Goal: Information Seeking & Learning: Learn about a topic

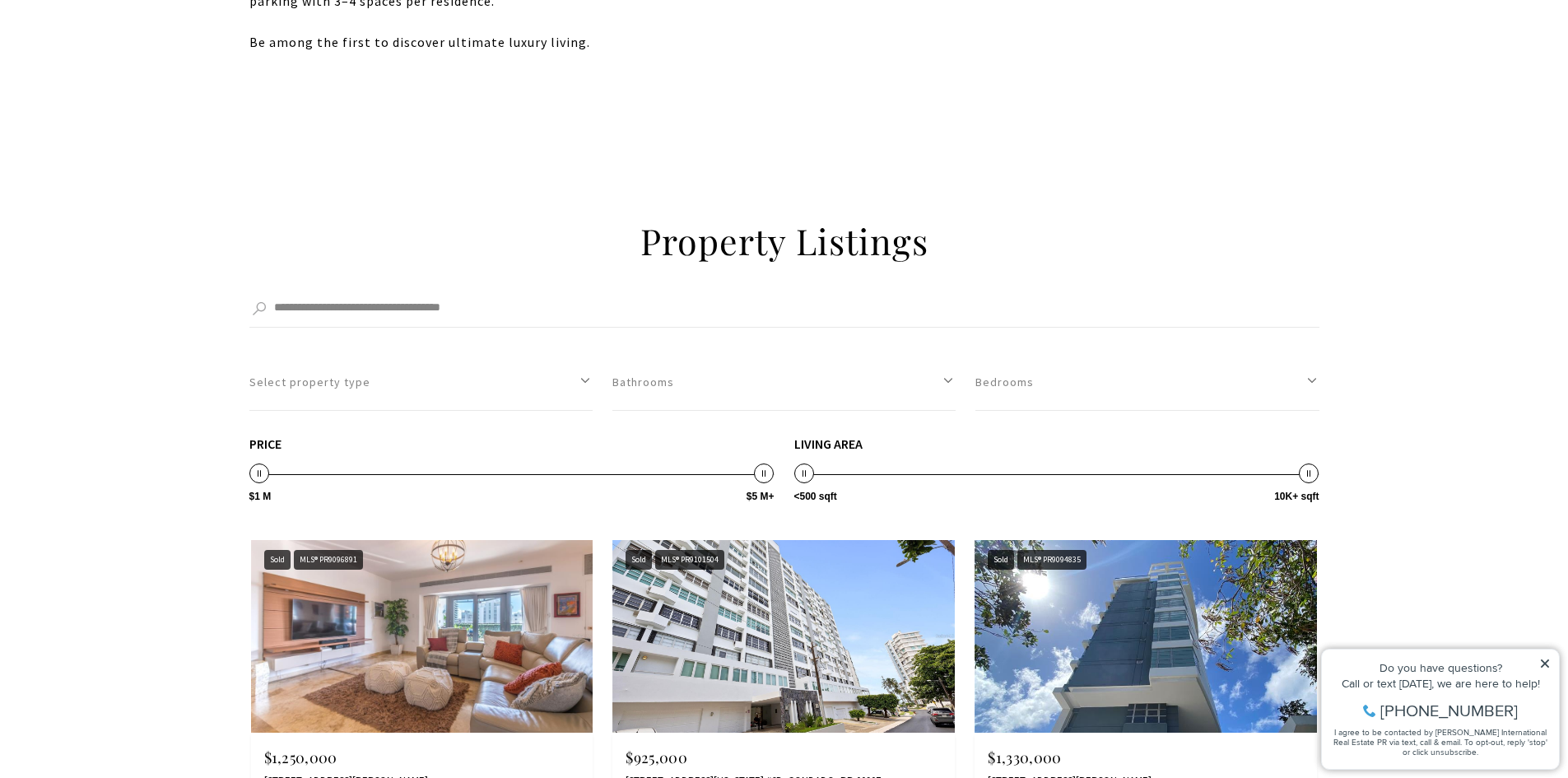
scroll to position [2223, 0]
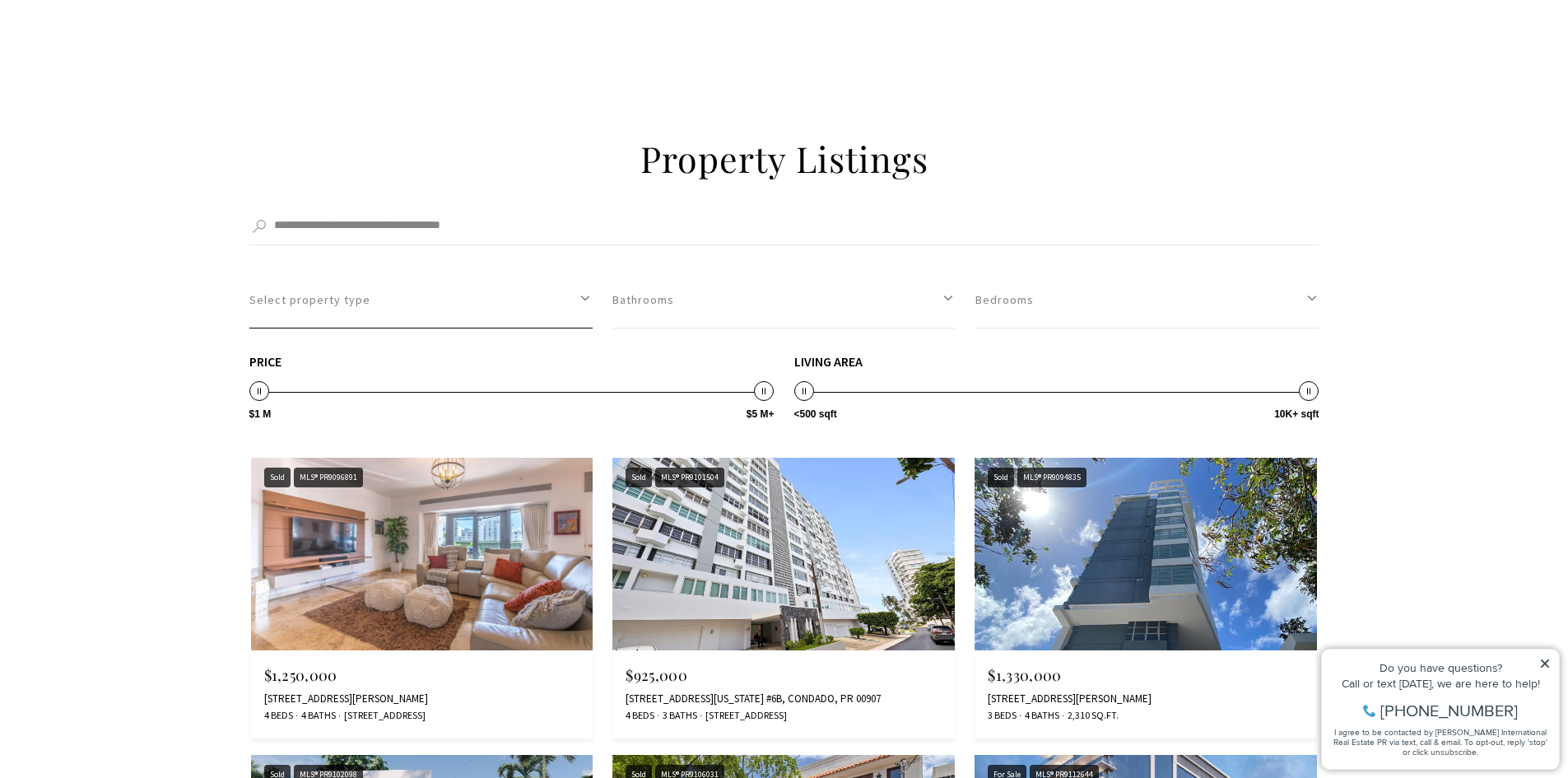
click at [574, 301] on button "Select property type" at bounding box center [421, 299] width 343 height 57
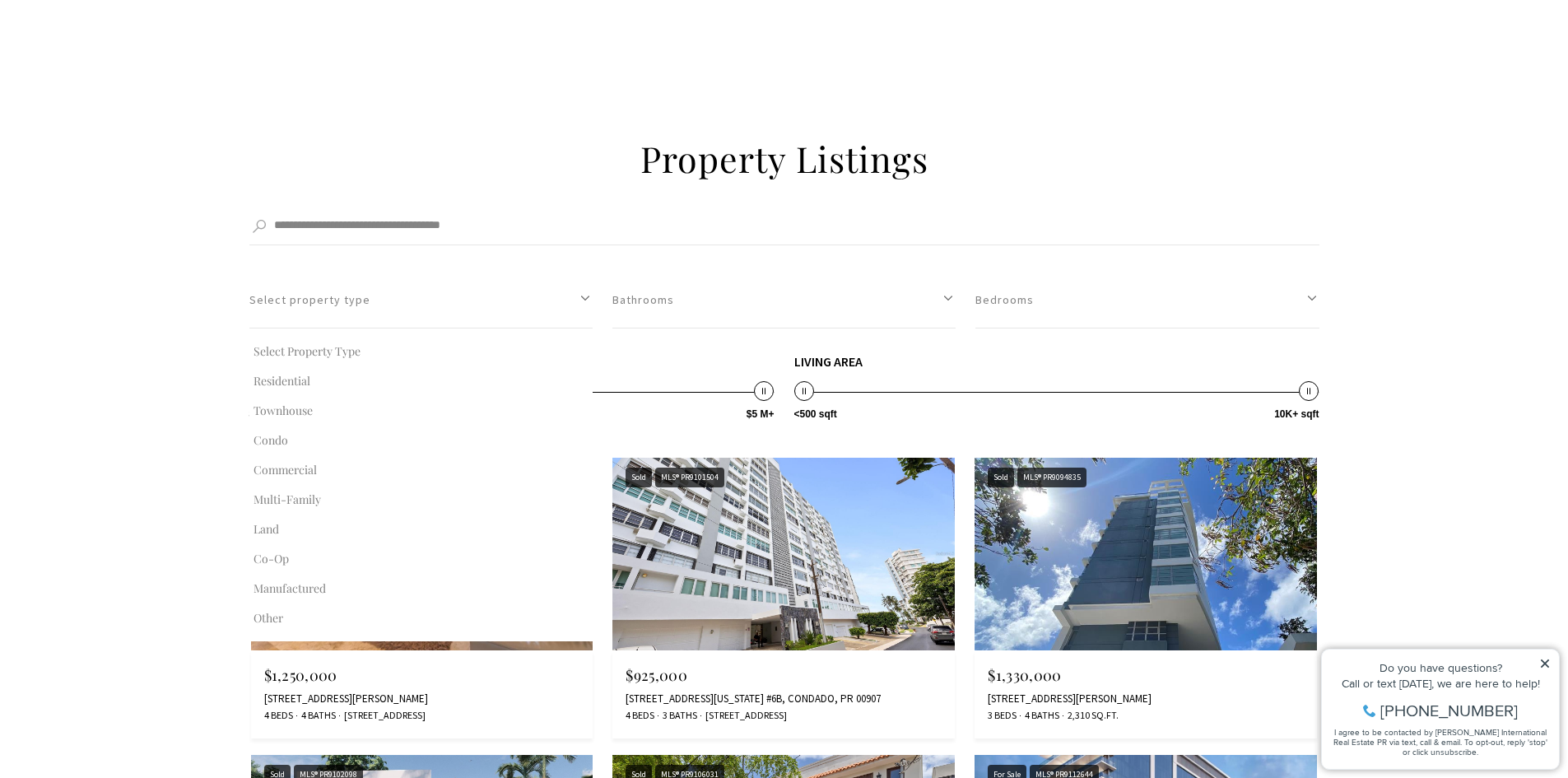
click at [283, 442] on button "Condo" at bounding box center [421, 441] width 343 height 30
select select "**********"
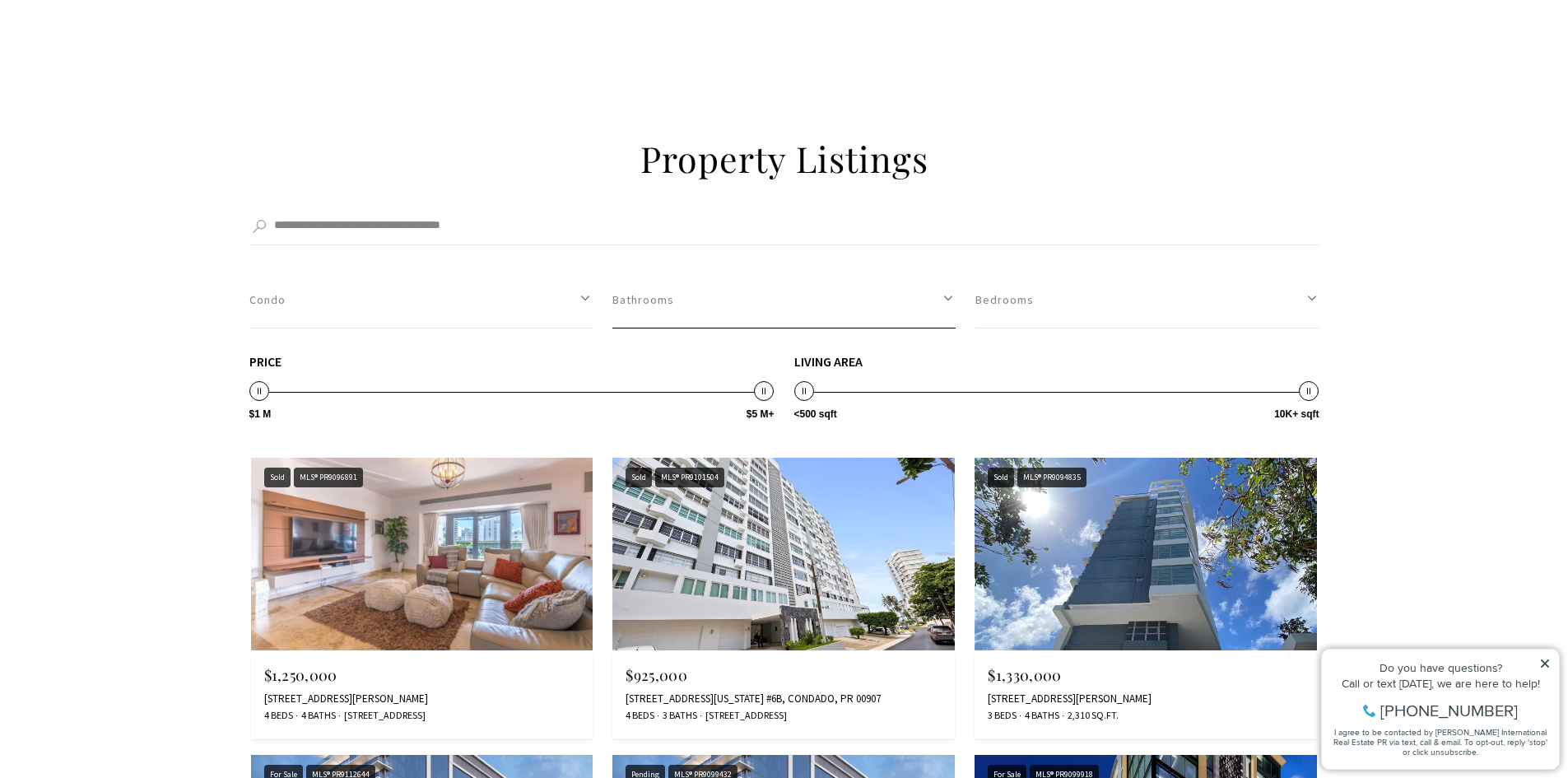
click at [933, 301] on button "Bathrooms" at bounding box center [783, 299] width 343 height 57
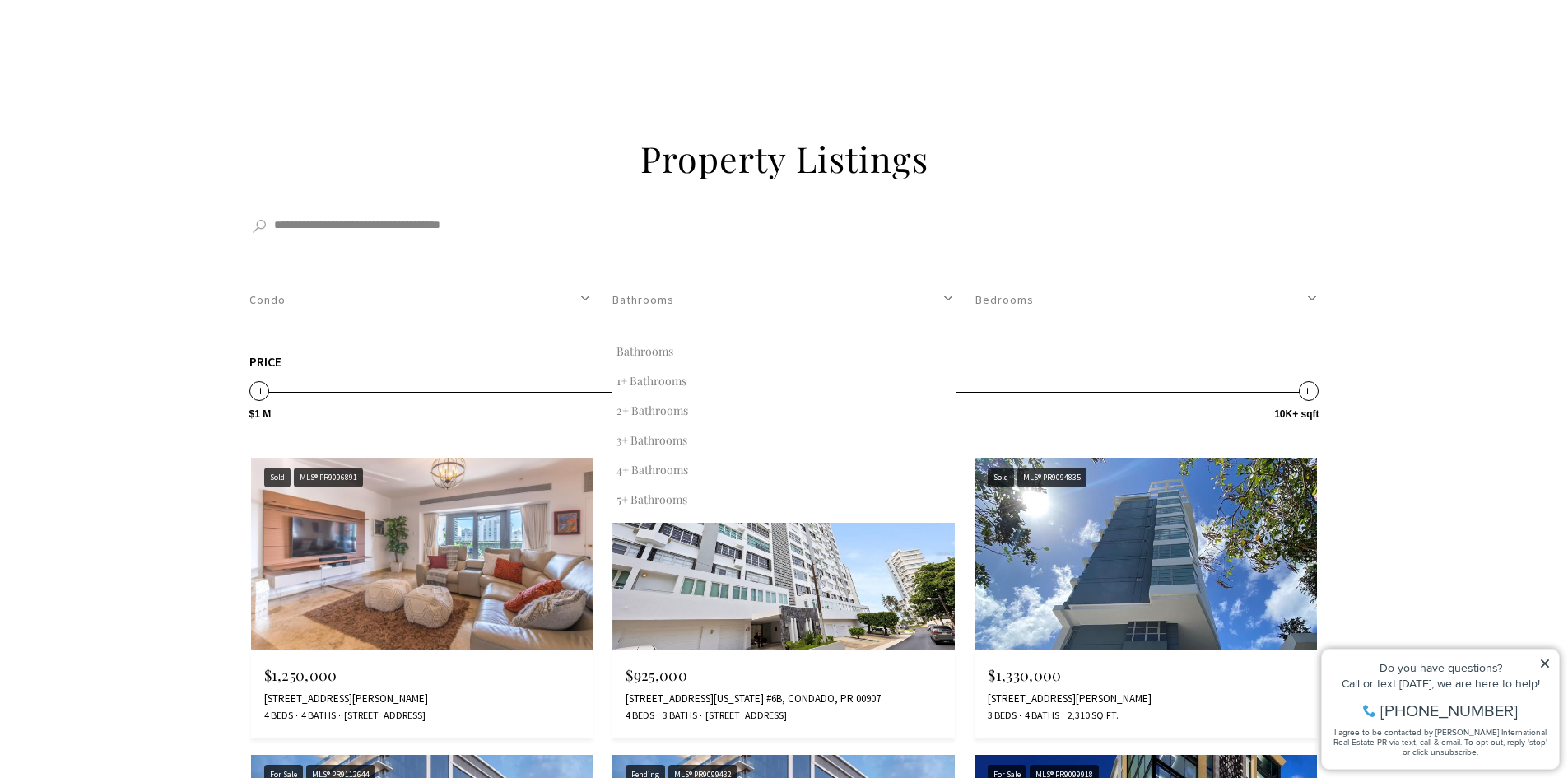
click at [641, 403] on button "2+ Bathrooms" at bounding box center [783, 410] width 343 height 30
select select "*"
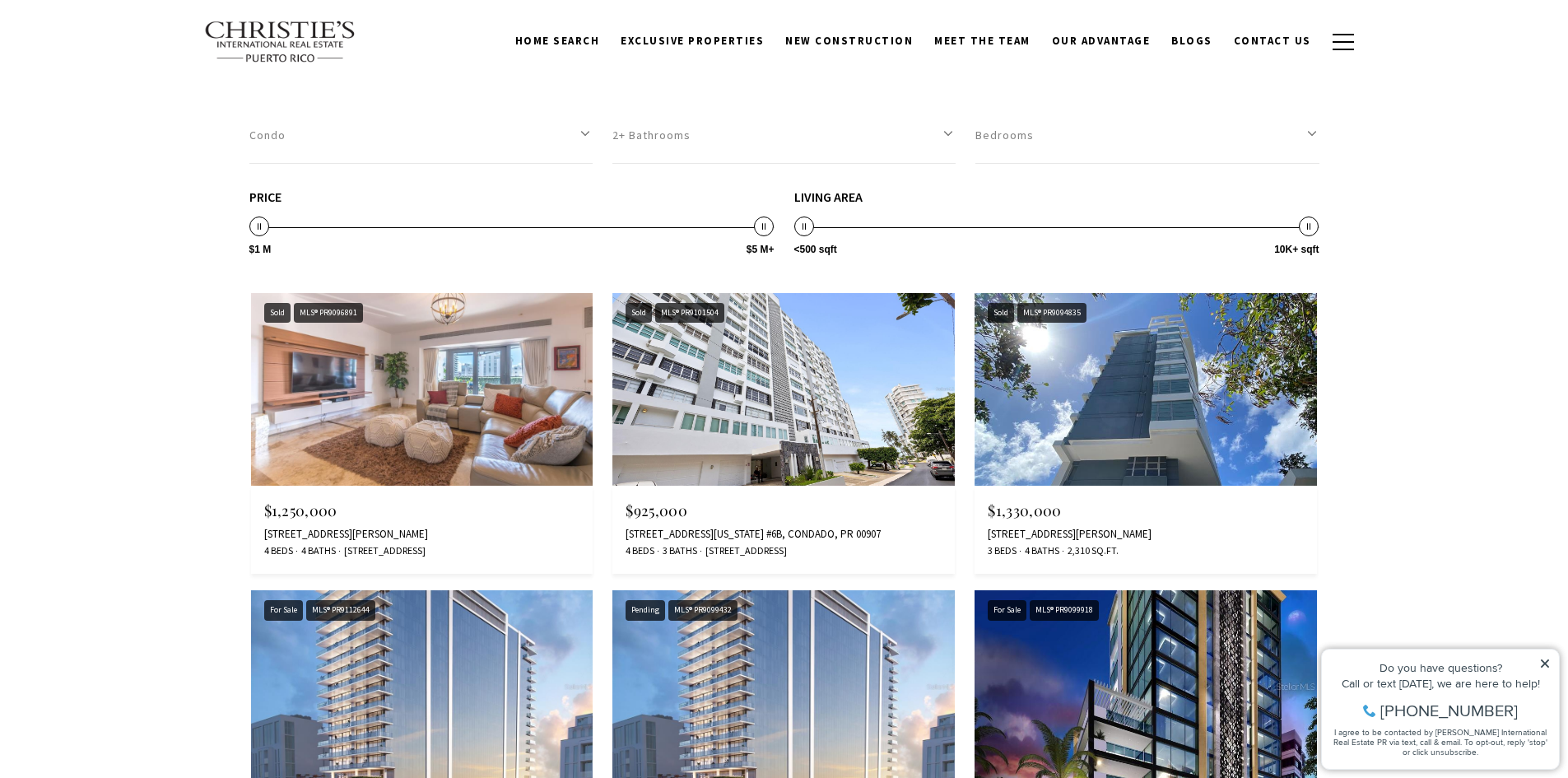
scroll to position [2470, 0]
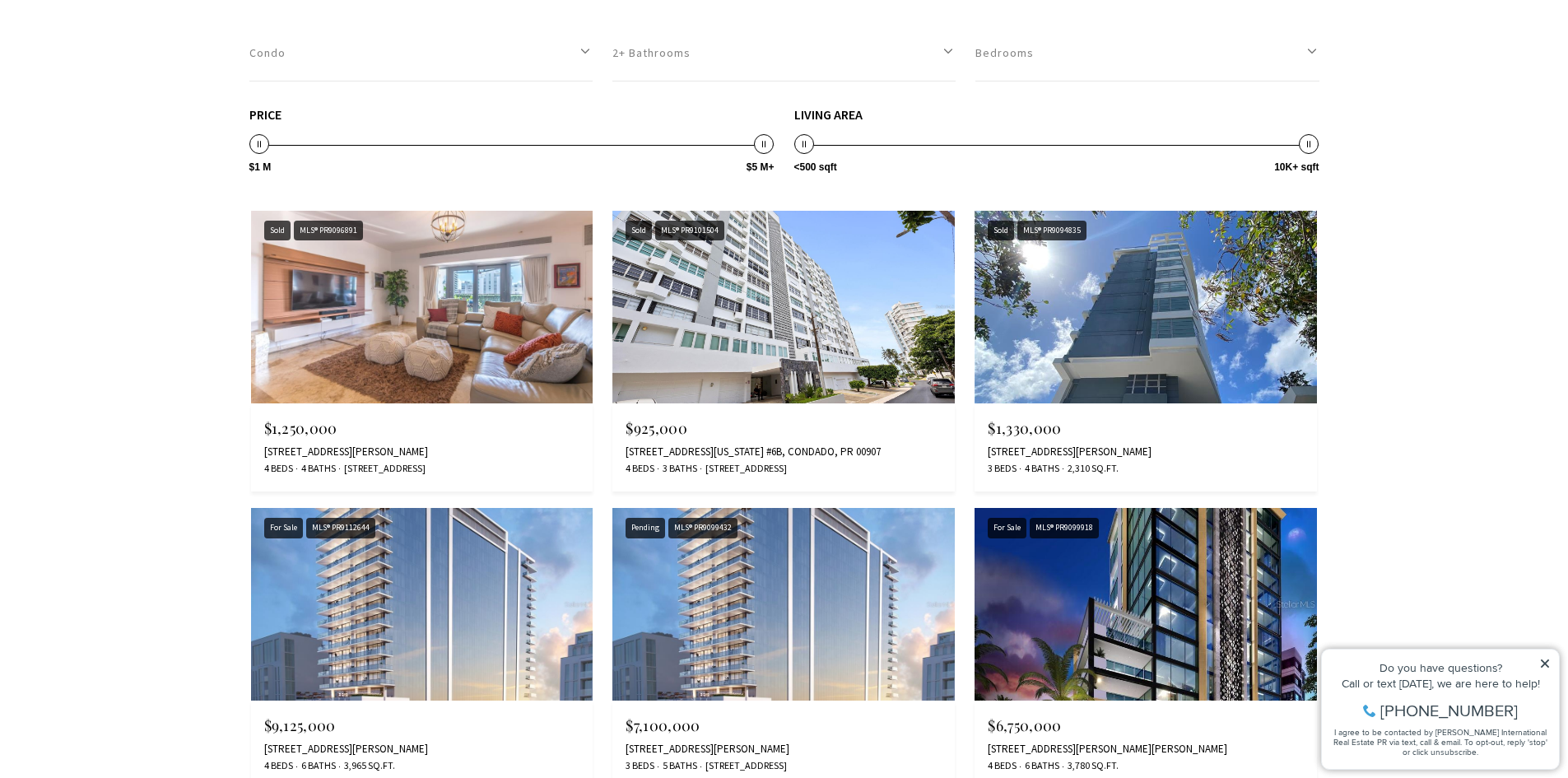
click at [1543, 659] on icon at bounding box center [1545, 663] width 11 height 11
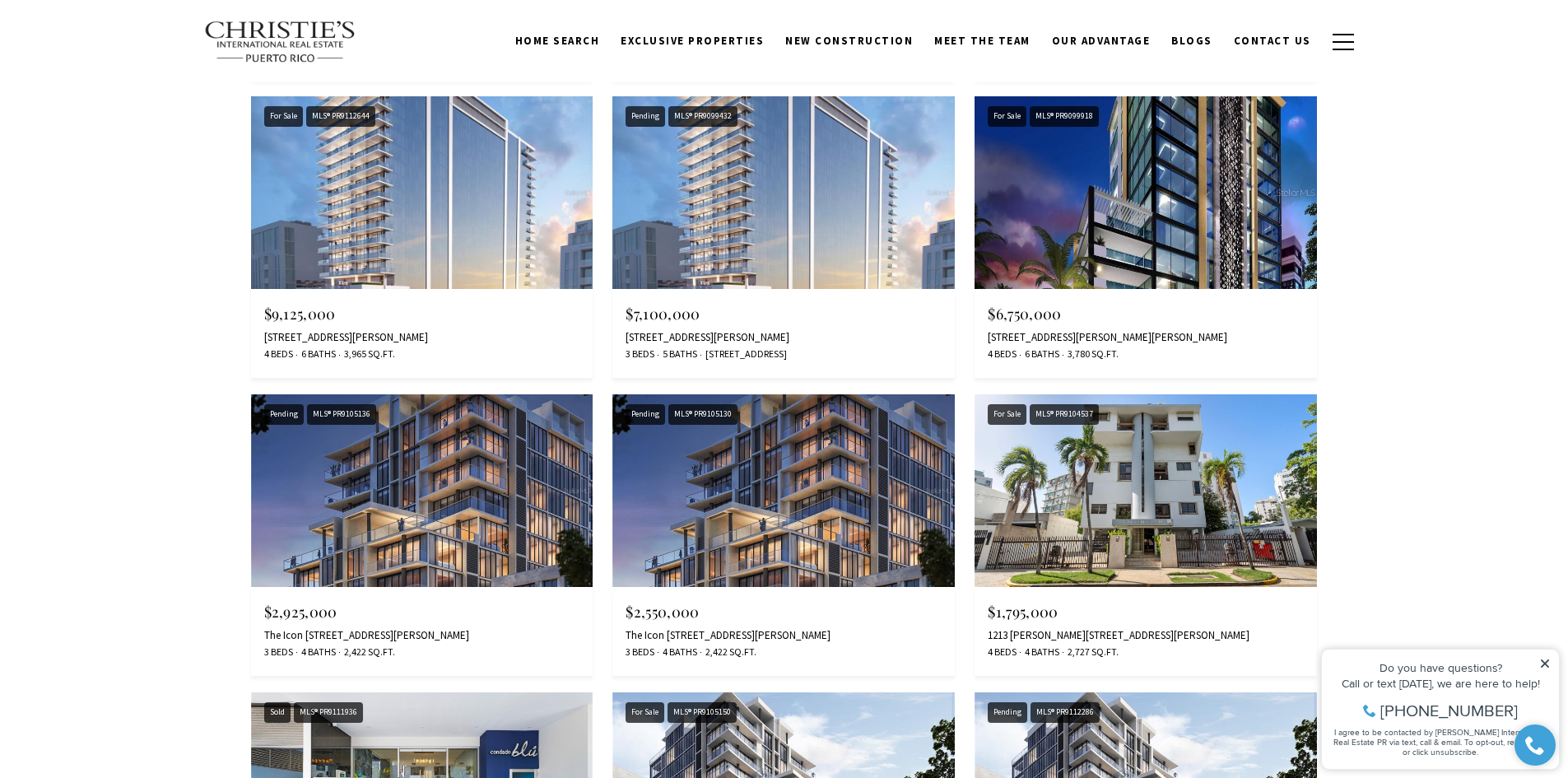
scroll to position [2304, 0]
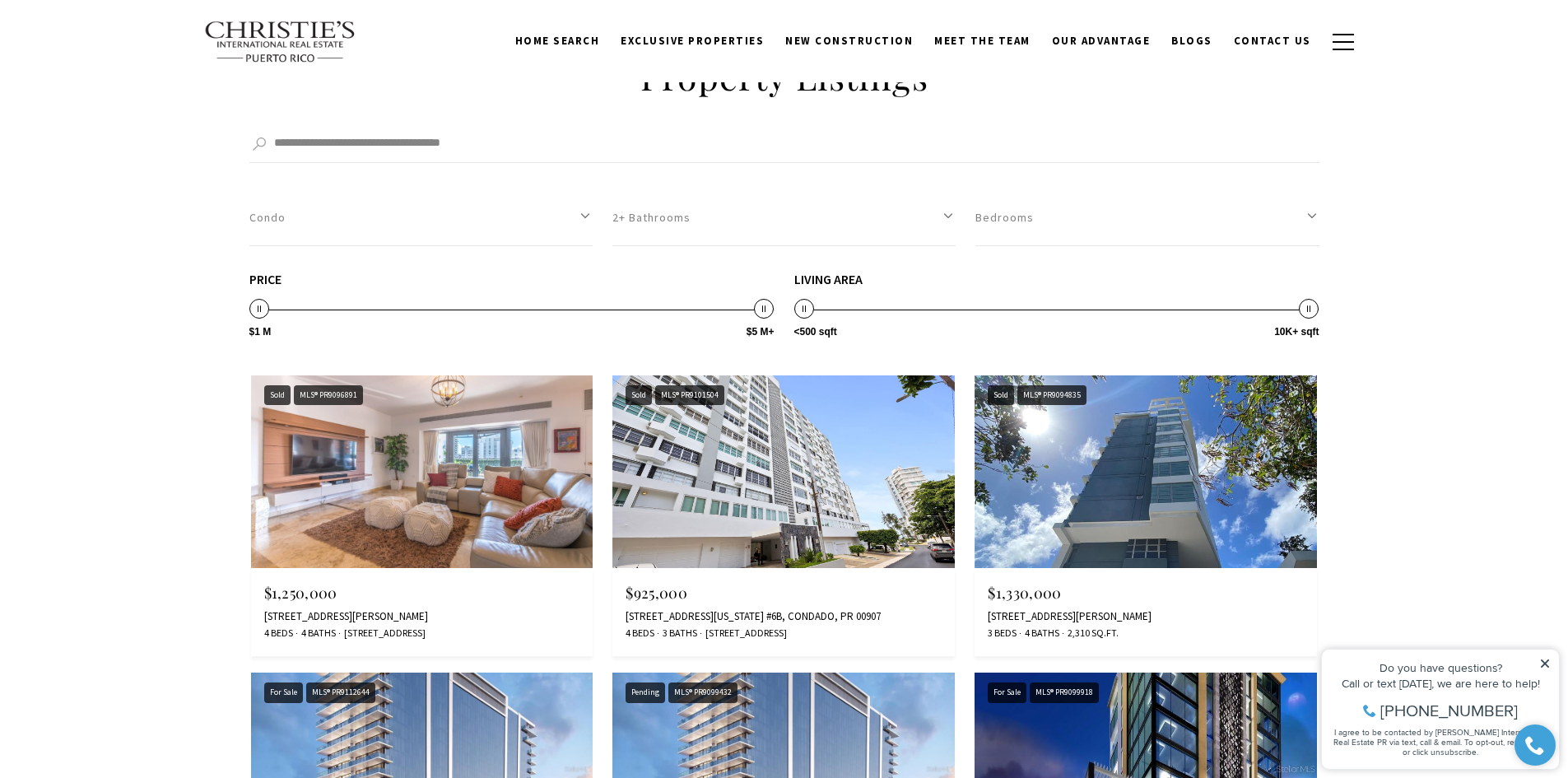
click at [438, 457] on img at bounding box center [422, 472] width 342 height 193
click at [830, 453] on img at bounding box center [783, 472] width 342 height 193
click at [1231, 442] on img at bounding box center [1146, 472] width 342 height 193
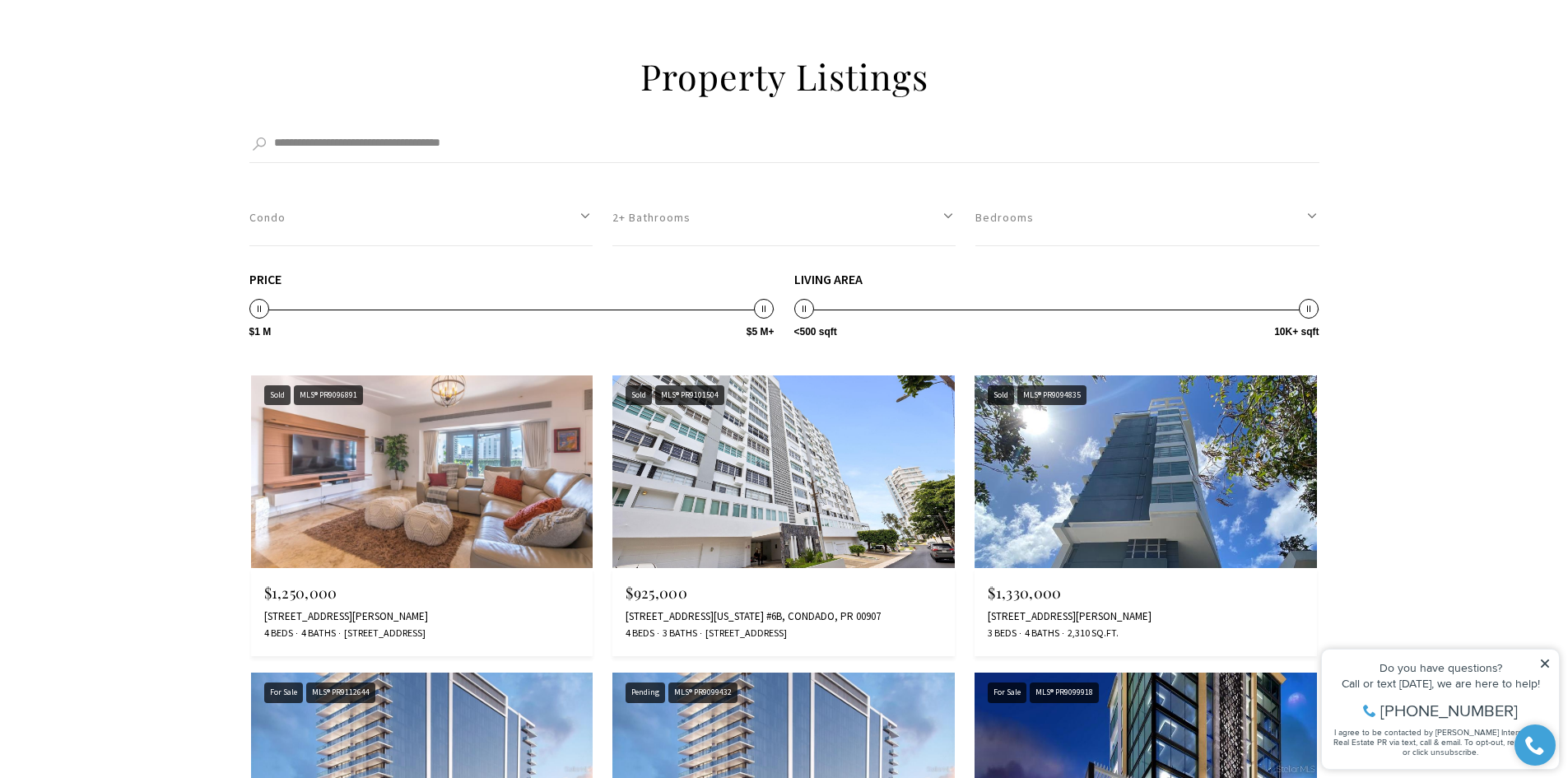
click at [1545, 662] on icon at bounding box center [1545, 662] width 8 height 8
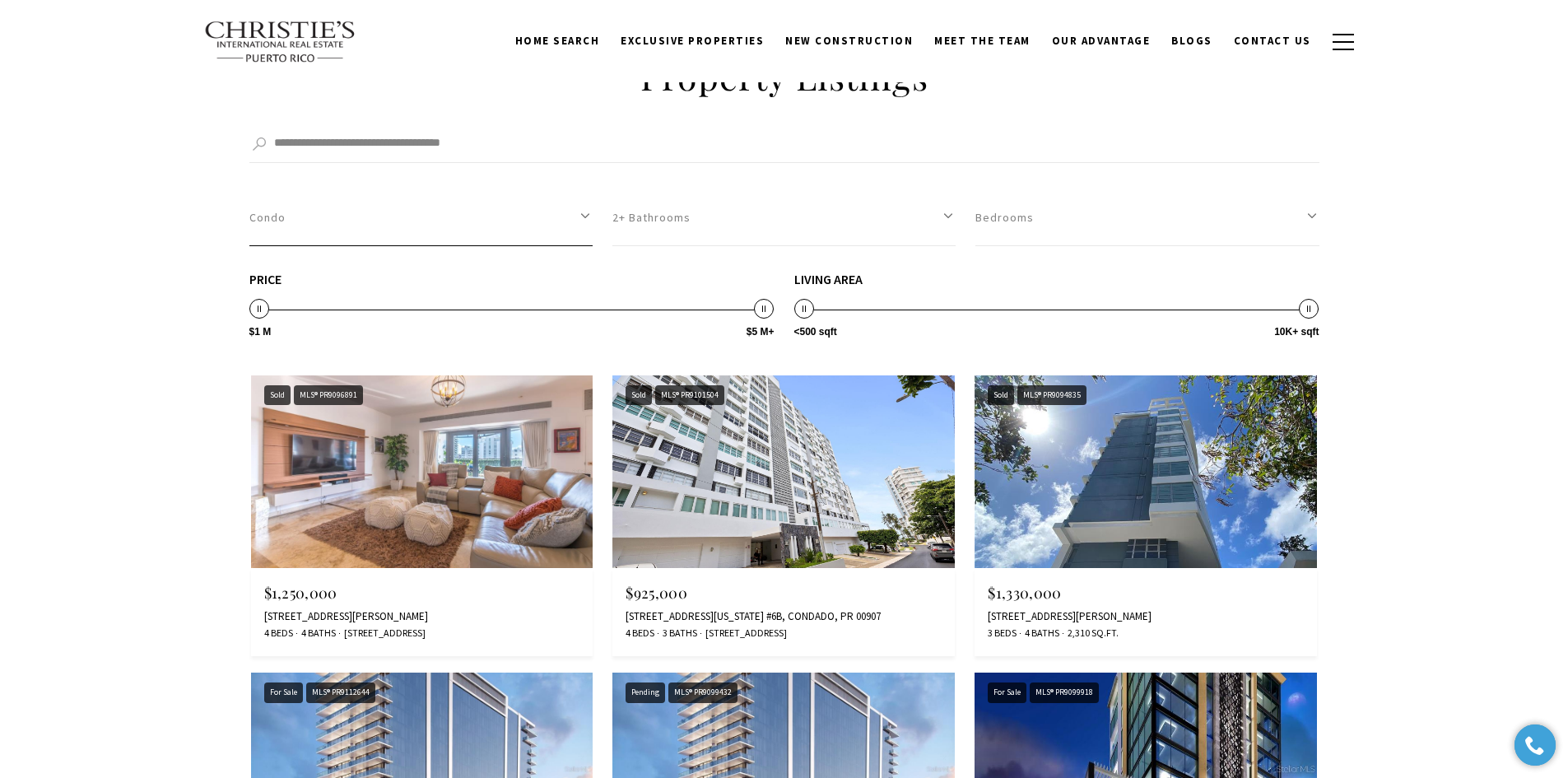
click at [585, 246] on button "Condo" at bounding box center [421, 217] width 343 height 57
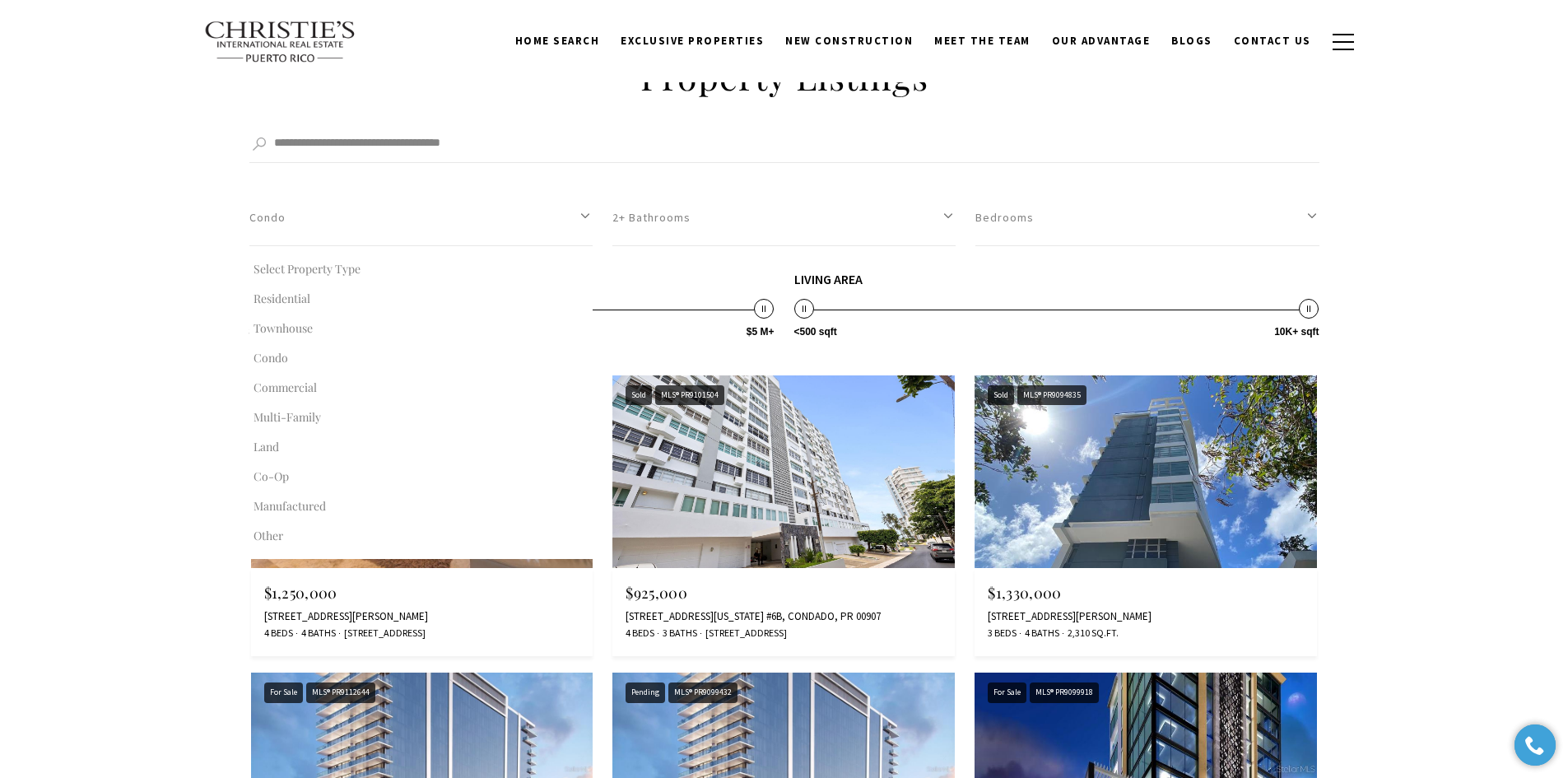
click at [296, 314] on button "Residential" at bounding box center [421, 299] width 343 height 30
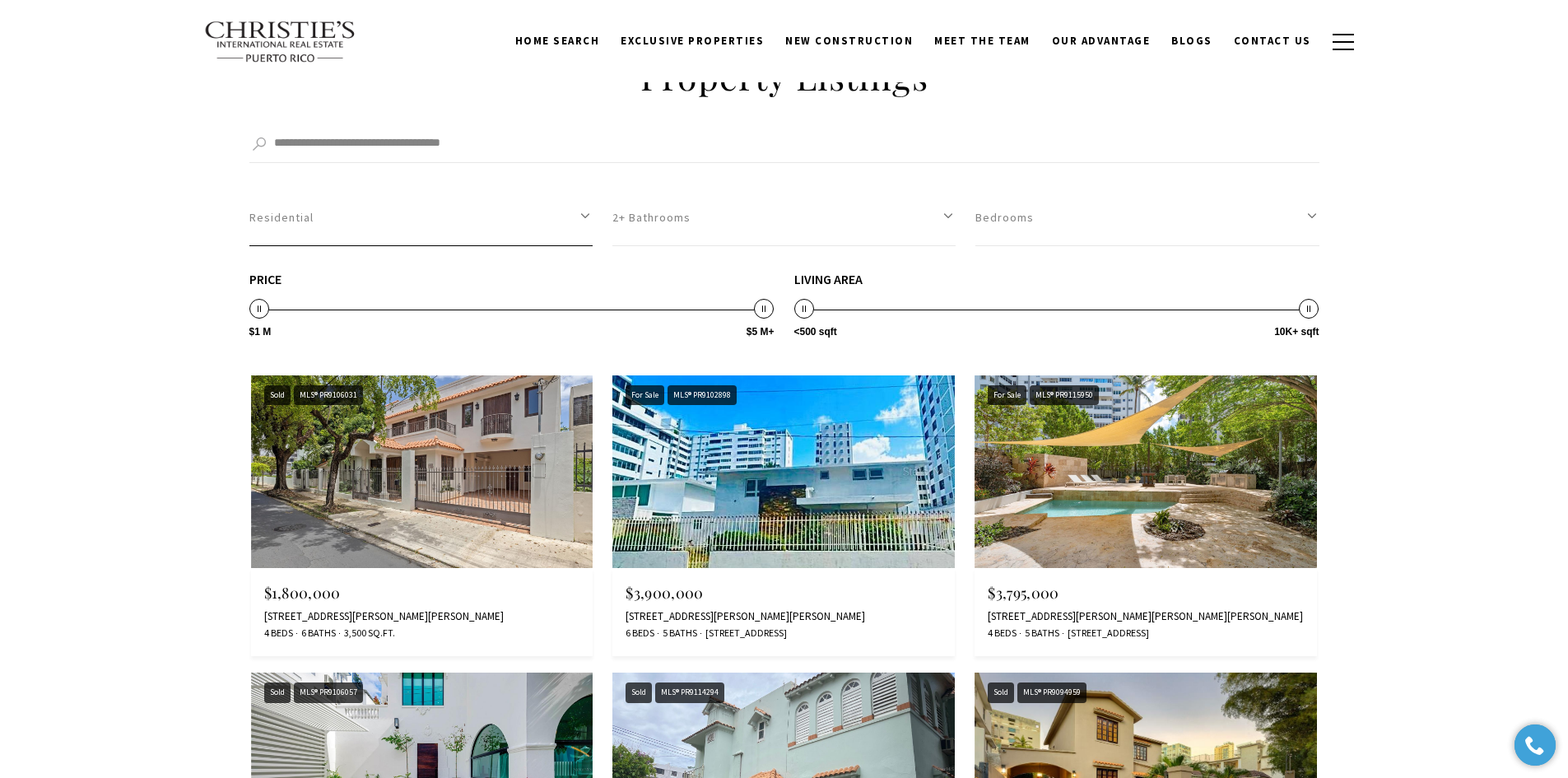
click at [402, 246] on button "Residential" at bounding box center [421, 217] width 343 height 57
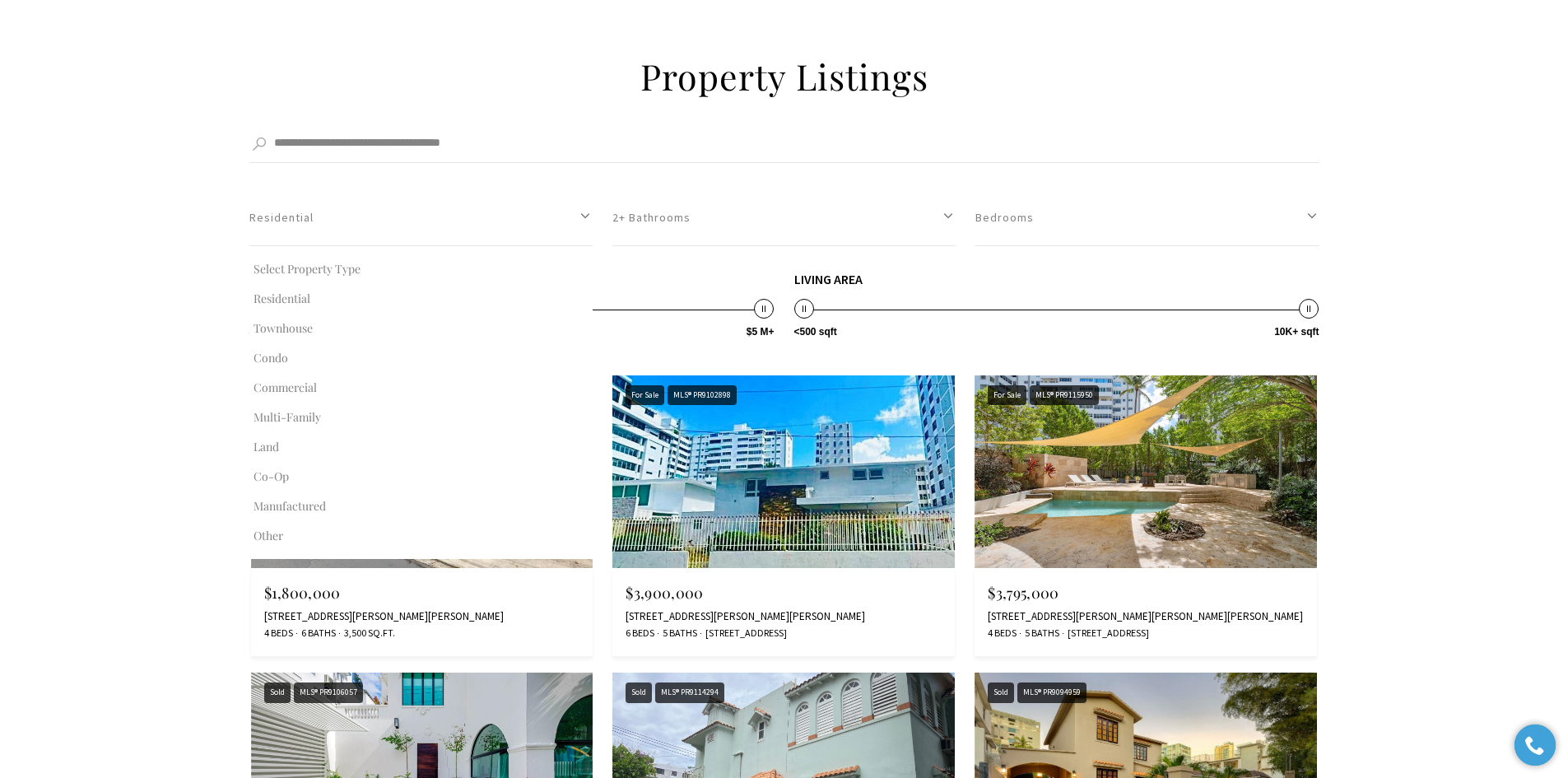
click at [296, 343] on button "Townhouse" at bounding box center [421, 329] width 343 height 30
select select "**********"
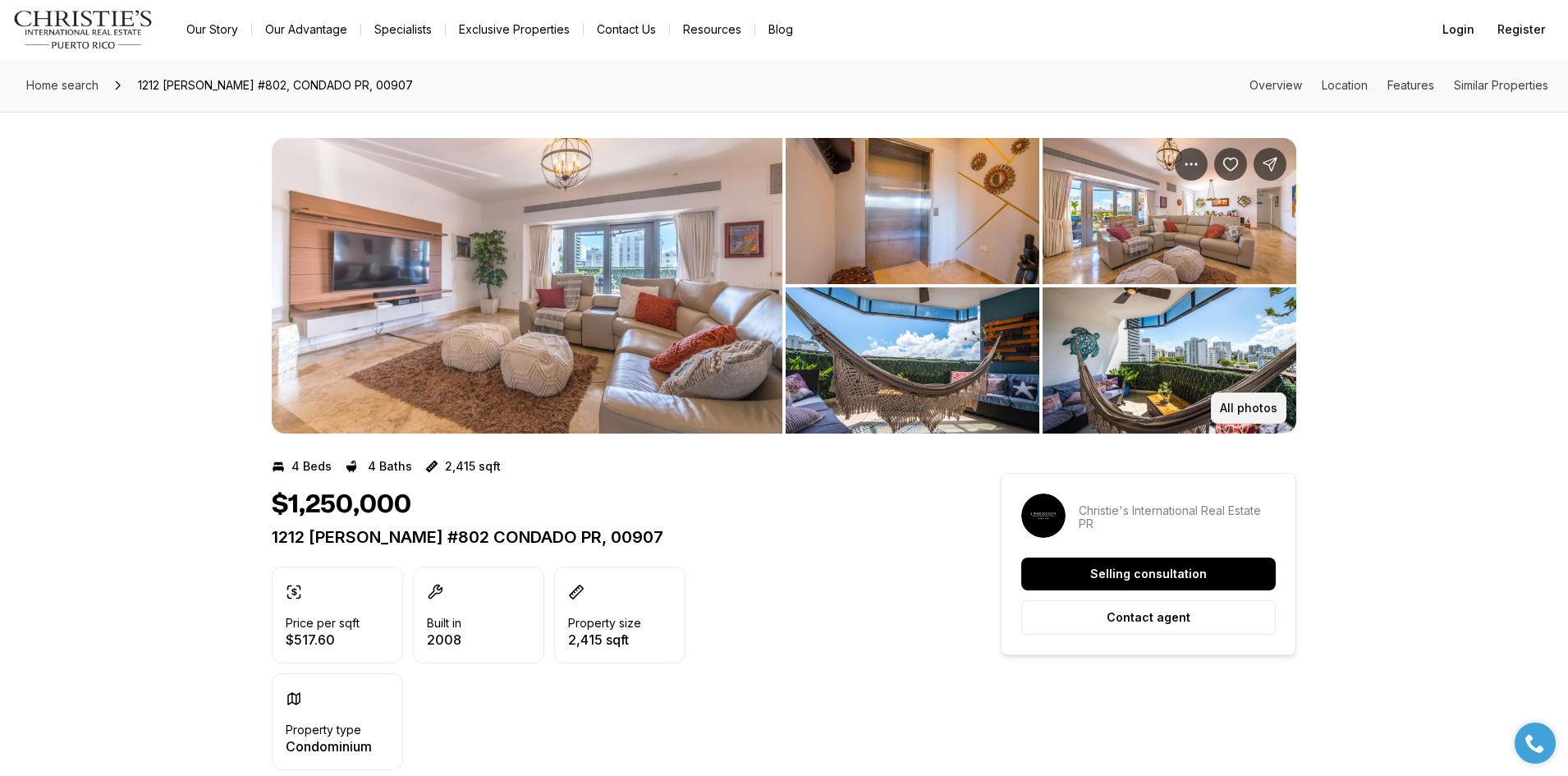
click at [1267, 407] on p "All photos" at bounding box center [1249, 408] width 57 height 13
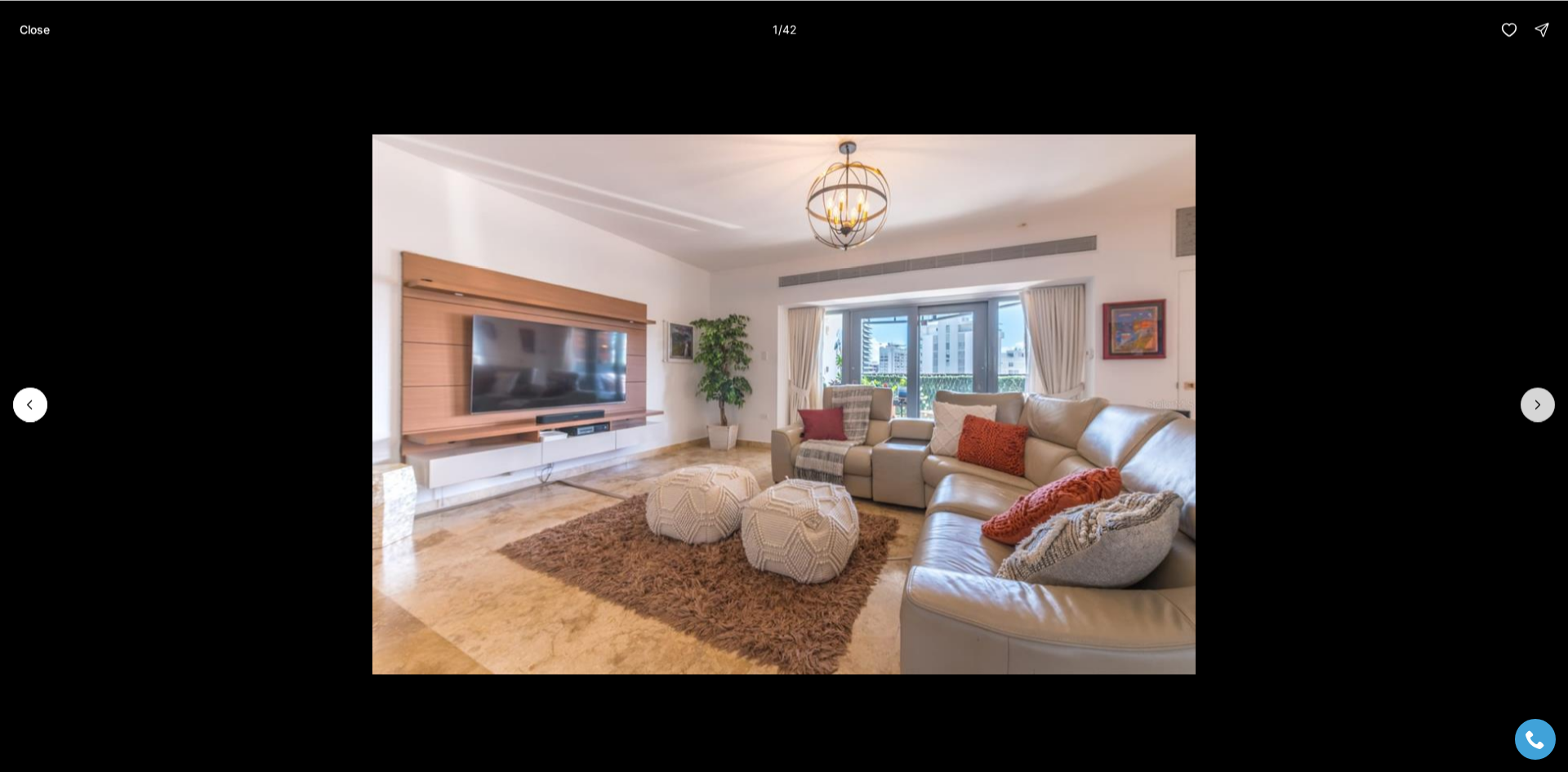
click at [1534, 410] on icon "Next slide" at bounding box center [1537, 404] width 16 height 16
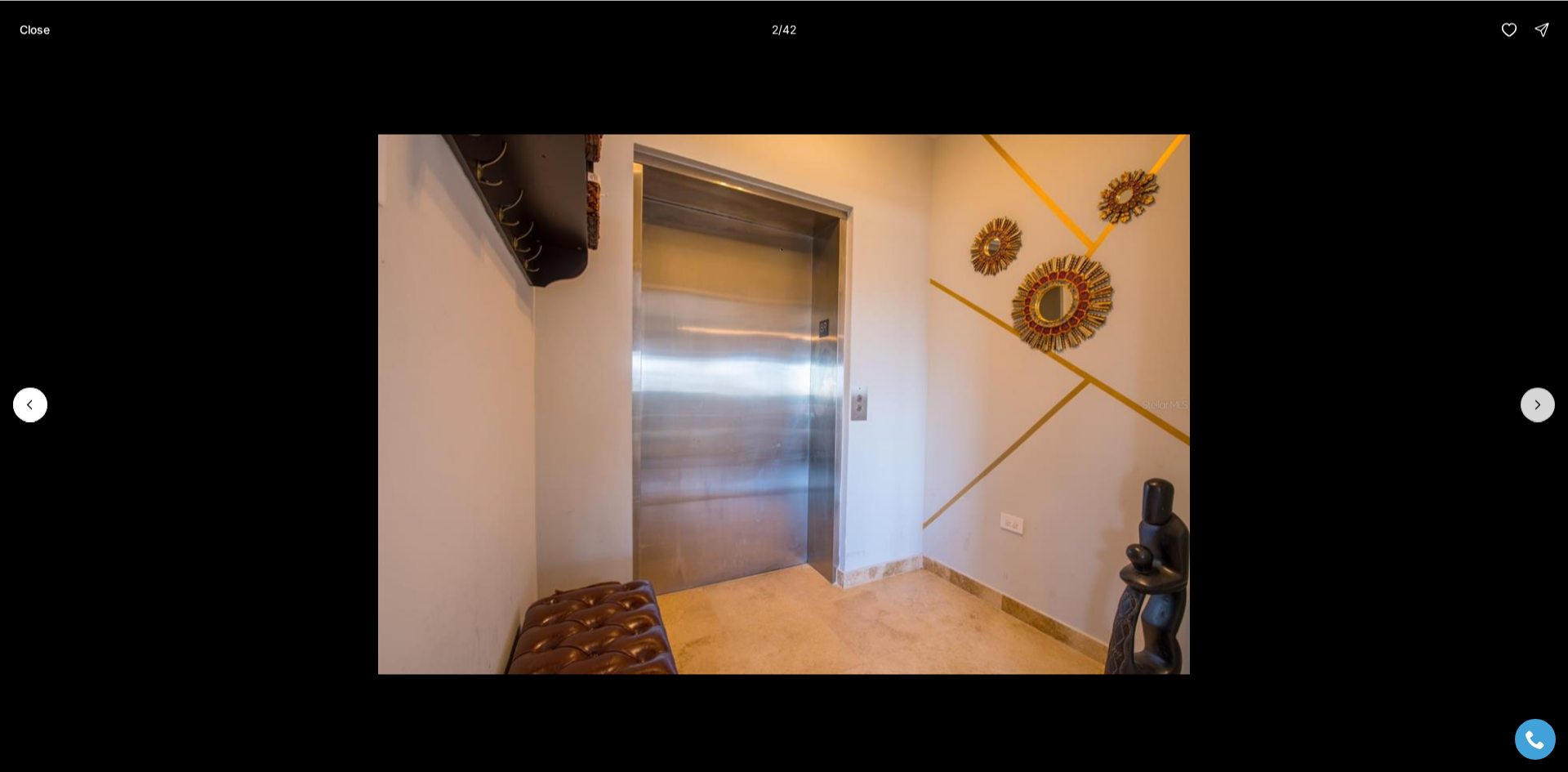
click at [1534, 410] on icon "Next slide" at bounding box center [1537, 404] width 16 height 16
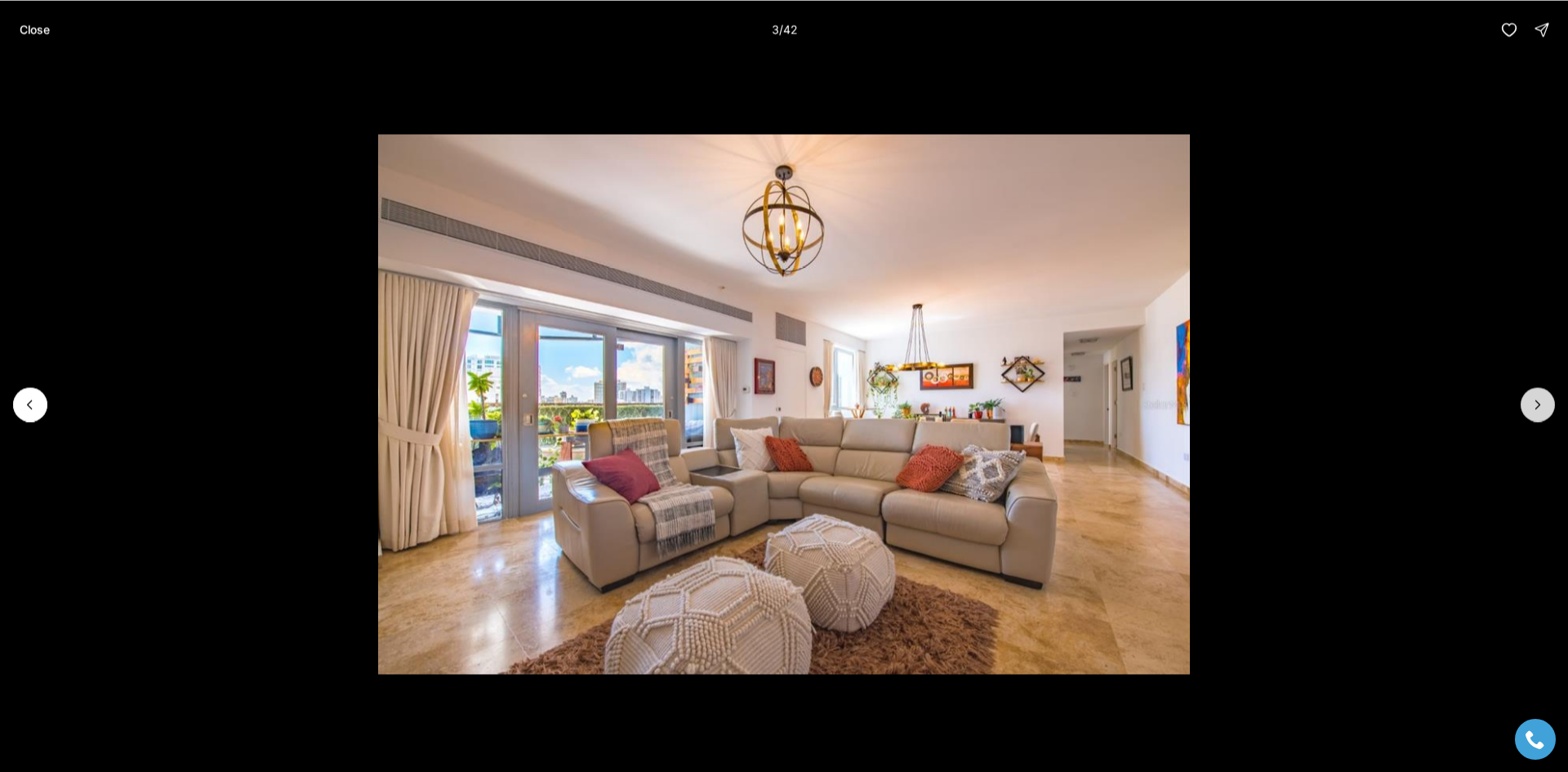
click at [1534, 410] on icon "Next slide" at bounding box center [1537, 404] width 16 height 16
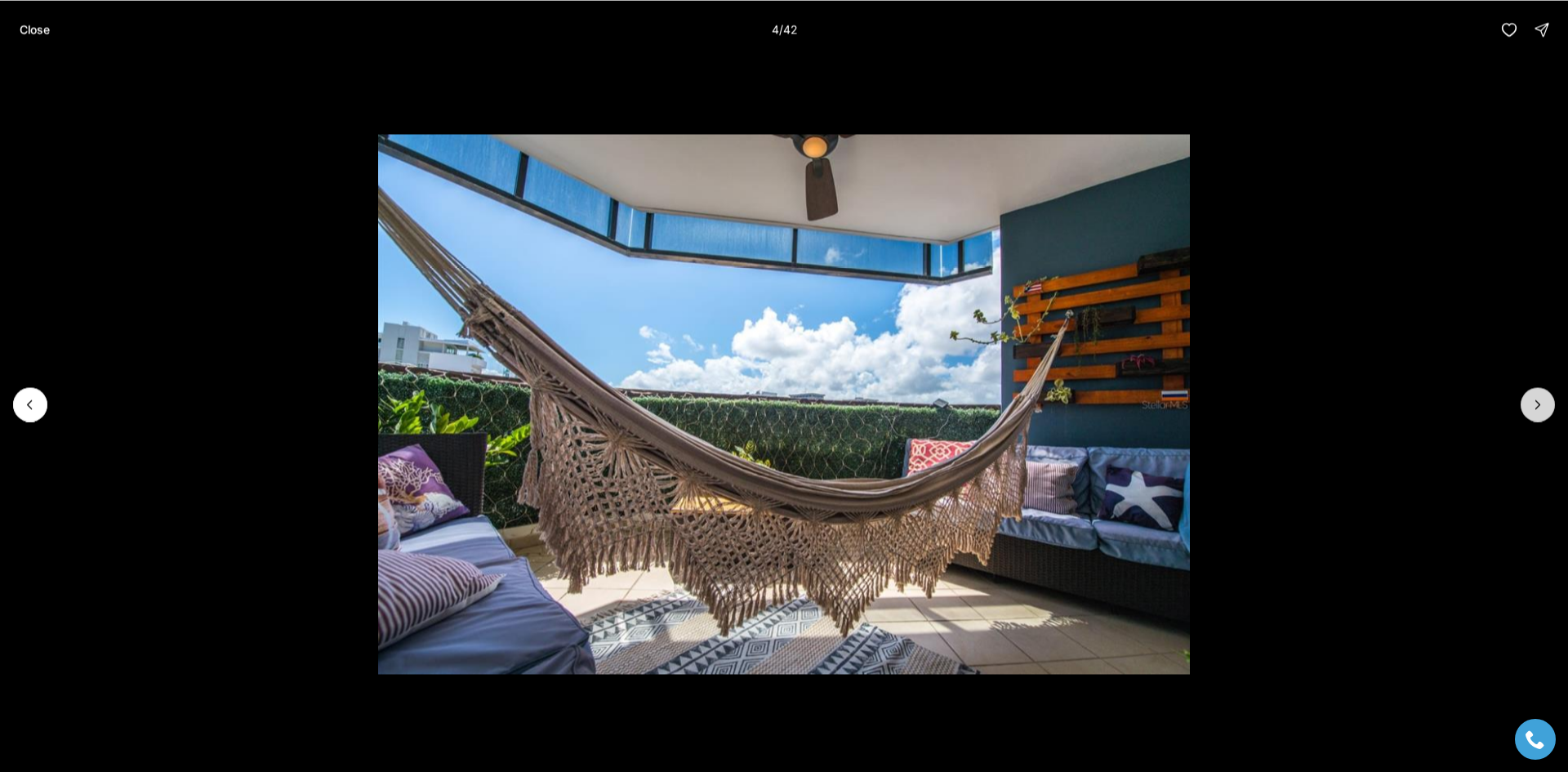
click at [1534, 410] on icon "Next slide" at bounding box center [1537, 404] width 16 height 16
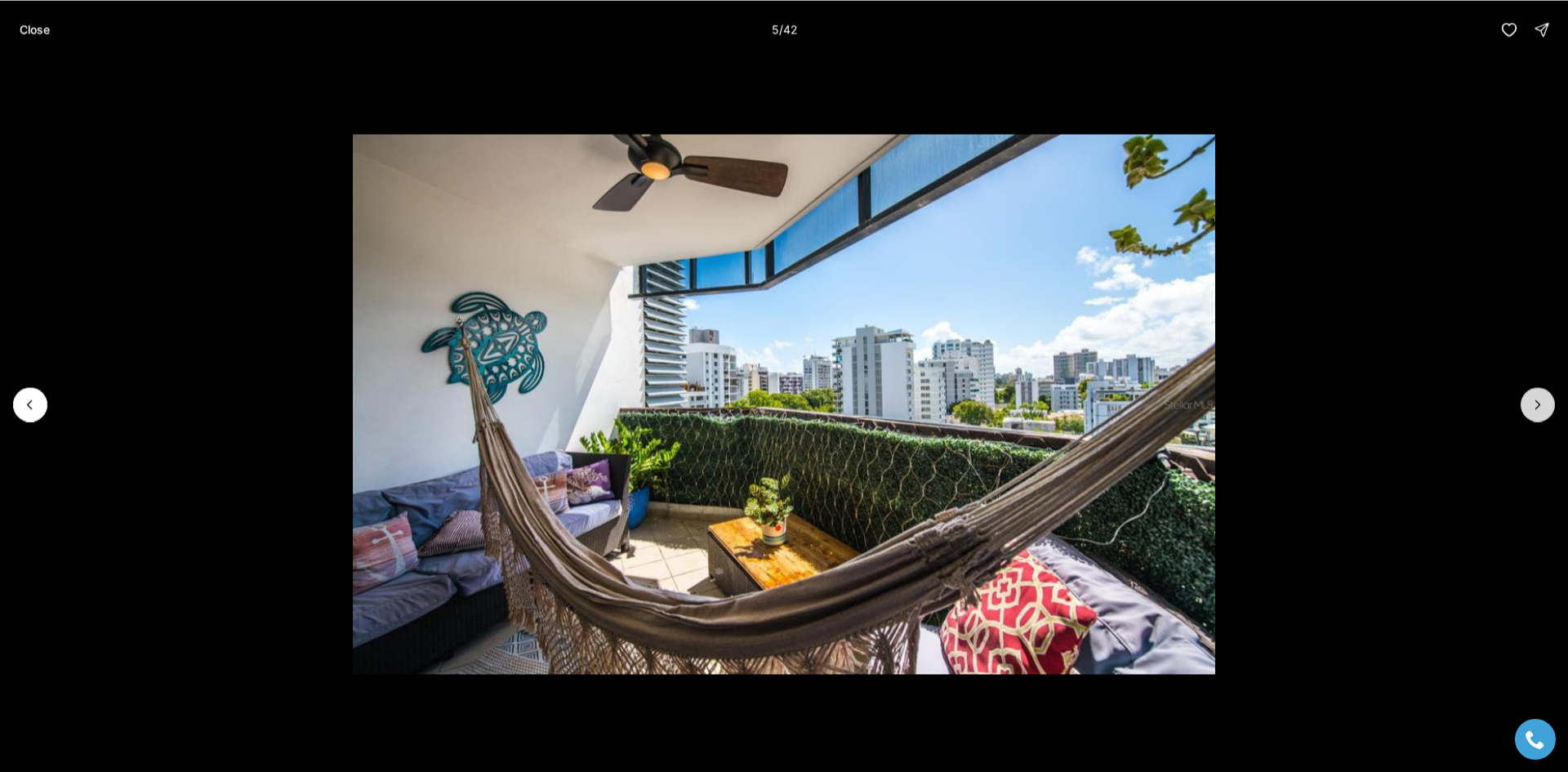
click at [1534, 410] on icon "Next slide" at bounding box center [1537, 404] width 16 height 16
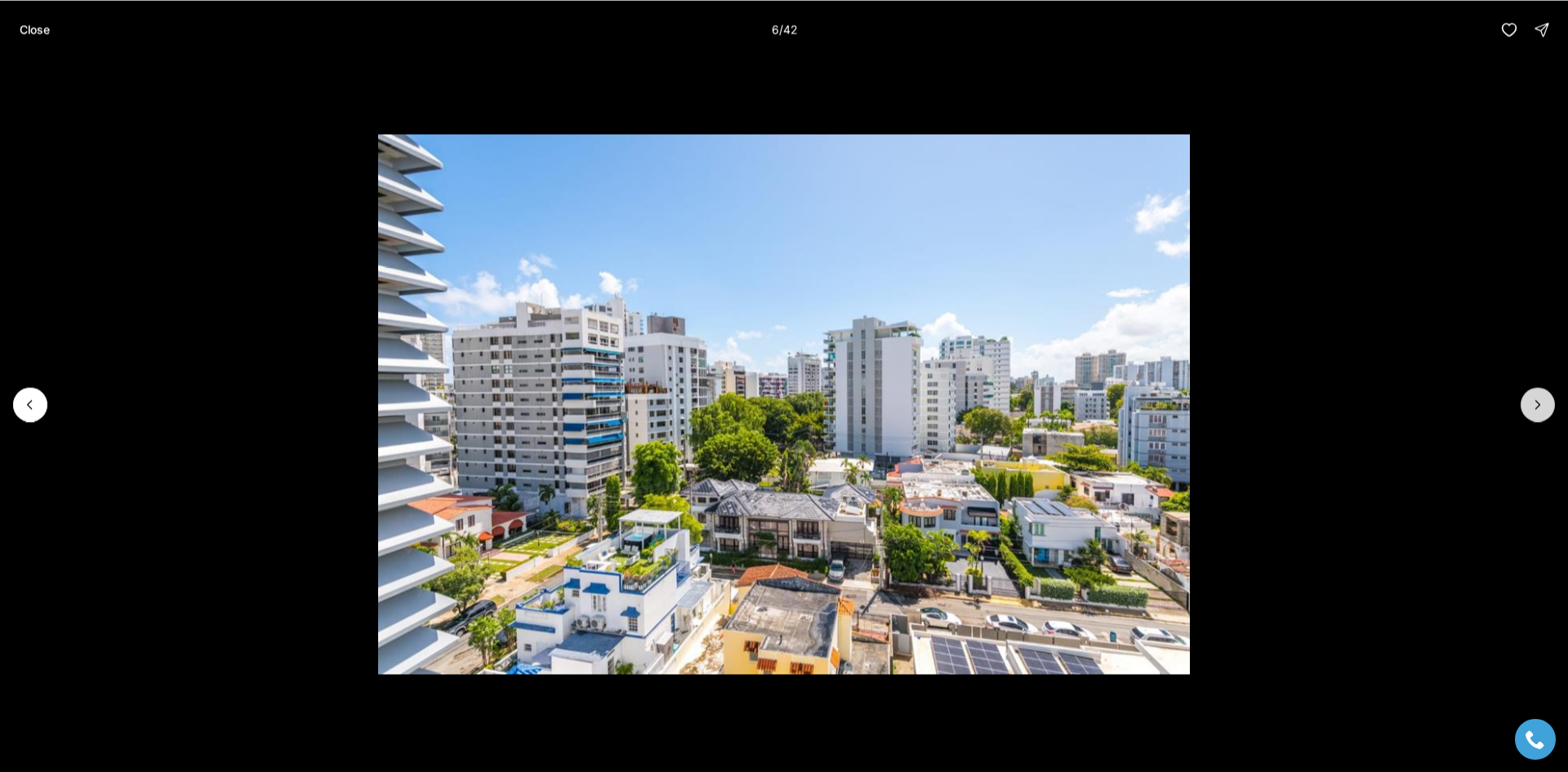
click at [1534, 410] on icon "Next slide" at bounding box center [1537, 404] width 16 height 16
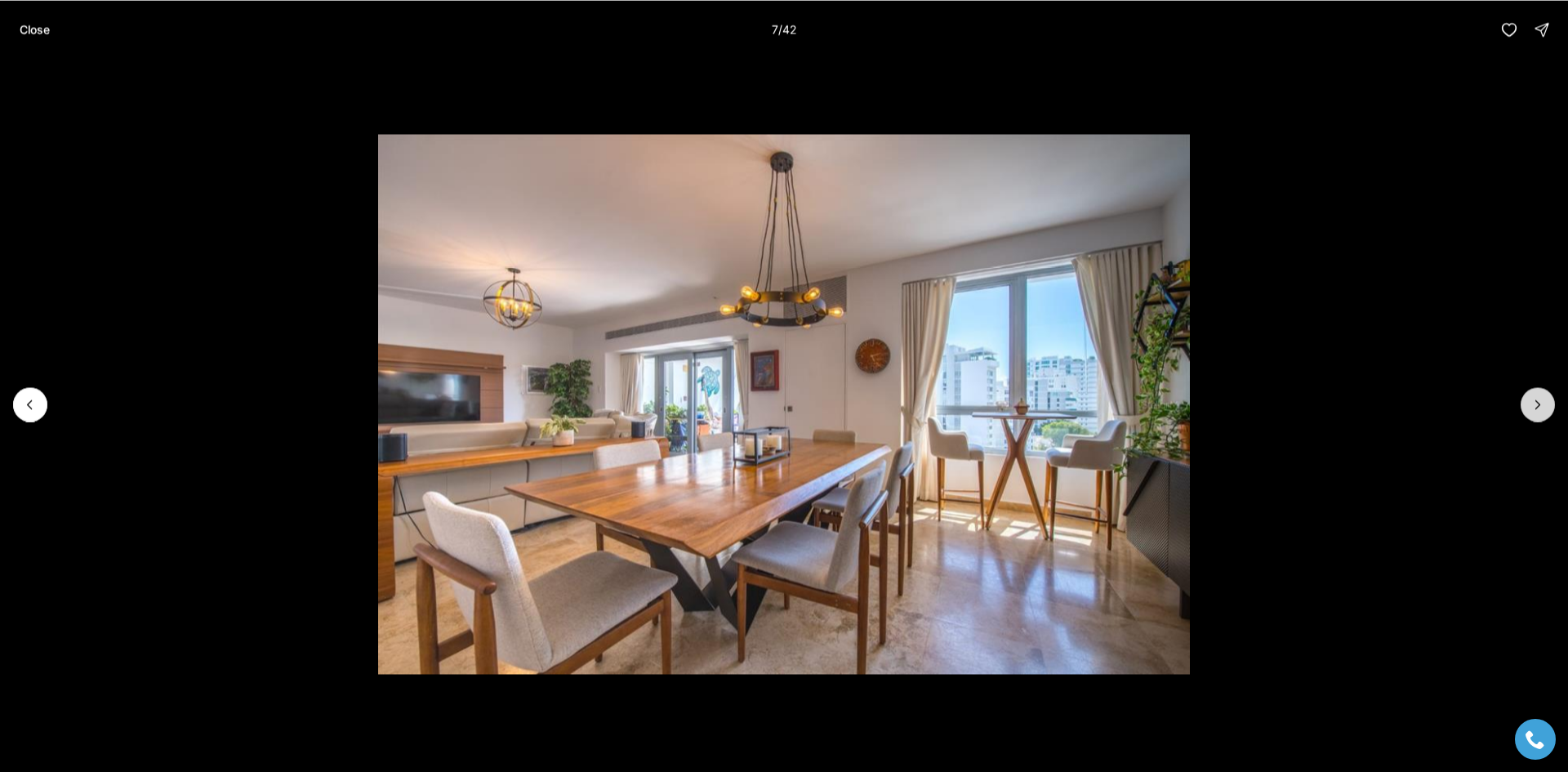
click at [1534, 410] on icon "Next slide" at bounding box center [1537, 404] width 16 height 16
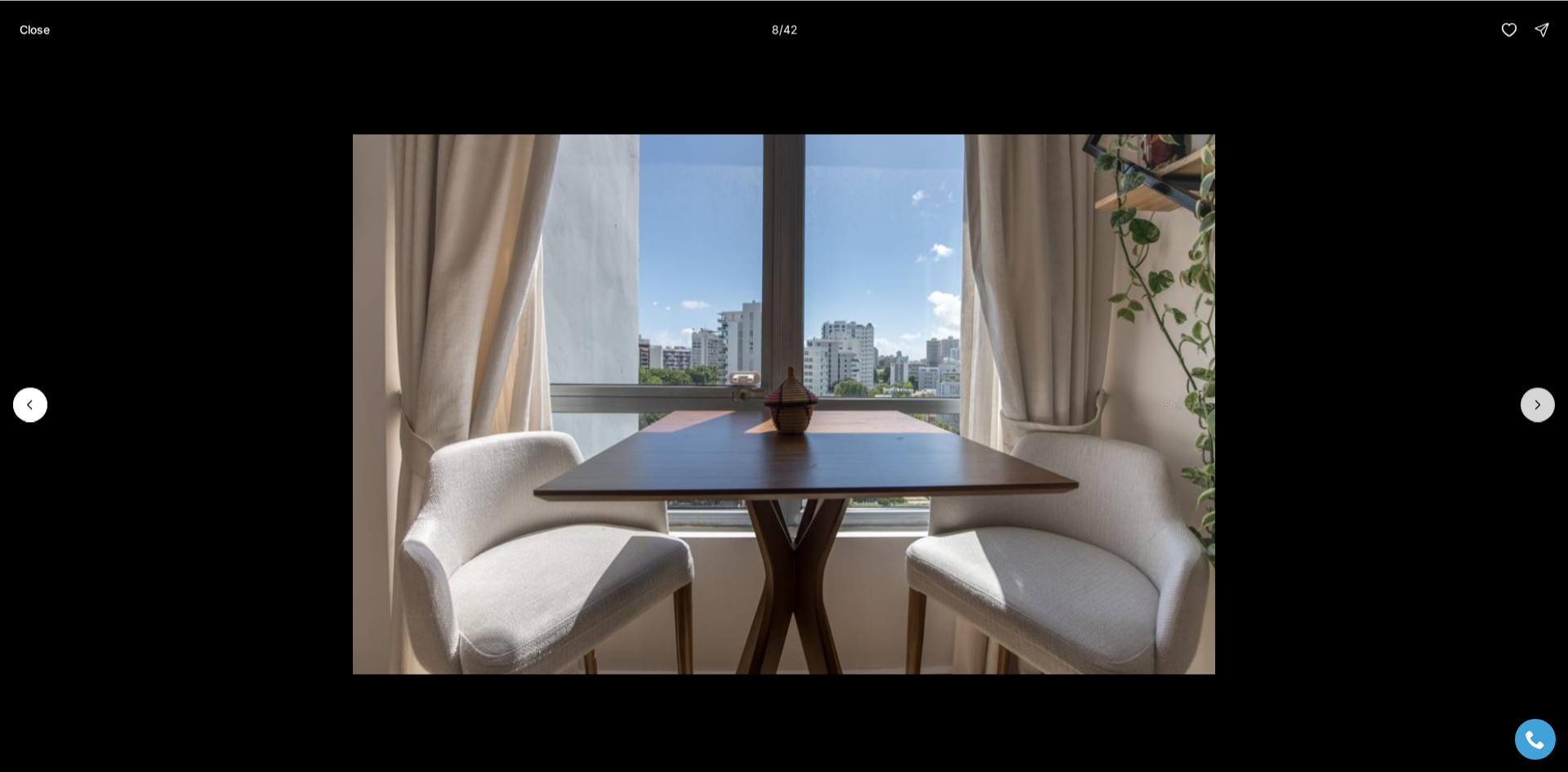
click at [1534, 410] on icon "Next slide" at bounding box center [1537, 404] width 16 height 16
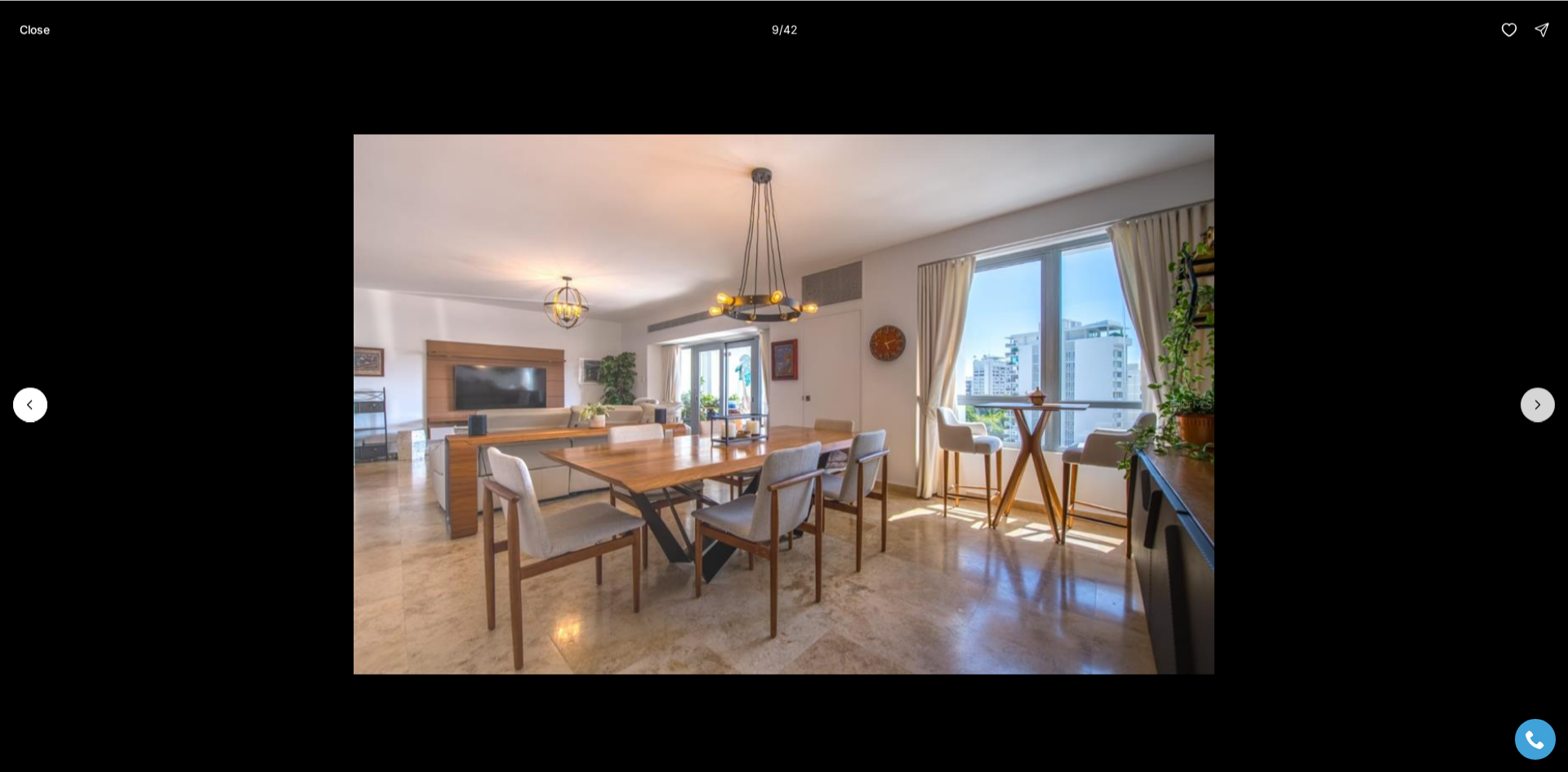
click at [1534, 410] on icon "Next slide" at bounding box center [1537, 404] width 16 height 16
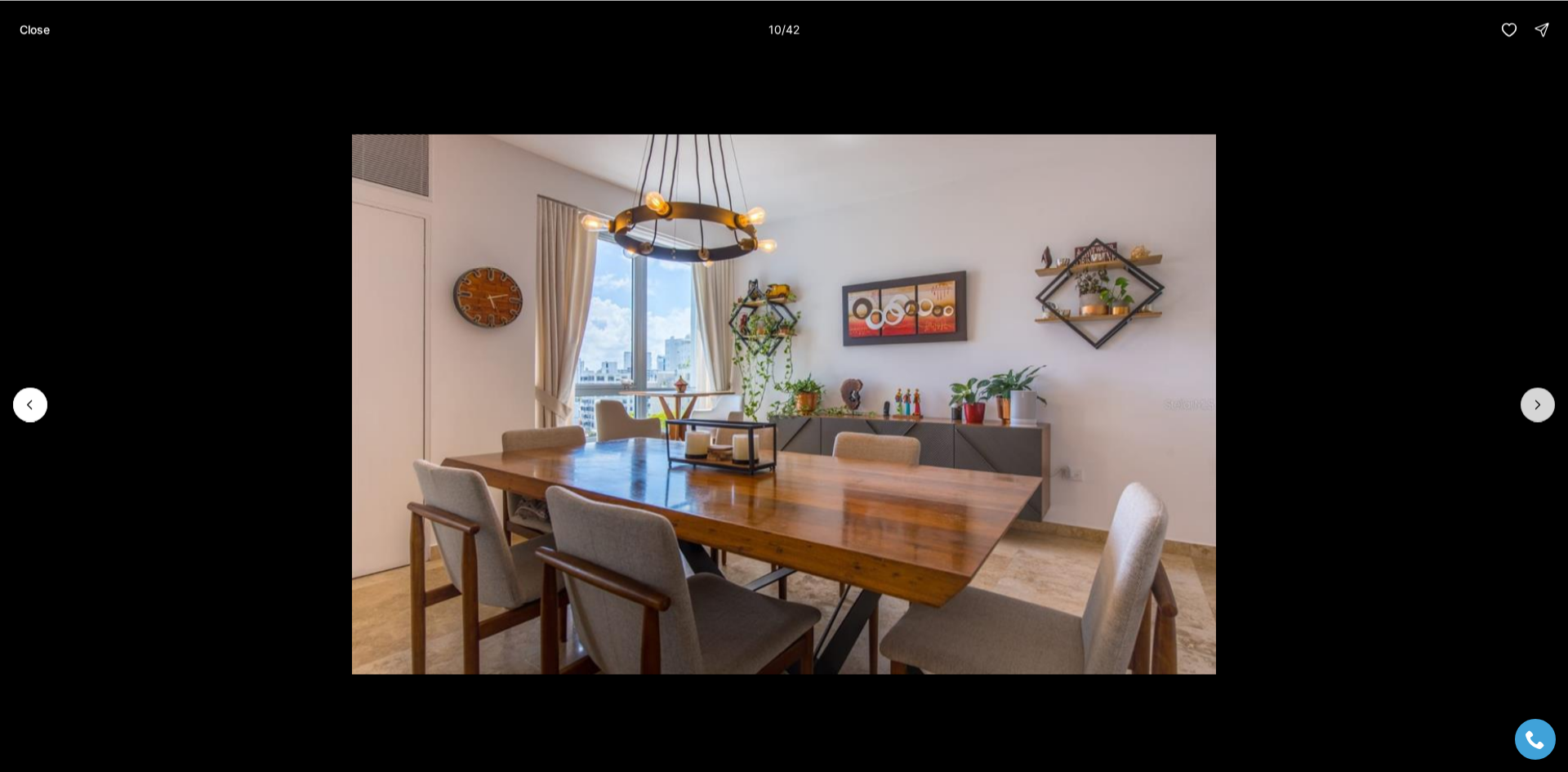
click at [1534, 410] on icon "Next slide" at bounding box center [1537, 404] width 16 height 16
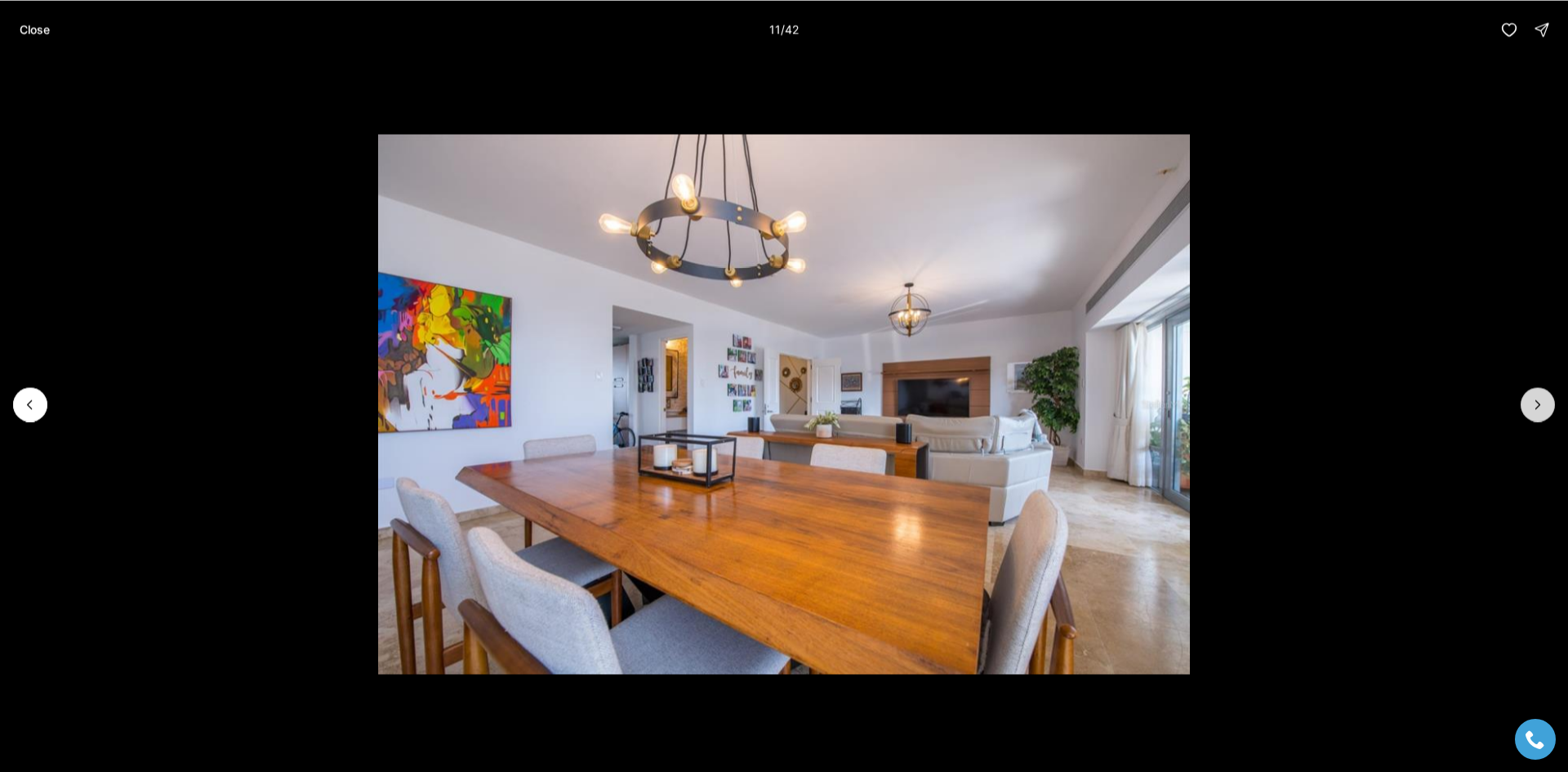
click at [1534, 410] on icon "Next slide" at bounding box center [1537, 404] width 16 height 16
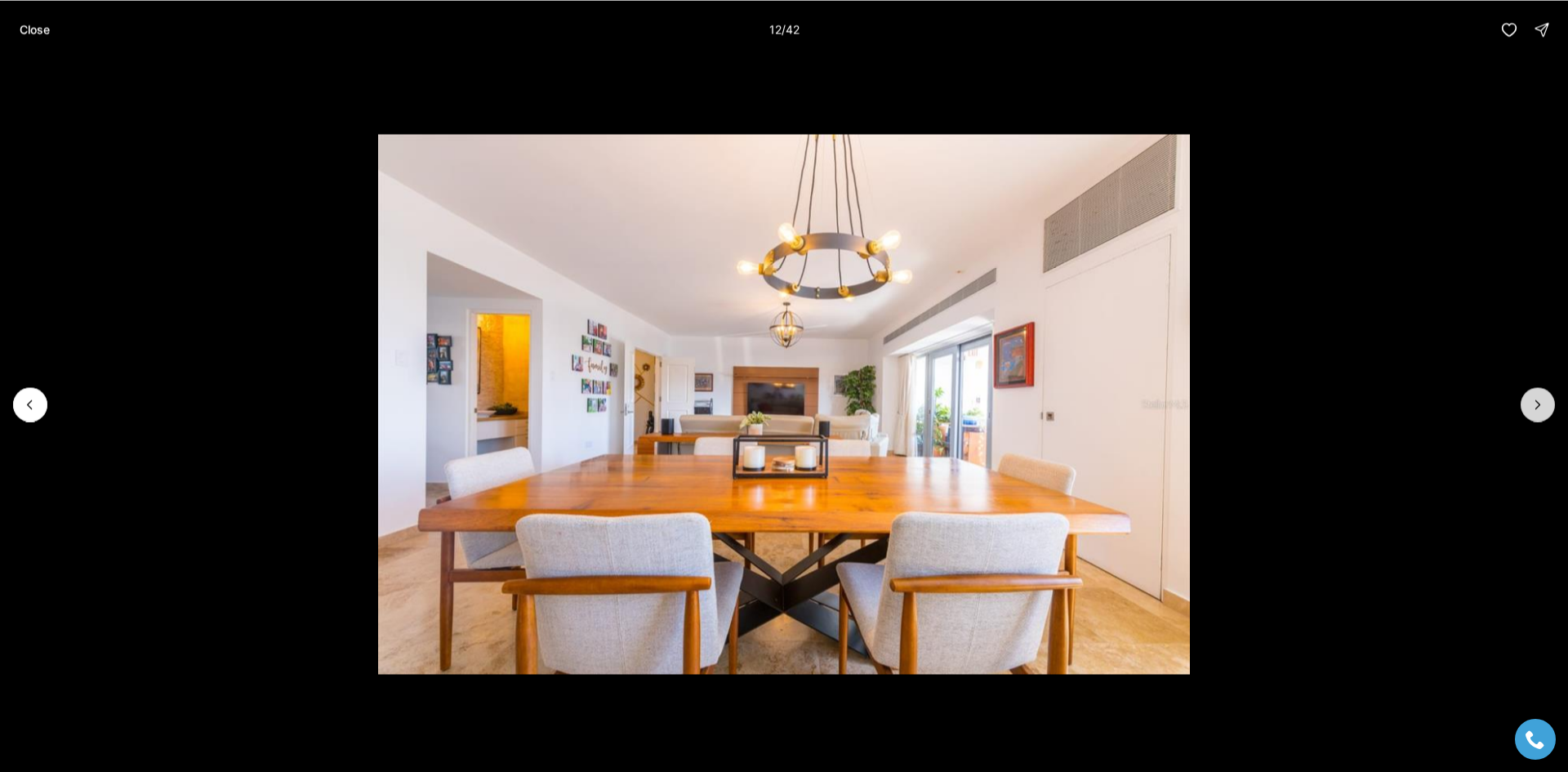
click at [1534, 410] on icon "Next slide" at bounding box center [1537, 404] width 16 height 16
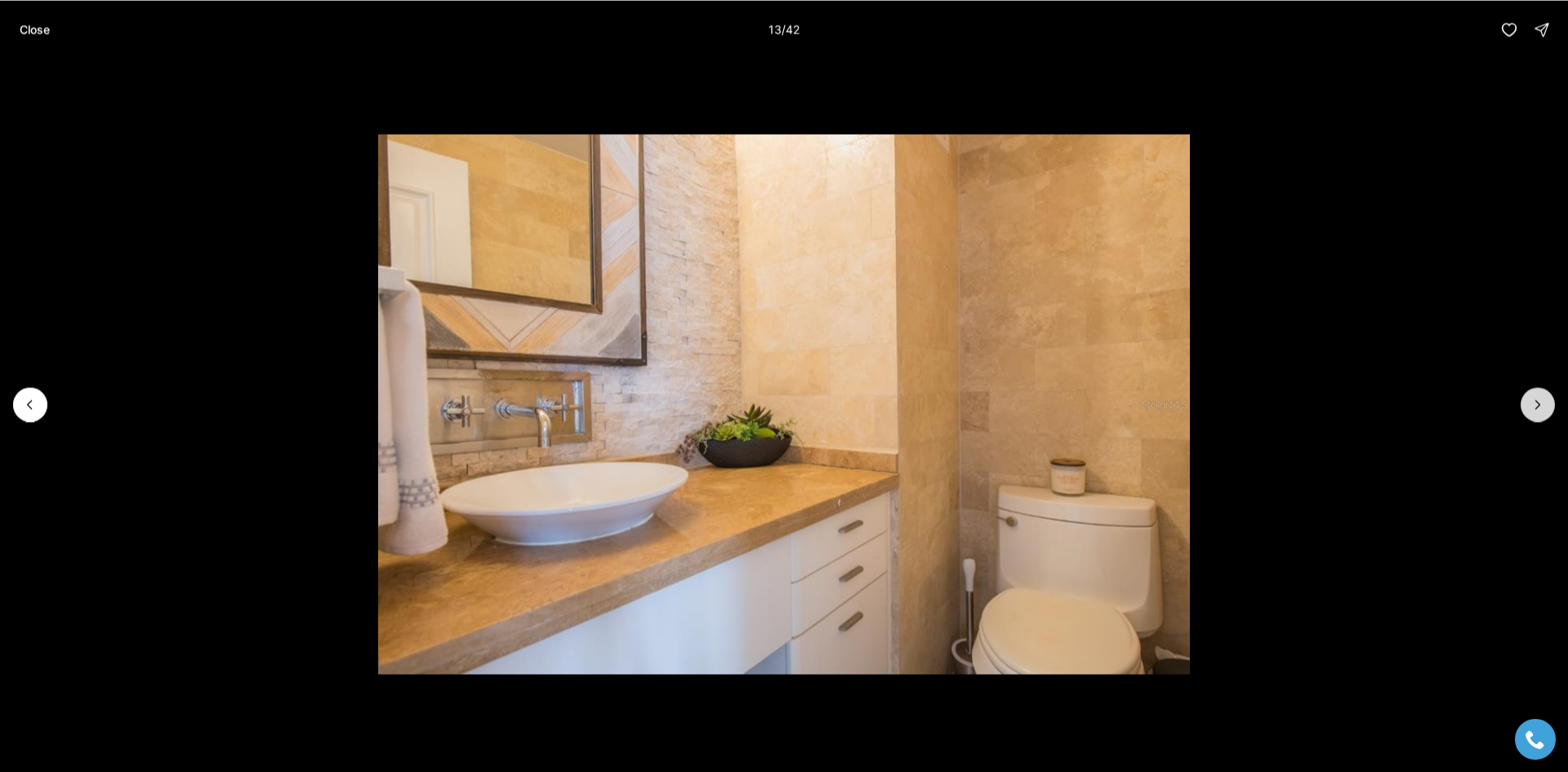
click at [1534, 410] on icon "Next slide" at bounding box center [1537, 404] width 16 height 16
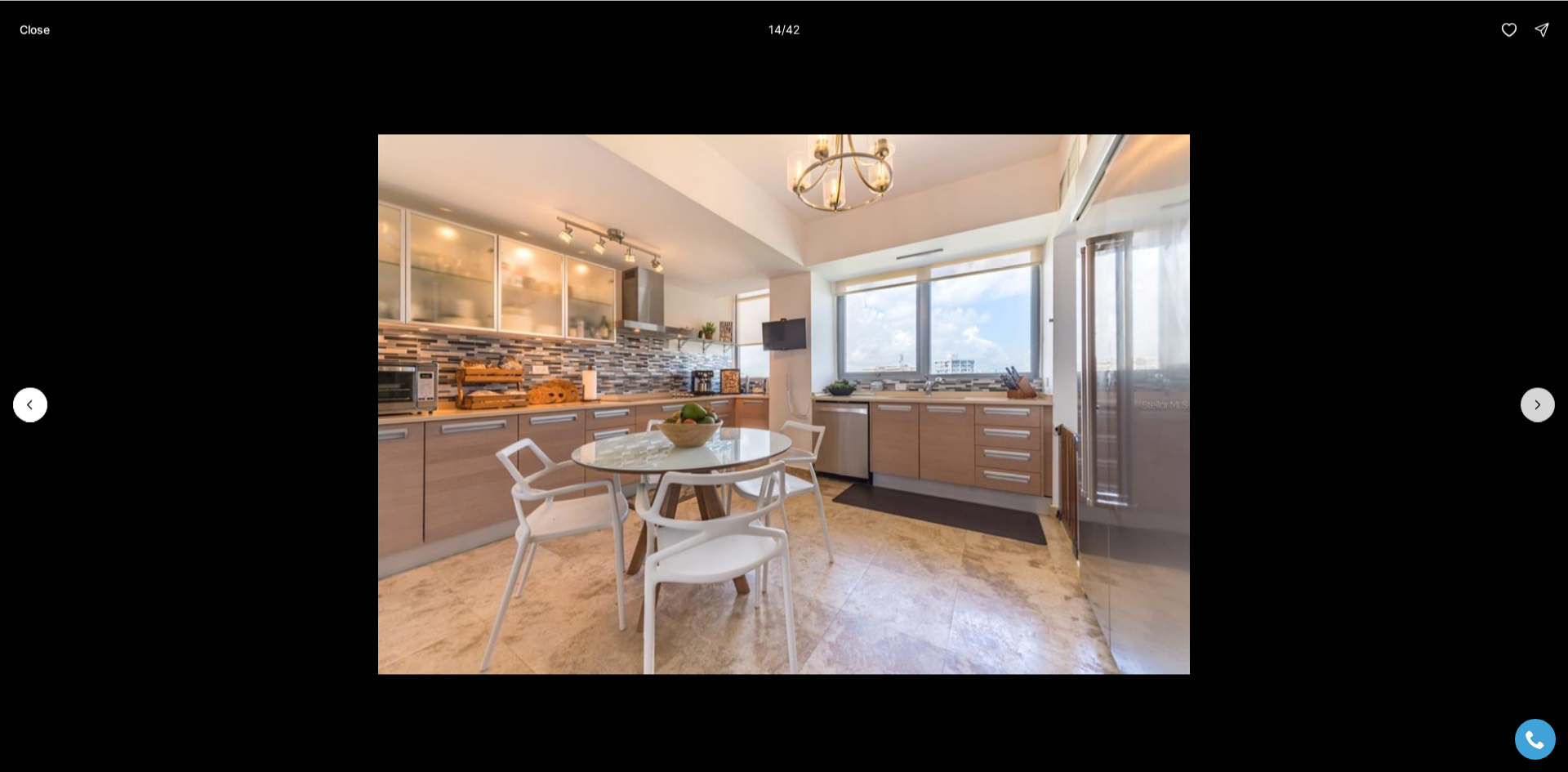
click at [1534, 410] on icon "Next slide" at bounding box center [1537, 404] width 16 height 16
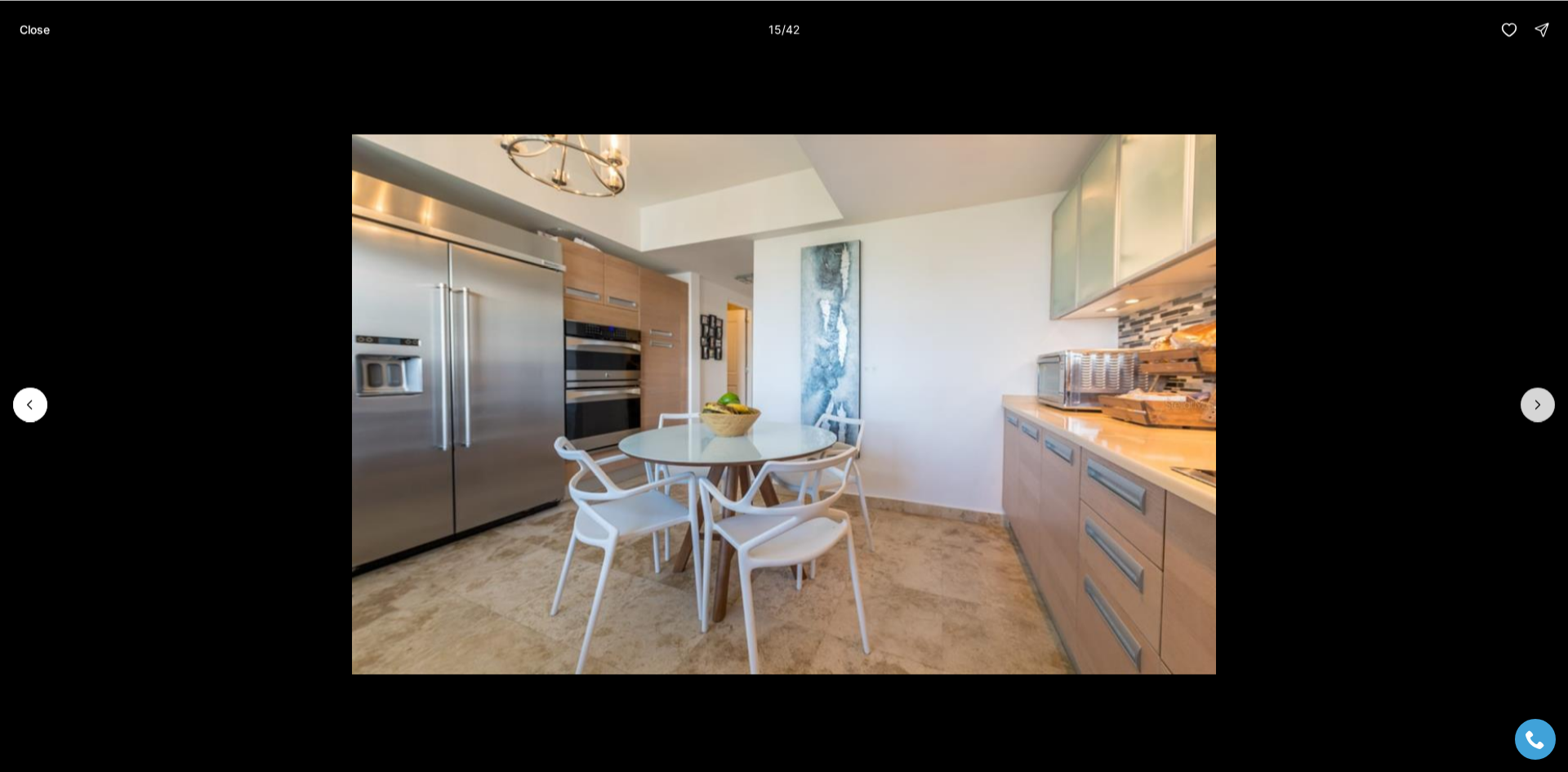
click at [1534, 410] on icon "Next slide" at bounding box center [1537, 404] width 16 height 16
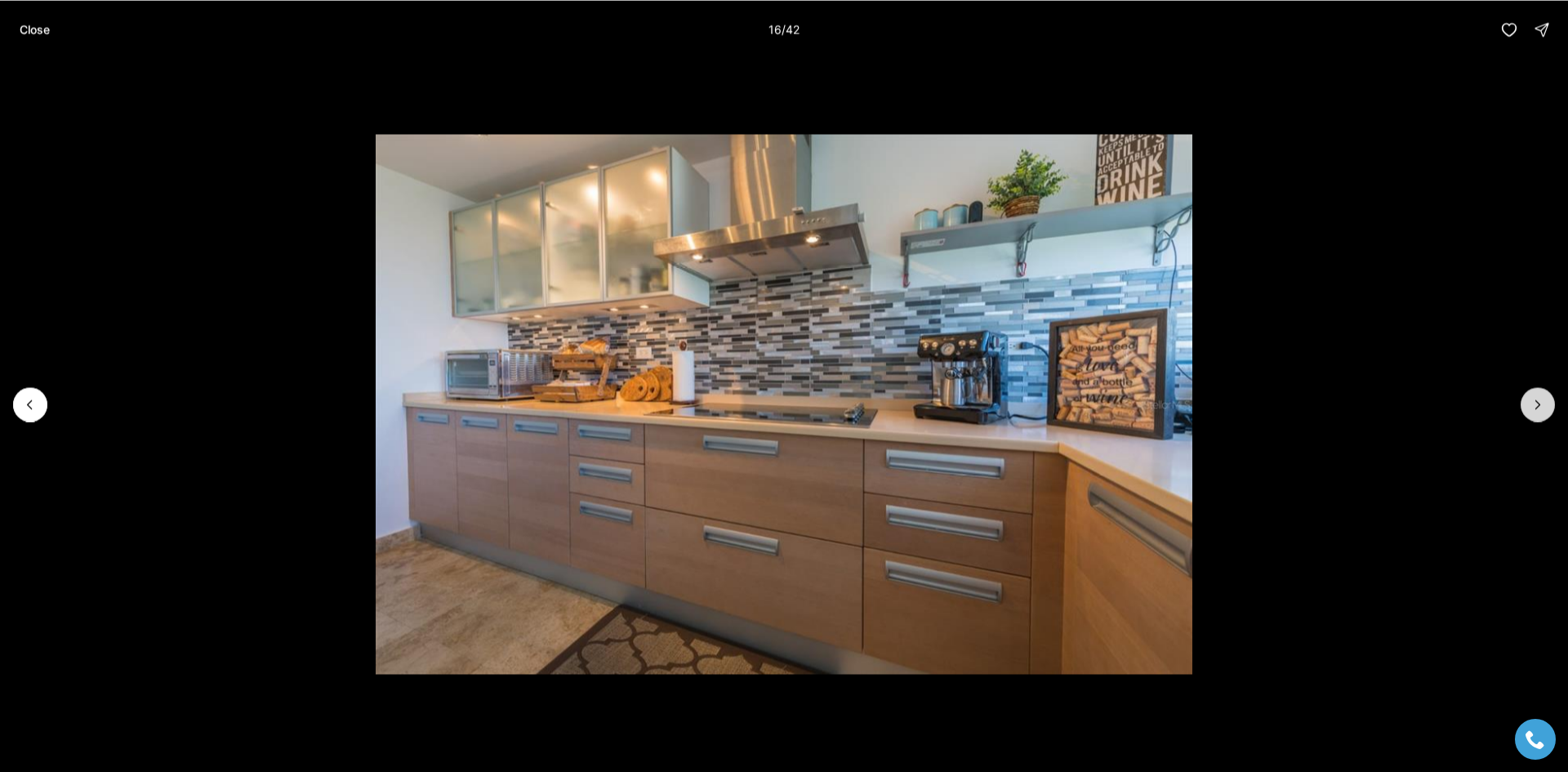
click at [1534, 410] on icon "Next slide" at bounding box center [1537, 404] width 16 height 16
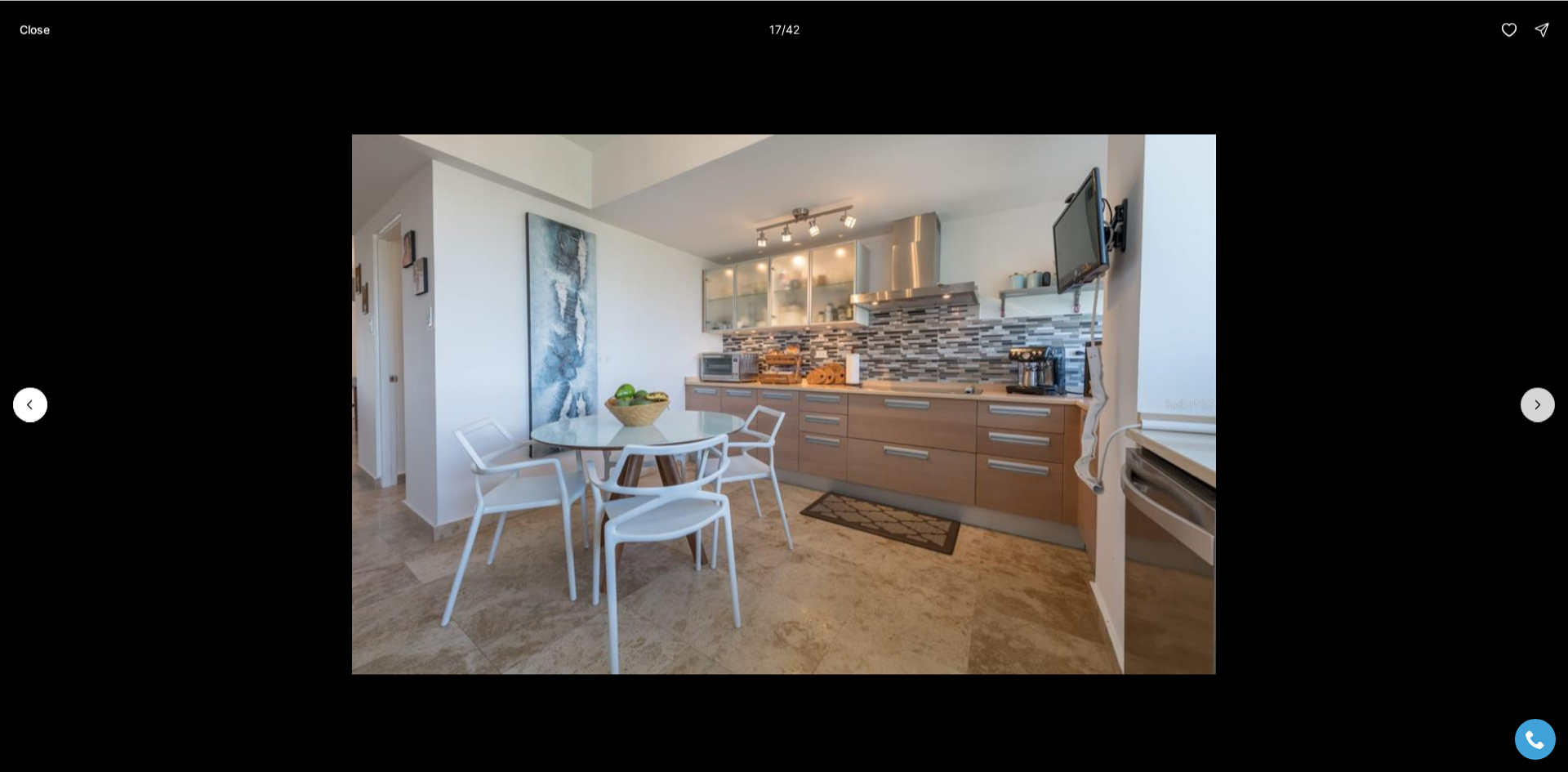
click at [1534, 410] on icon "Next slide" at bounding box center [1537, 404] width 16 height 16
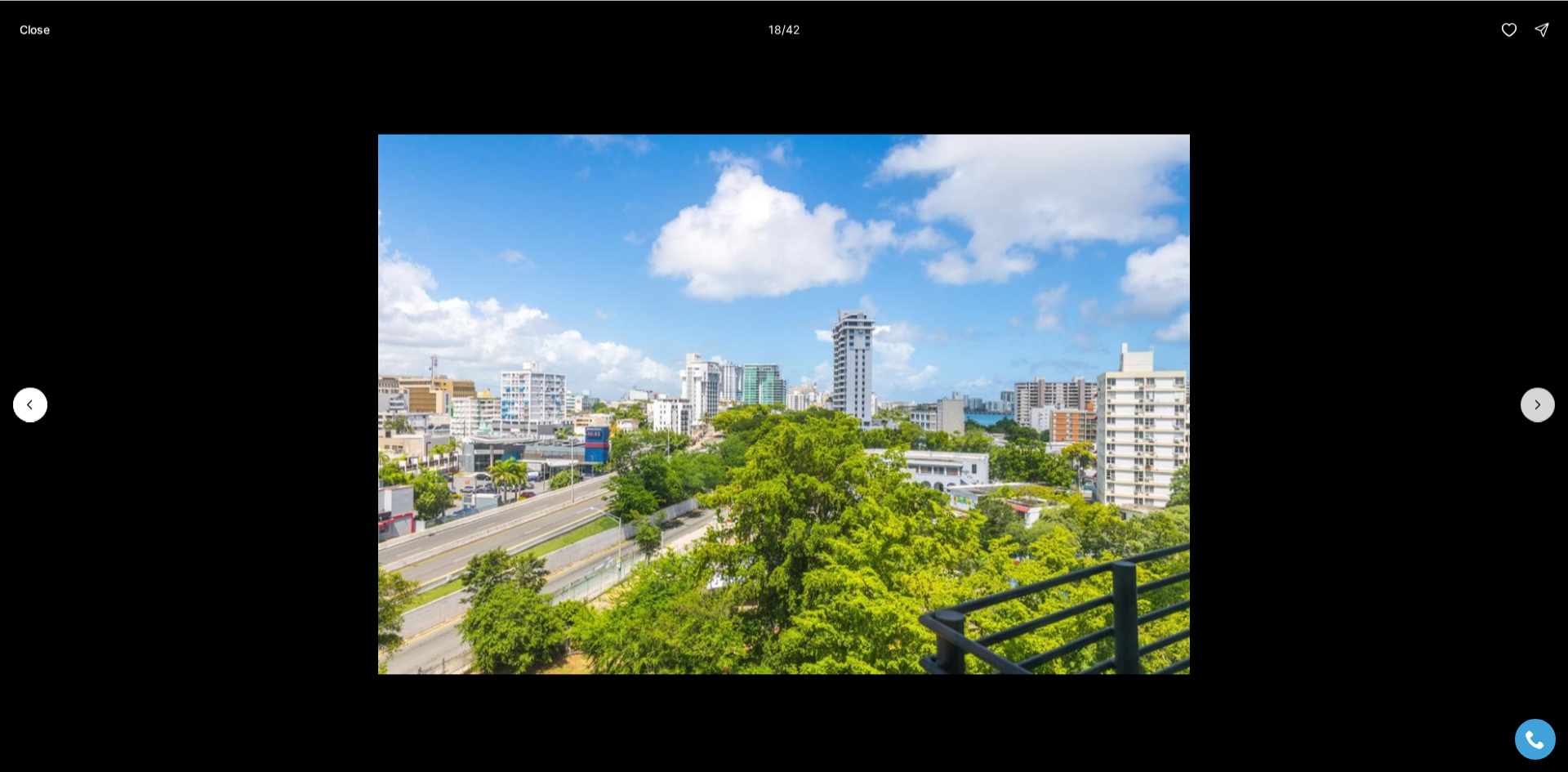
click at [1534, 410] on icon "Next slide" at bounding box center [1537, 404] width 16 height 16
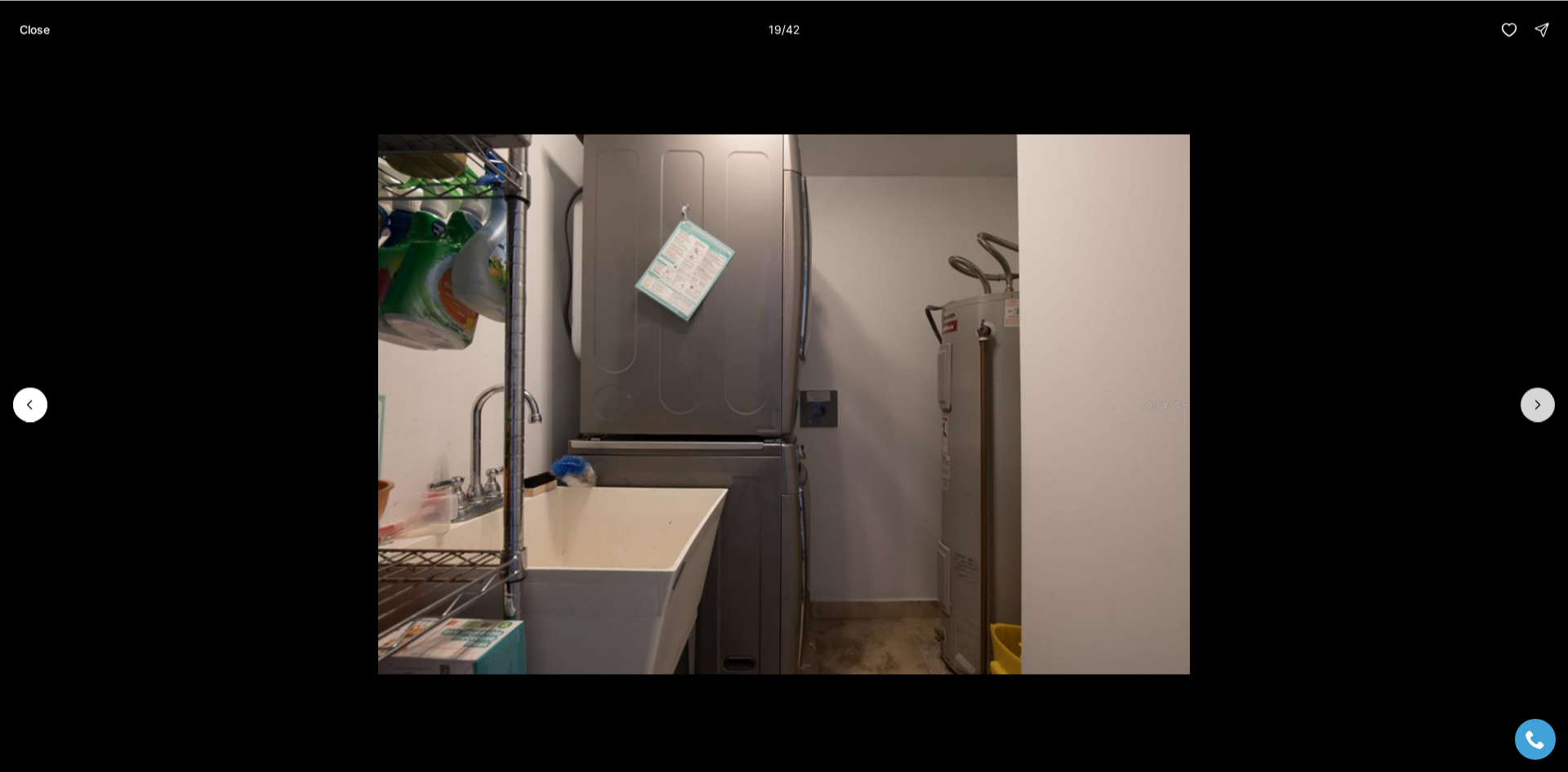
click at [1534, 410] on icon "Next slide" at bounding box center [1537, 404] width 16 height 16
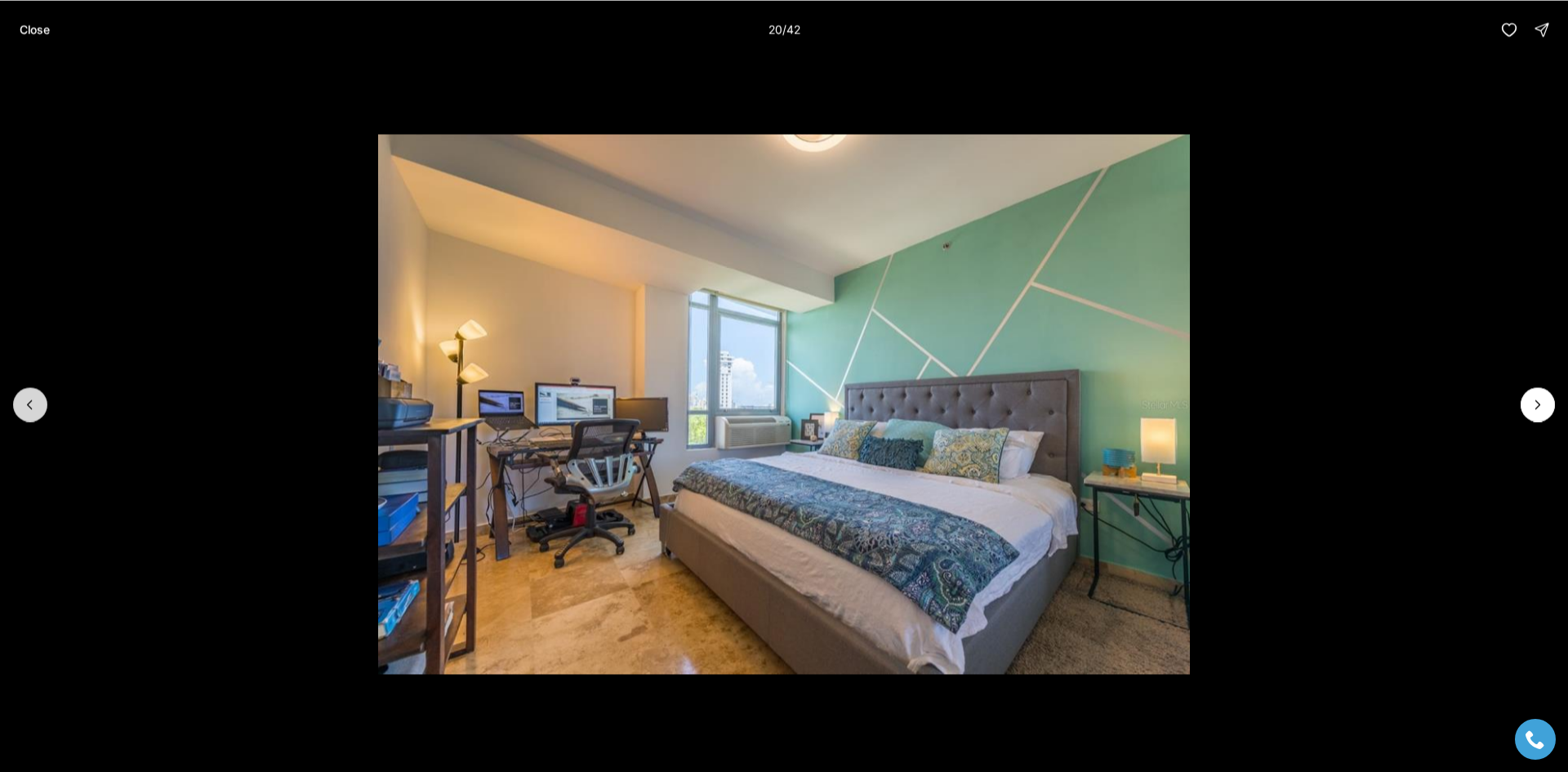
click at [34, 405] on icon "Previous slide" at bounding box center [30, 404] width 16 height 16
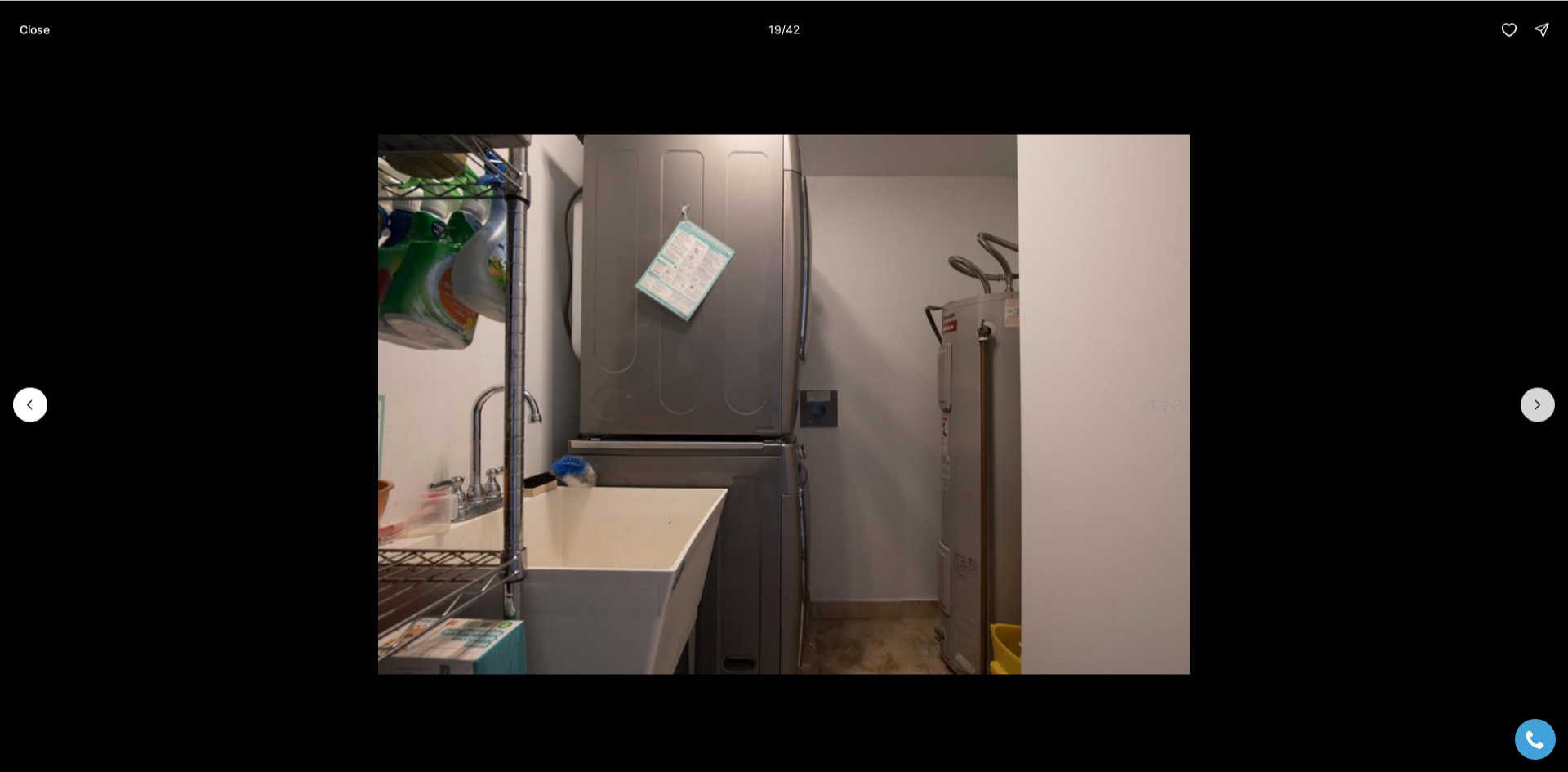
click at [1534, 402] on icon "Next slide" at bounding box center [1537, 404] width 16 height 16
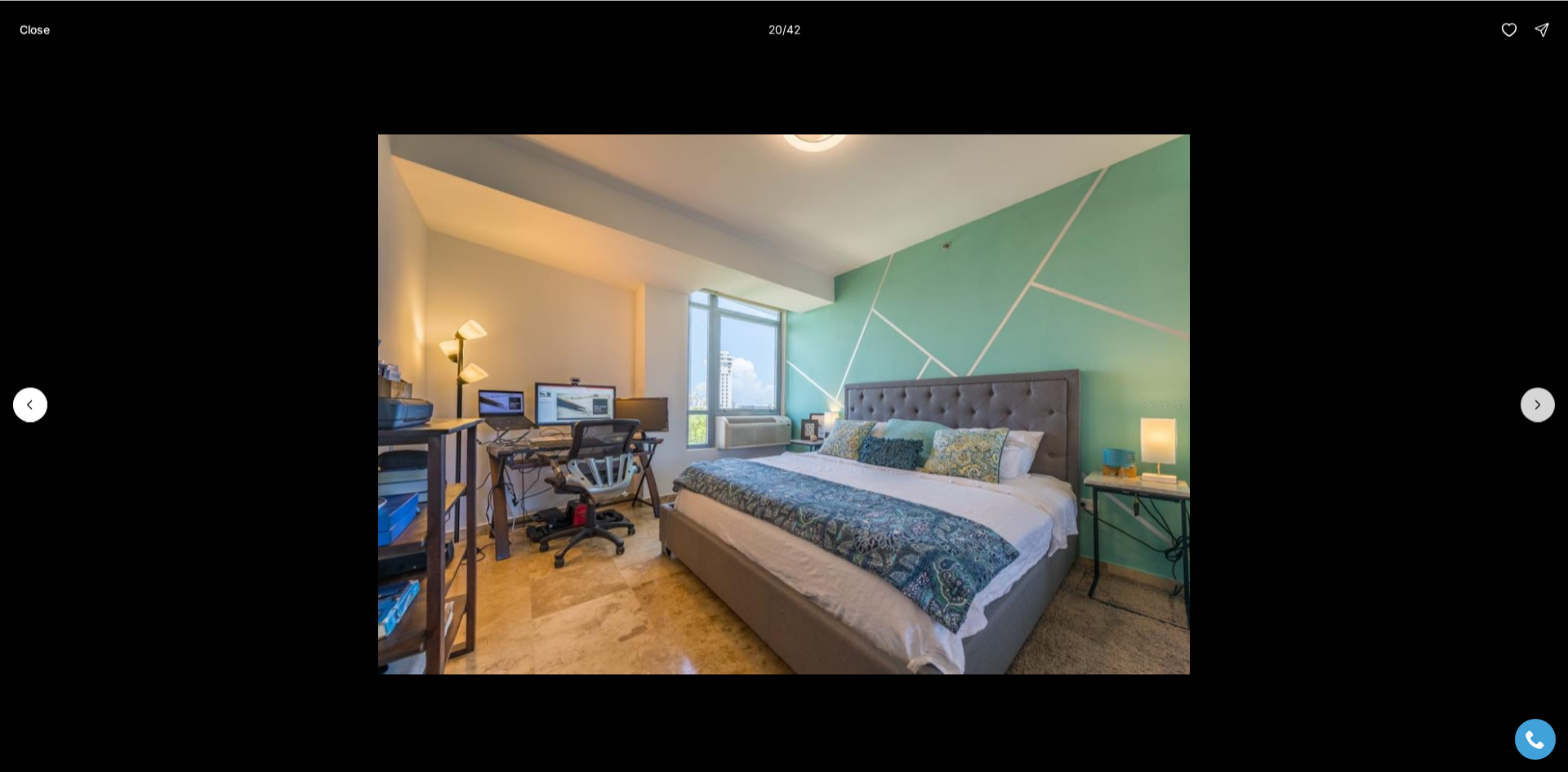
click at [1532, 410] on icon "Next slide" at bounding box center [1537, 404] width 16 height 16
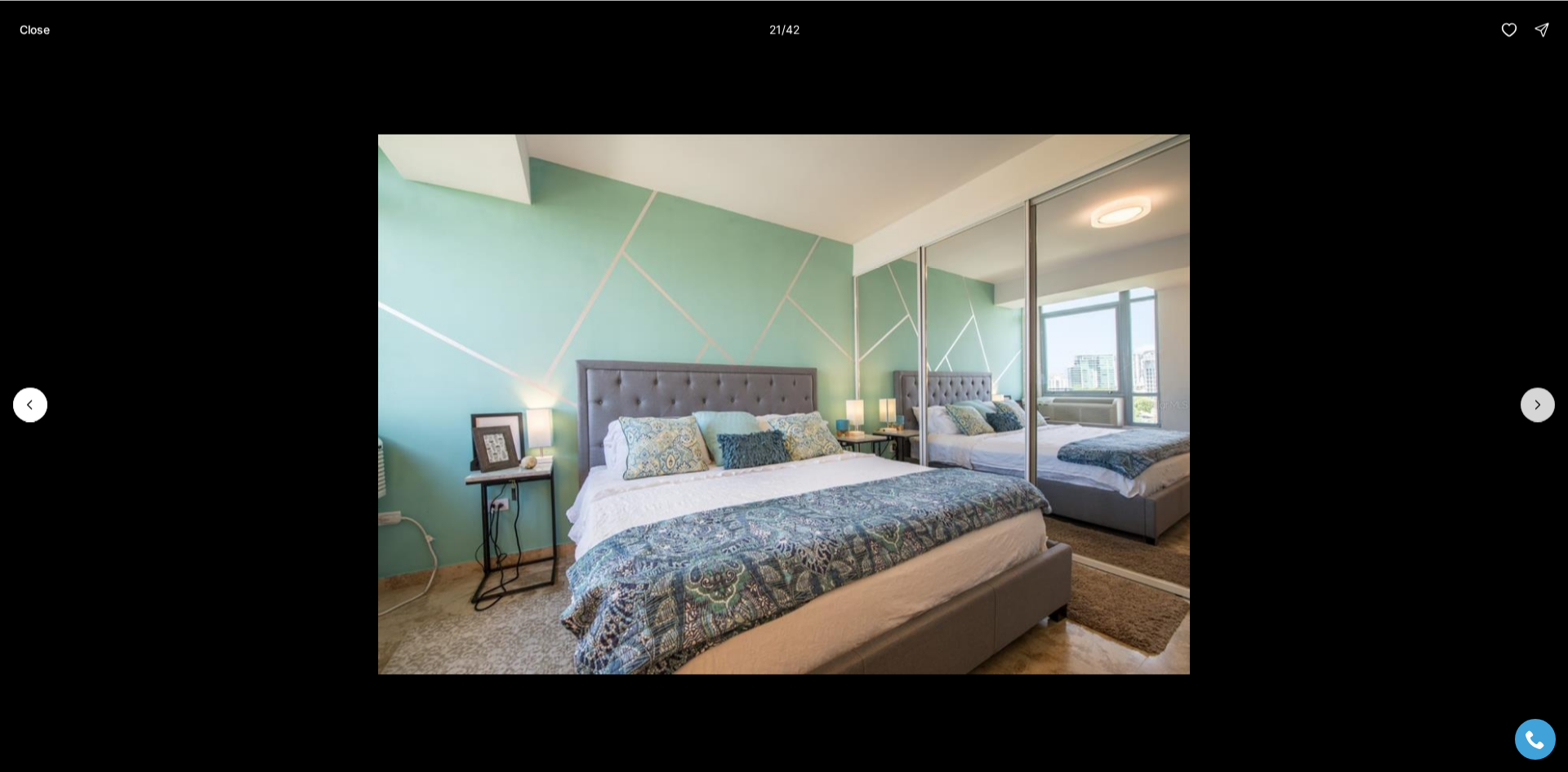
click at [1532, 410] on icon "Next slide" at bounding box center [1537, 404] width 16 height 16
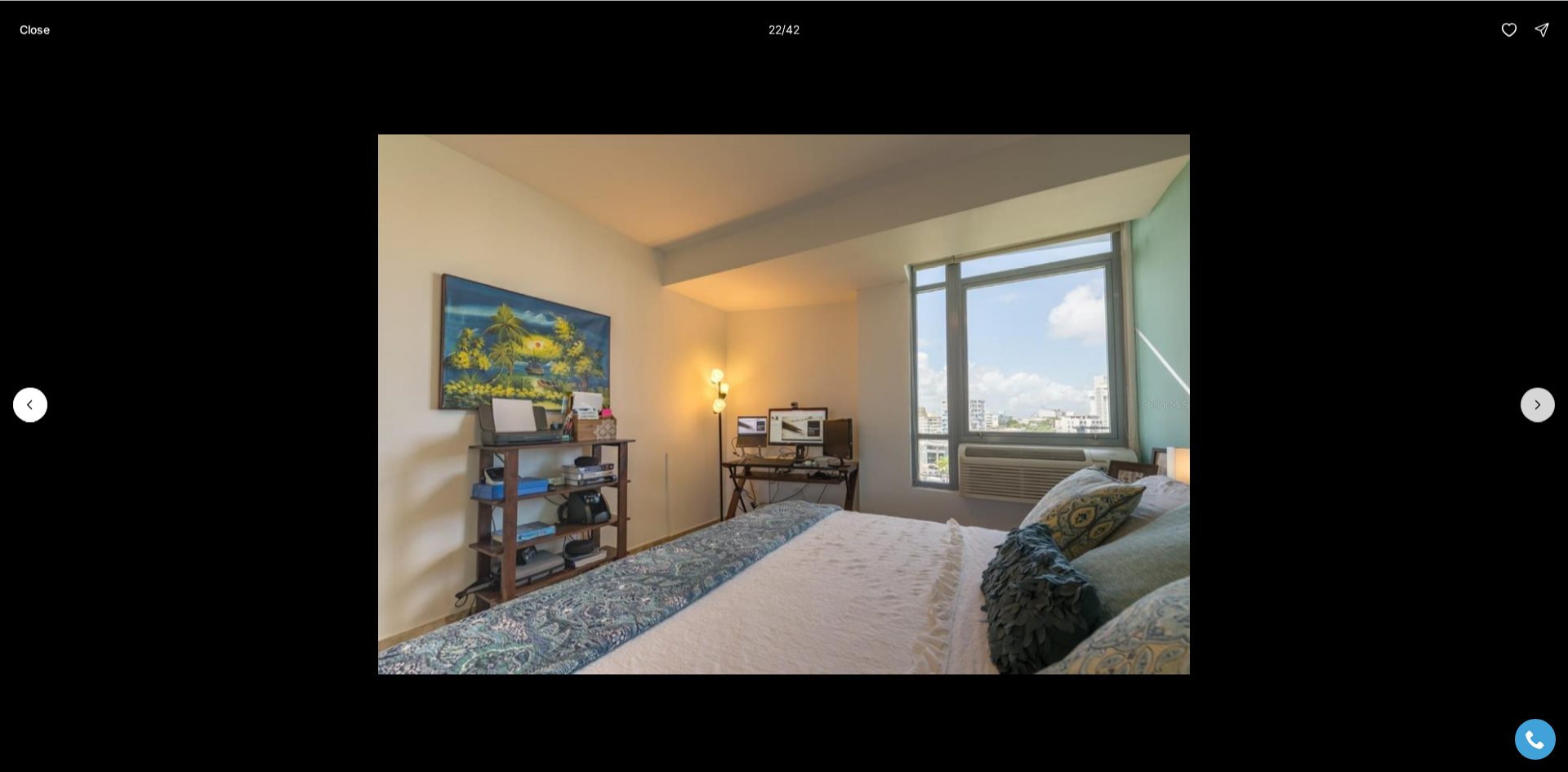
click at [1532, 410] on icon "Next slide" at bounding box center [1537, 404] width 16 height 16
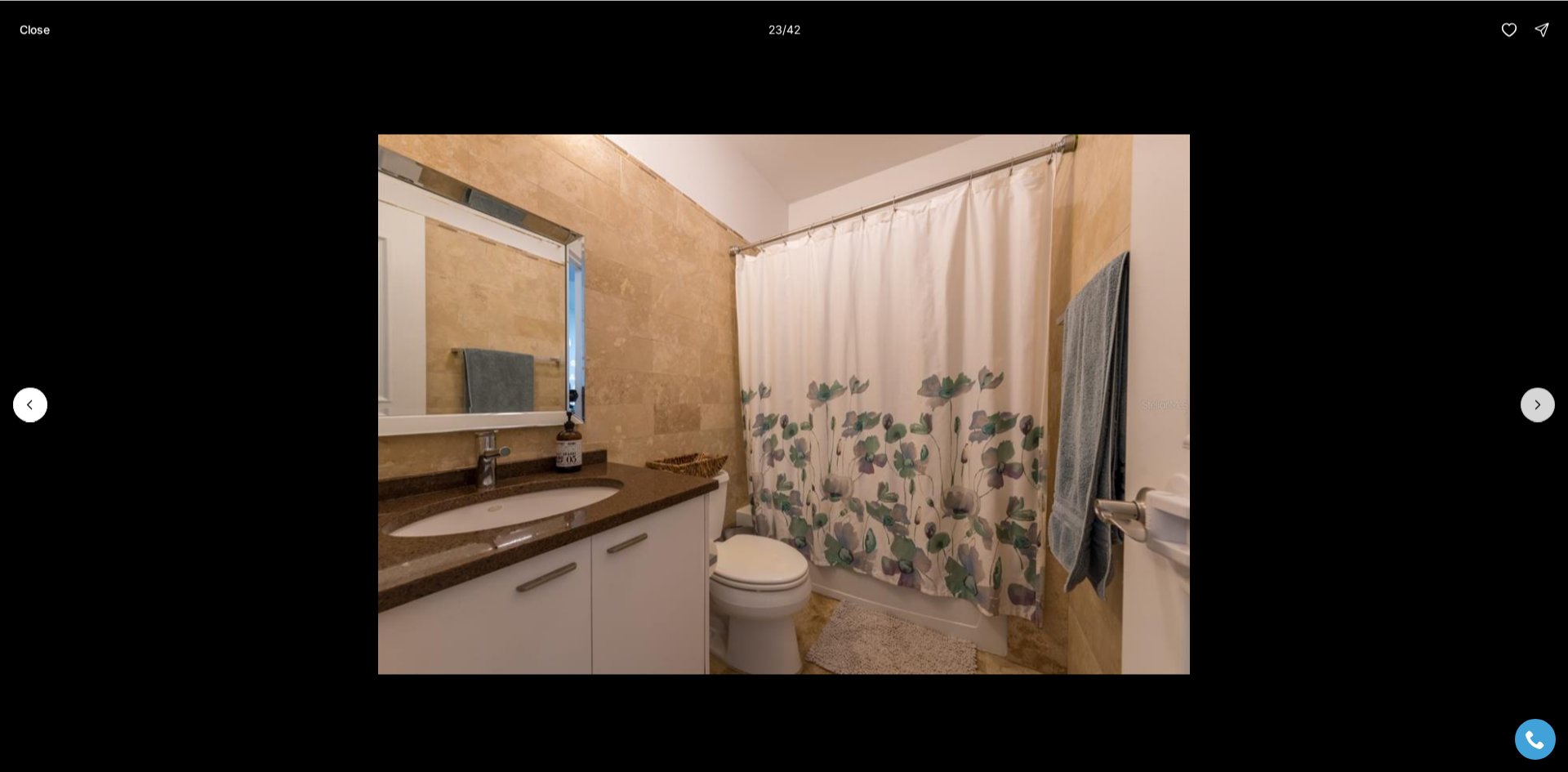
click at [1532, 410] on icon "Next slide" at bounding box center [1537, 404] width 16 height 16
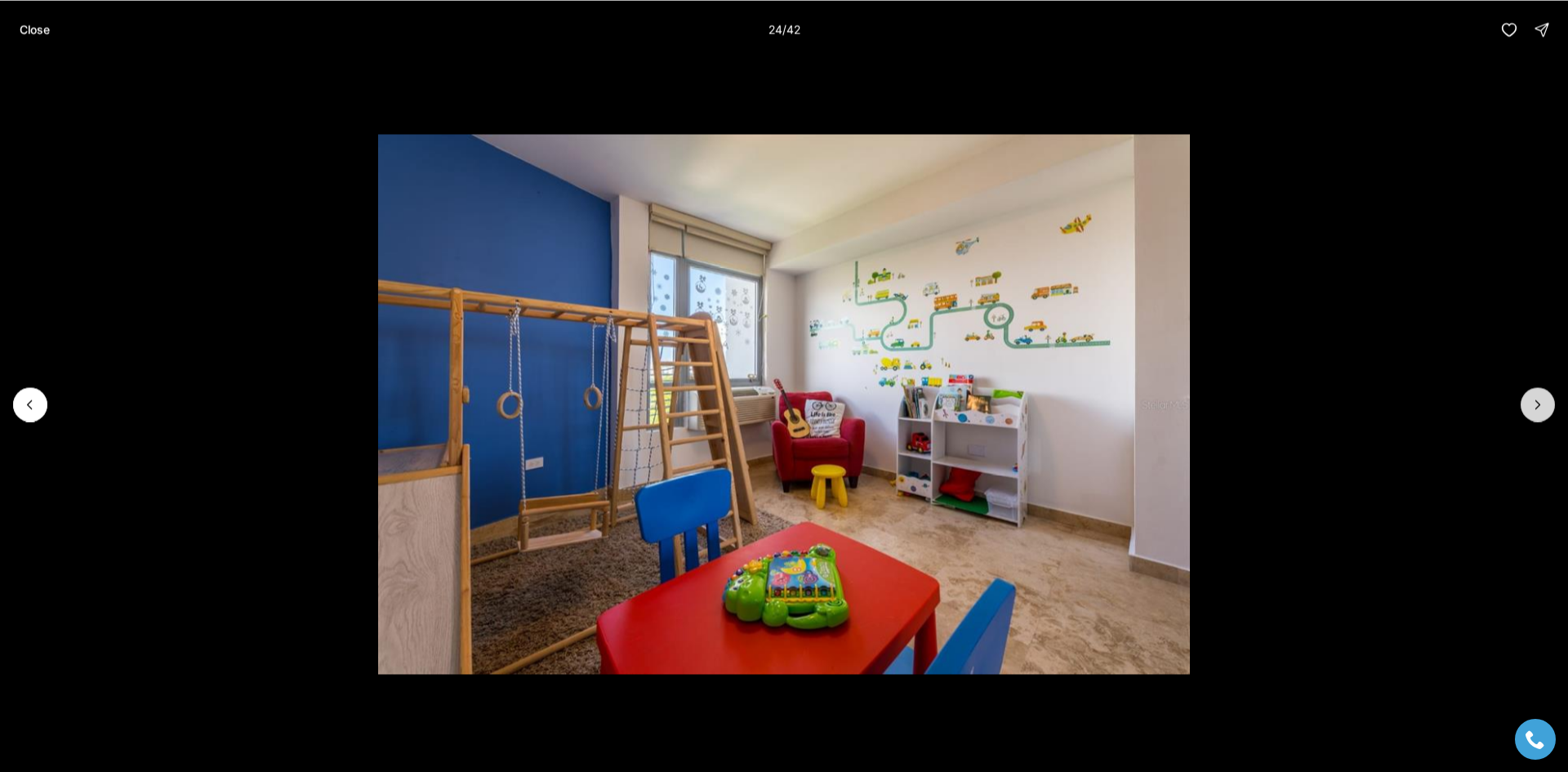
click at [1540, 392] on button "Next slide" at bounding box center [1538, 405] width 34 height 35
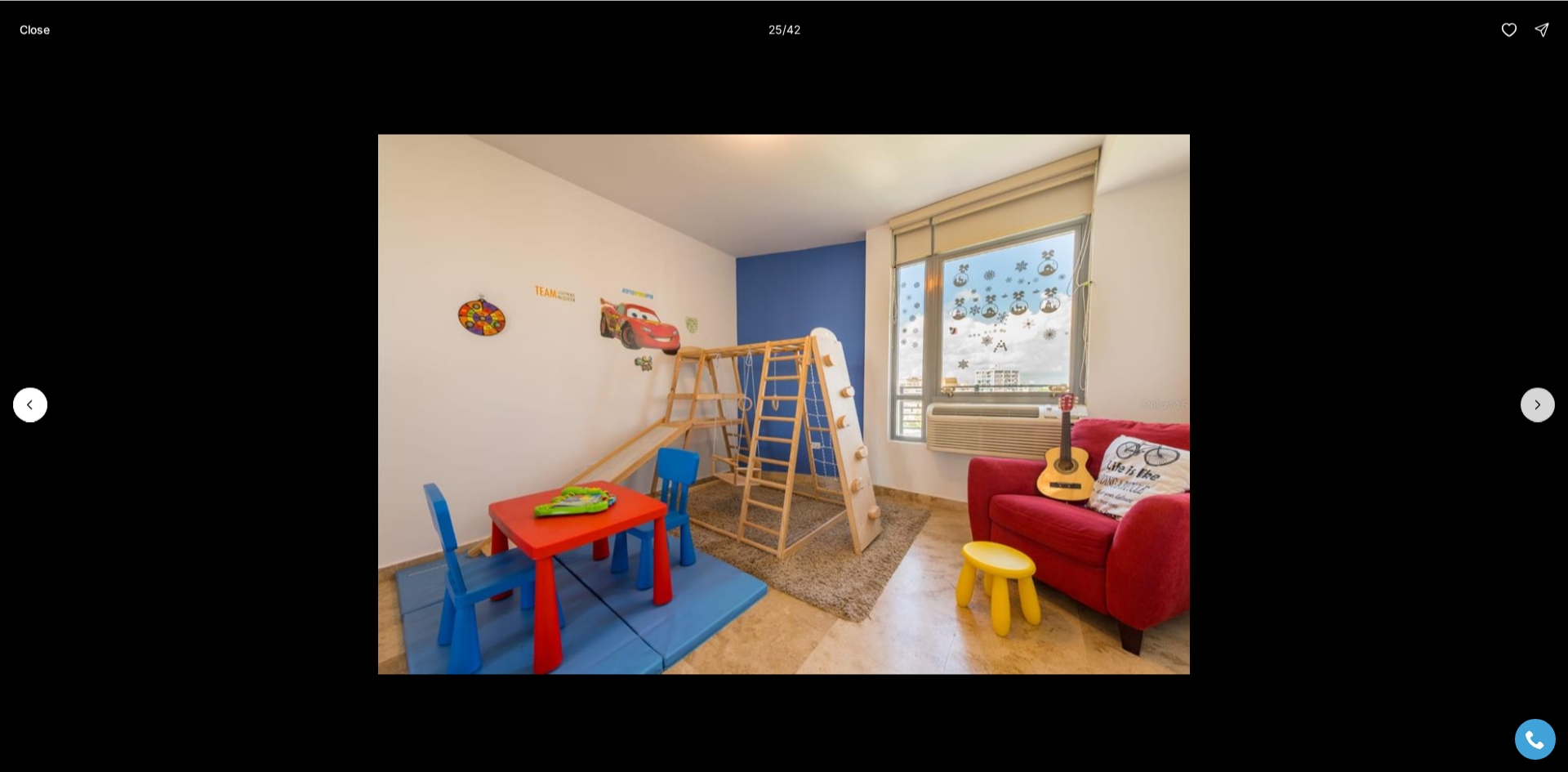
click at [1540, 394] on button "Next slide" at bounding box center [1538, 405] width 34 height 35
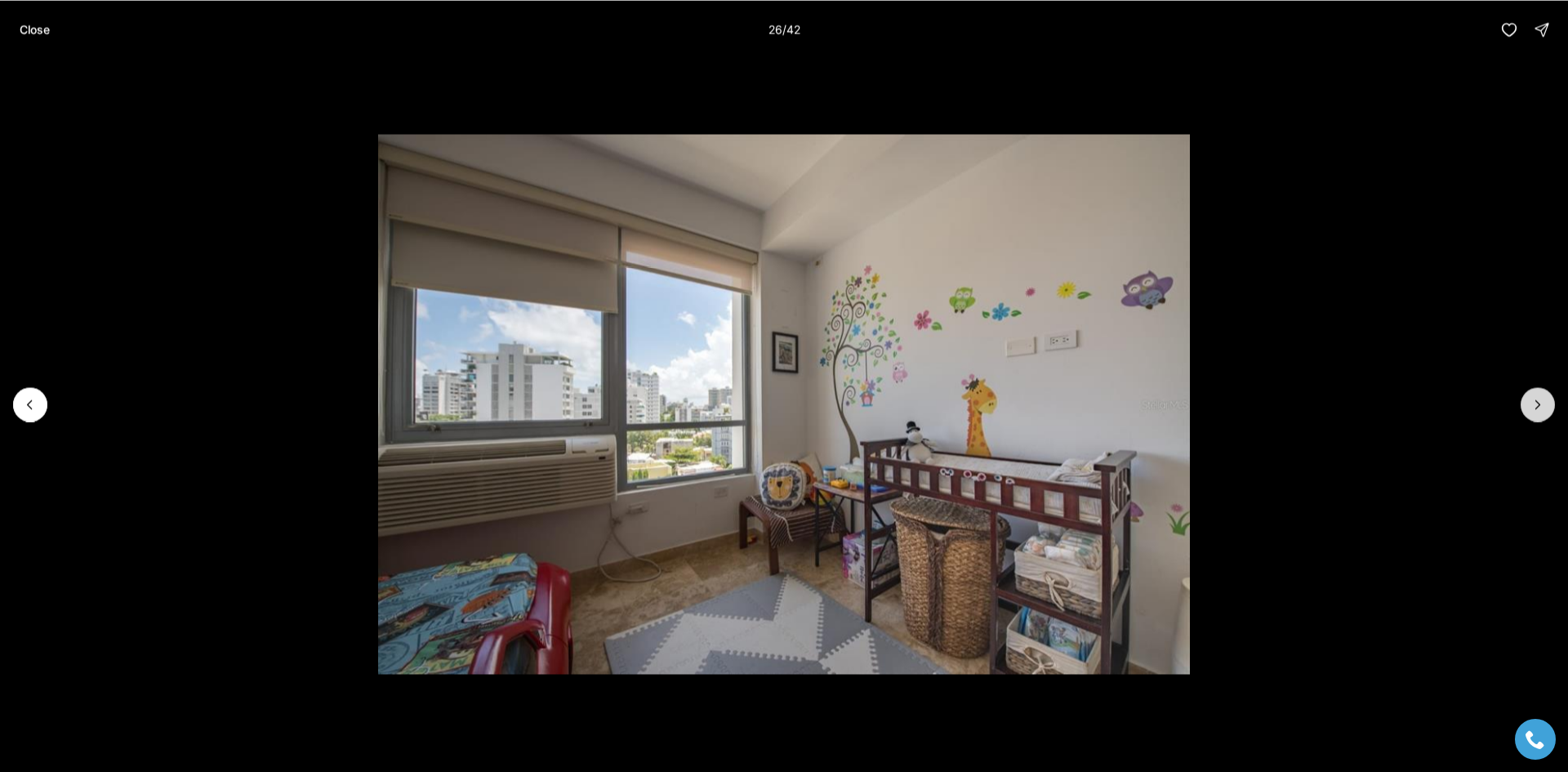
click at [1540, 394] on button "Next slide" at bounding box center [1538, 405] width 34 height 35
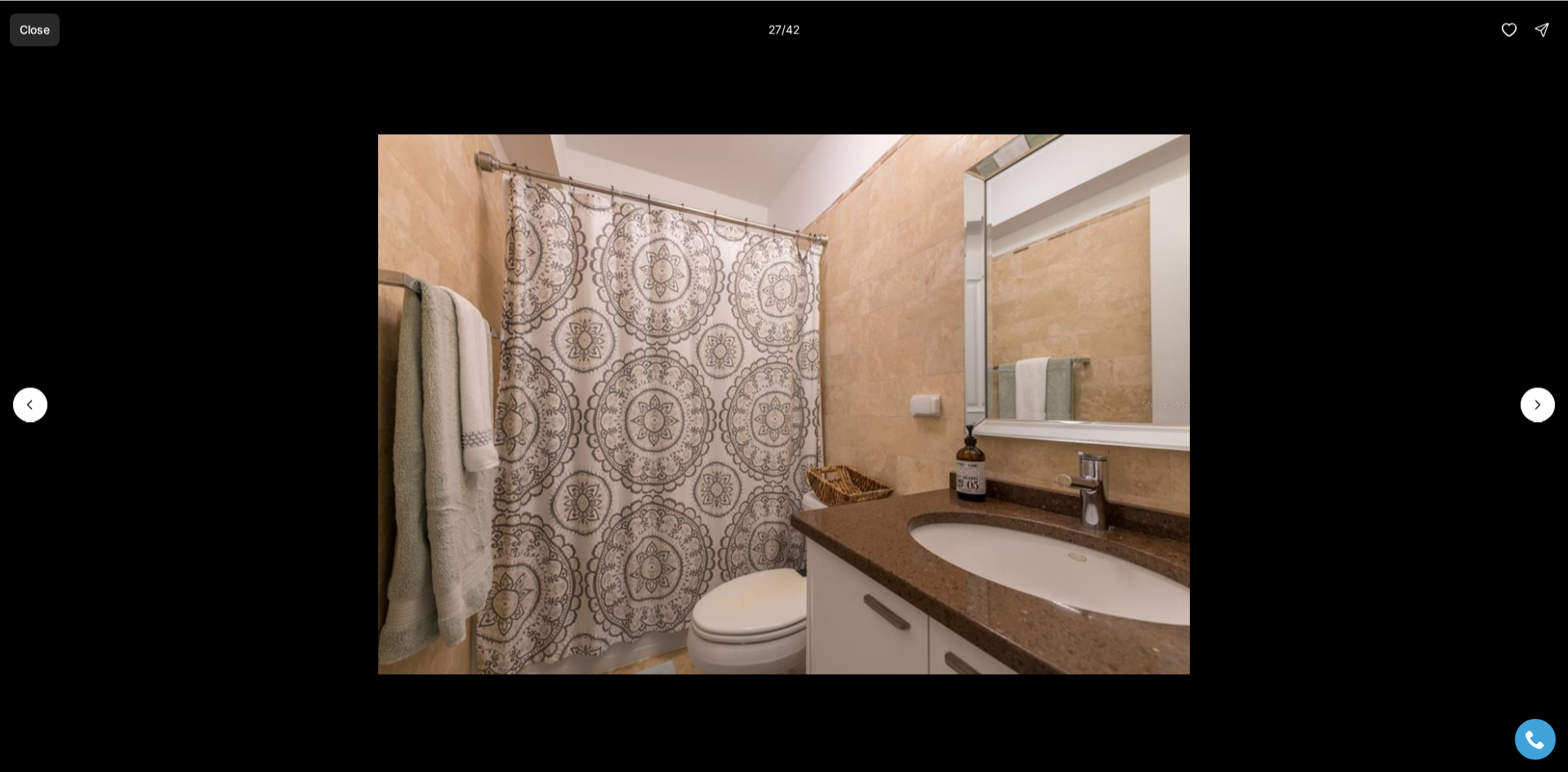
click at [30, 25] on p "Close" at bounding box center [34, 29] width 30 height 13
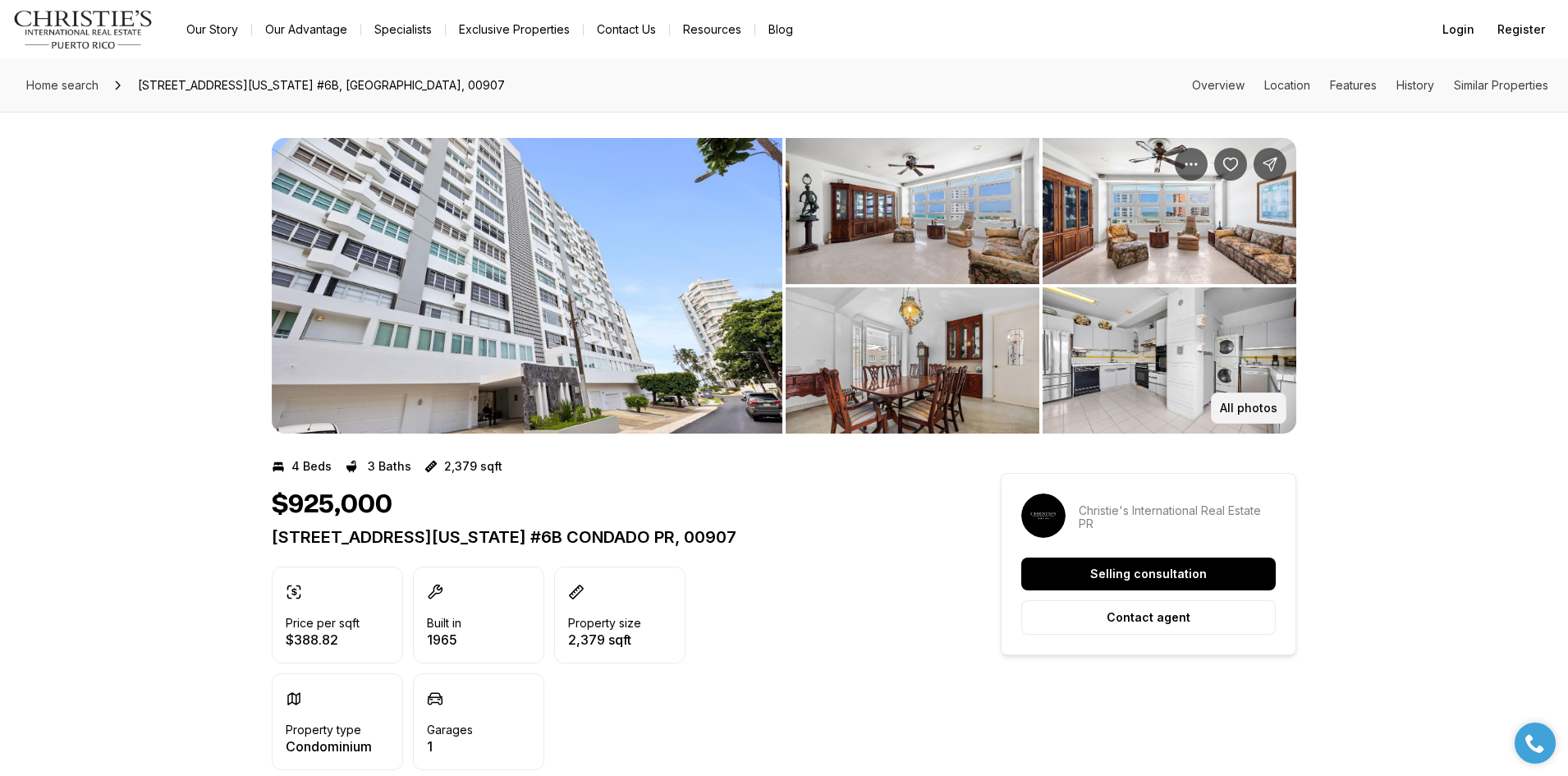
click at [1254, 399] on button "All photos" at bounding box center [1249, 408] width 75 height 31
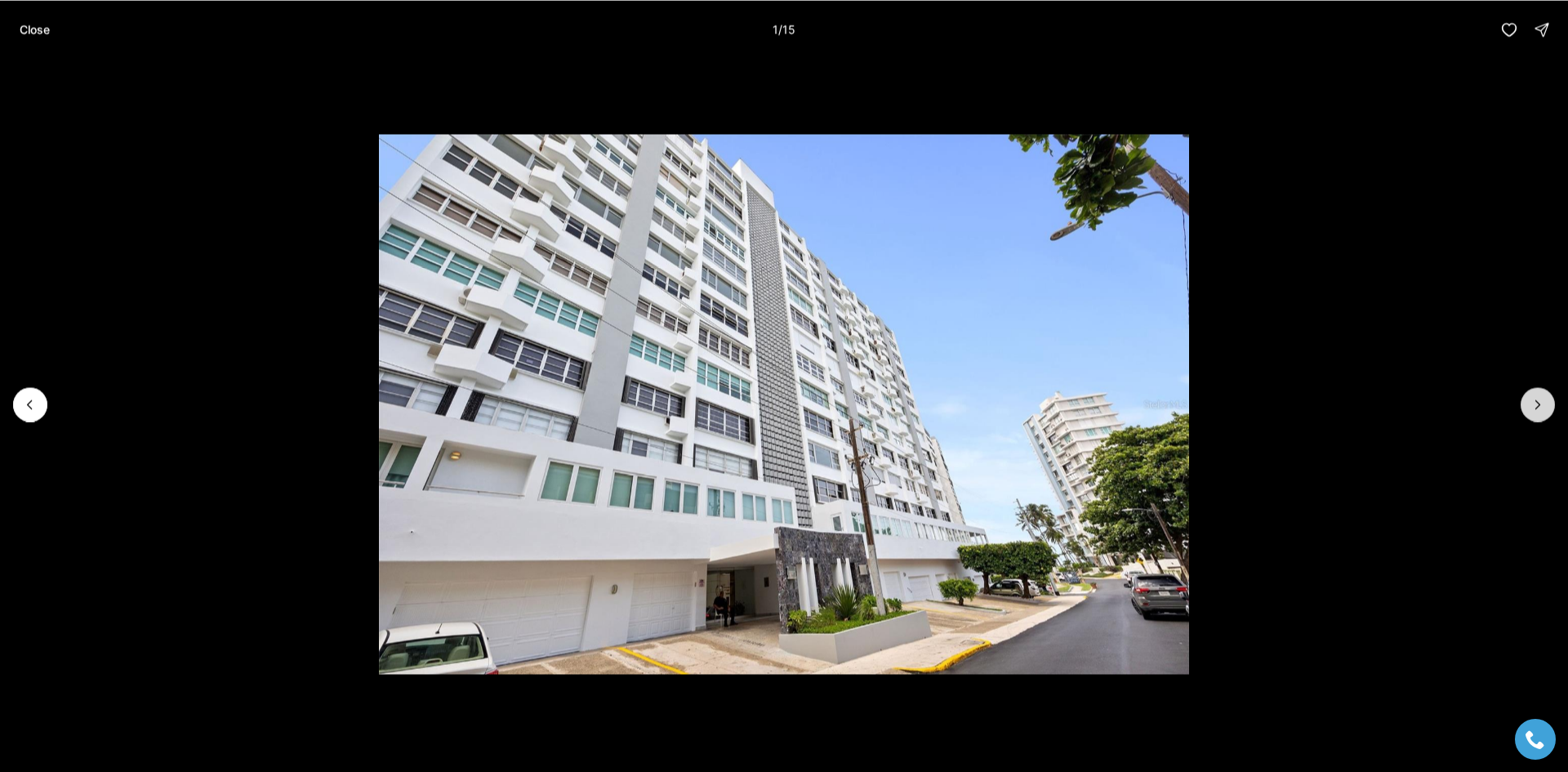
click at [1552, 409] on button "Next slide" at bounding box center [1538, 405] width 34 height 35
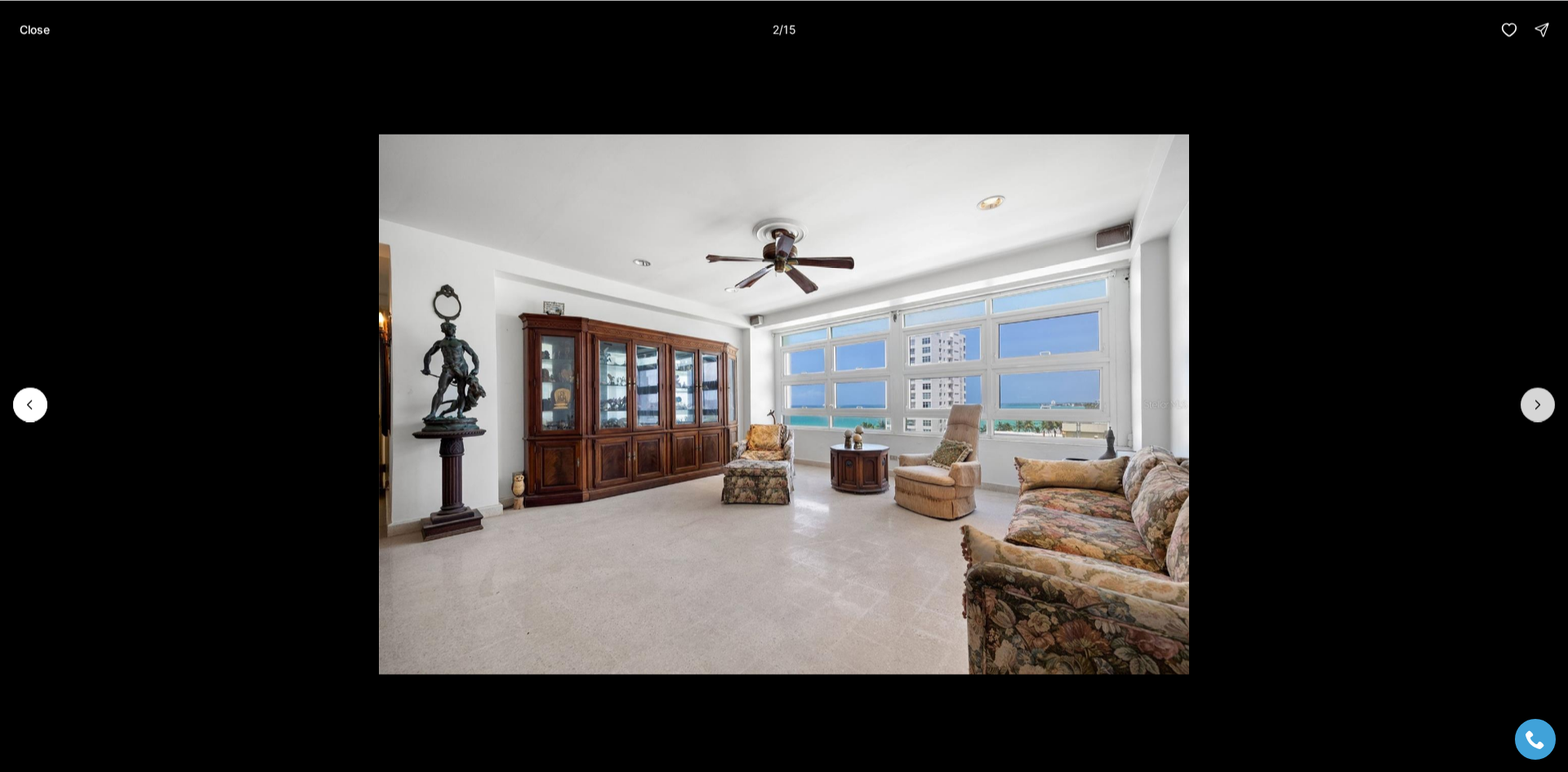
click at [1552, 409] on button "Next slide" at bounding box center [1538, 405] width 34 height 35
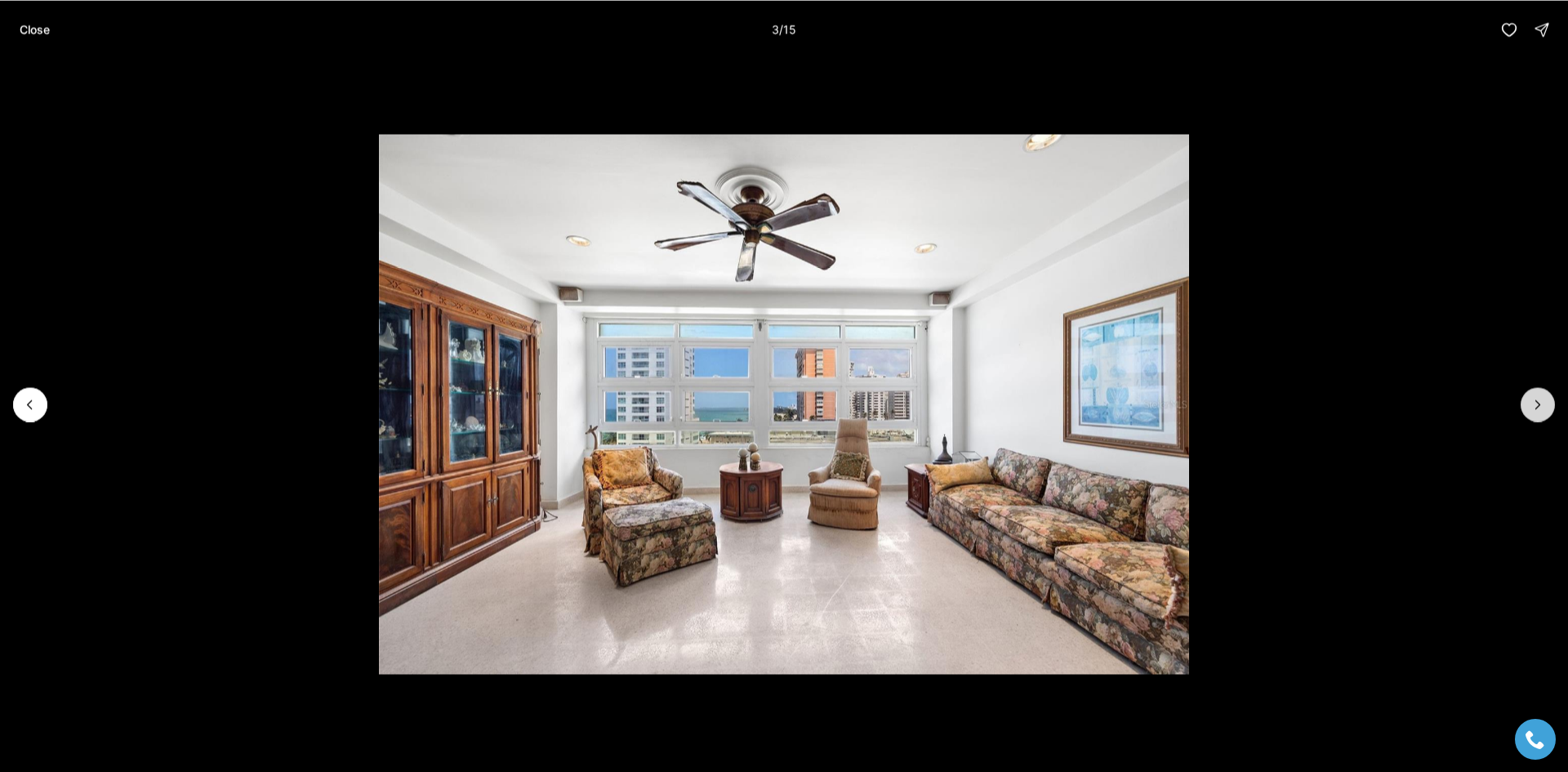
click at [1552, 409] on button "Next slide" at bounding box center [1538, 405] width 34 height 35
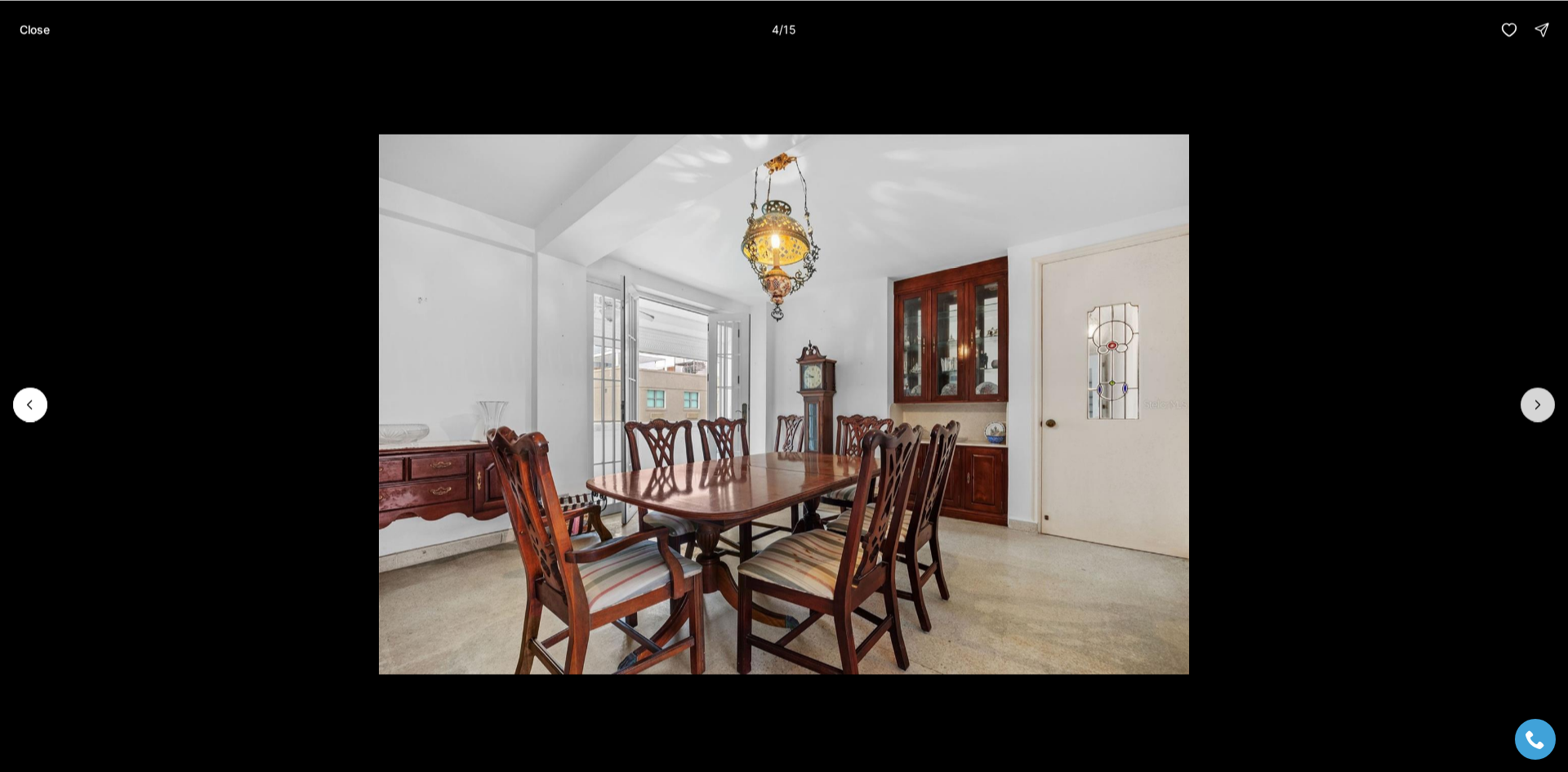
click at [1552, 409] on button "Next slide" at bounding box center [1538, 405] width 34 height 35
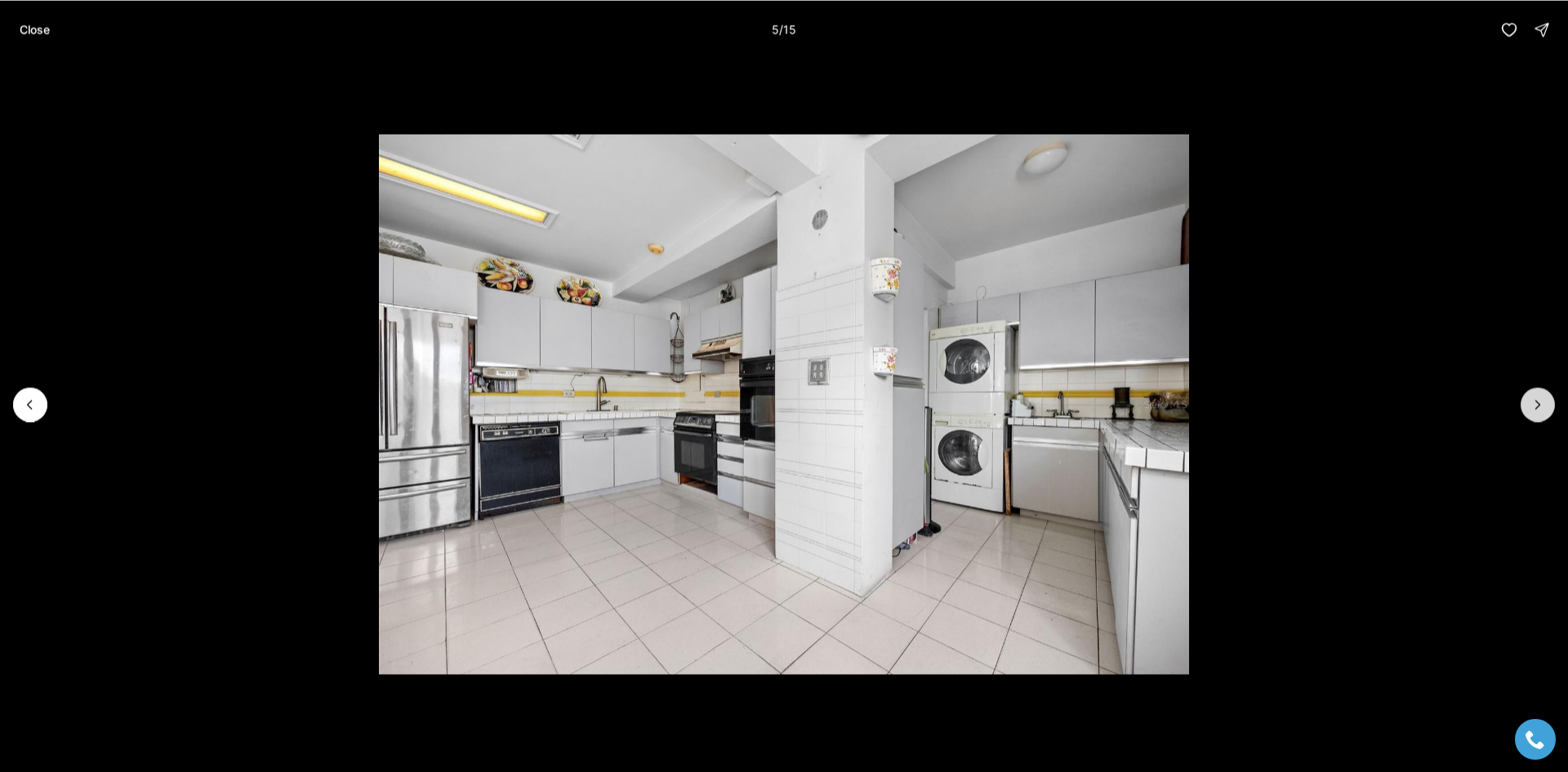
click at [1552, 409] on button "Next slide" at bounding box center [1538, 405] width 34 height 35
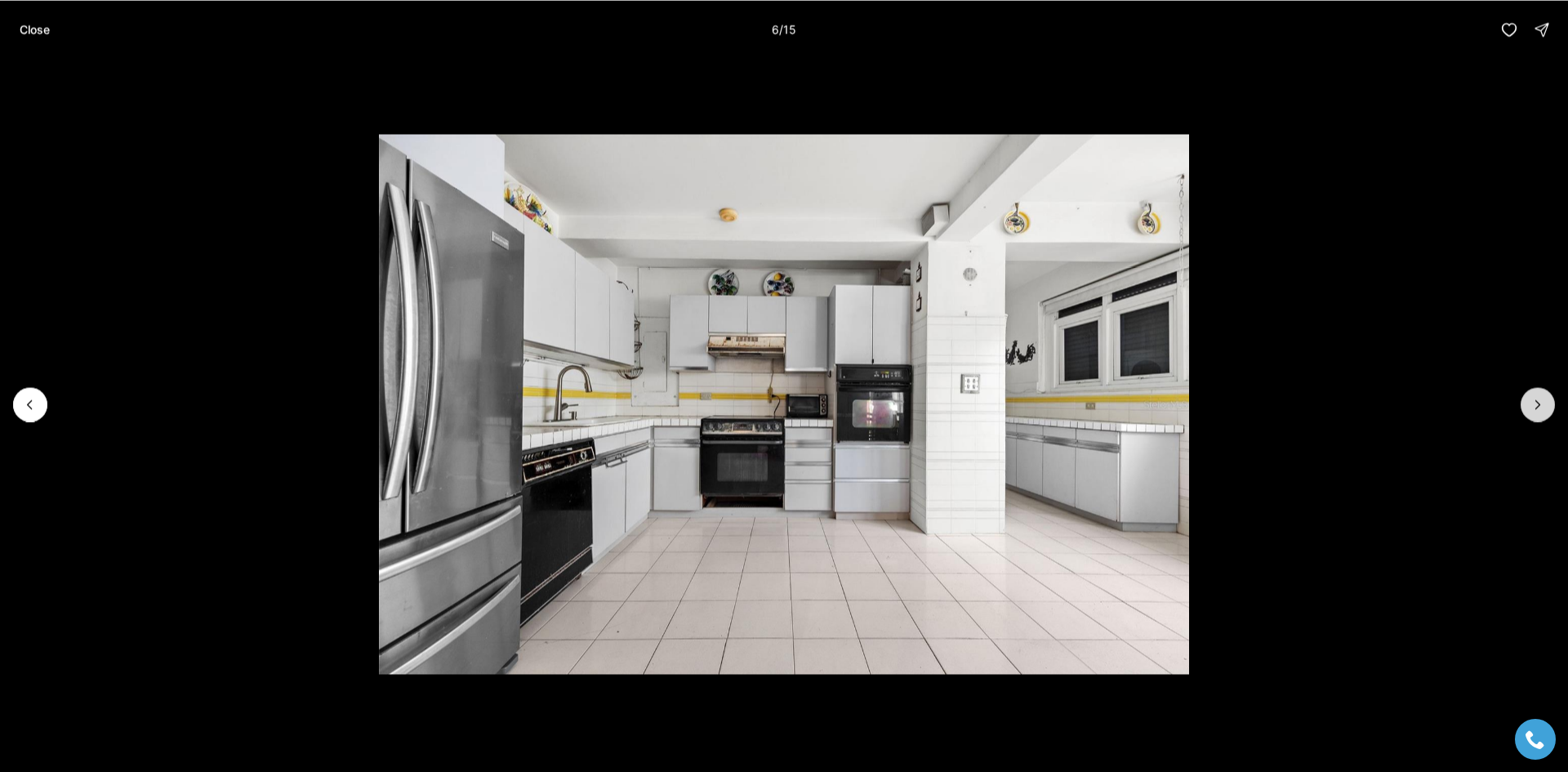
click at [1552, 409] on button "Next slide" at bounding box center [1538, 405] width 34 height 35
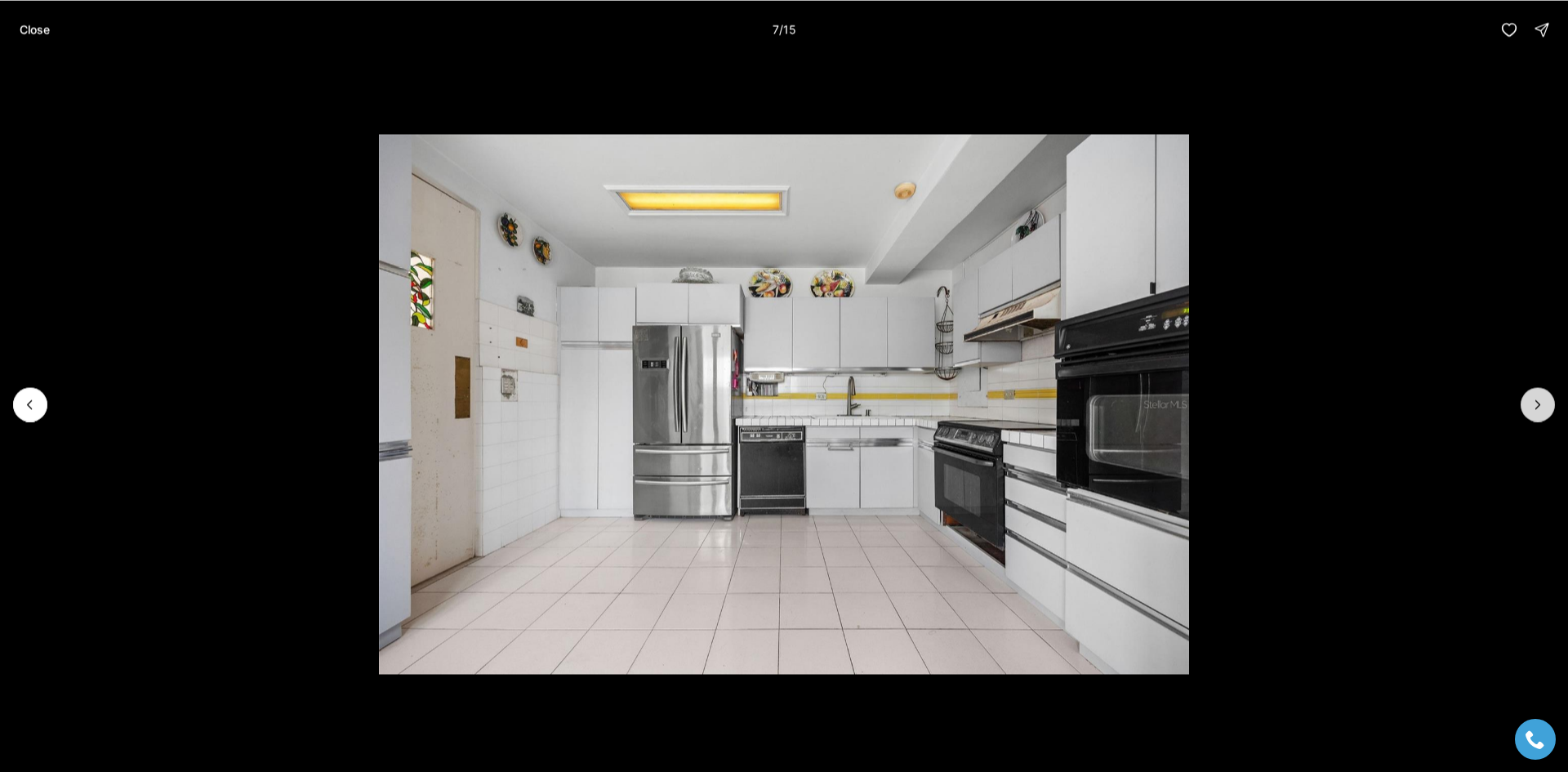
click at [1552, 409] on button "Next slide" at bounding box center [1538, 405] width 34 height 35
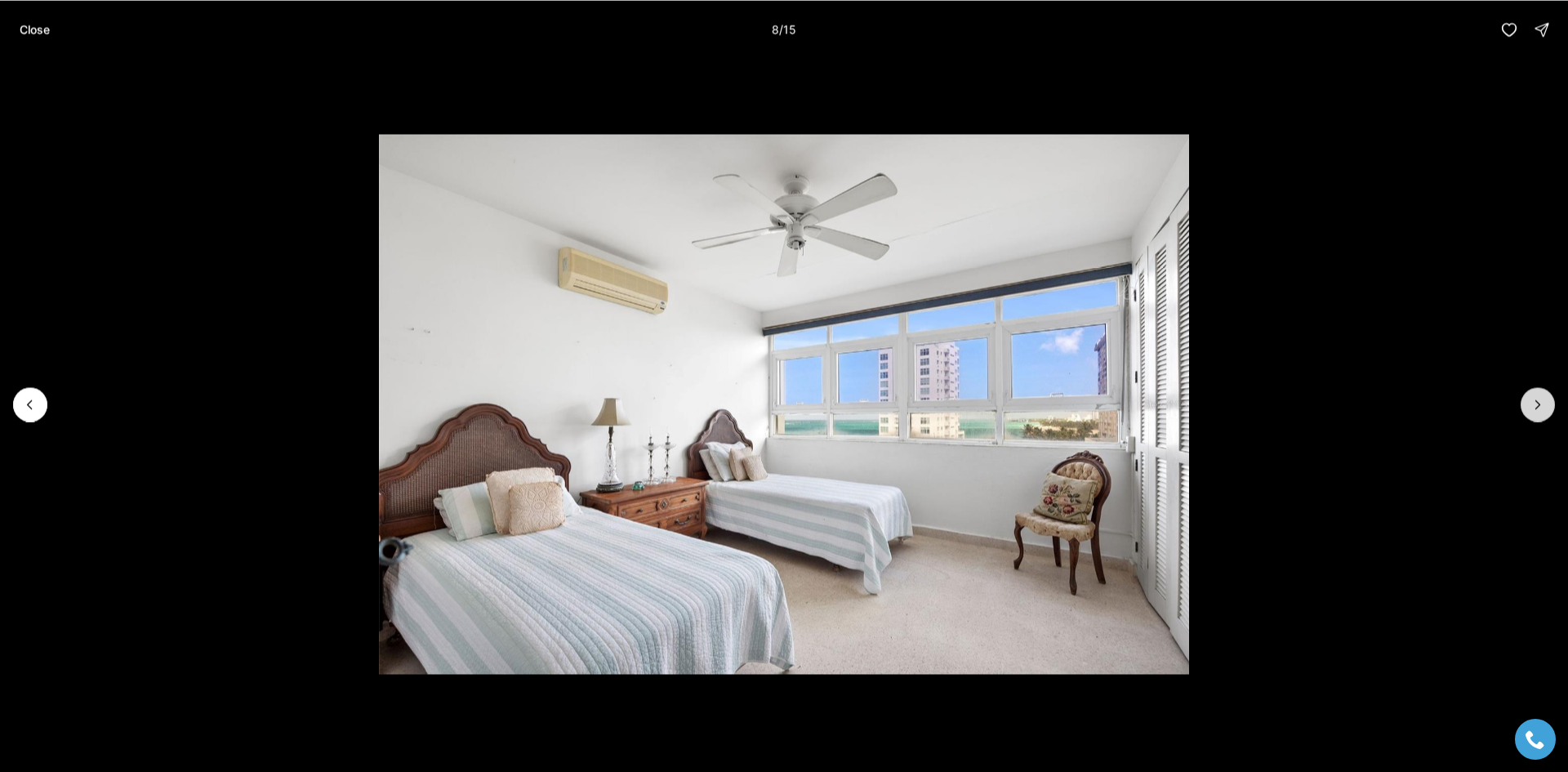
click at [1552, 409] on button "Next slide" at bounding box center [1538, 405] width 34 height 35
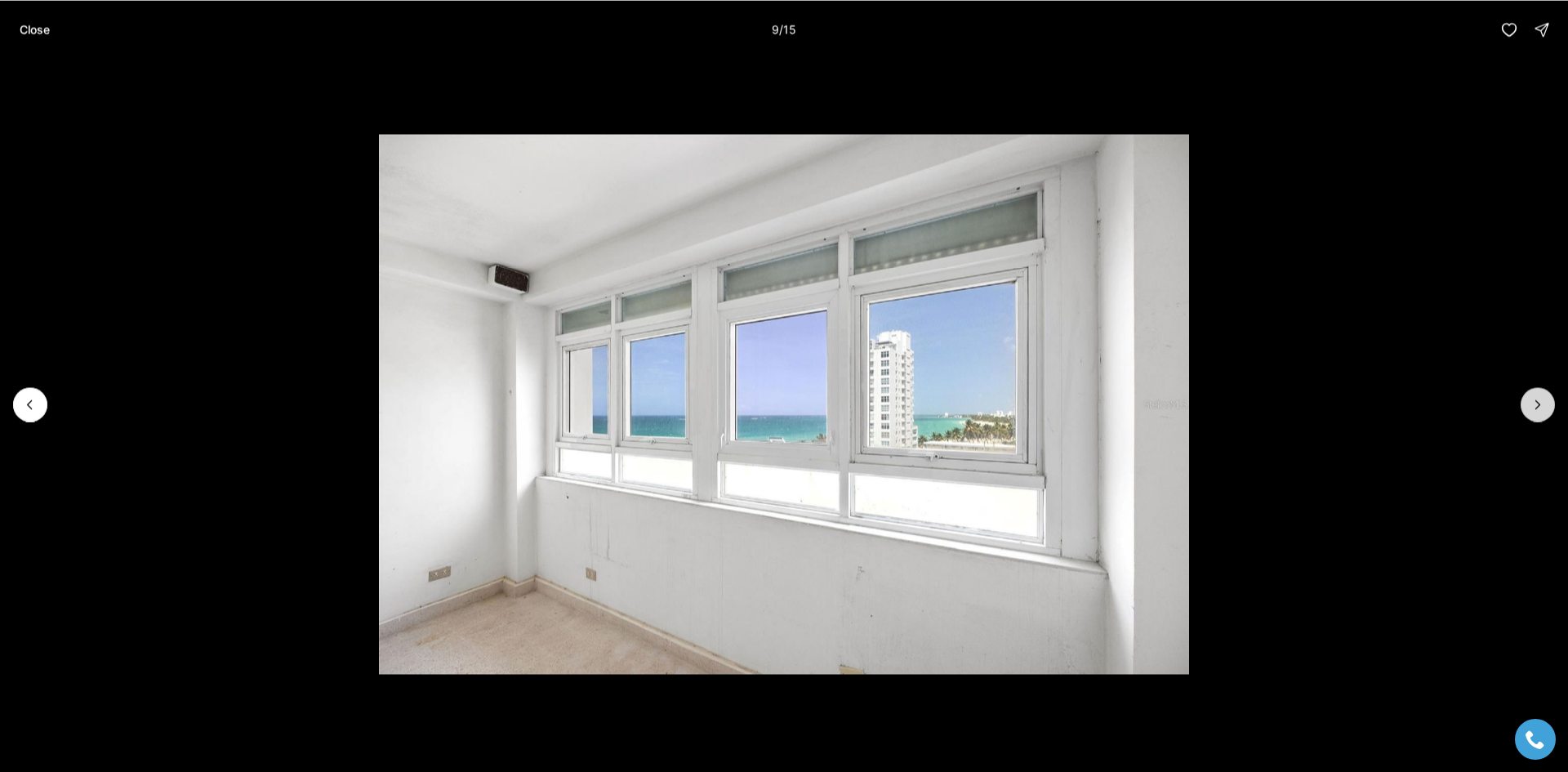
click at [1552, 409] on button "Next slide" at bounding box center [1538, 405] width 34 height 35
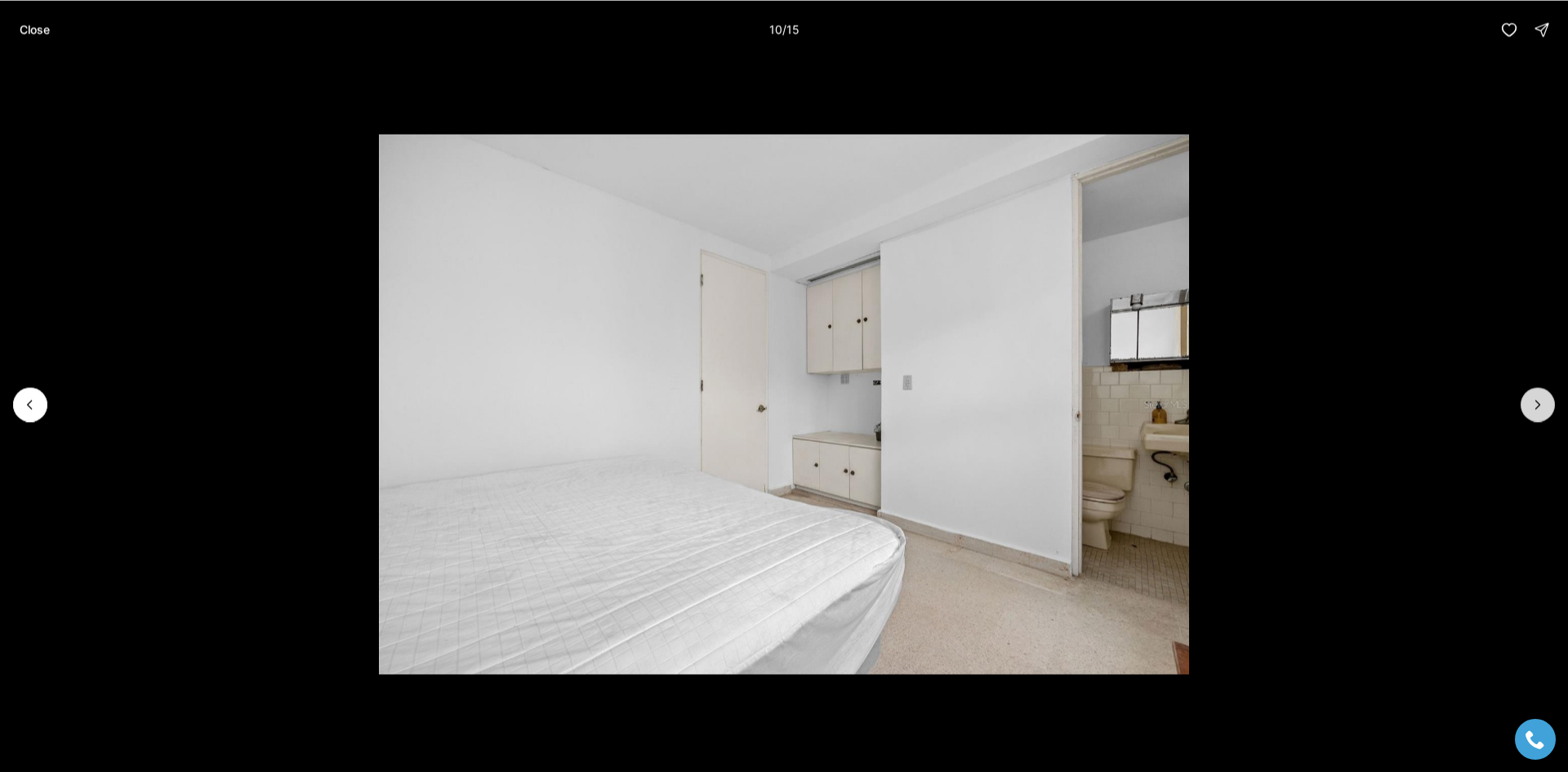
click at [1552, 409] on button "Next slide" at bounding box center [1538, 405] width 34 height 35
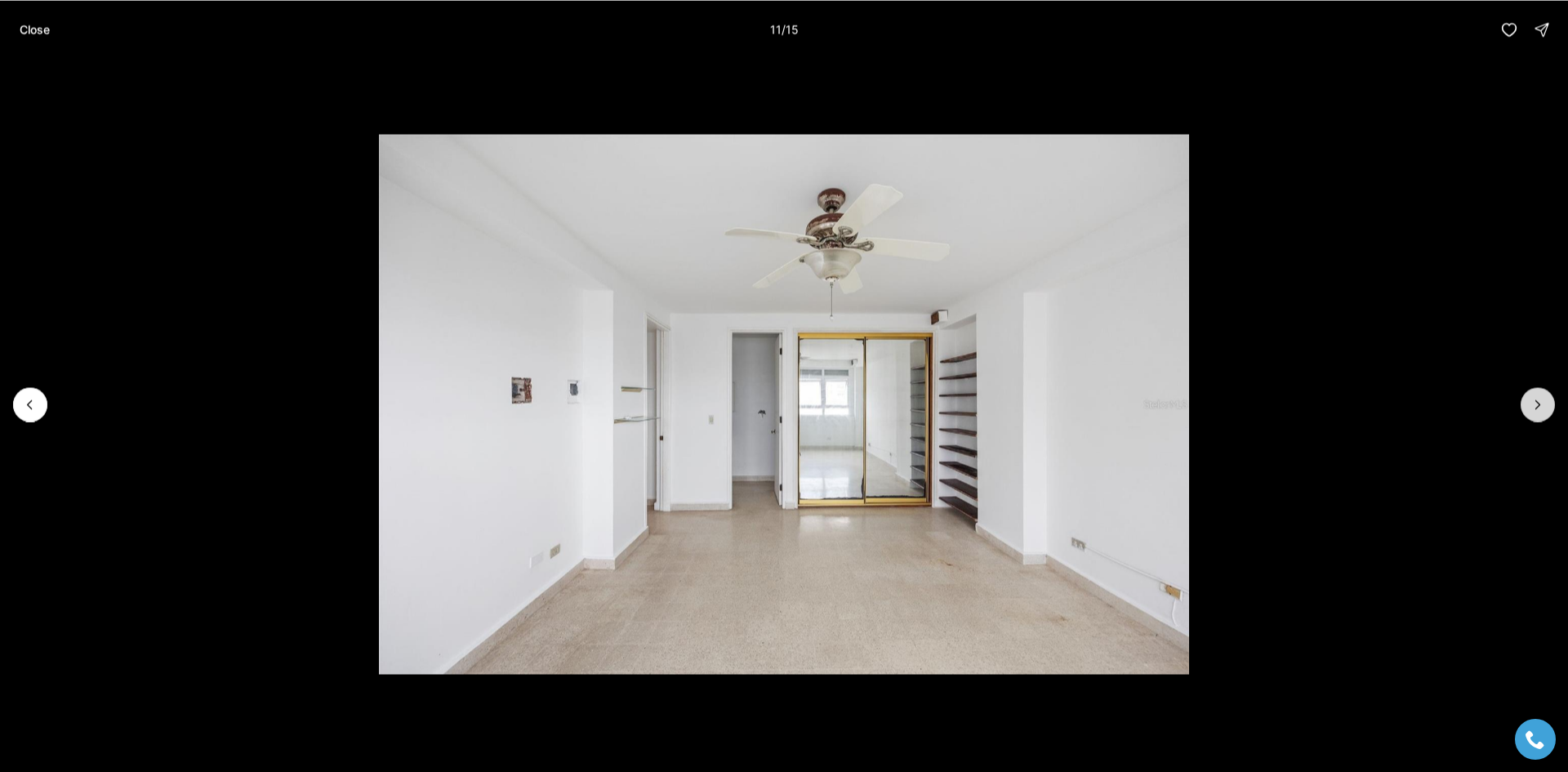
click at [1552, 409] on button "Next slide" at bounding box center [1538, 405] width 34 height 35
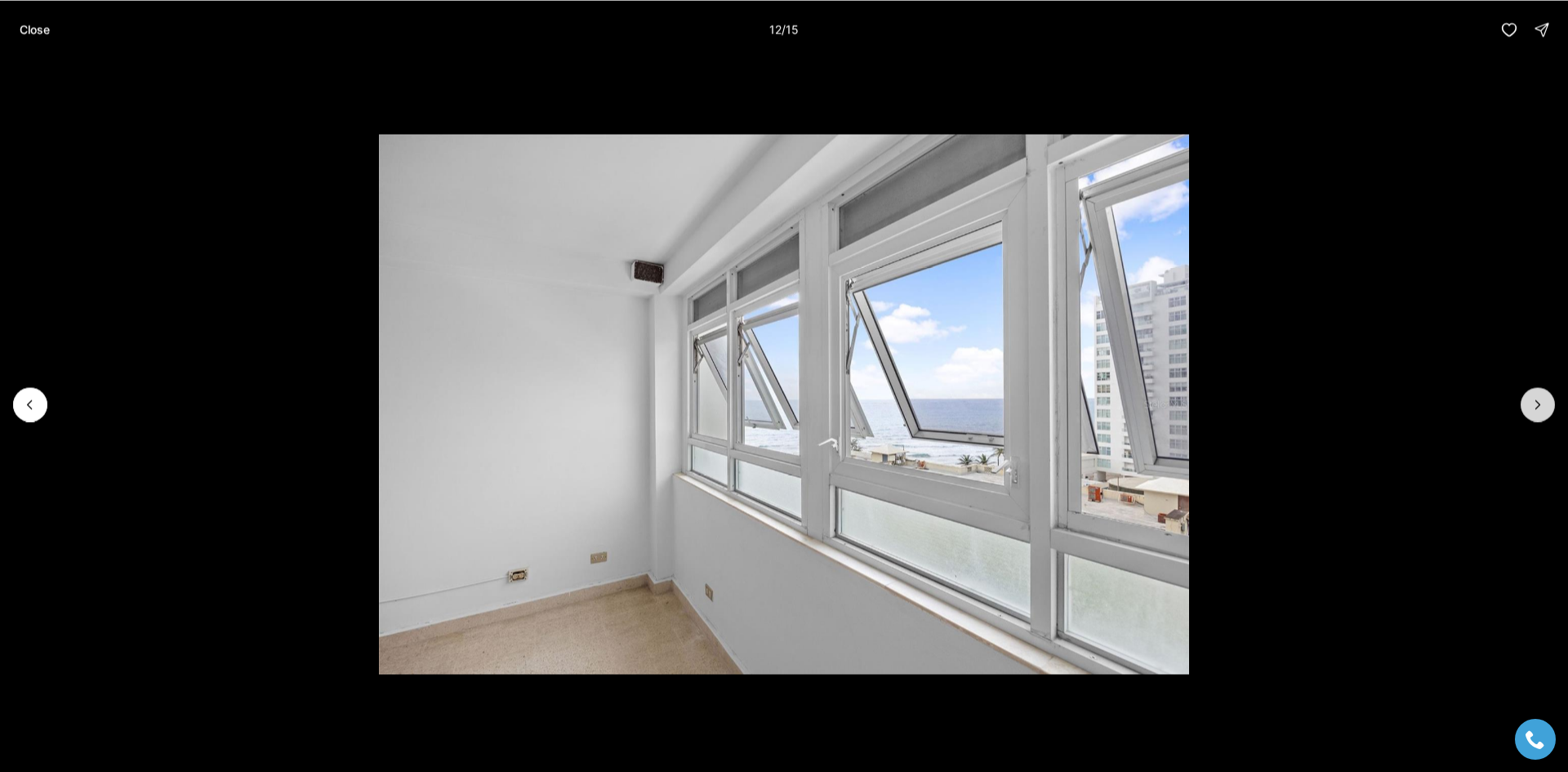
click at [1552, 409] on button "Next slide" at bounding box center [1538, 405] width 34 height 35
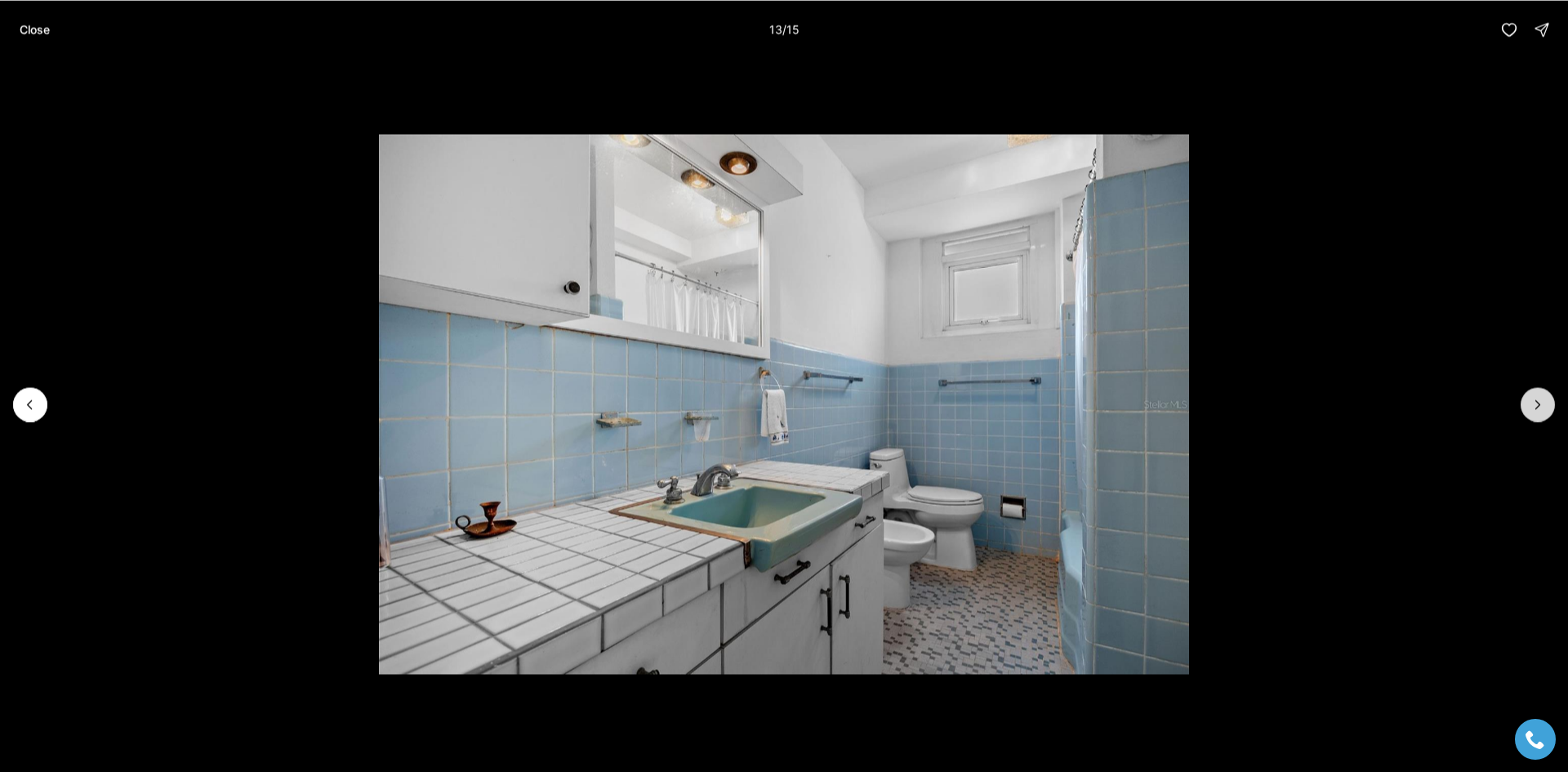
click at [1538, 410] on icon "Next slide" at bounding box center [1537, 404] width 16 height 16
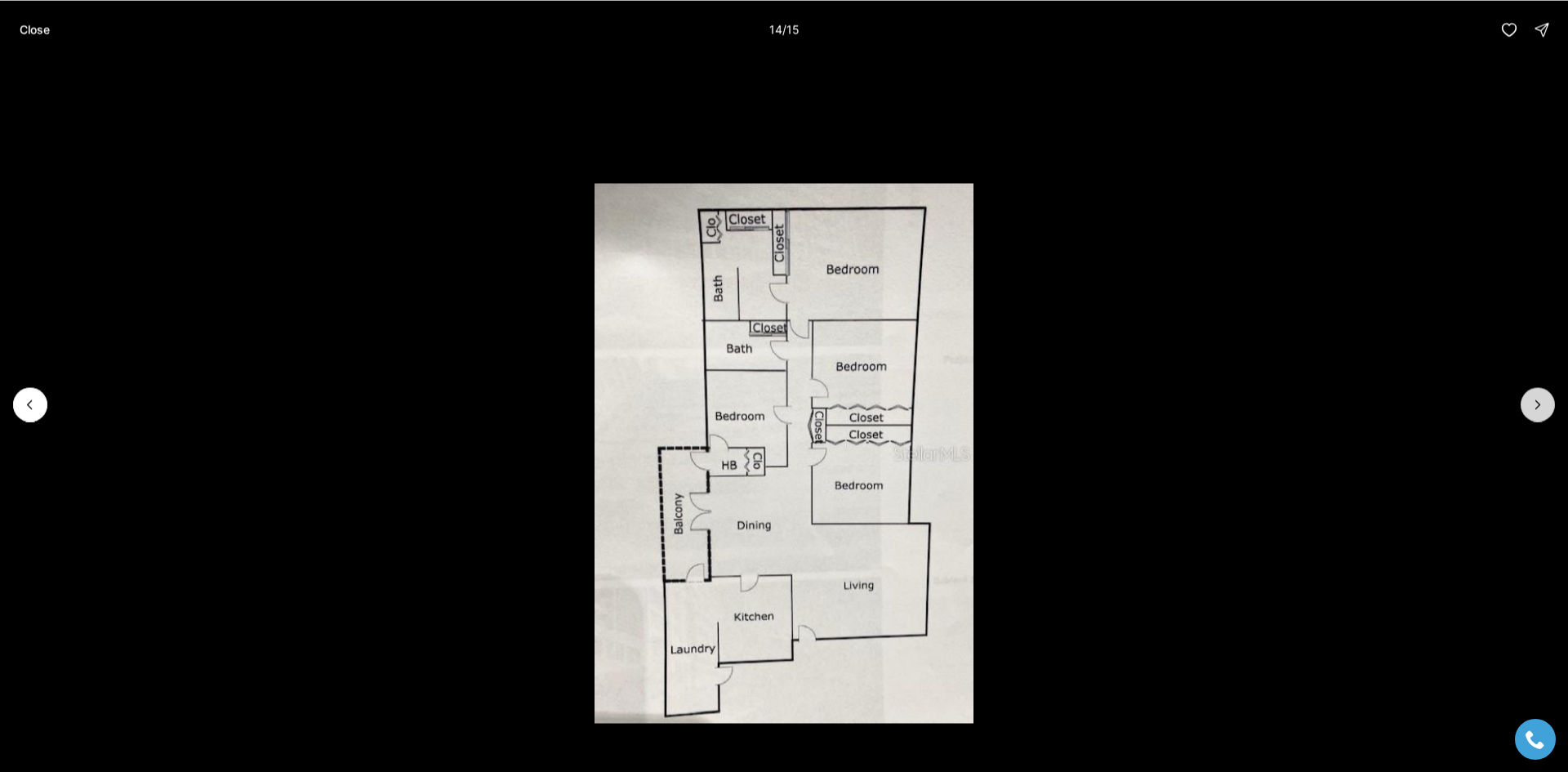
click at [1538, 410] on icon "Next slide" at bounding box center [1537, 404] width 16 height 16
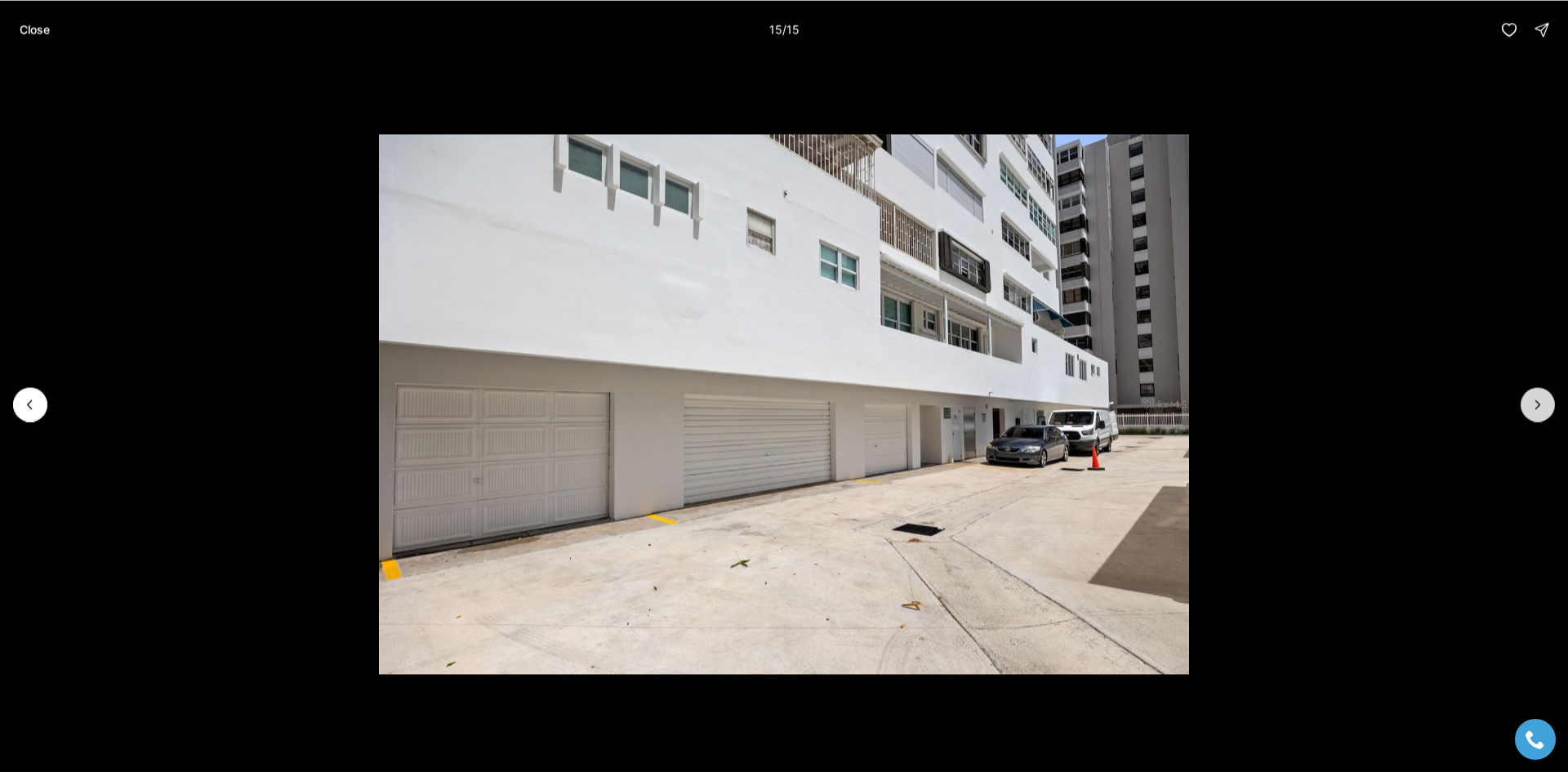
click at [1538, 410] on div at bounding box center [1538, 405] width 34 height 35
click at [48, 27] on p "Close" at bounding box center [34, 29] width 30 height 13
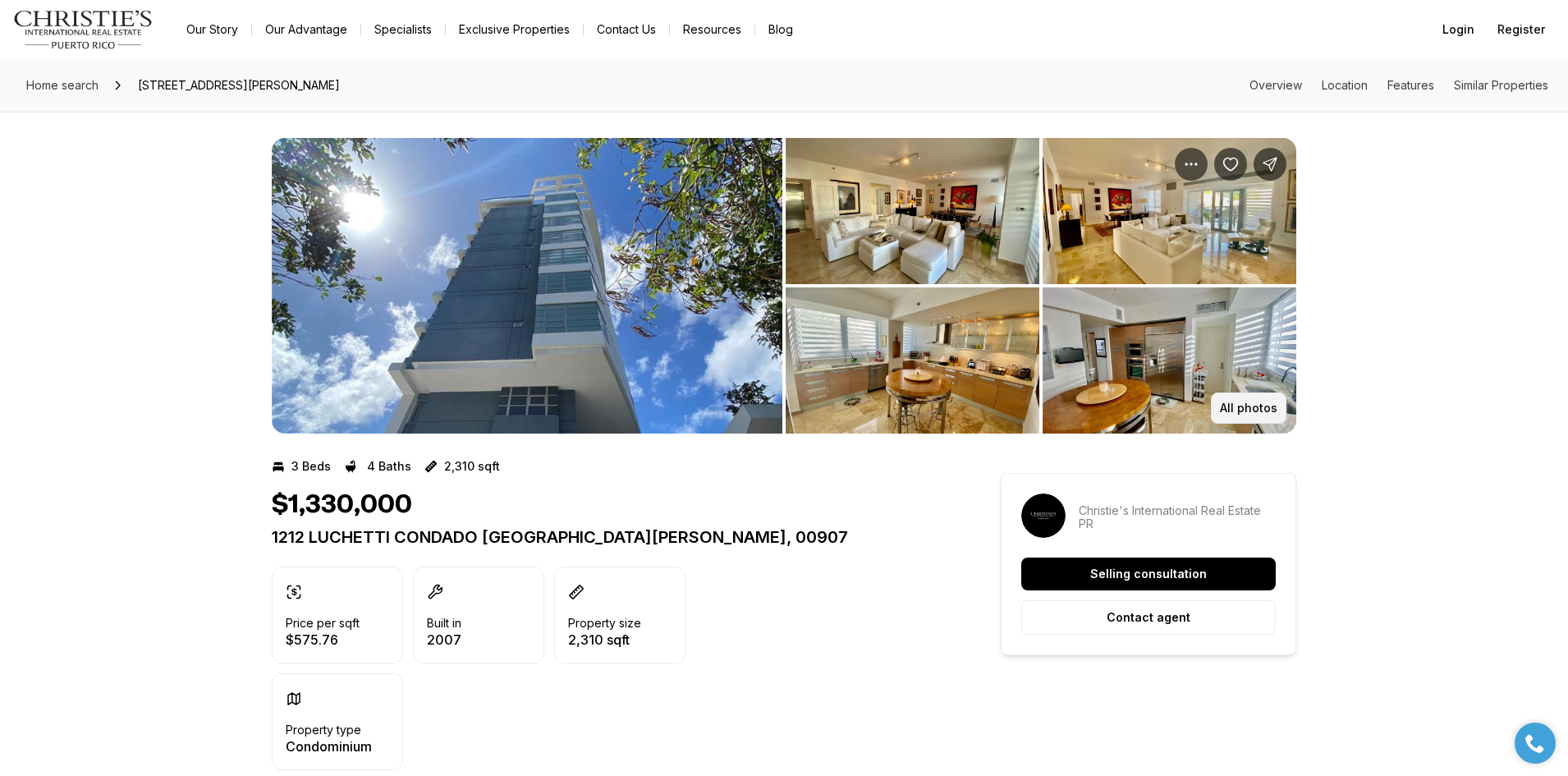
click at [1271, 405] on p "All photos" at bounding box center [1249, 408] width 57 height 13
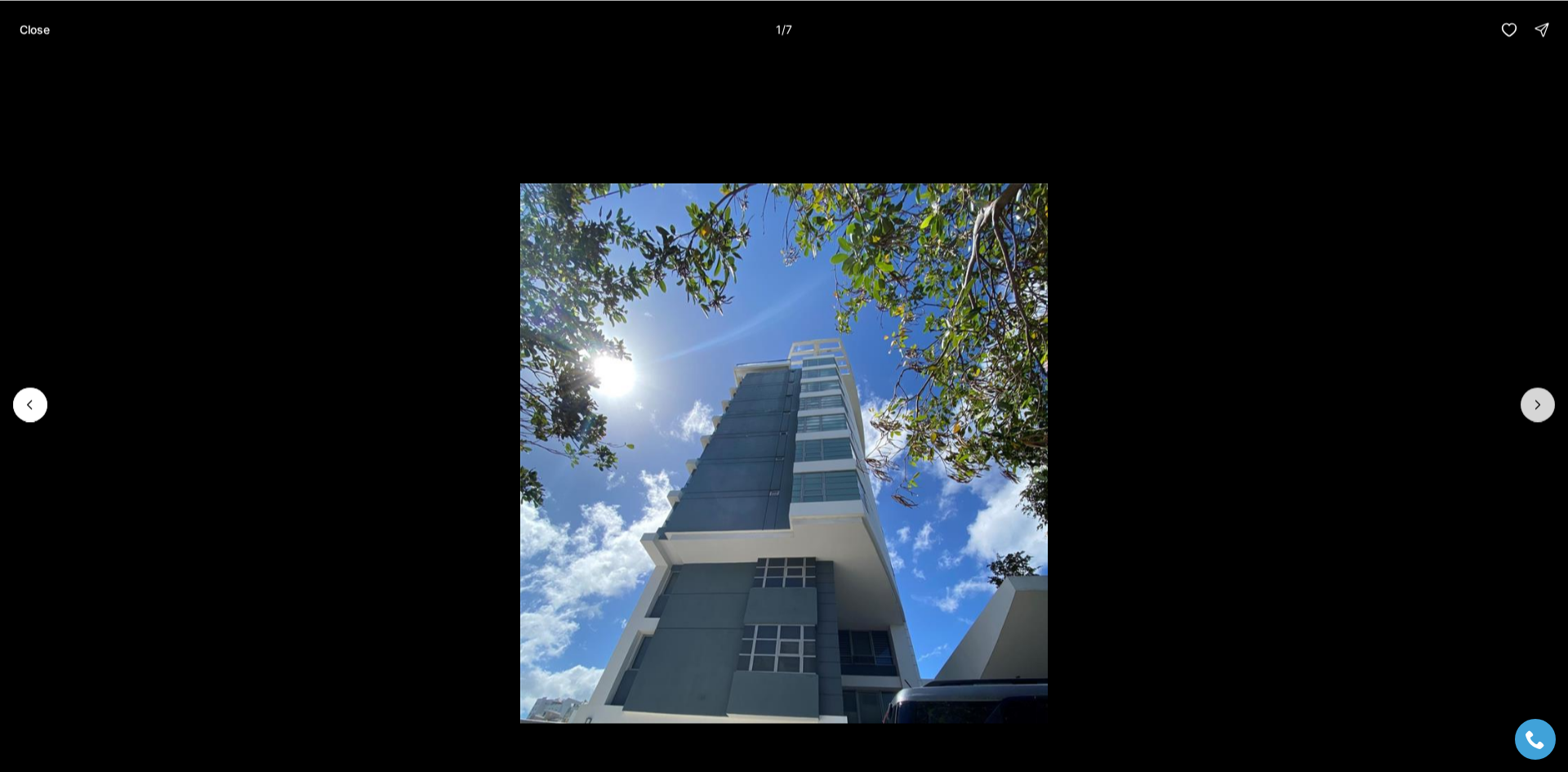
click at [1527, 399] on button "Next slide" at bounding box center [1538, 405] width 34 height 35
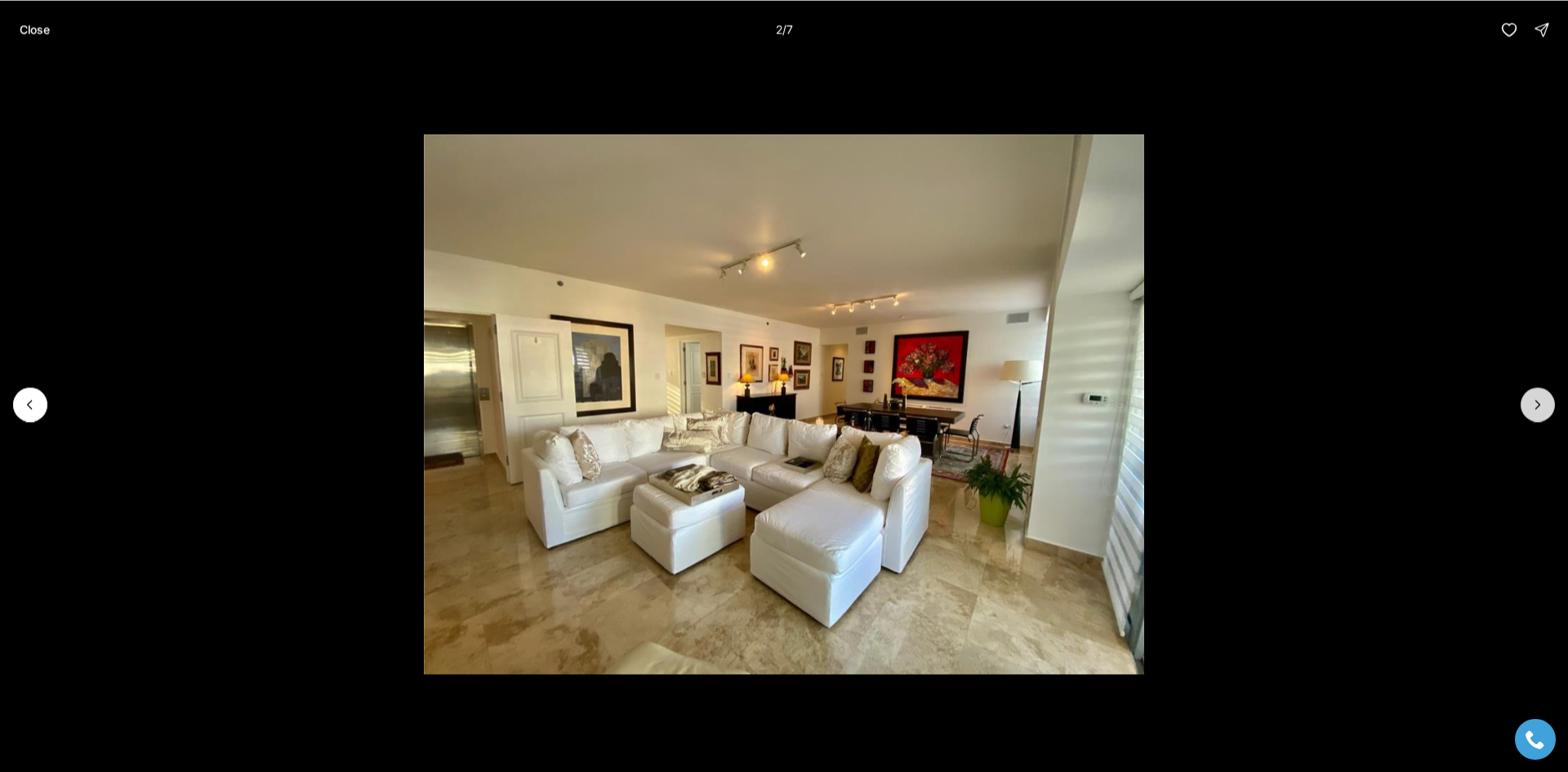
click at [1529, 406] on icon "Next slide" at bounding box center [1537, 404] width 16 height 16
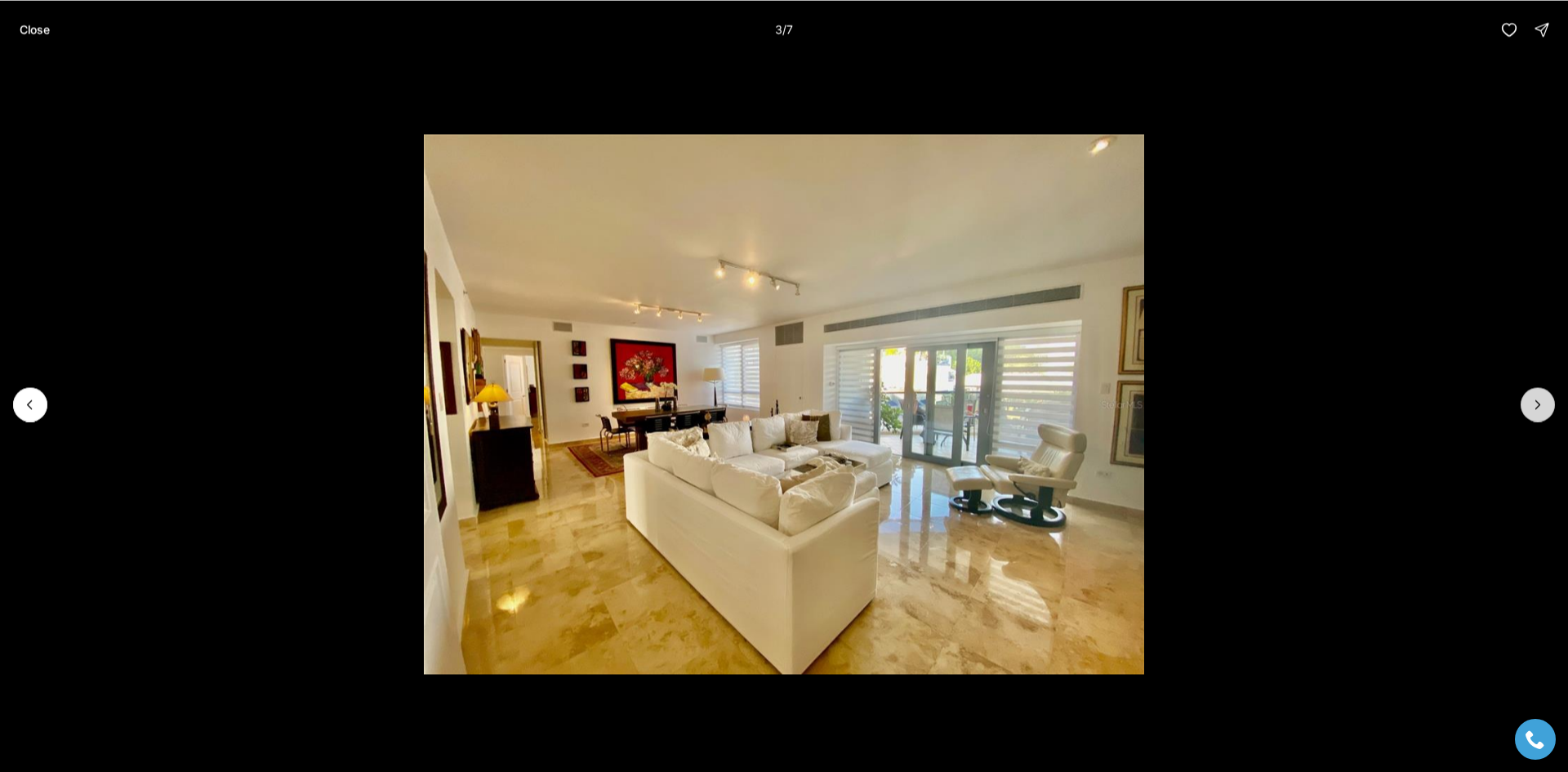
click at [1529, 406] on icon "Next slide" at bounding box center [1537, 404] width 16 height 16
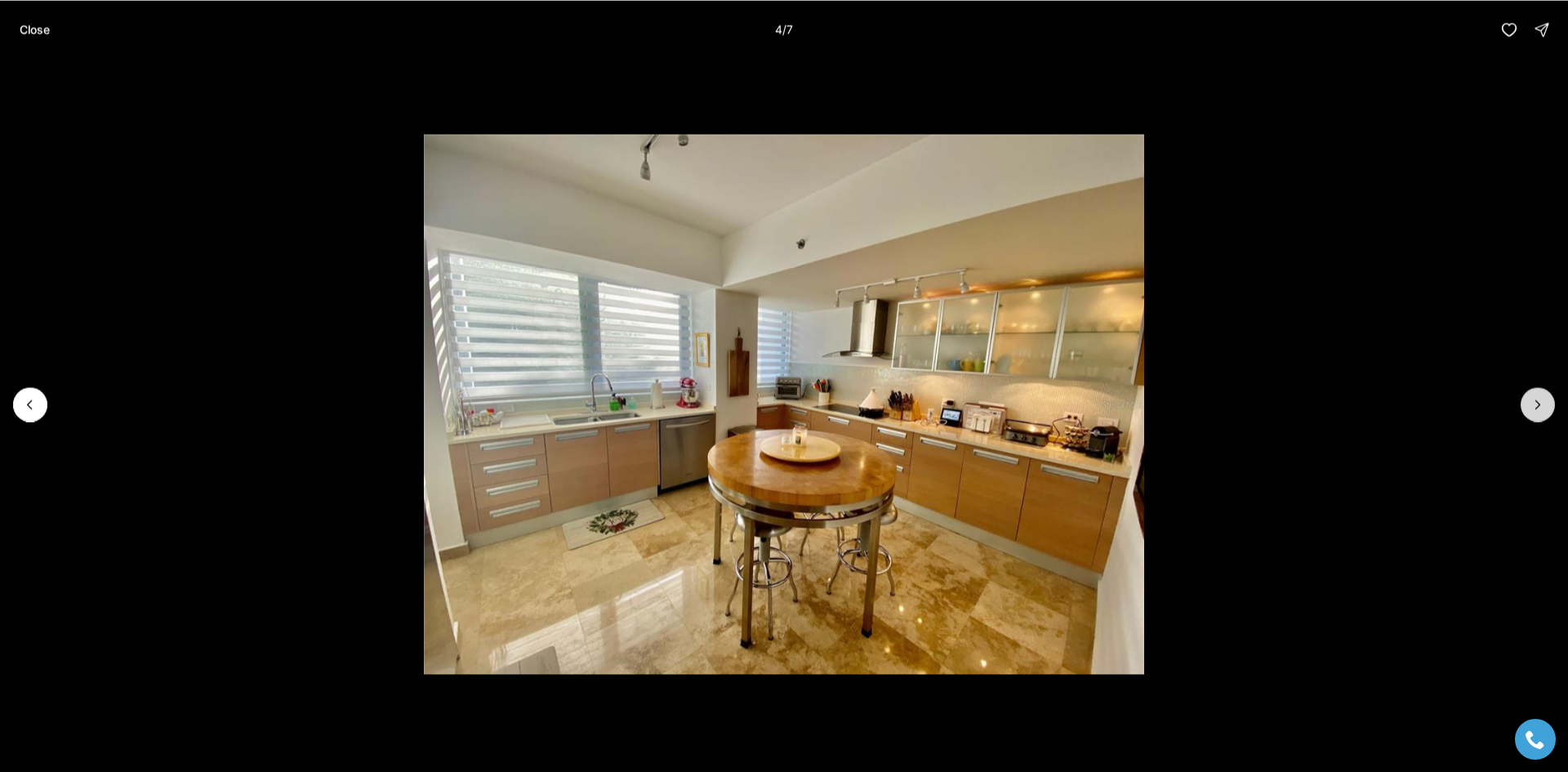
click at [1529, 406] on icon "Next slide" at bounding box center [1537, 404] width 16 height 16
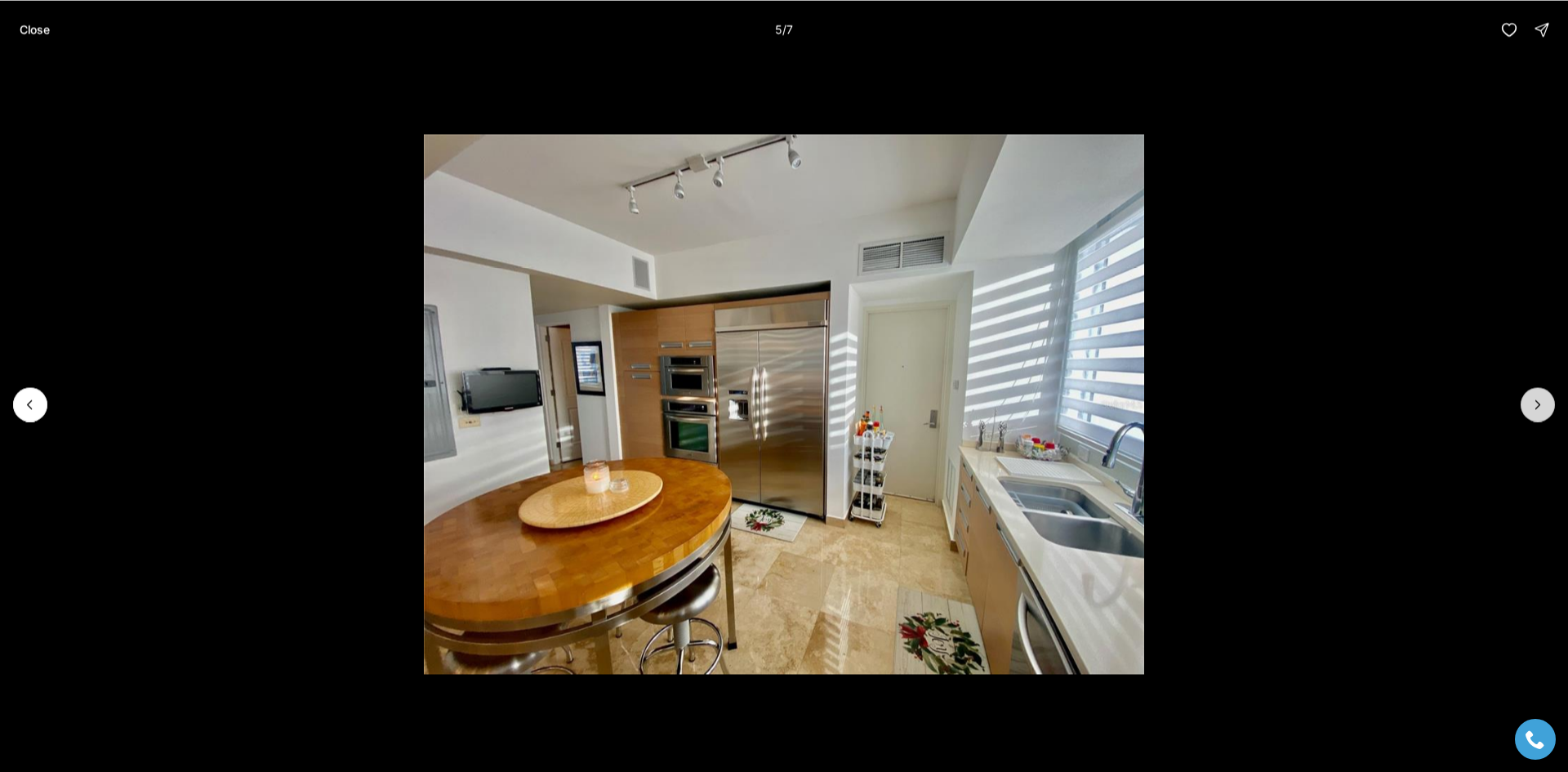
click at [1529, 406] on icon "Next slide" at bounding box center [1537, 404] width 16 height 16
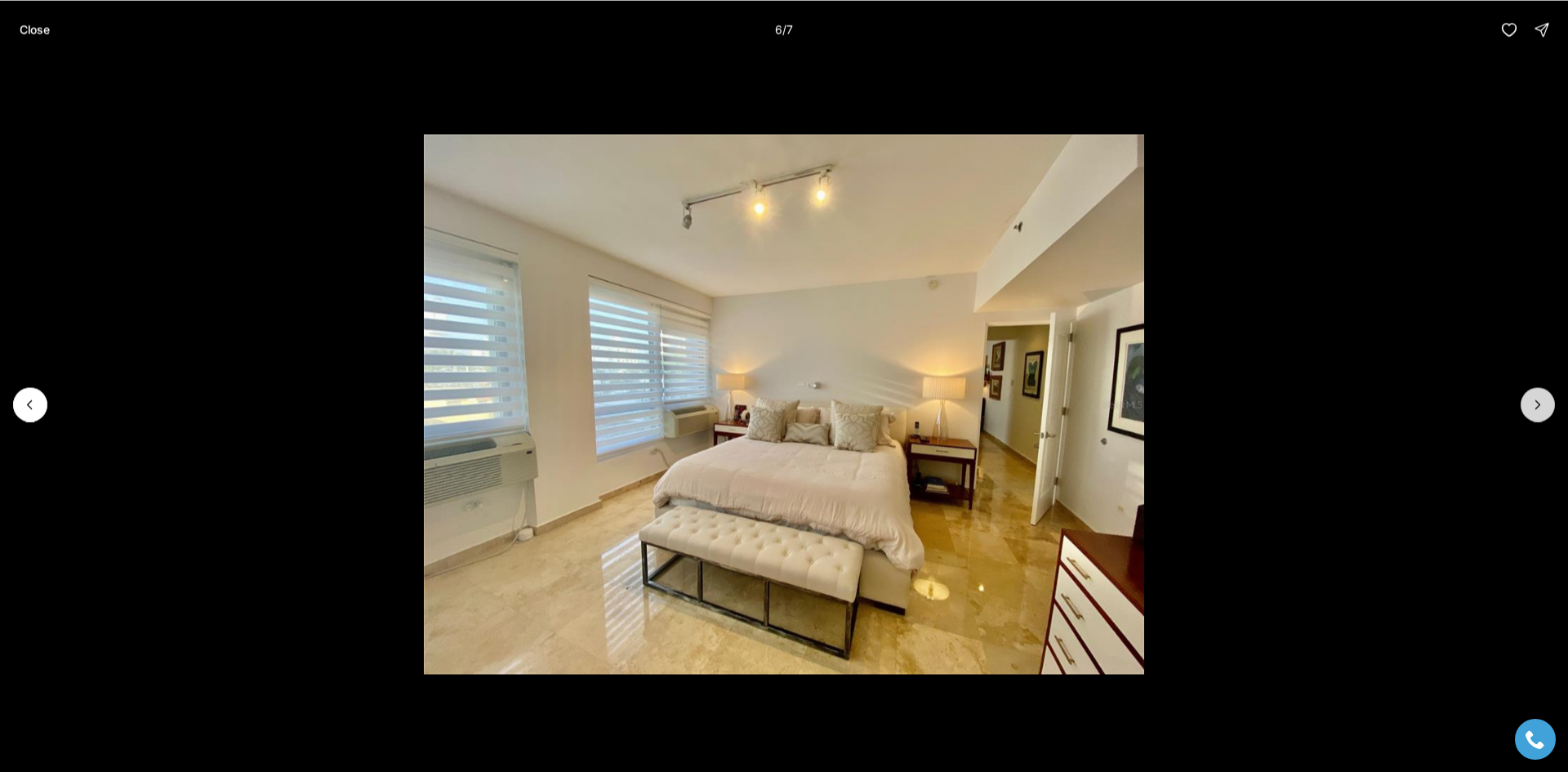
click at [1529, 406] on icon "Next slide" at bounding box center [1537, 404] width 16 height 16
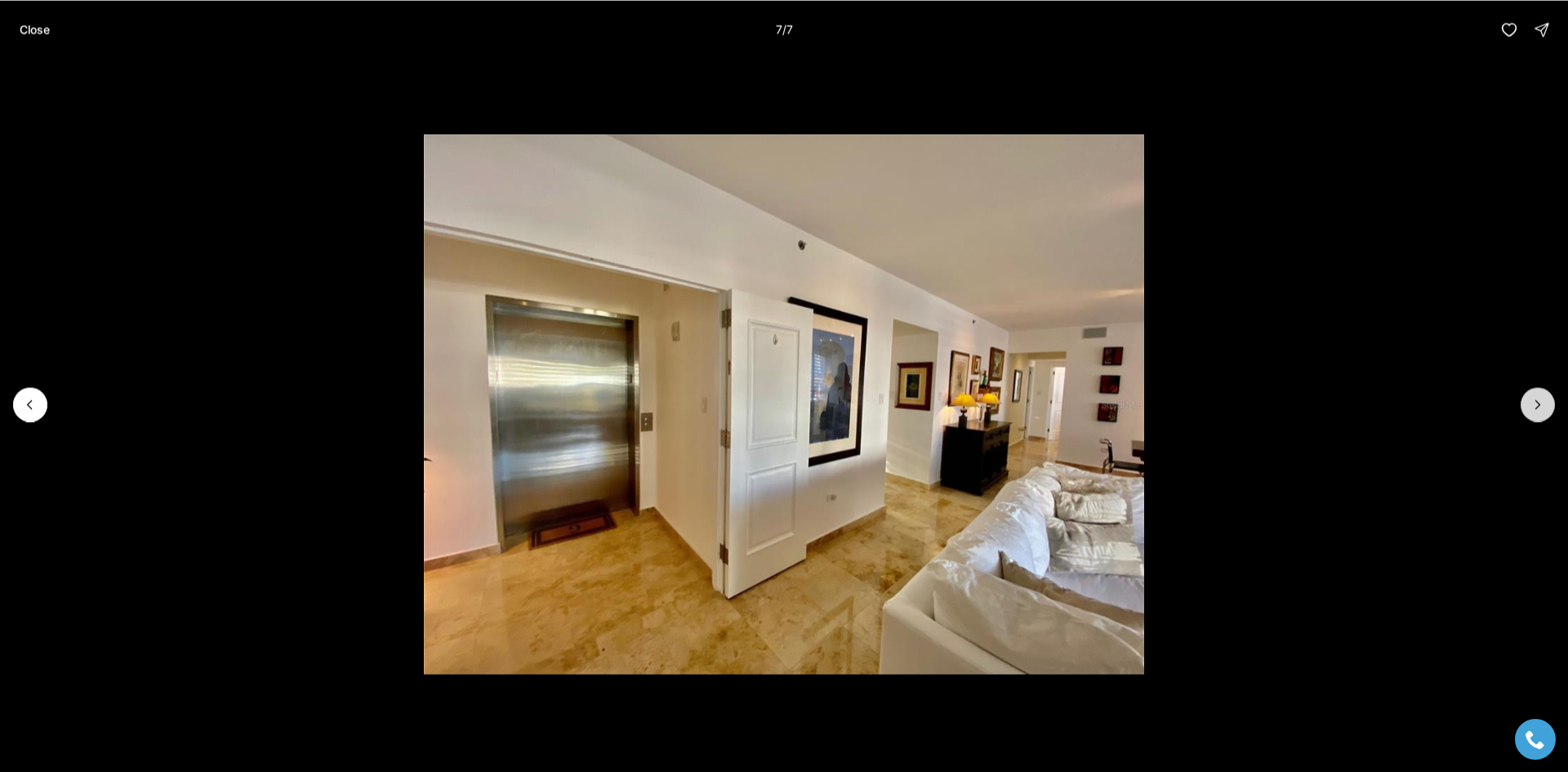
click at [1529, 406] on div at bounding box center [1538, 405] width 34 height 35
click at [1530, 406] on div at bounding box center [1538, 405] width 34 height 35
click at [51, 23] on button "Close" at bounding box center [34, 29] width 50 height 33
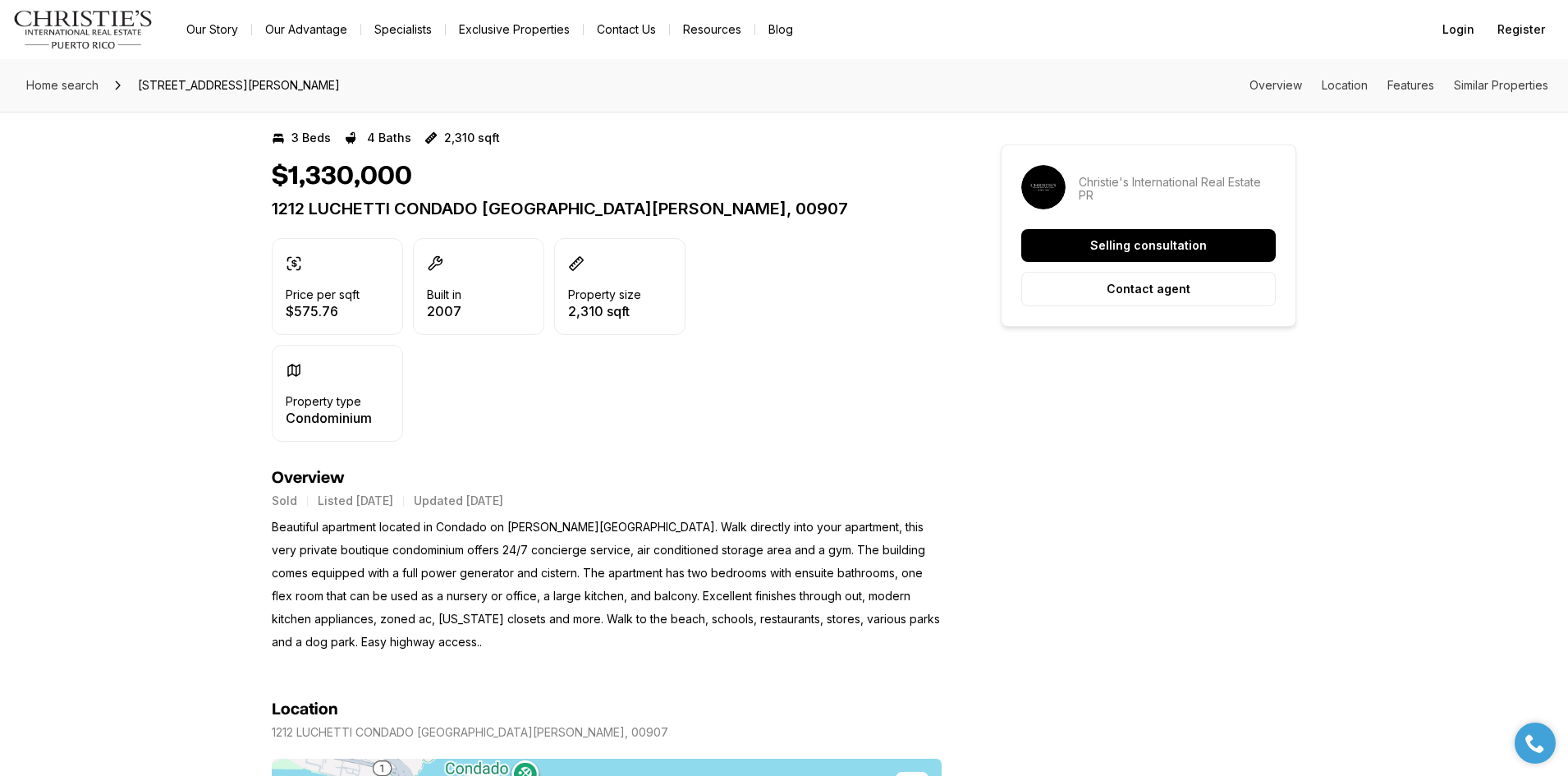
scroll to position [164, 0]
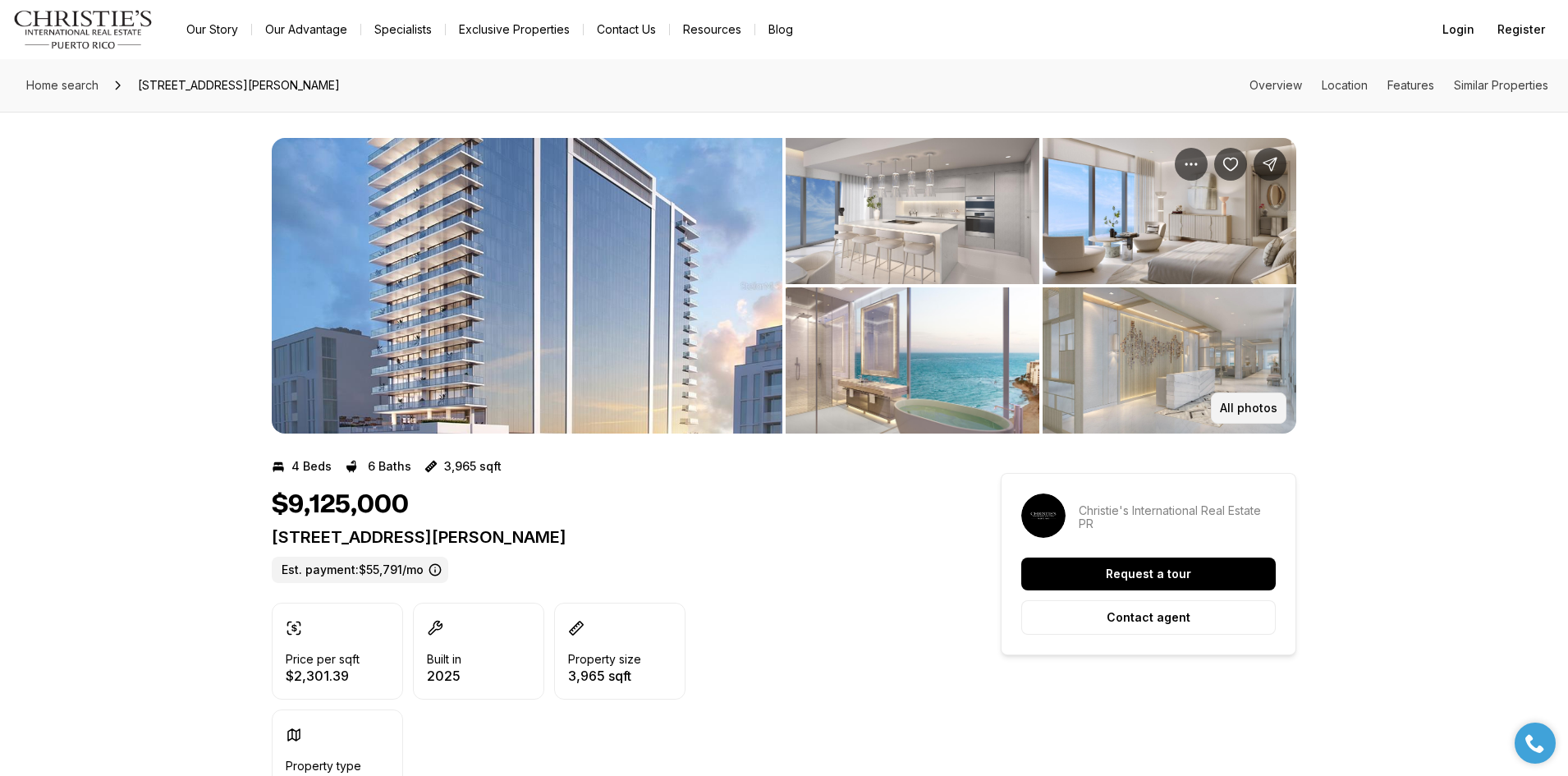
click at [1275, 409] on p "All photos" at bounding box center [1249, 408] width 57 height 13
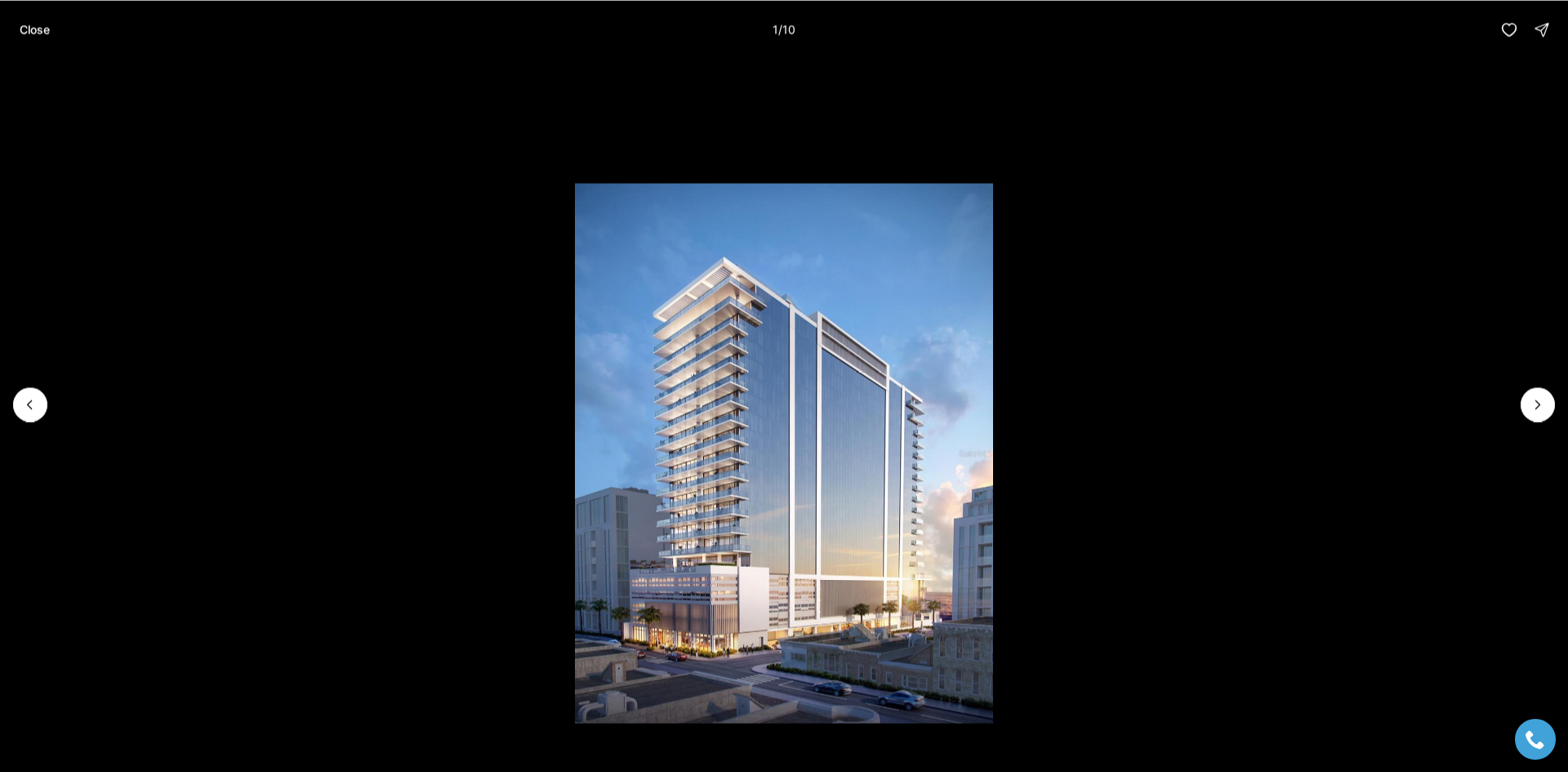
click at [1521, 411] on li "1 of 10" at bounding box center [784, 404] width 1568 height 690
click at [1539, 401] on icon "Next slide" at bounding box center [1537, 404] width 16 height 16
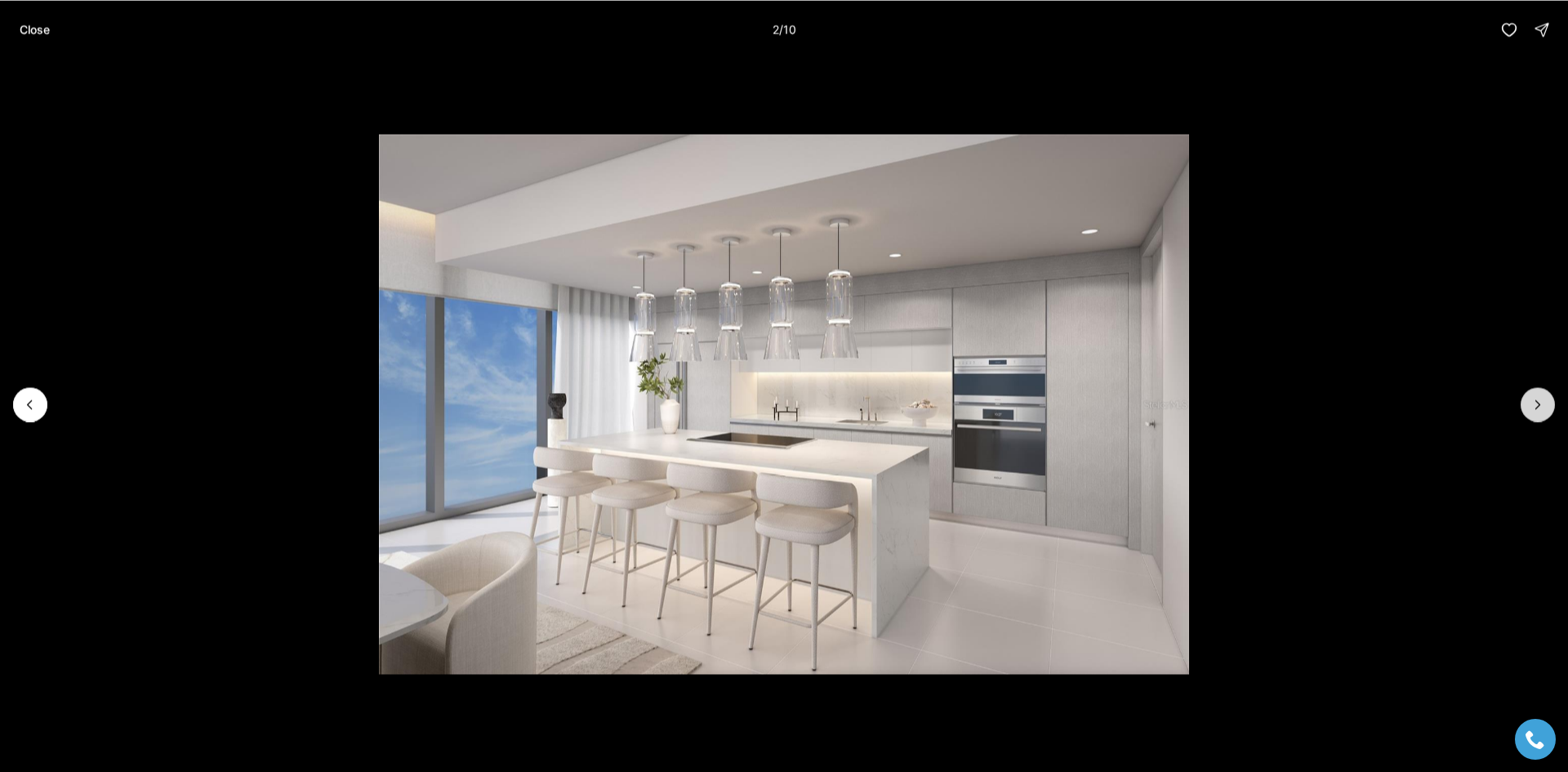
click at [1539, 401] on icon "Next slide" at bounding box center [1537, 404] width 16 height 16
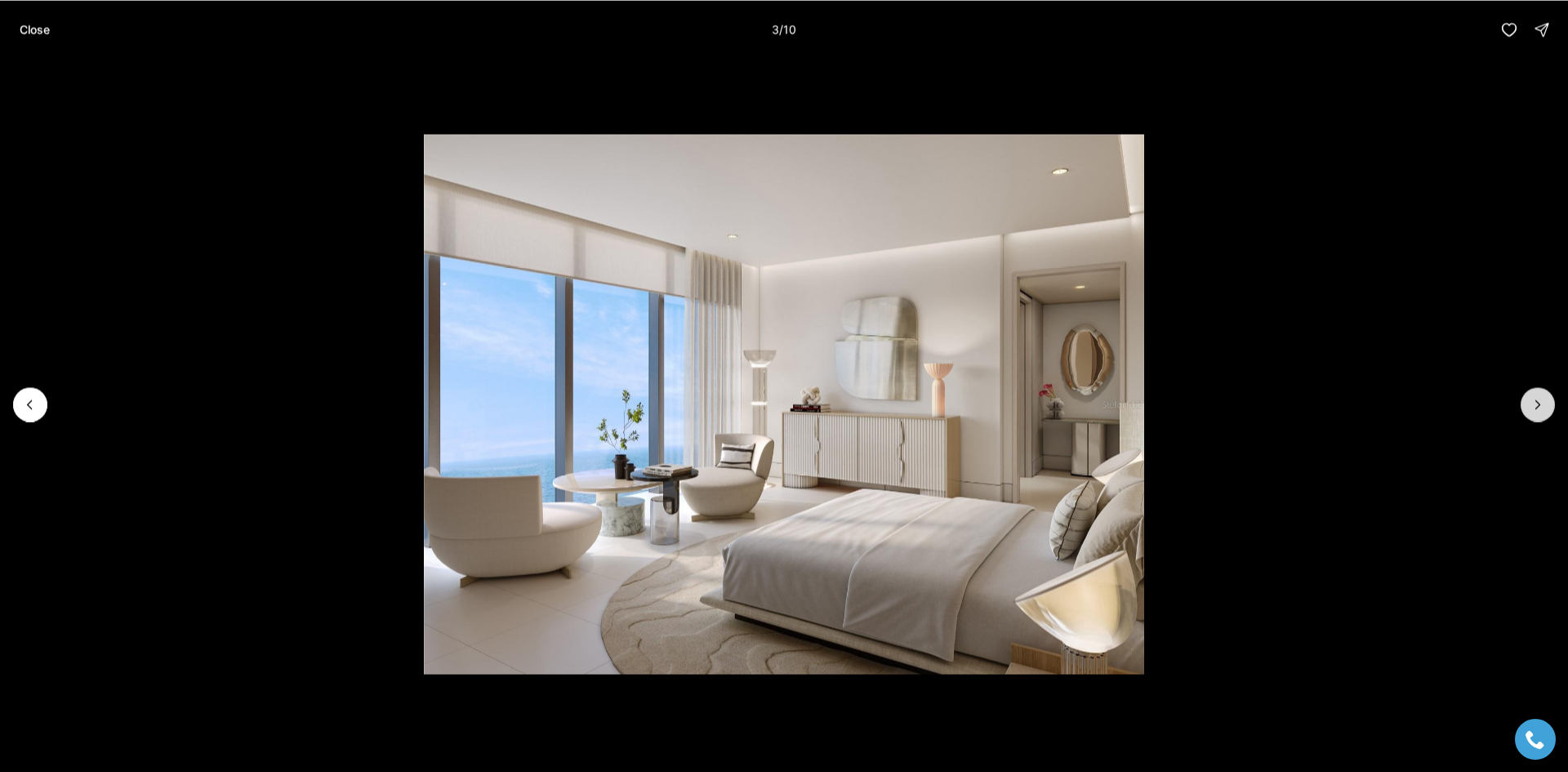
click at [1539, 401] on icon "Next slide" at bounding box center [1537, 404] width 16 height 16
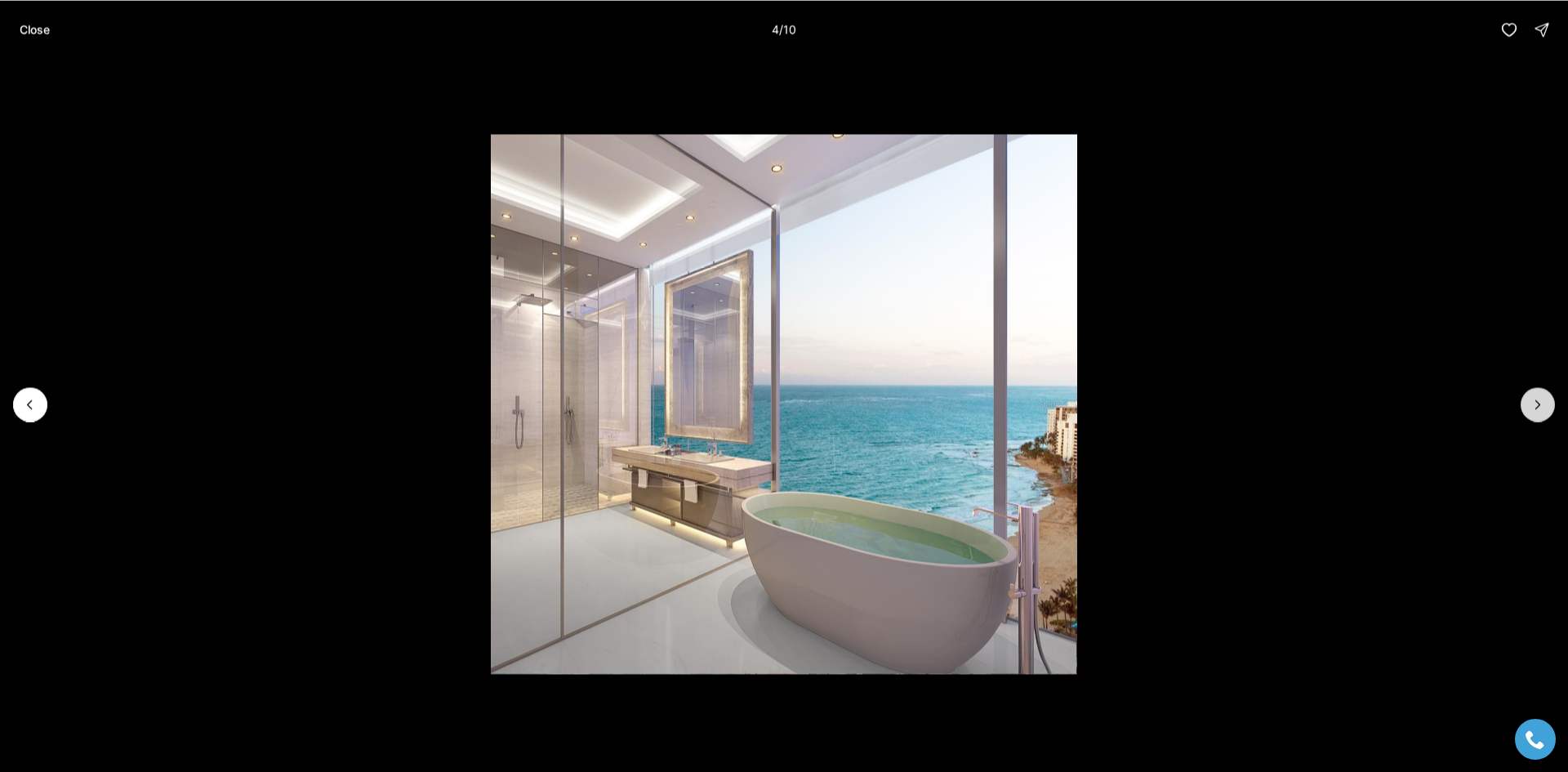
click at [1534, 403] on icon "Next slide" at bounding box center [1537, 404] width 16 height 16
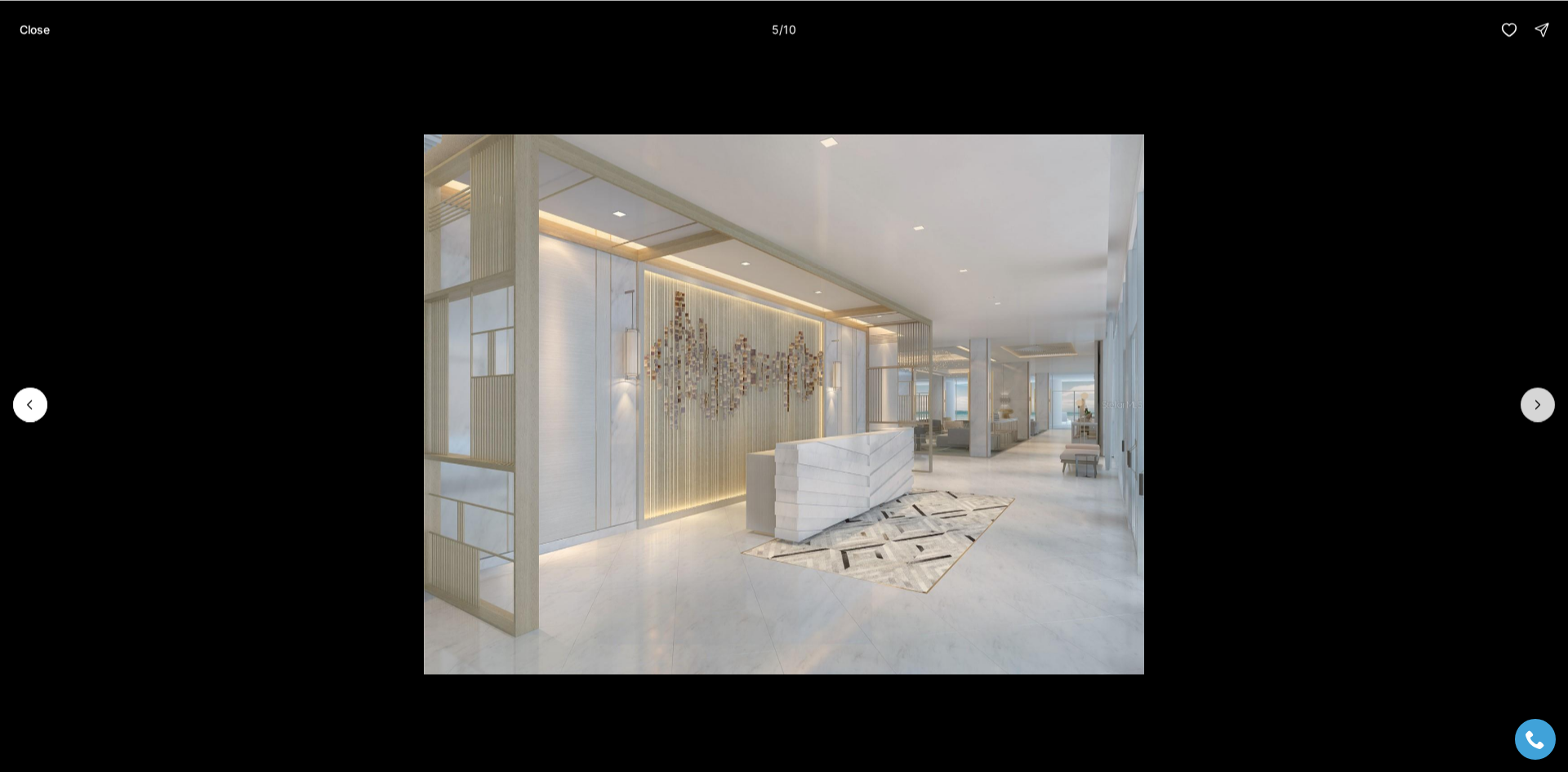
click at [1534, 403] on icon "Next slide" at bounding box center [1537, 404] width 16 height 16
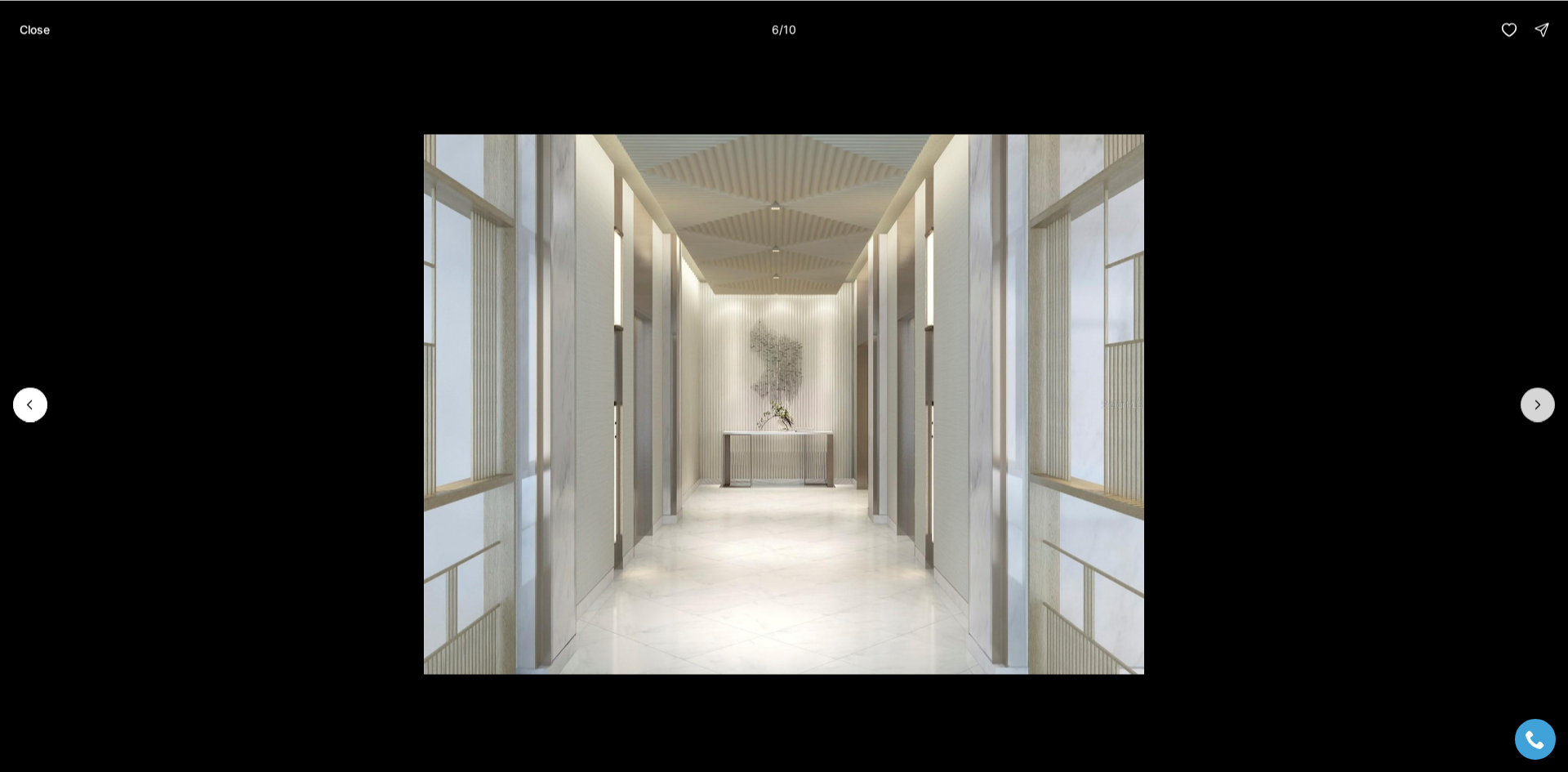
click at [1534, 403] on icon "Next slide" at bounding box center [1537, 404] width 16 height 16
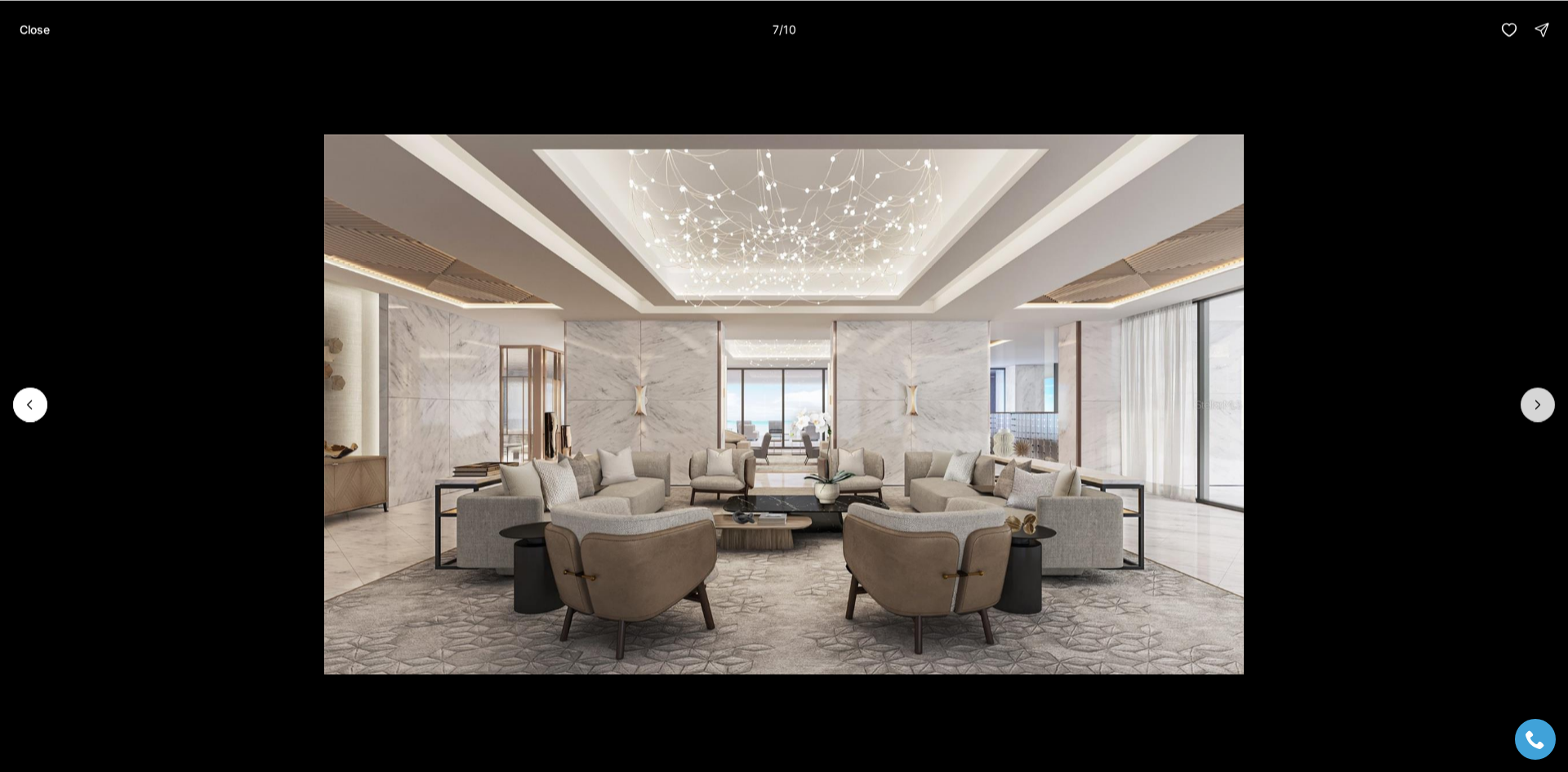
click at [1534, 403] on icon "Next slide" at bounding box center [1537, 404] width 16 height 16
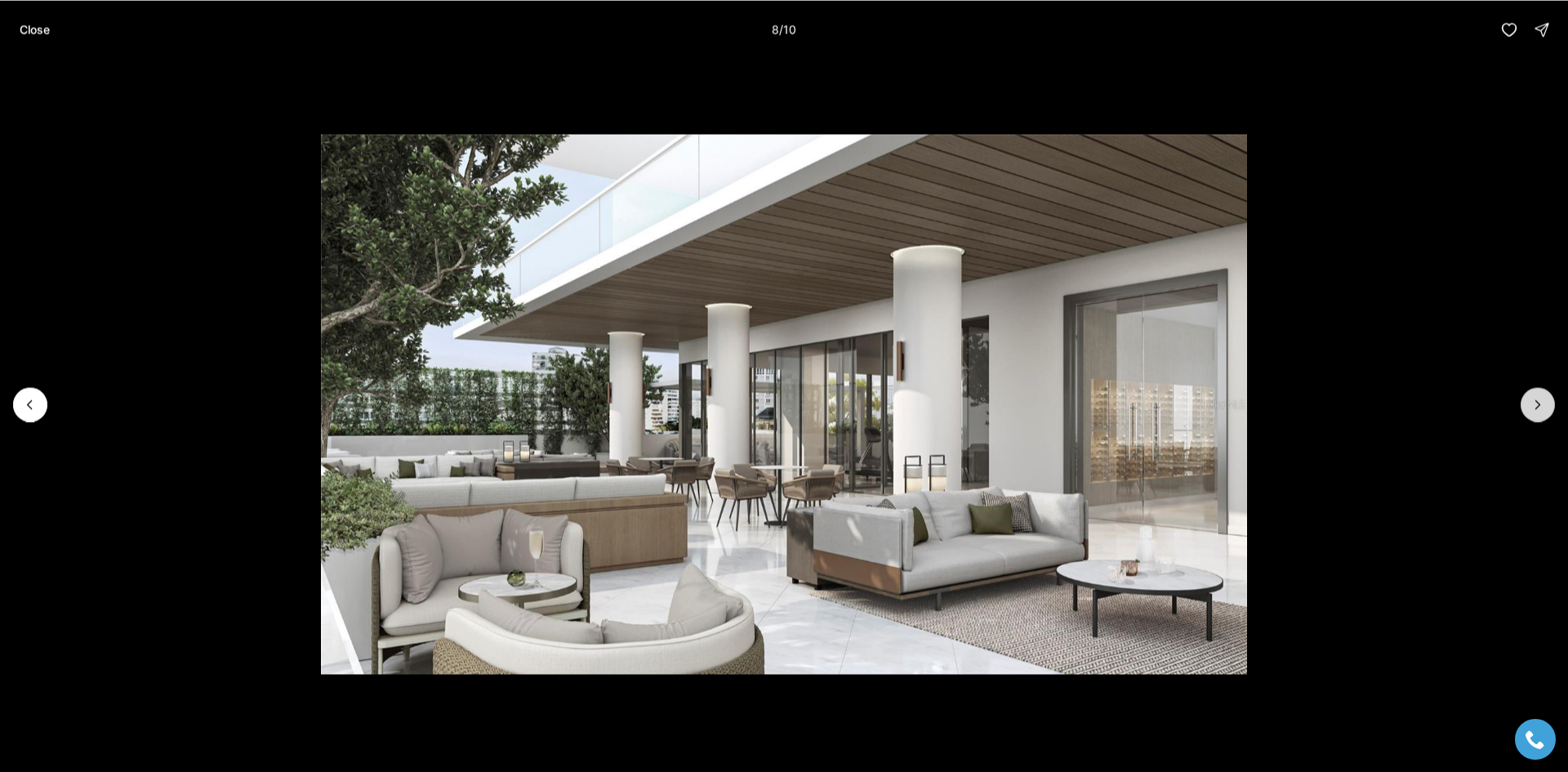
click at [1534, 403] on icon "Next slide" at bounding box center [1537, 404] width 16 height 16
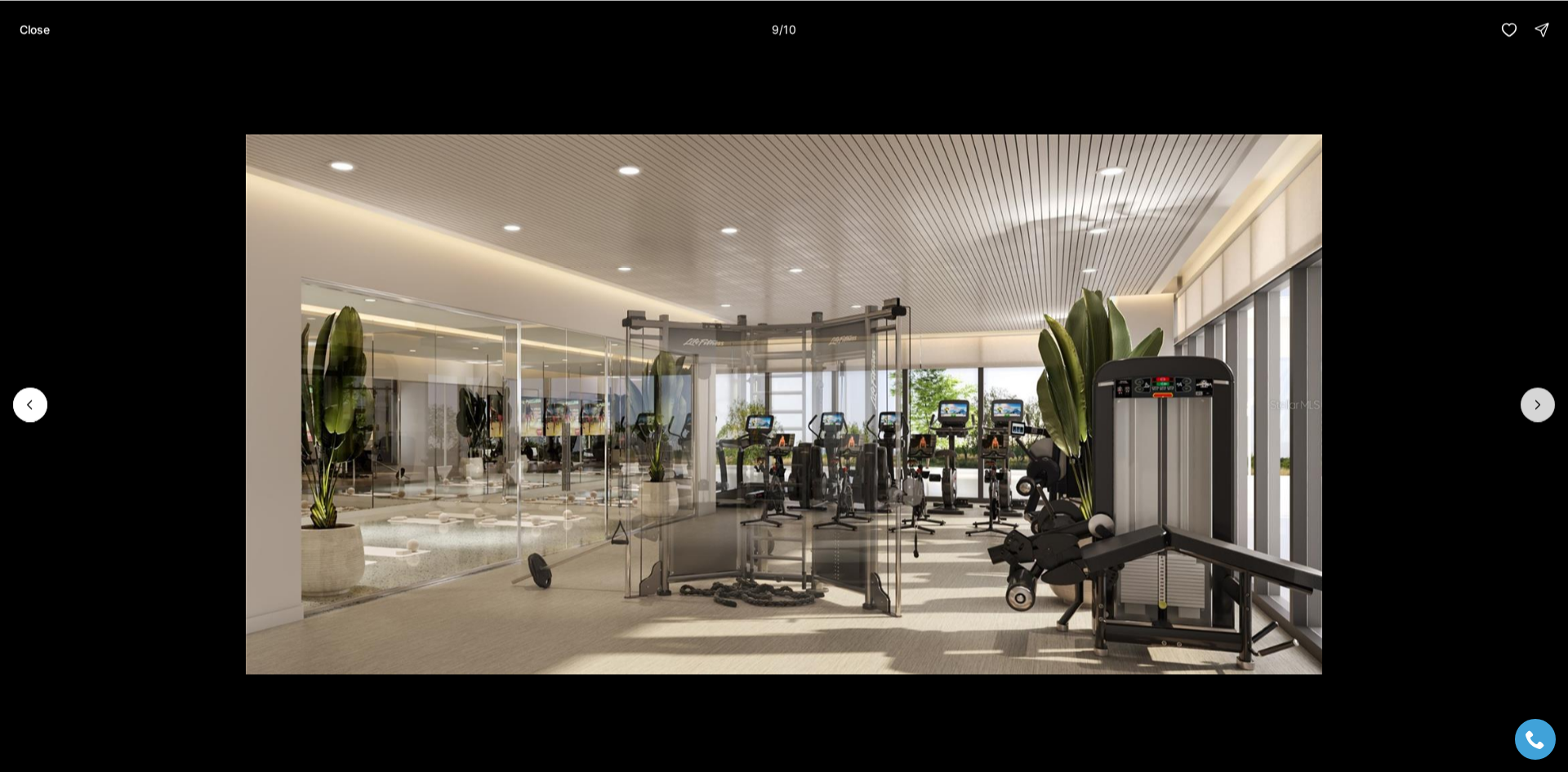
click at [1534, 403] on icon "Next slide" at bounding box center [1537, 404] width 16 height 16
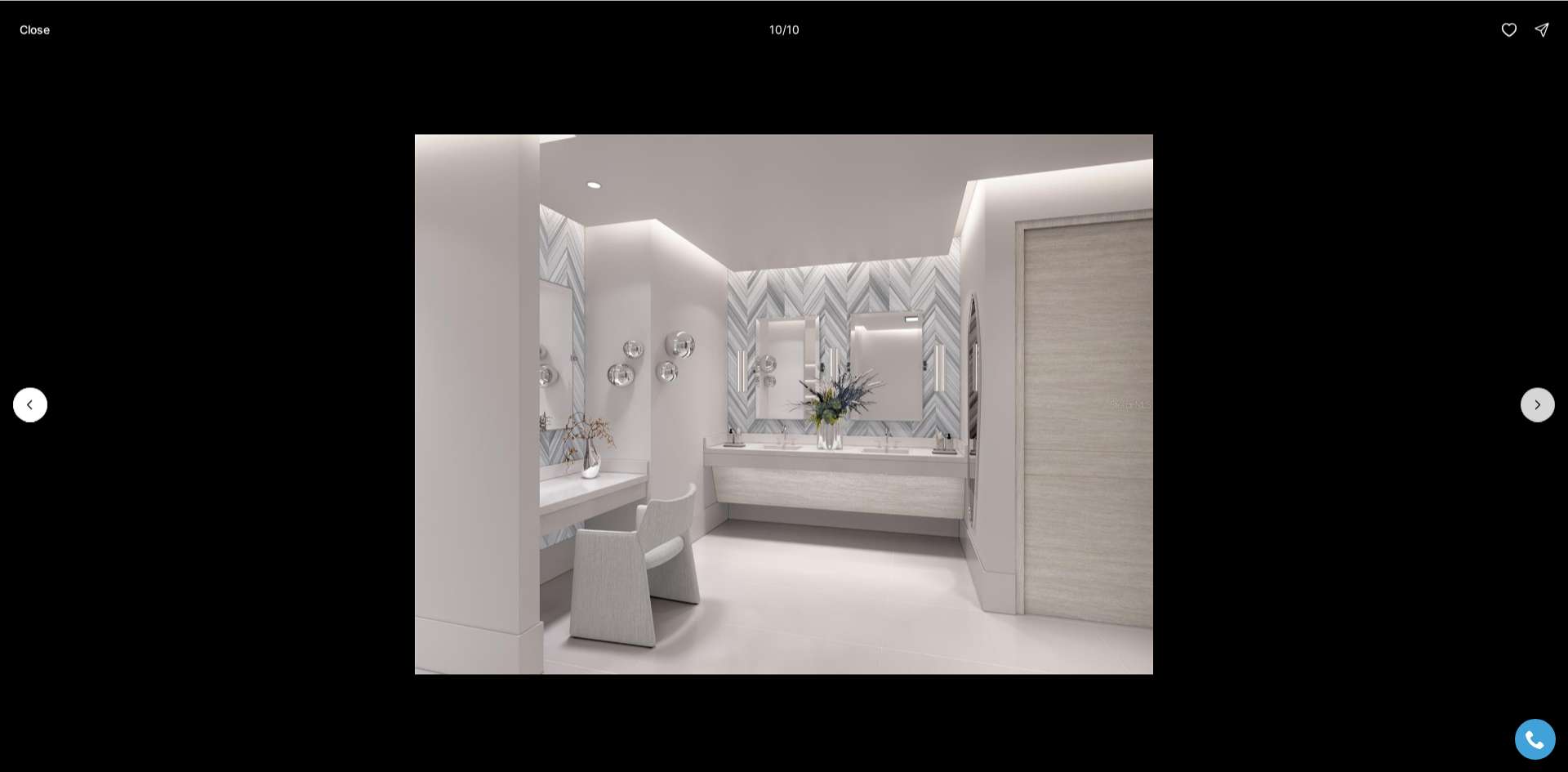
click at [1534, 403] on div at bounding box center [1538, 405] width 34 height 35
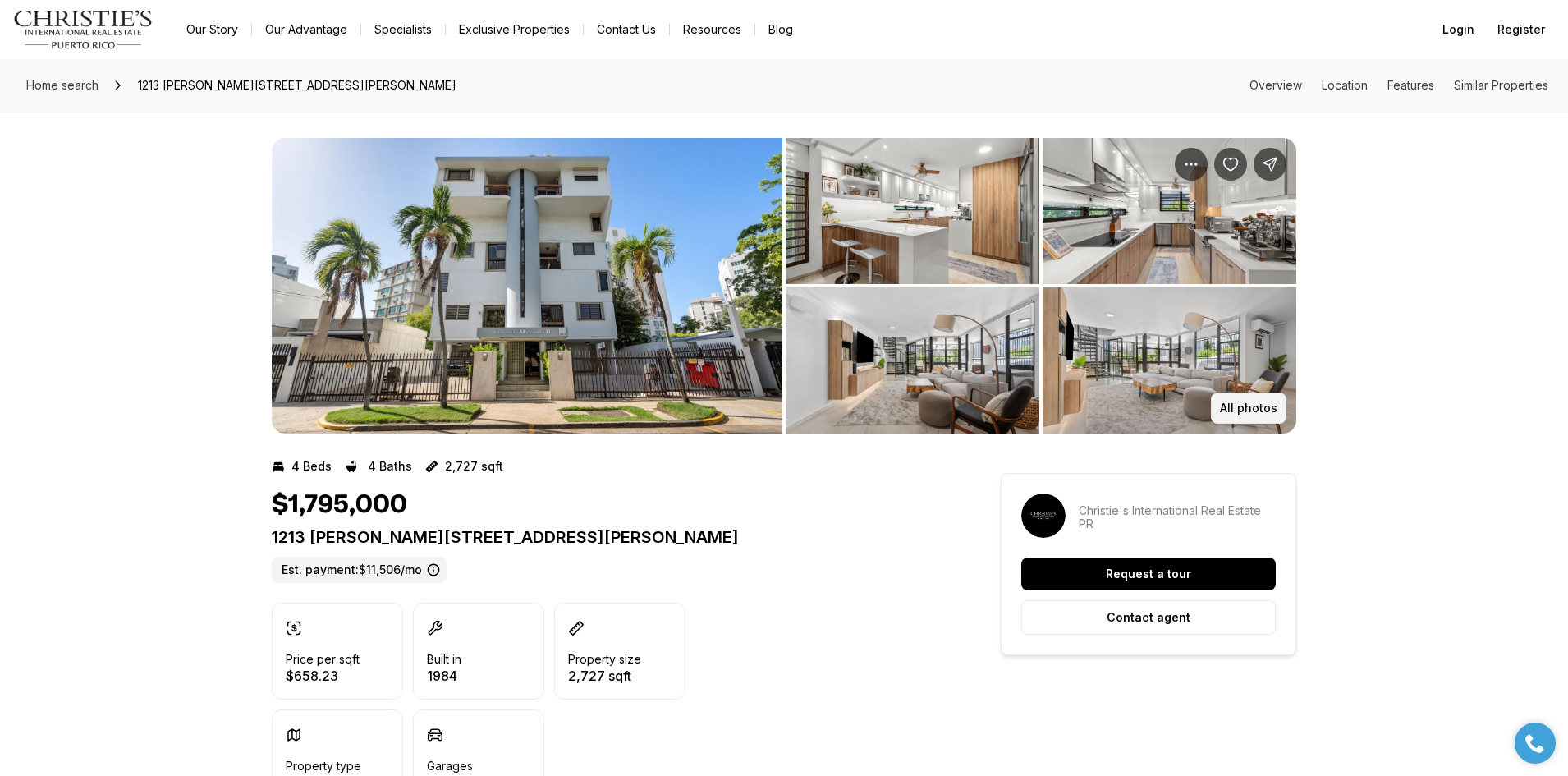
click at [1268, 408] on p "All photos" at bounding box center [1249, 408] width 57 height 13
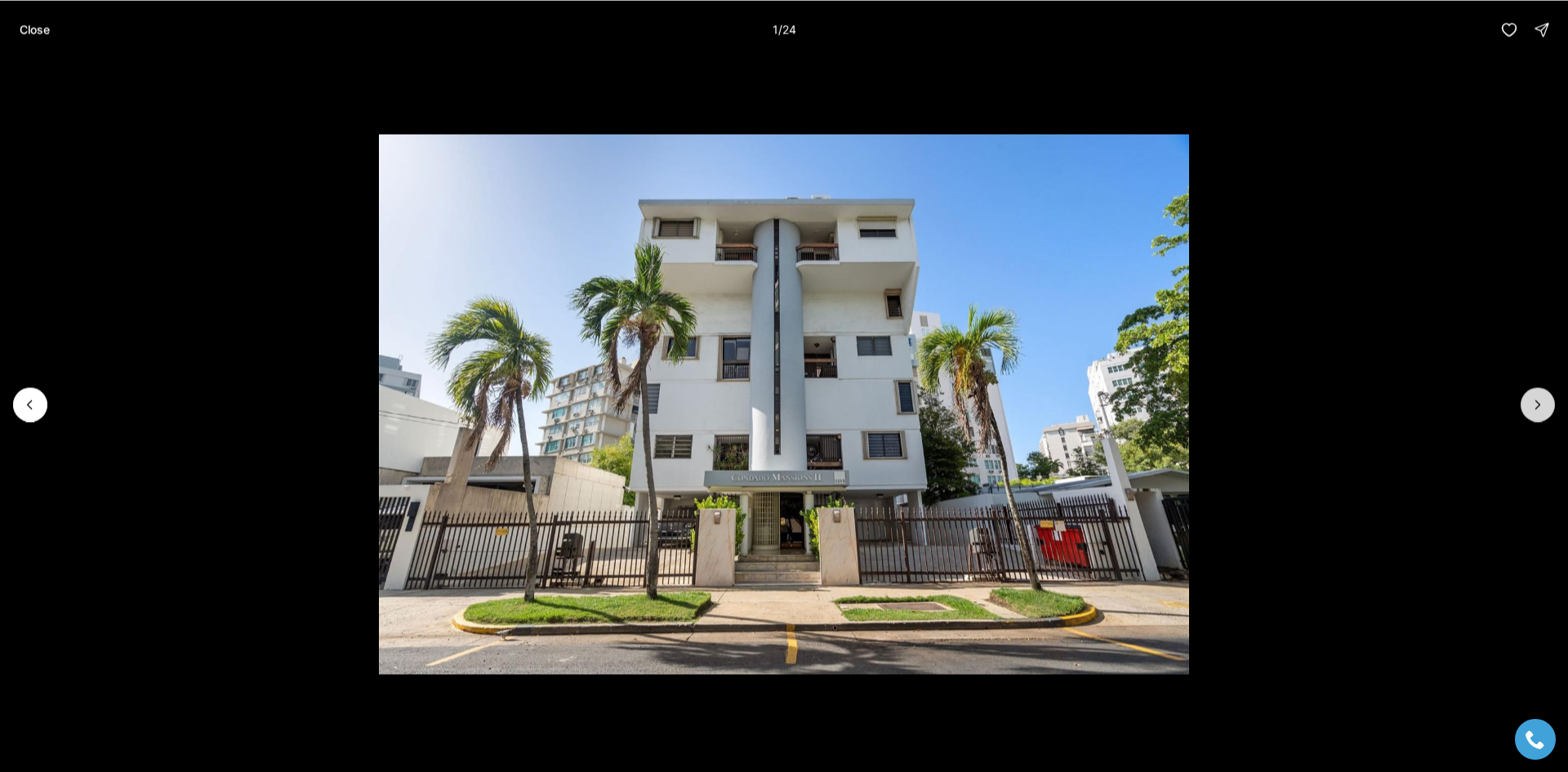
click at [1534, 406] on icon "Next slide" at bounding box center [1537, 404] width 16 height 16
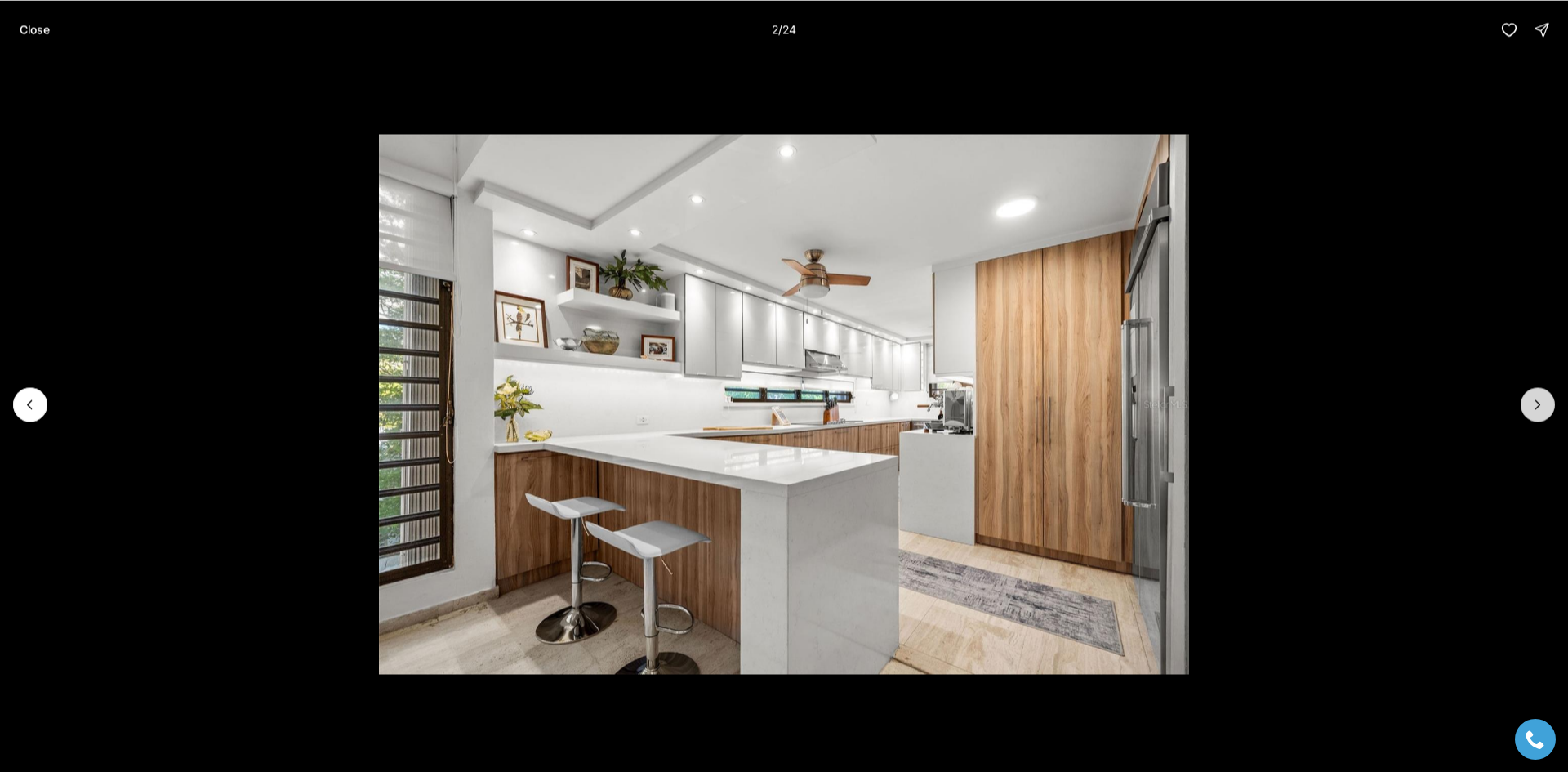
click at [1534, 406] on icon "Next slide" at bounding box center [1537, 404] width 16 height 16
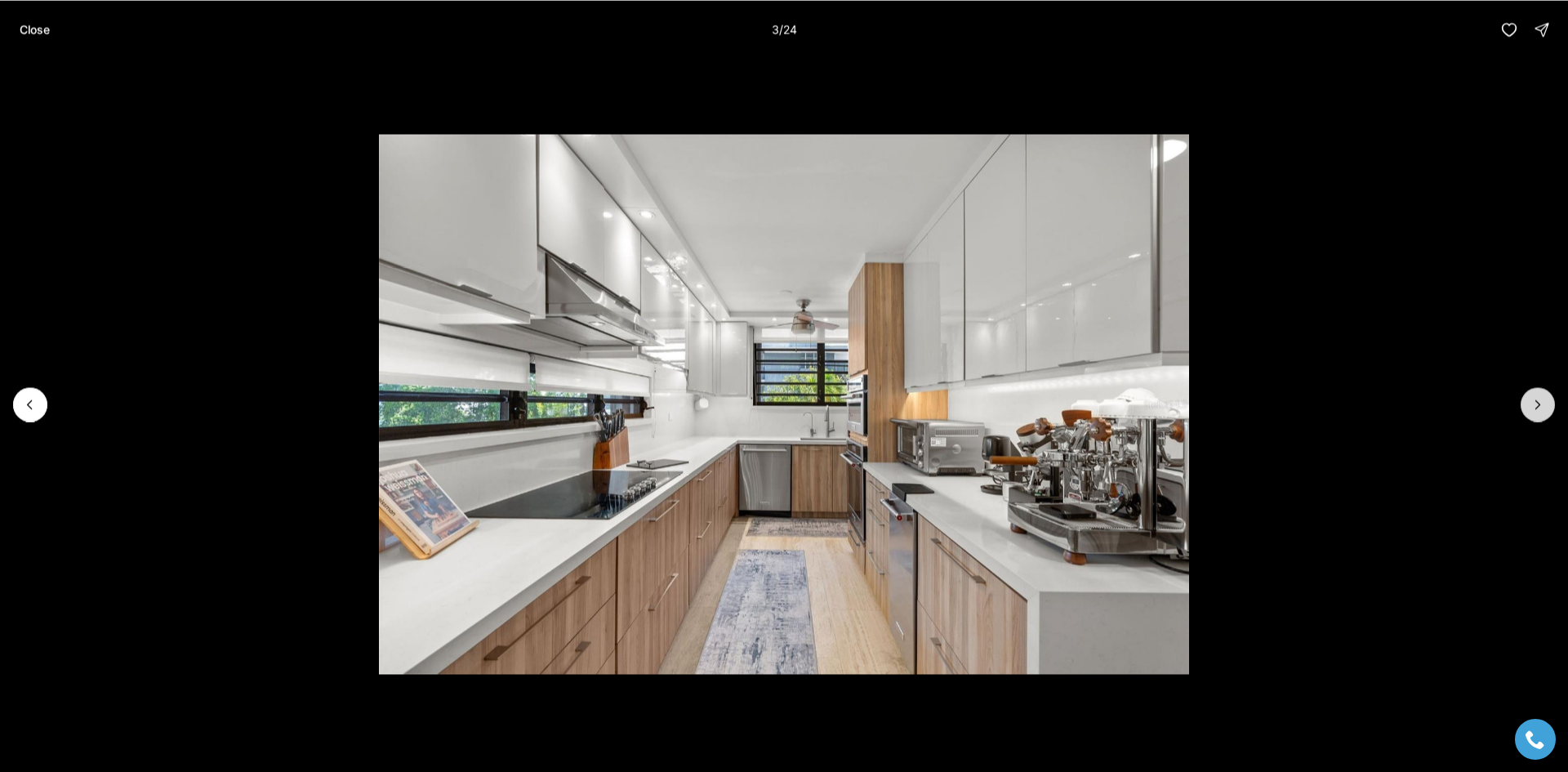
click at [1534, 406] on icon "Next slide" at bounding box center [1537, 404] width 16 height 16
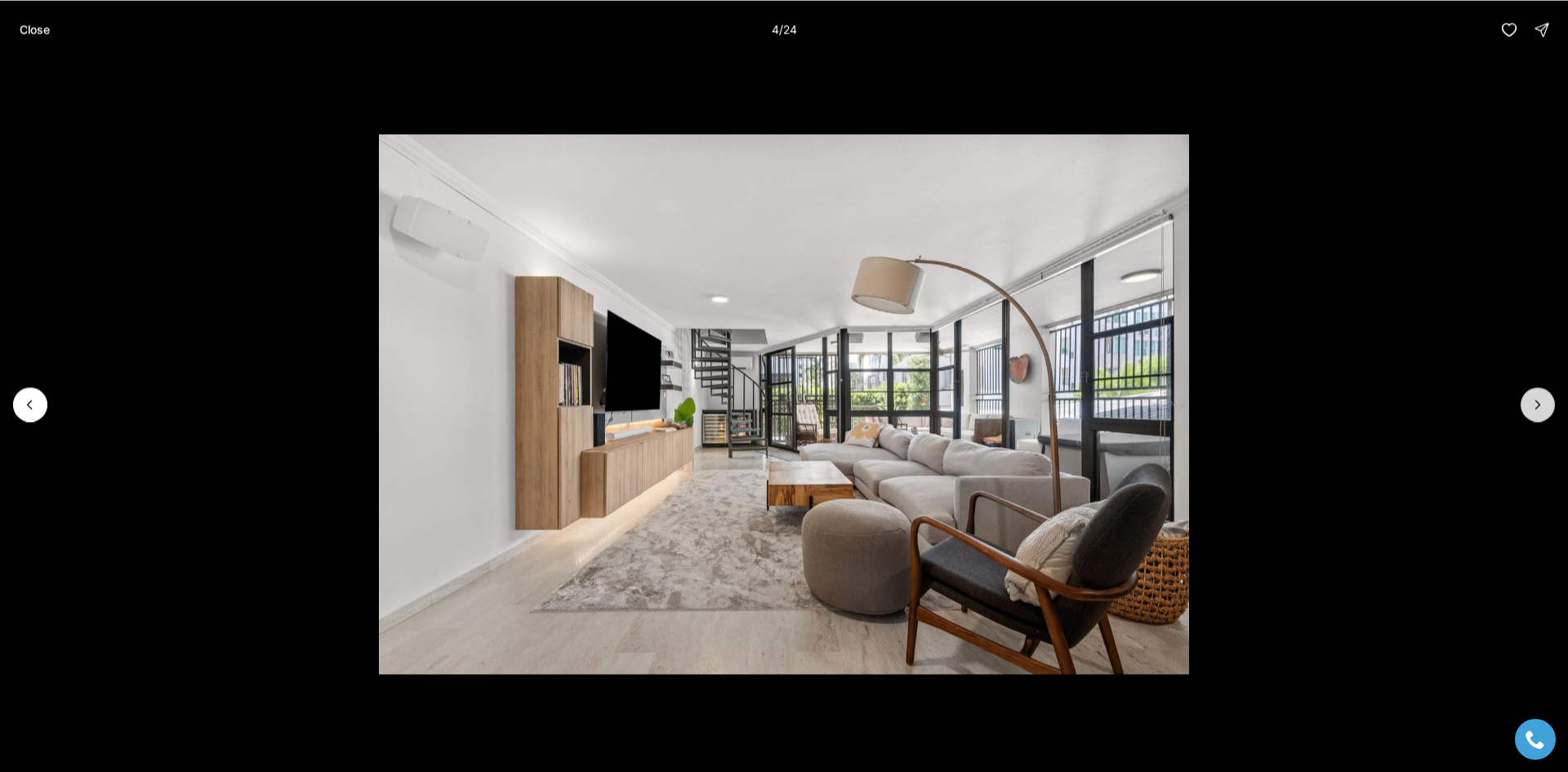
click at [1534, 406] on icon "Next slide" at bounding box center [1537, 404] width 16 height 16
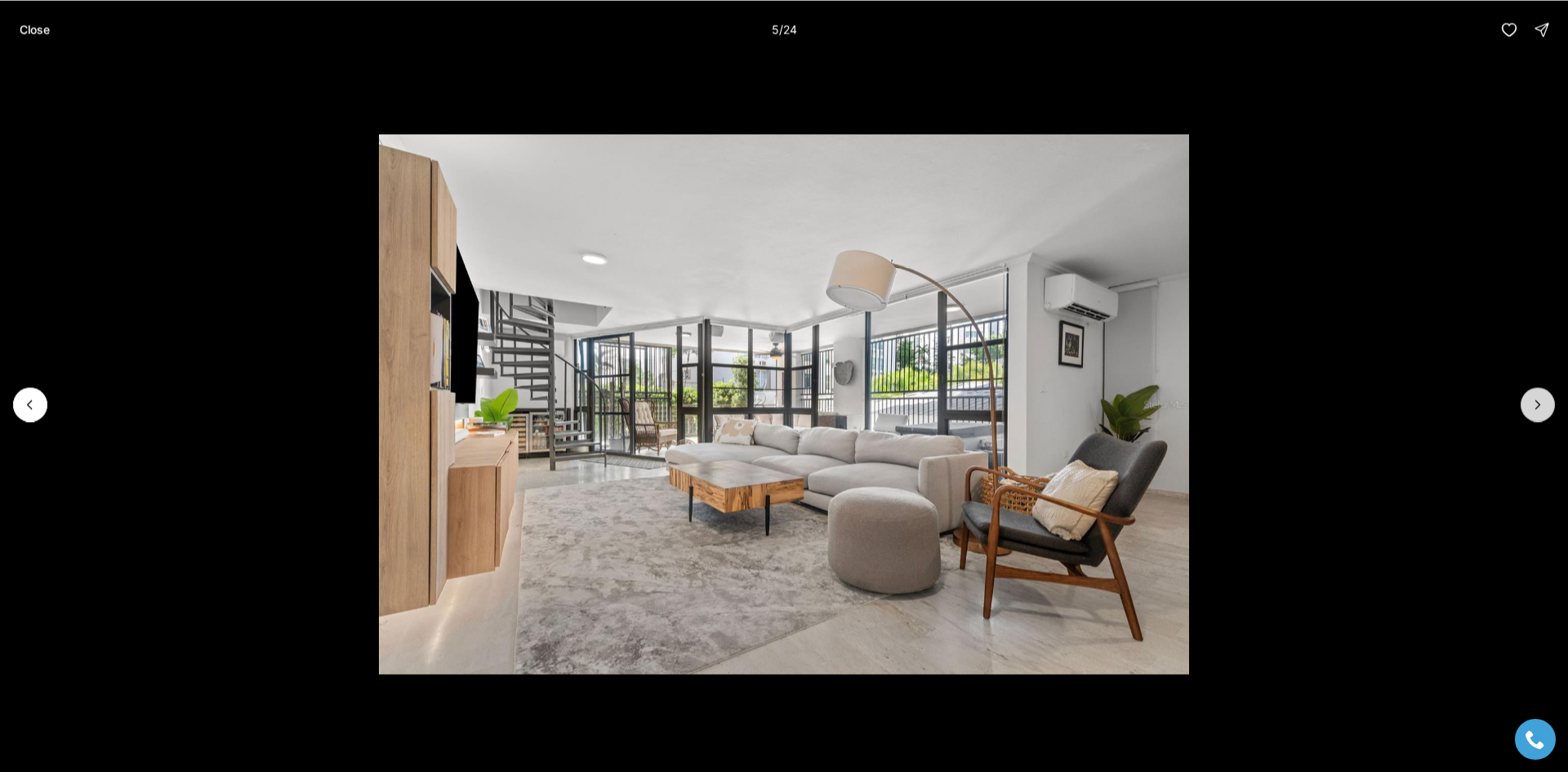
click at [1534, 406] on icon "Next slide" at bounding box center [1537, 404] width 16 height 16
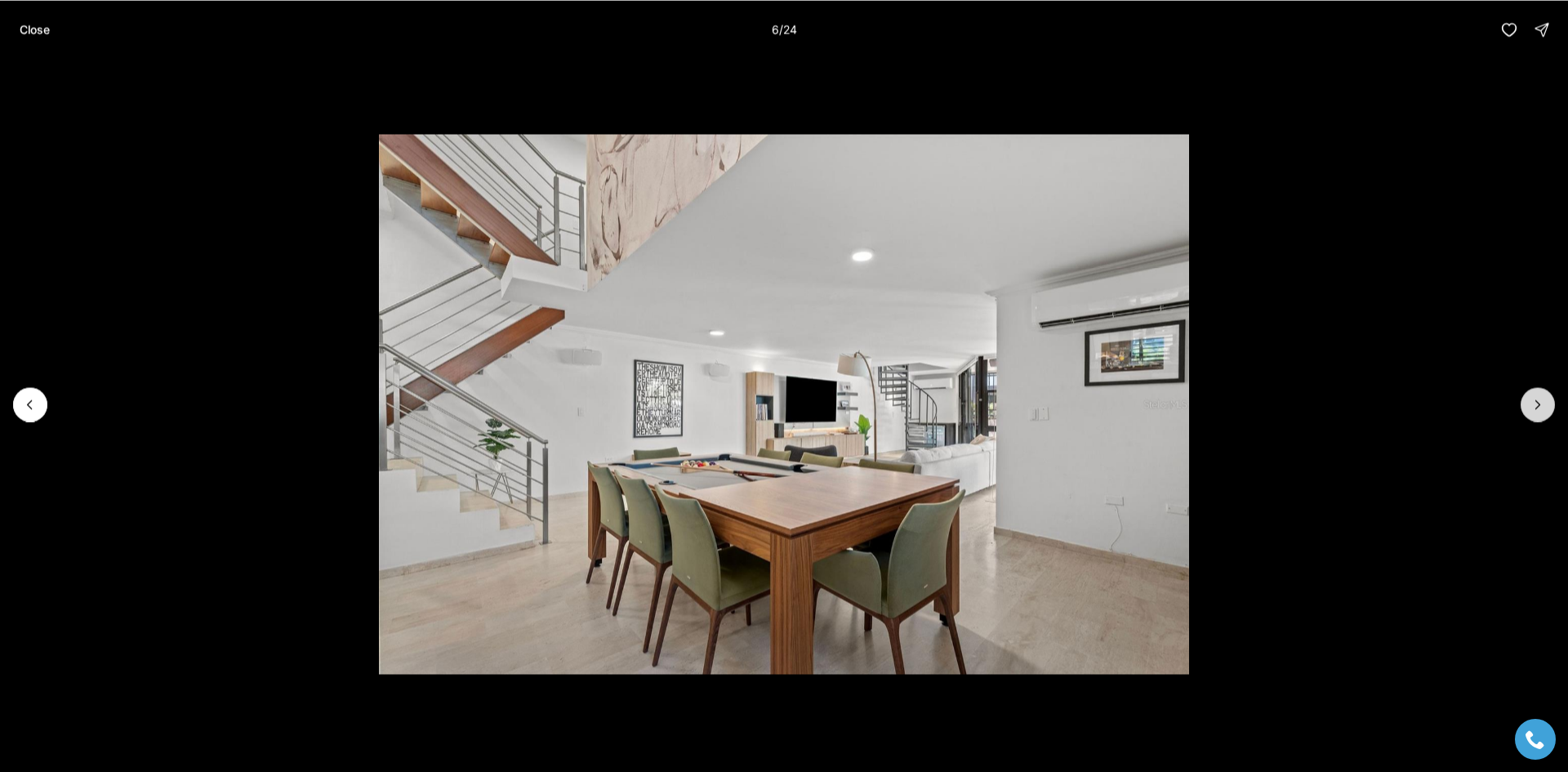
click at [1534, 406] on icon "Next slide" at bounding box center [1537, 404] width 16 height 16
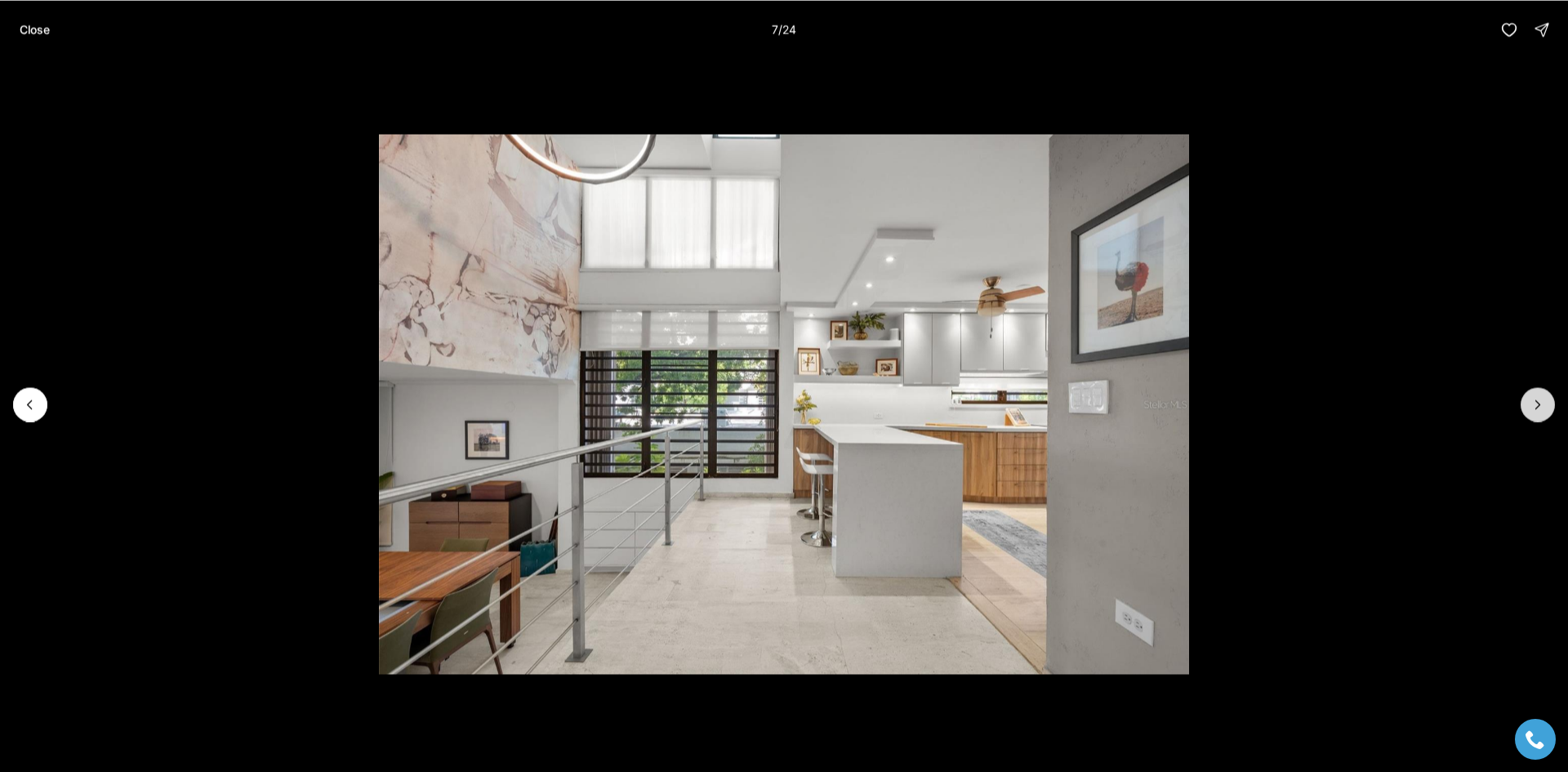
click at [1534, 406] on icon "Next slide" at bounding box center [1537, 404] width 16 height 16
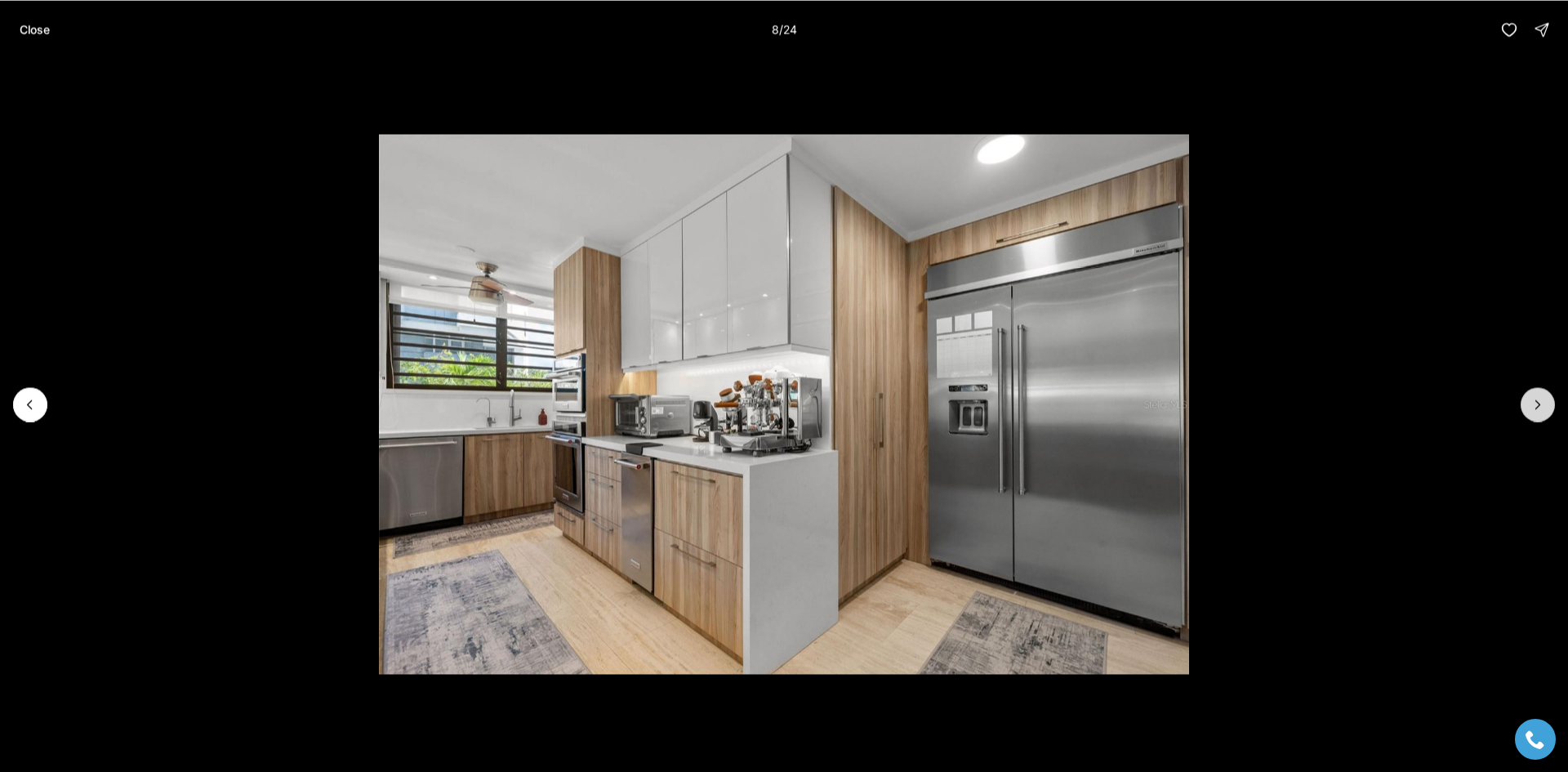
click at [1534, 406] on icon "Next slide" at bounding box center [1537, 404] width 16 height 16
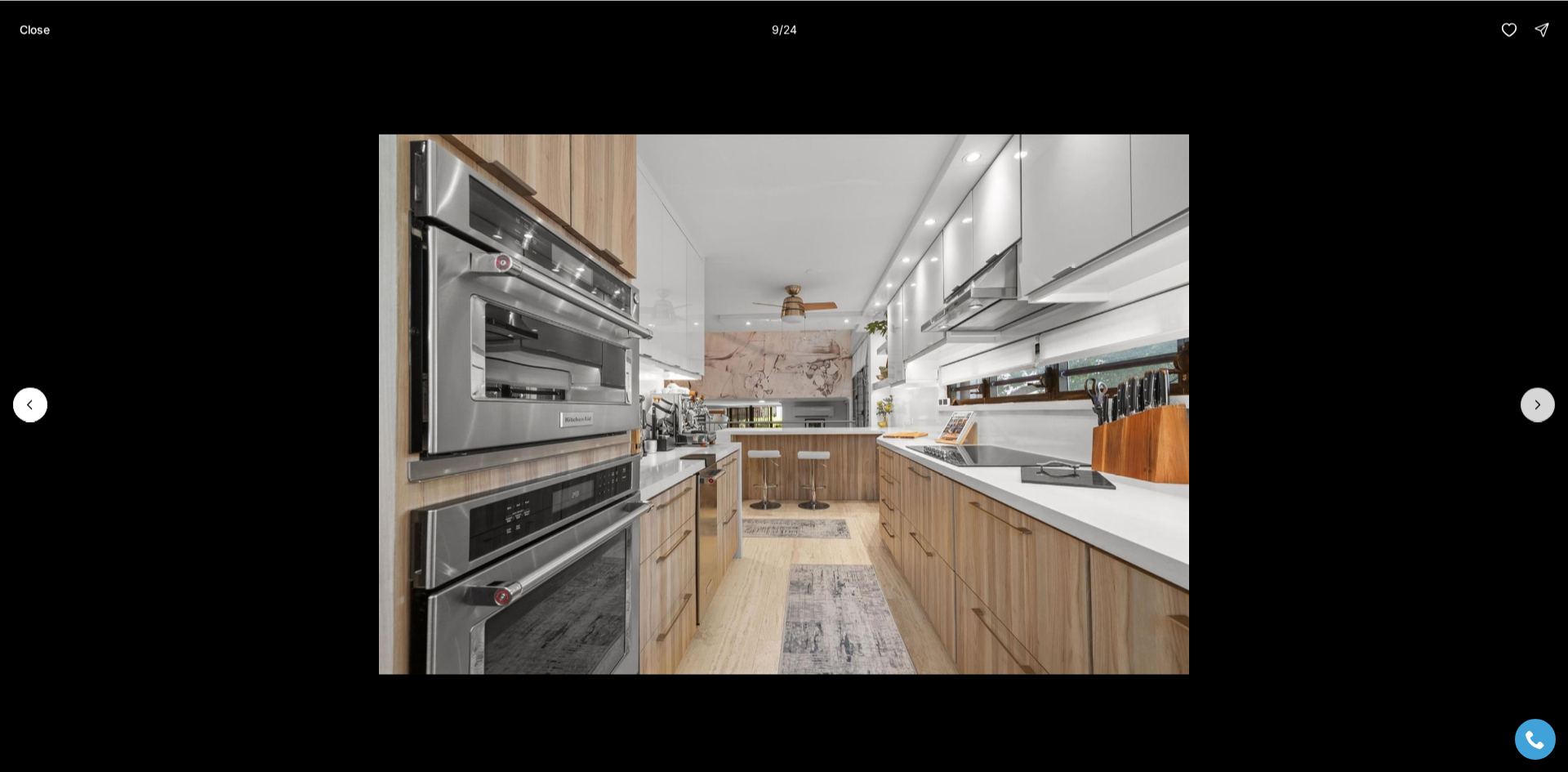
click at [1534, 406] on icon "Next slide" at bounding box center [1537, 404] width 16 height 16
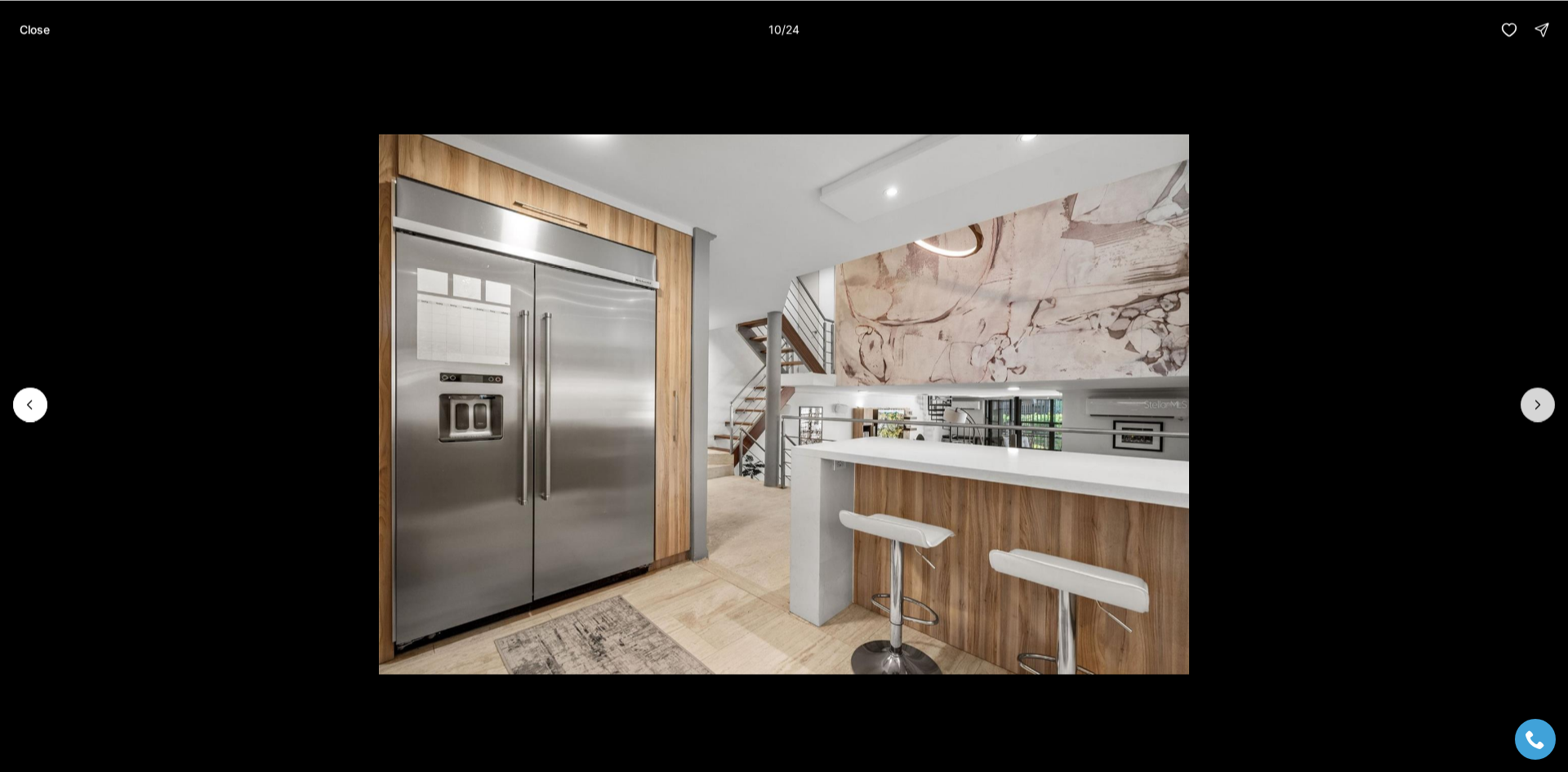
click at [1534, 406] on icon "Next slide" at bounding box center [1537, 404] width 16 height 16
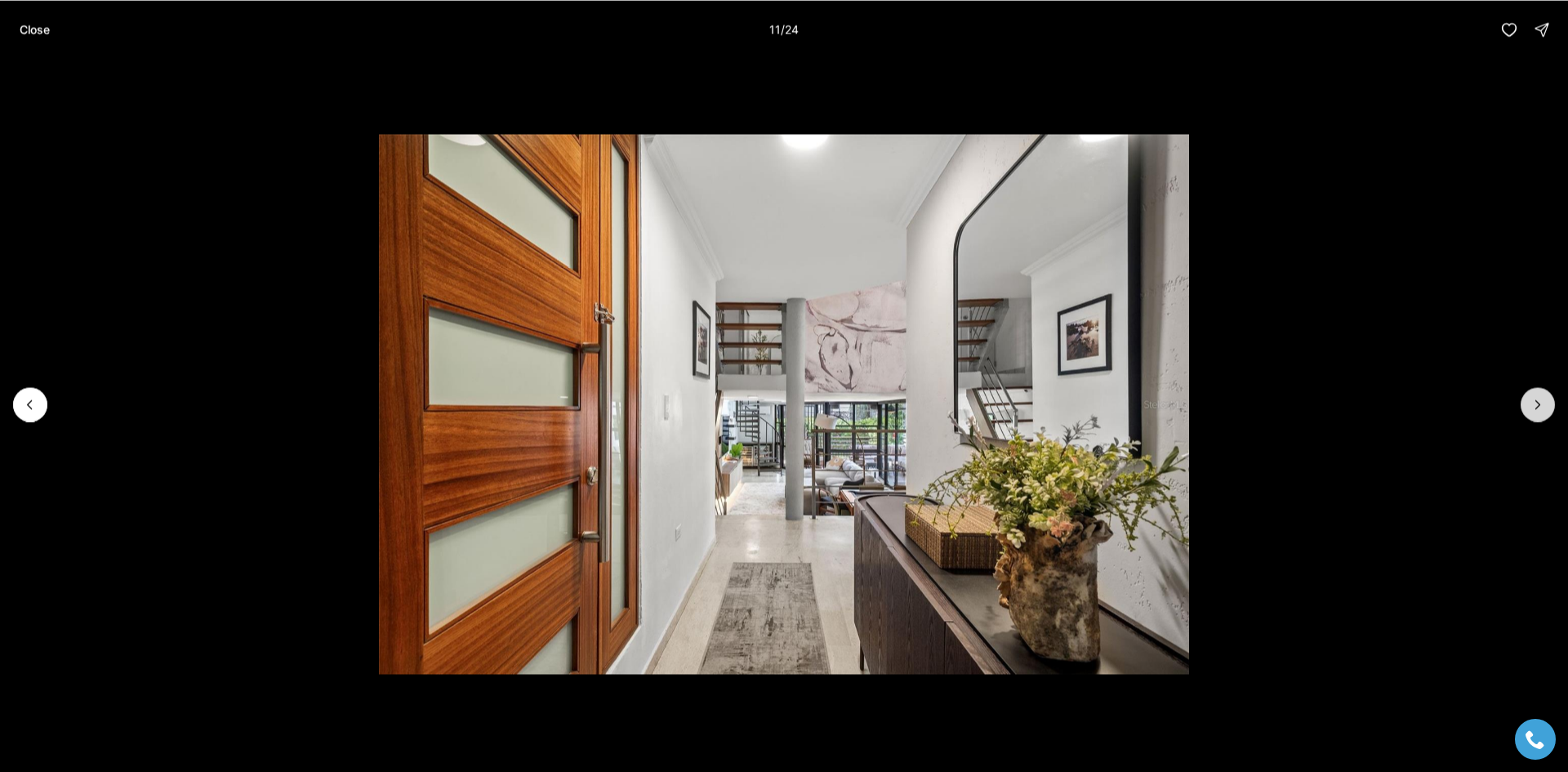
click at [1534, 406] on icon "Next slide" at bounding box center [1537, 404] width 16 height 16
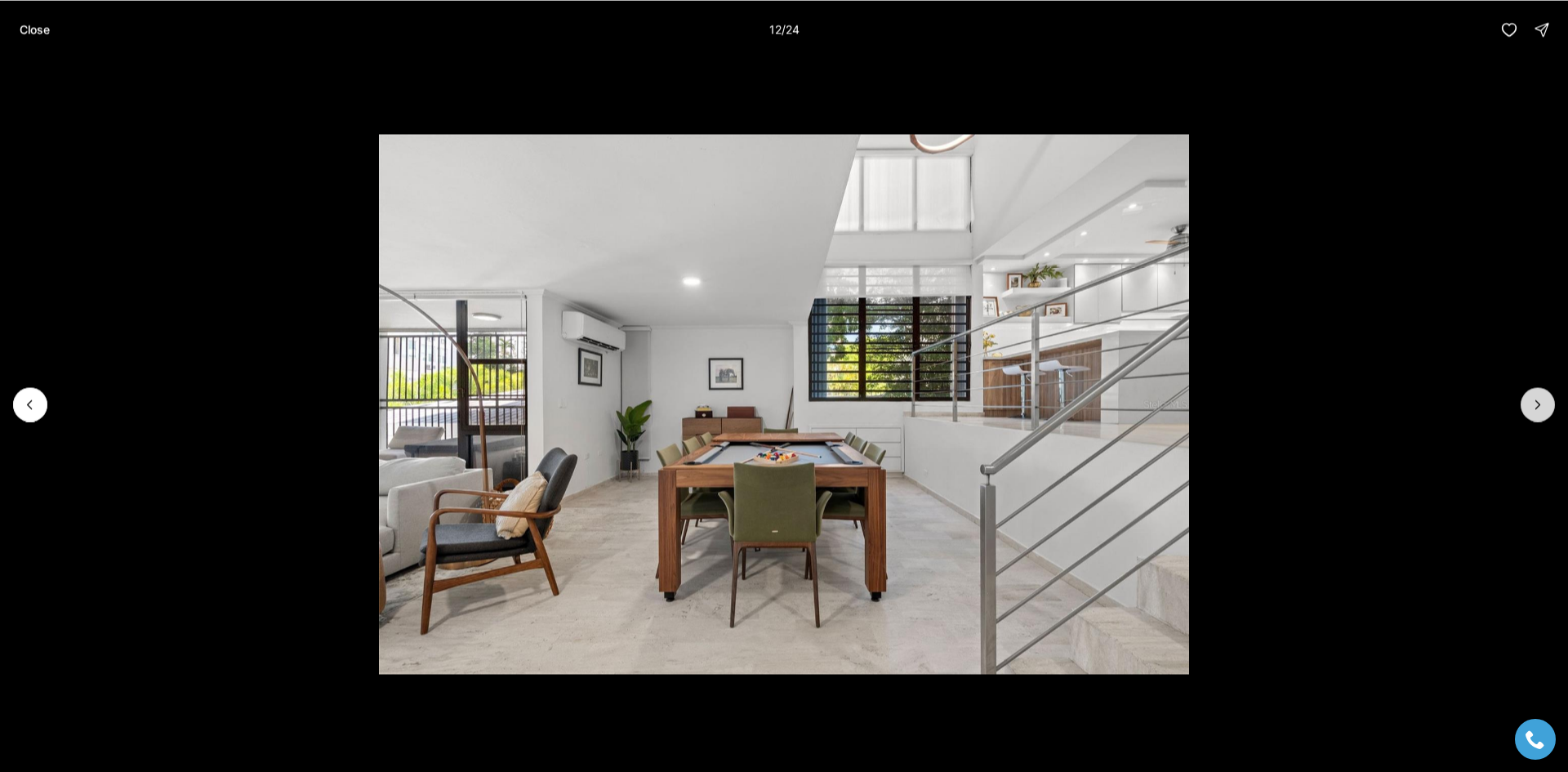
click at [1534, 406] on icon "Next slide" at bounding box center [1537, 404] width 16 height 16
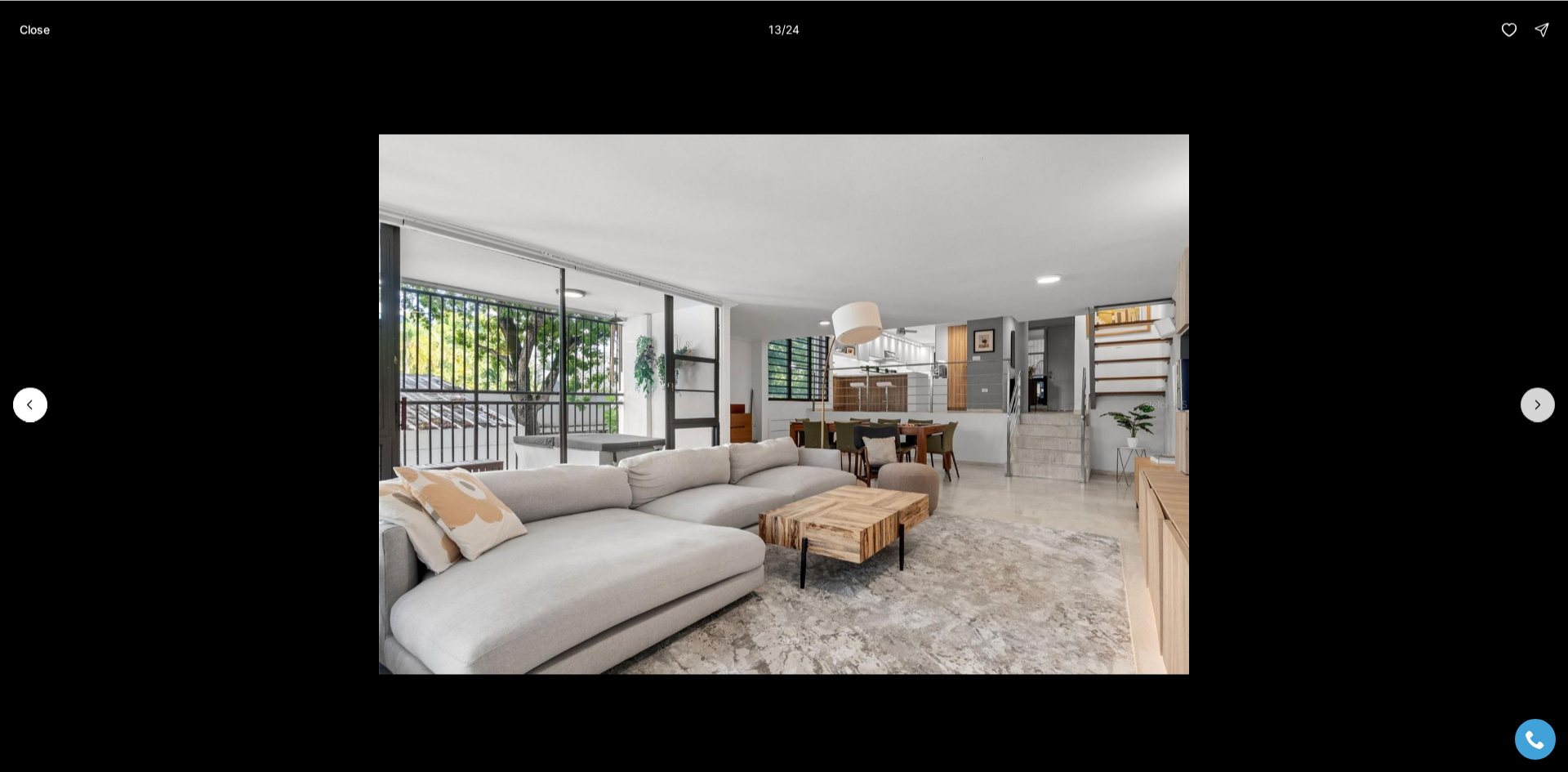
click at [1534, 406] on icon "Next slide" at bounding box center [1537, 404] width 16 height 16
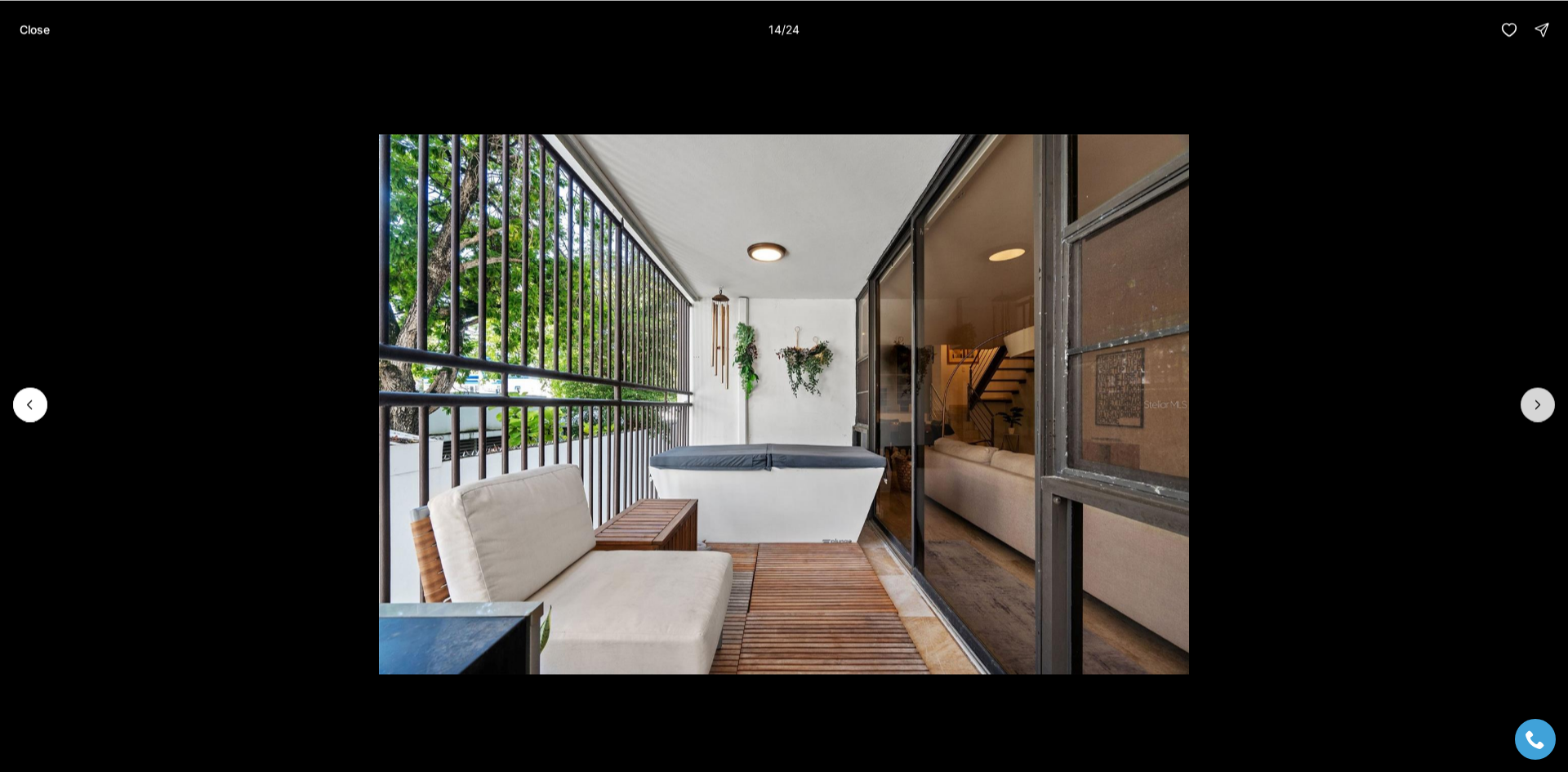
click at [1534, 406] on icon "Next slide" at bounding box center [1537, 404] width 16 height 16
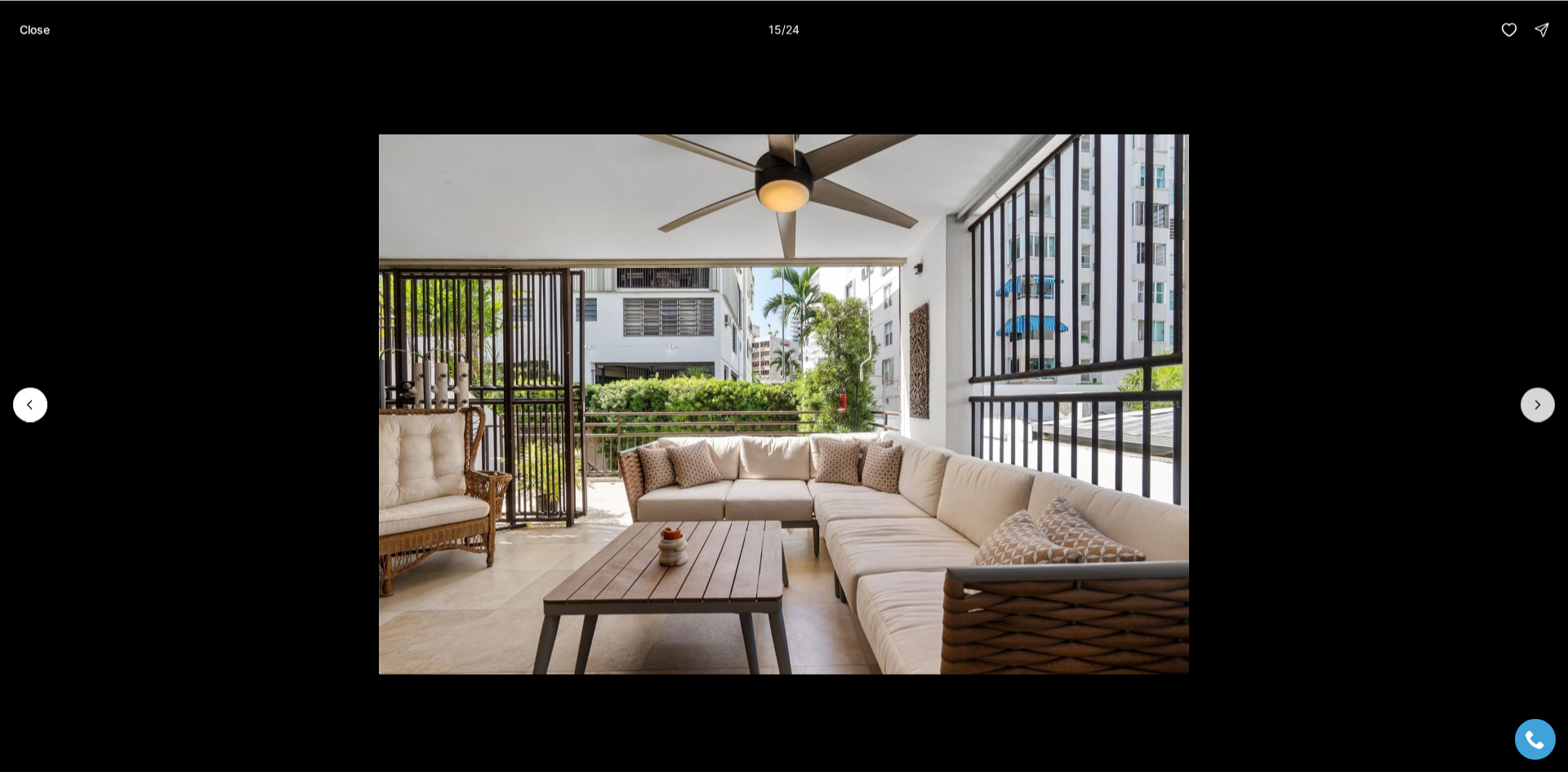
click at [1534, 406] on icon "Next slide" at bounding box center [1537, 404] width 16 height 16
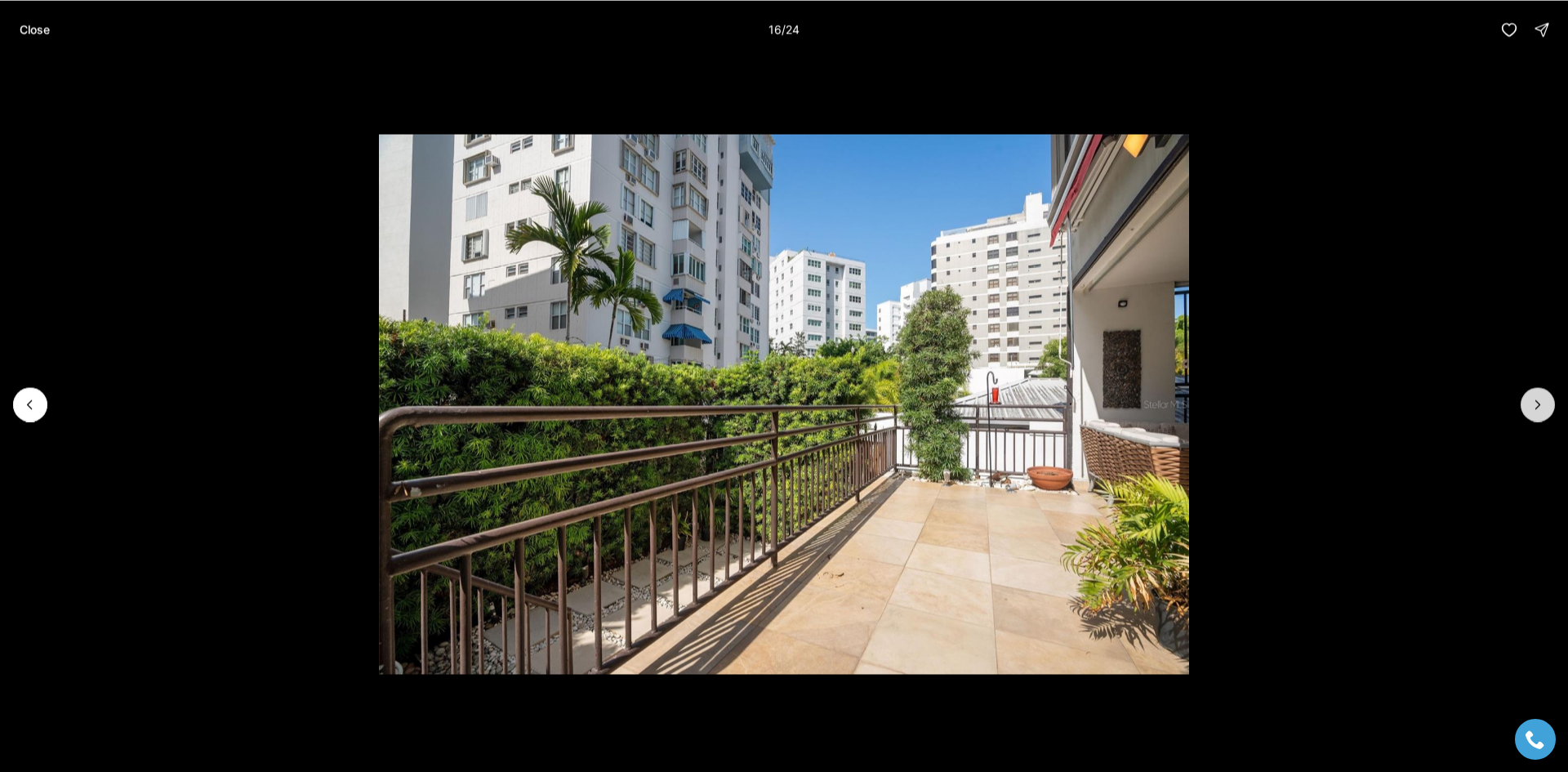
click at [1534, 406] on icon "Next slide" at bounding box center [1537, 404] width 16 height 16
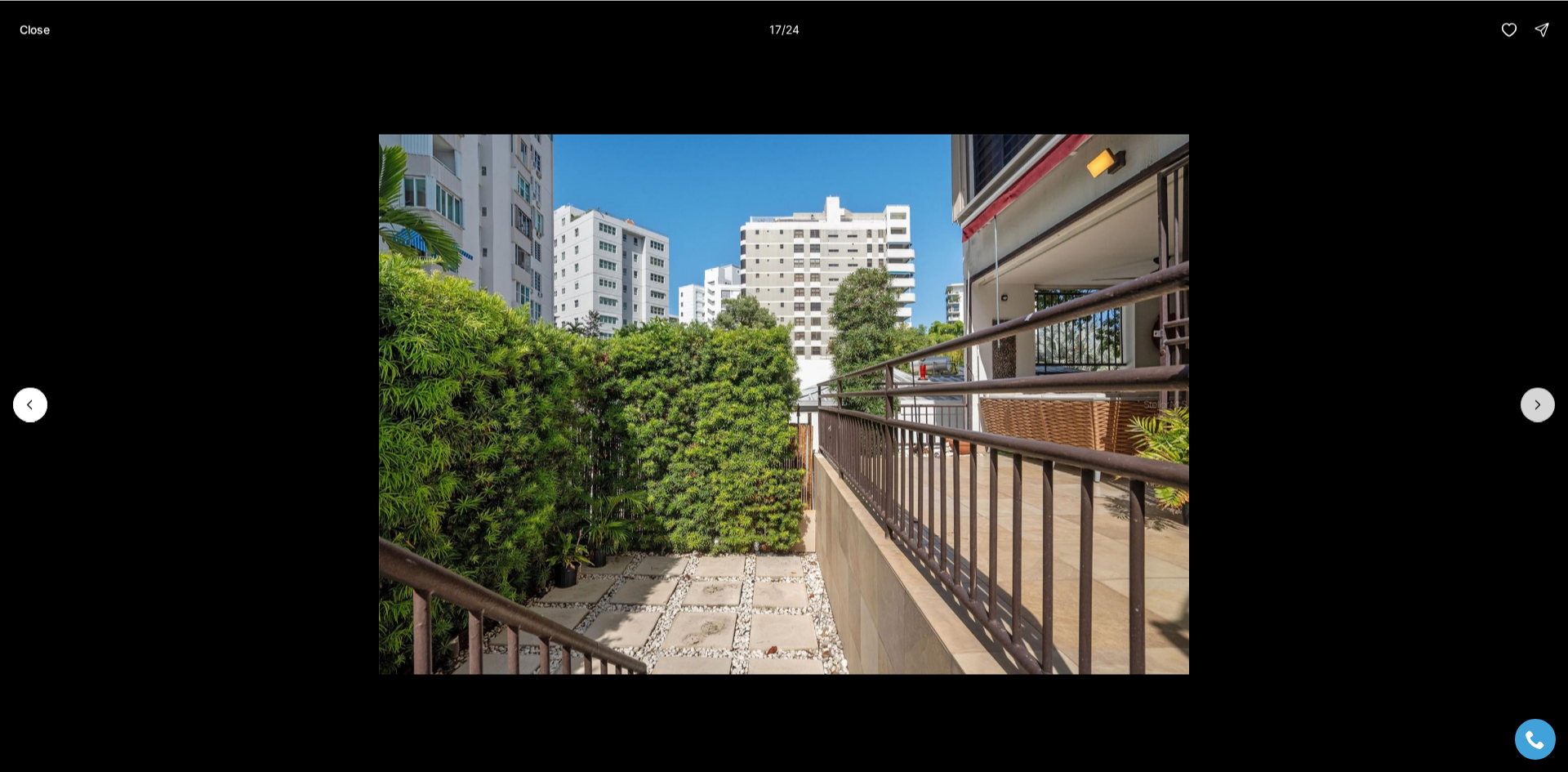
click at [1534, 406] on icon "Next slide" at bounding box center [1537, 404] width 16 height 16
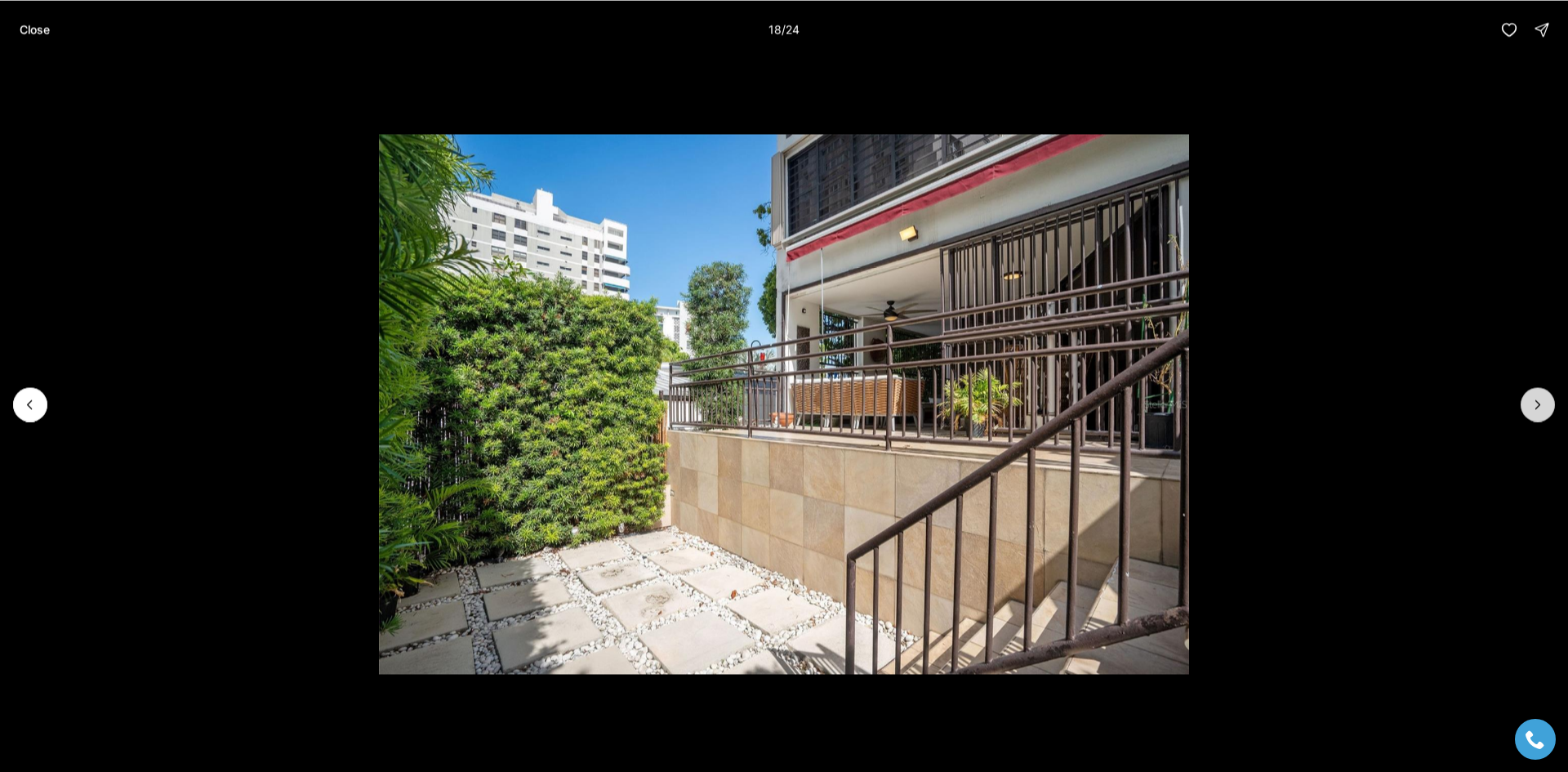
click at [1534, 406] on icon "Next slide" at bounding box center [1537, 404] width 16 height 16
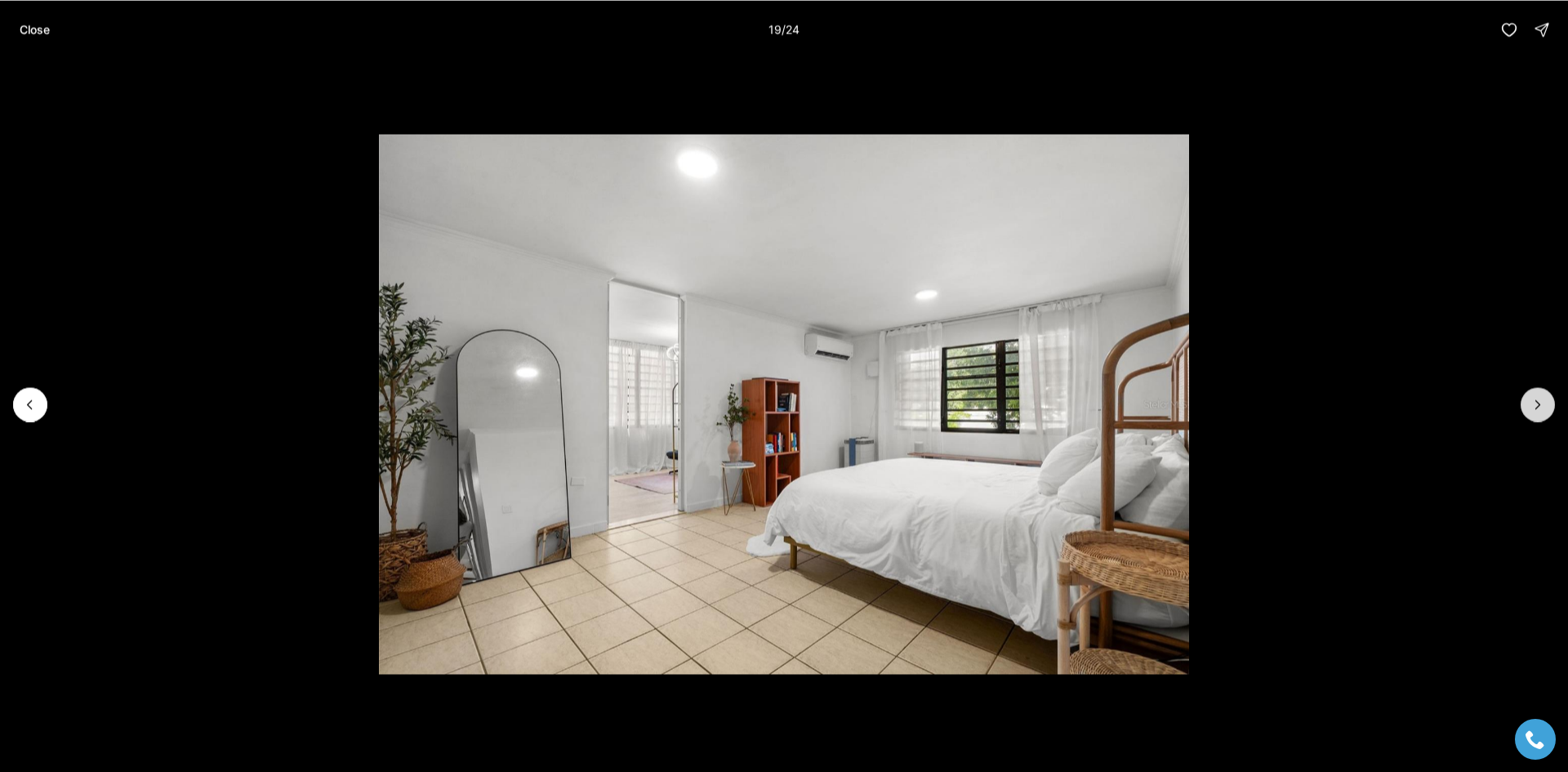
click at [1534, 406] on icon "Next slide" at bounding box center [1537, 404] width 16 height 16
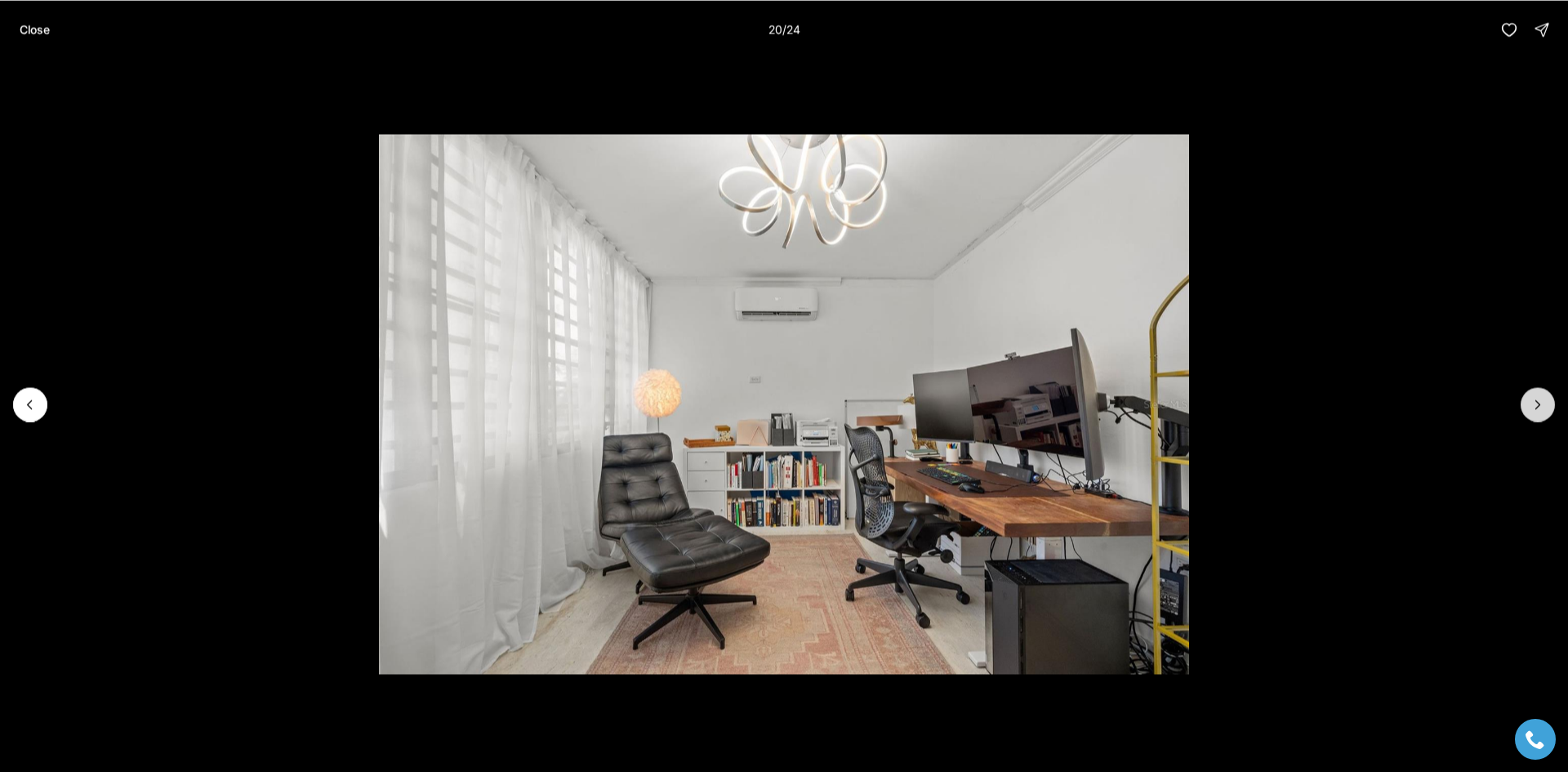
click at [1534, 406] on icon "Next slide" at bounding box center [1537, 404] width 16 height 16
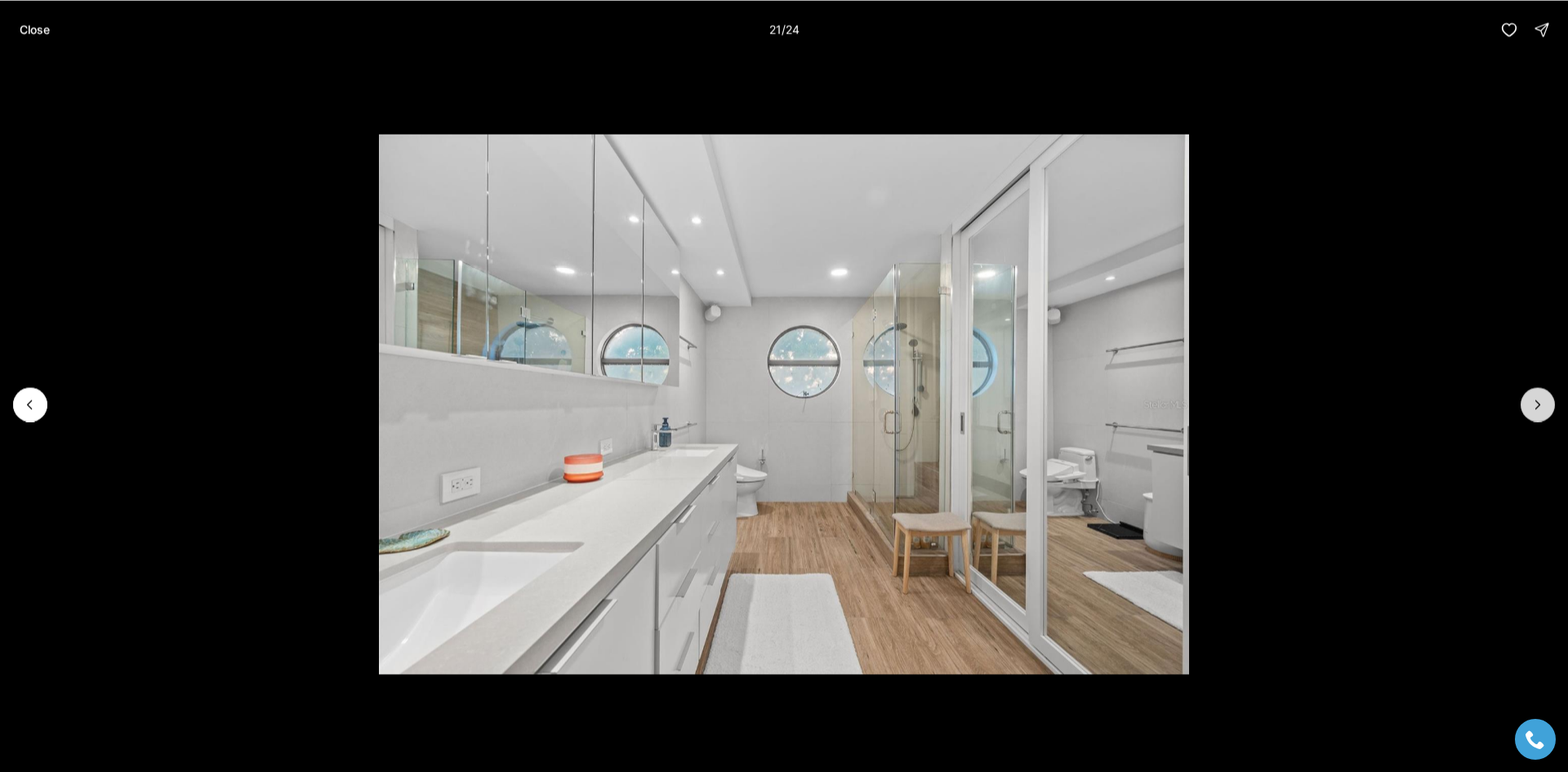
click at [1534, 407] on icon "Next slide" at bounding box center [1537, 404] width 16 height 16
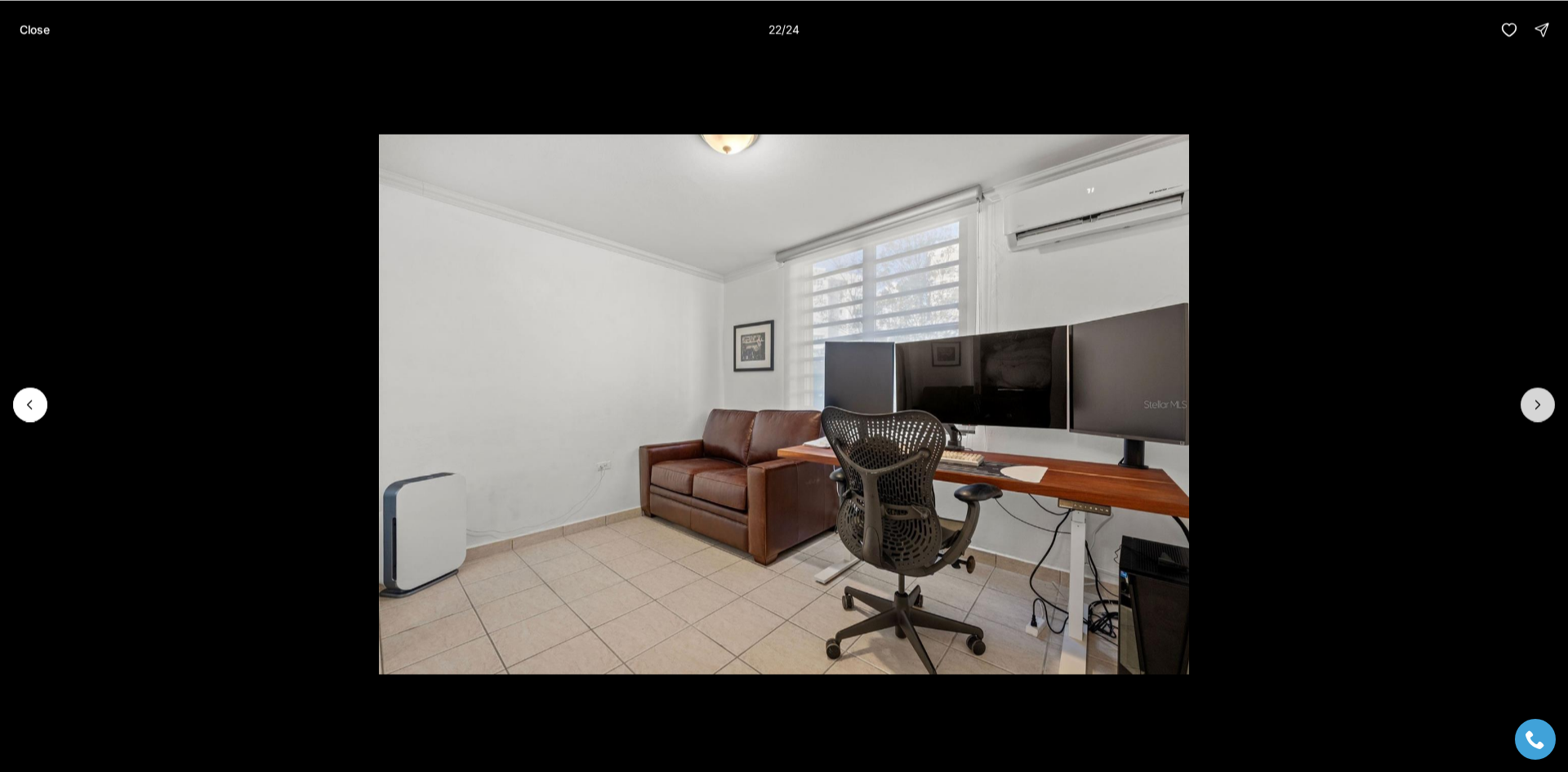
click at [1534, 407] on icon "Next slide" at bounding box center [1537, 404] width 16 height 16
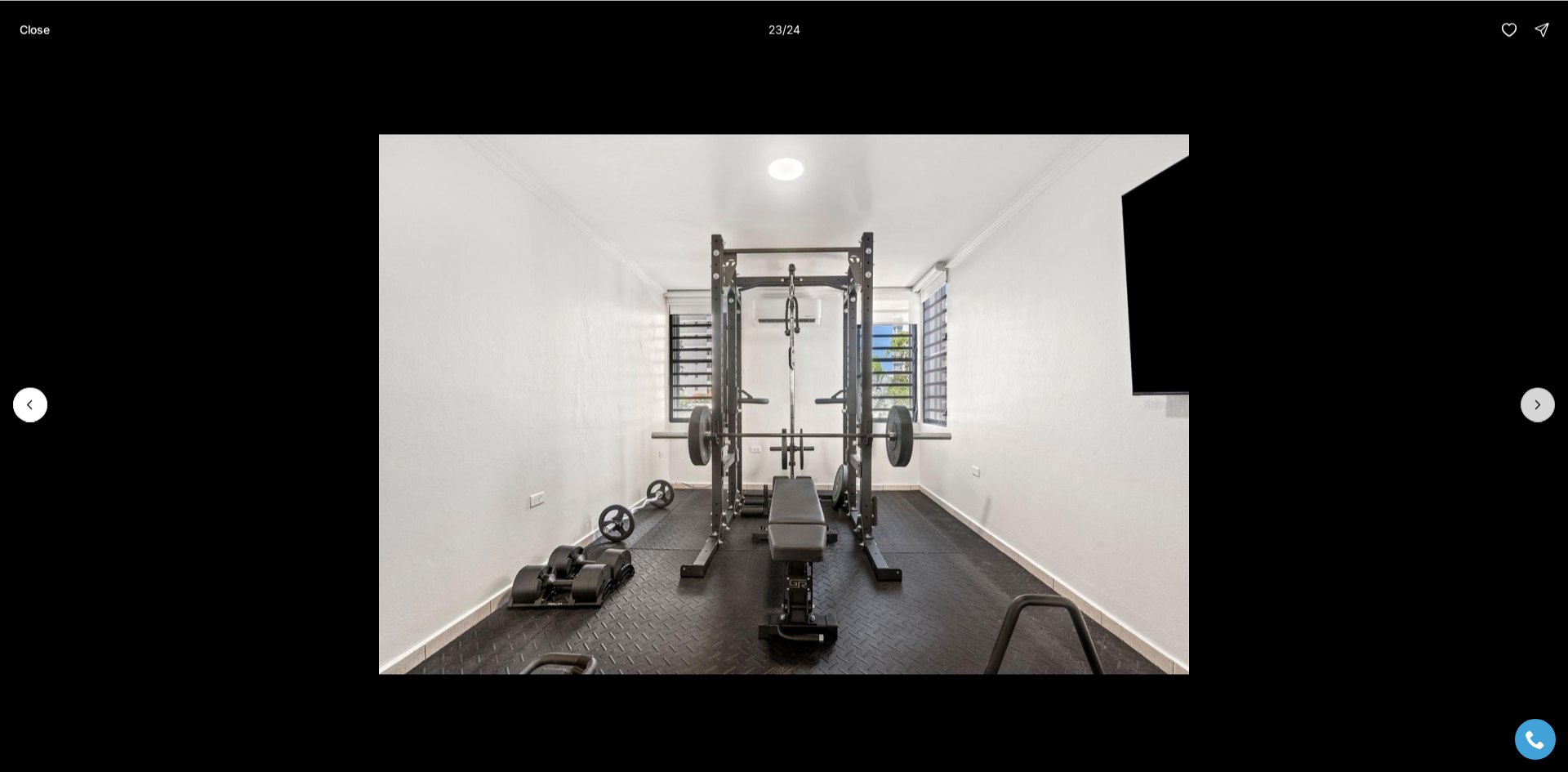
click at [1534, 407] on icon "Next slide" at bounding box center [1537, 404] width 16 height 16
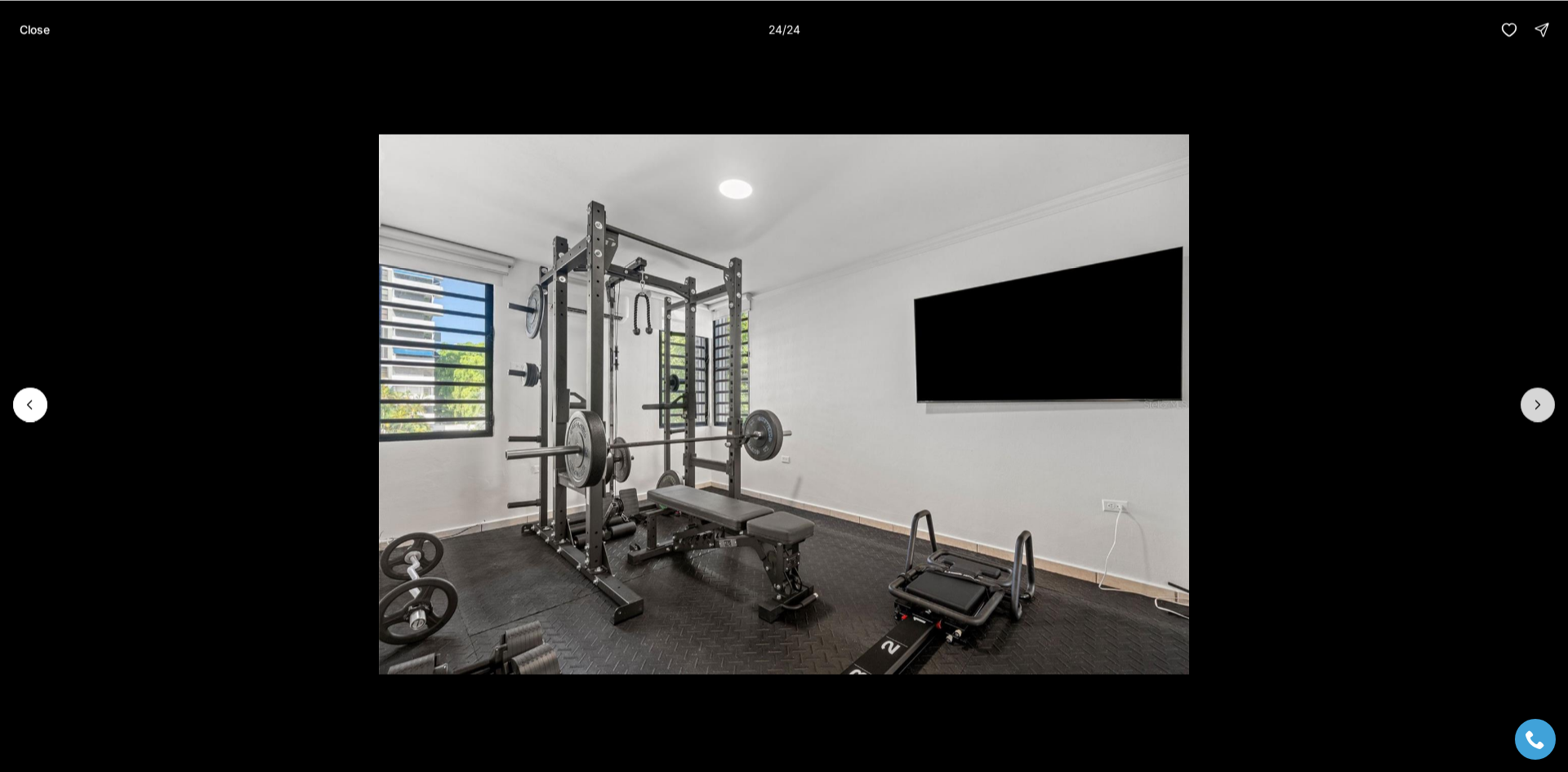
click at [1534, 407] on div at bounding box center [1538, 405] width 34 height 35
click at [52, 28] on button "Close" at bounding box center [34, 29] width 50 height 33
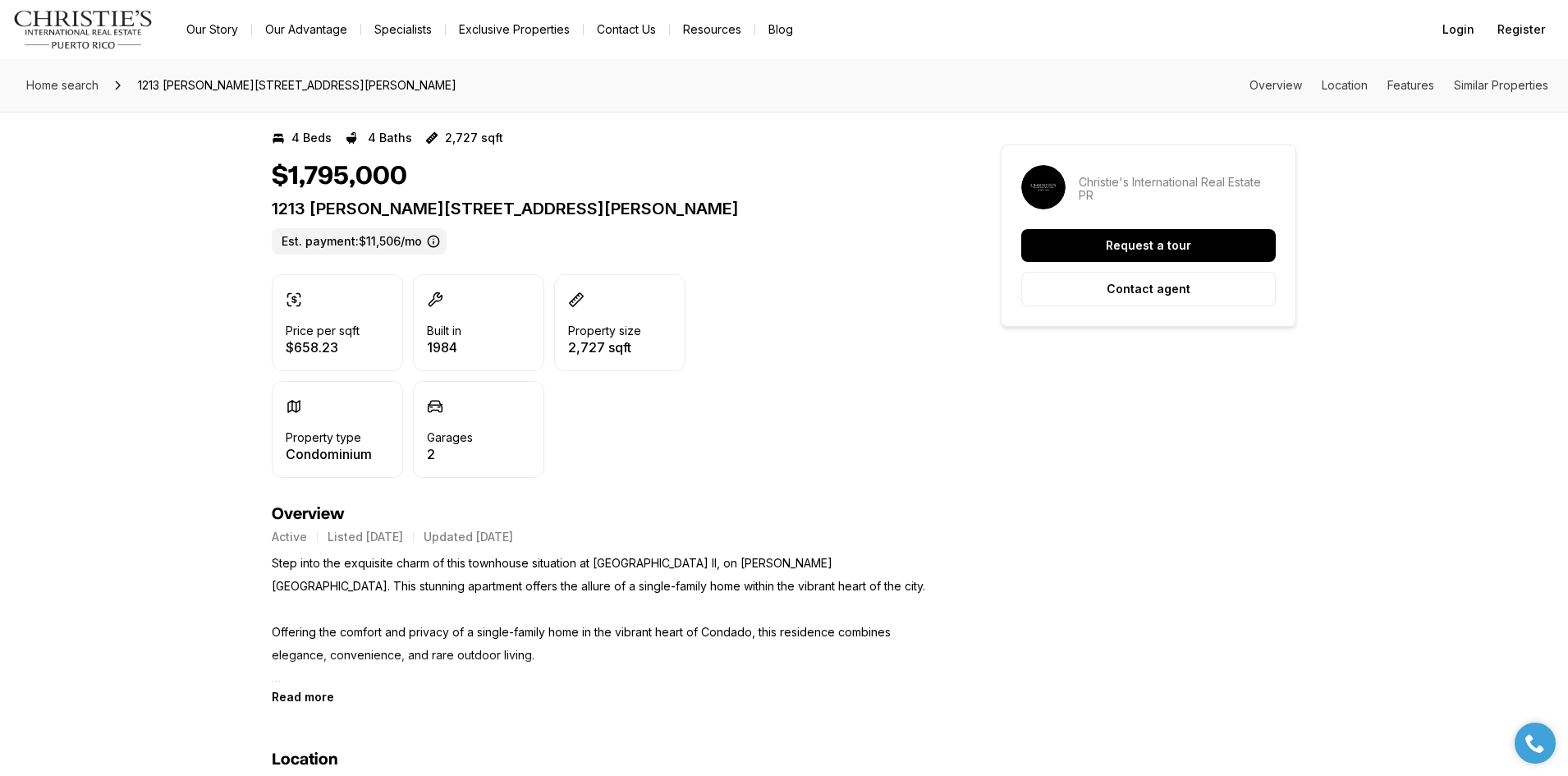
scroll to position [410, 0]
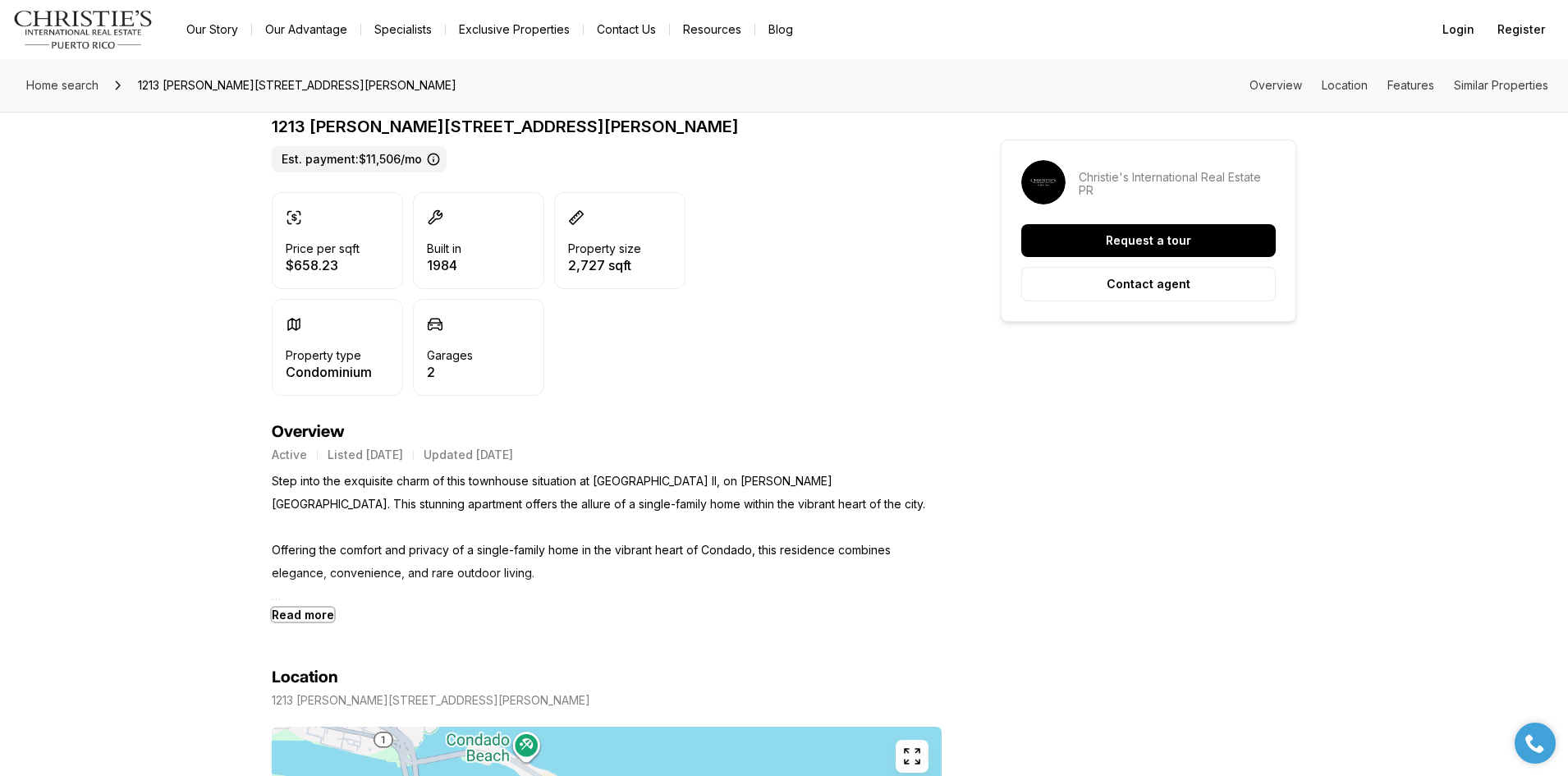
click at [299, 610] on b "Read more" at bounding box center [303, 615] width 62 height 14
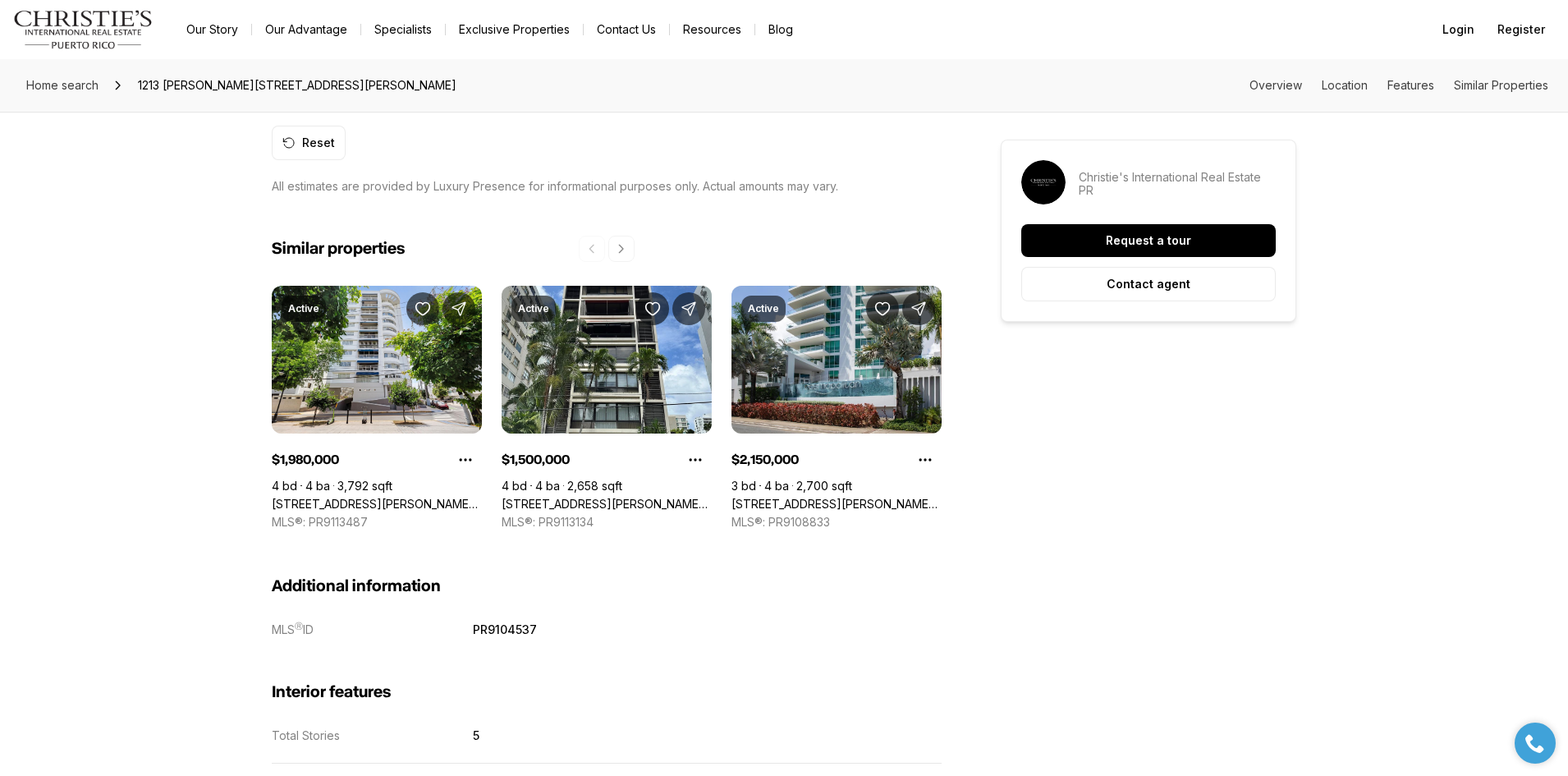
scroll to position [2052, 0]
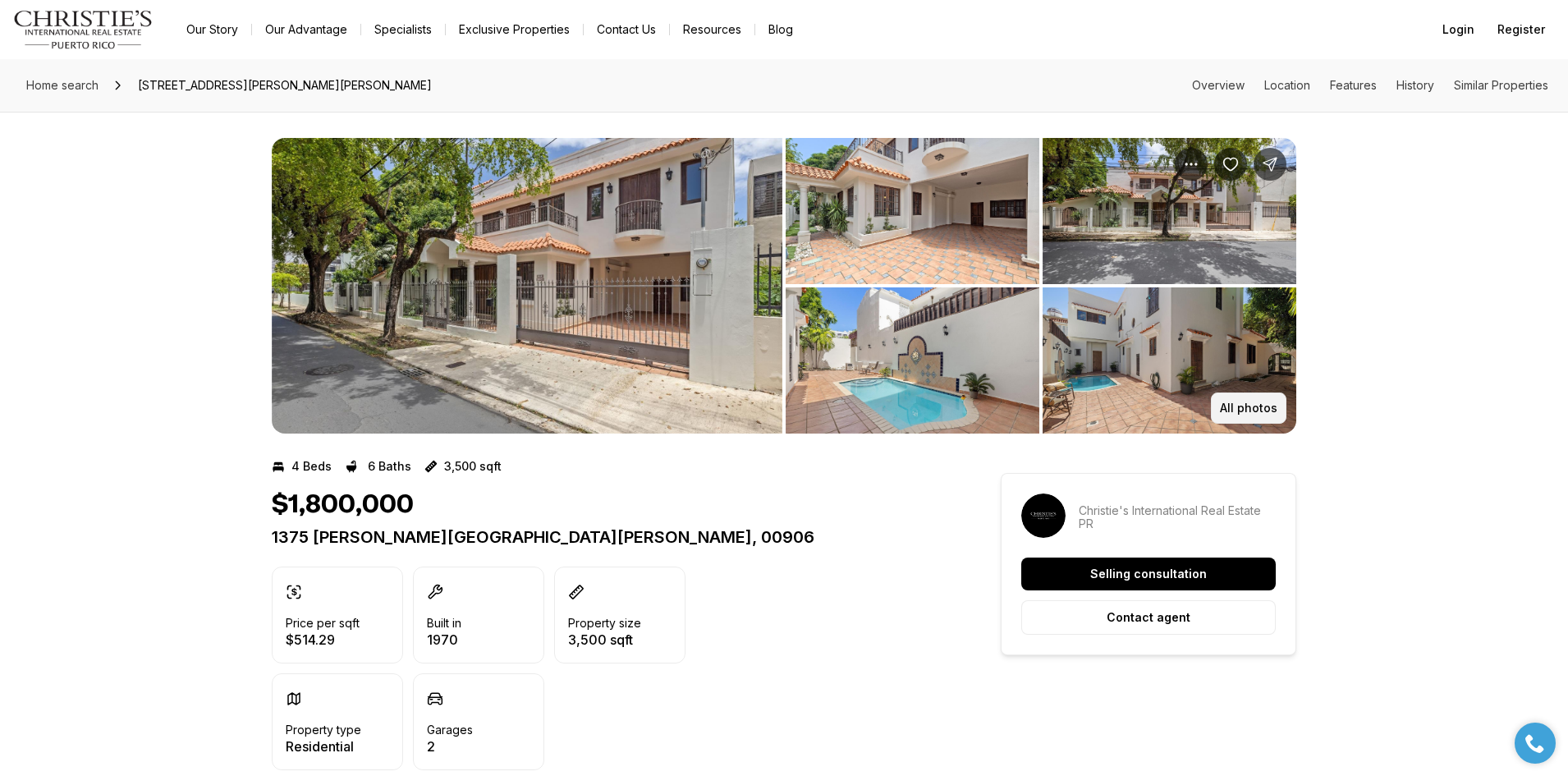
click at [1261, 407] on p "All photos" at bounding box center [1249, 408] width 57 height 13
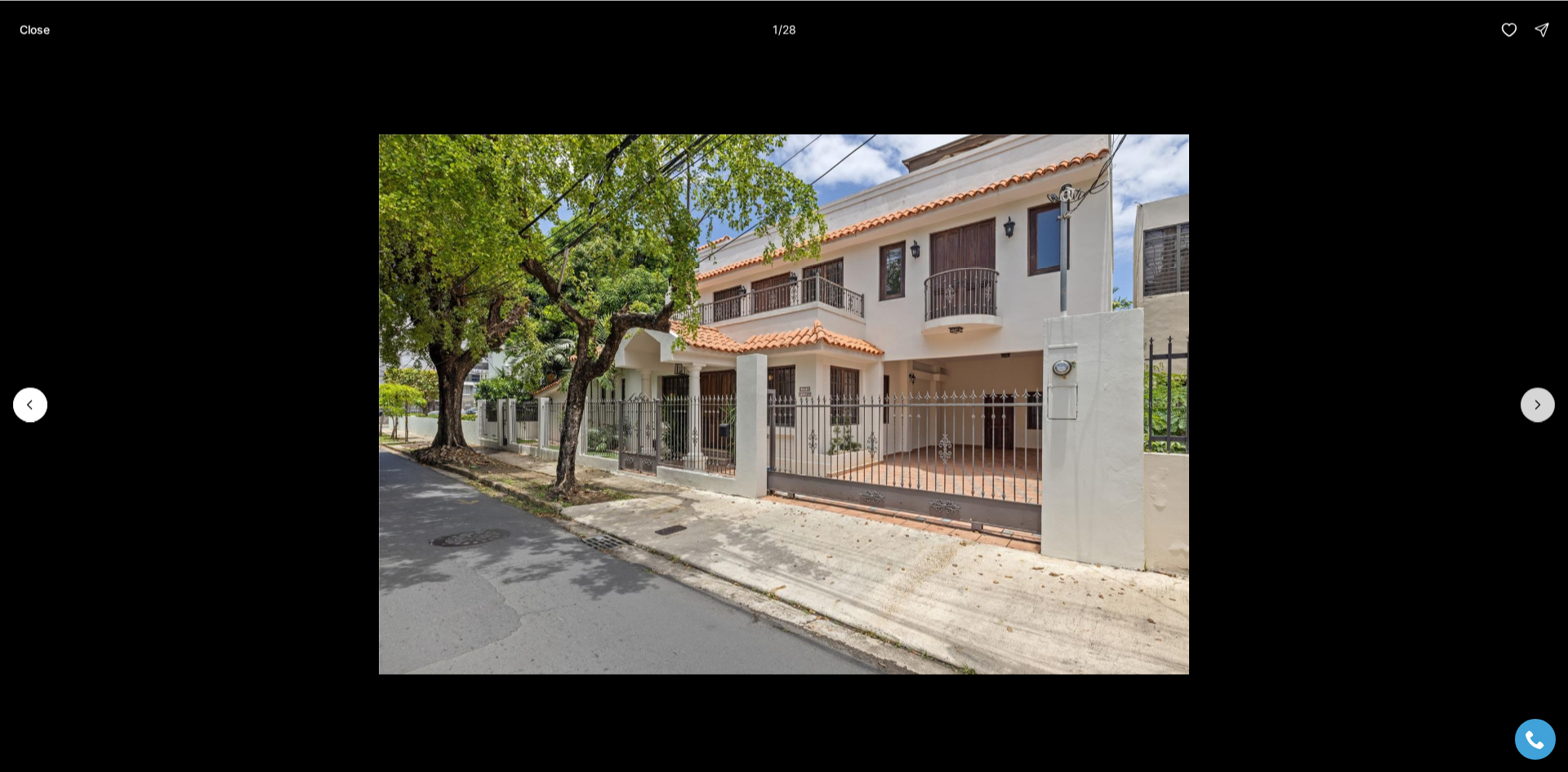
click at [1527, 407] on button "Next slide" at bounding box center [1538, 405] width 34 height 35
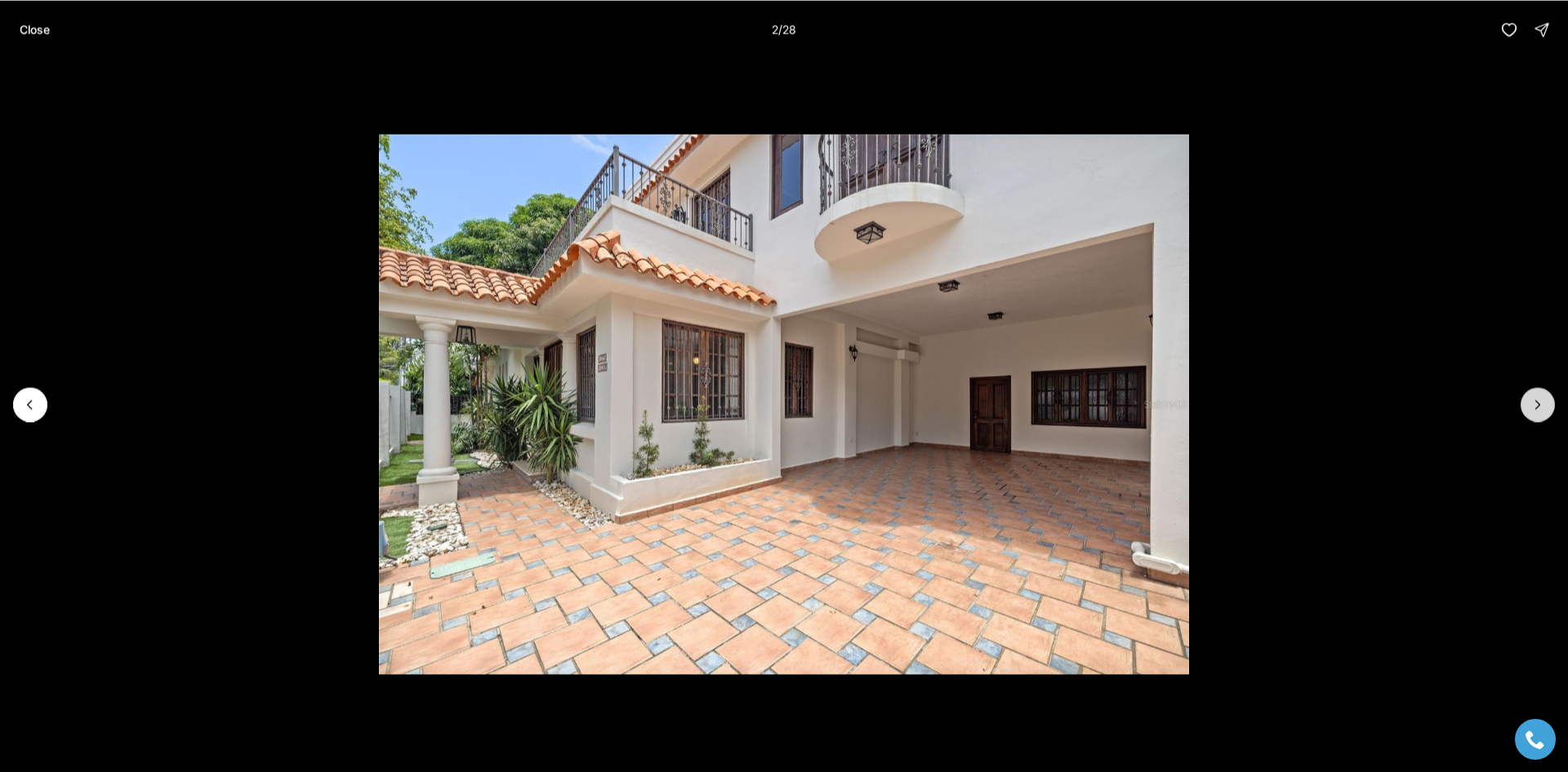
click at [1527, 407] on button "Next slide" at bounding box center [1538, 405] width 34 height 35
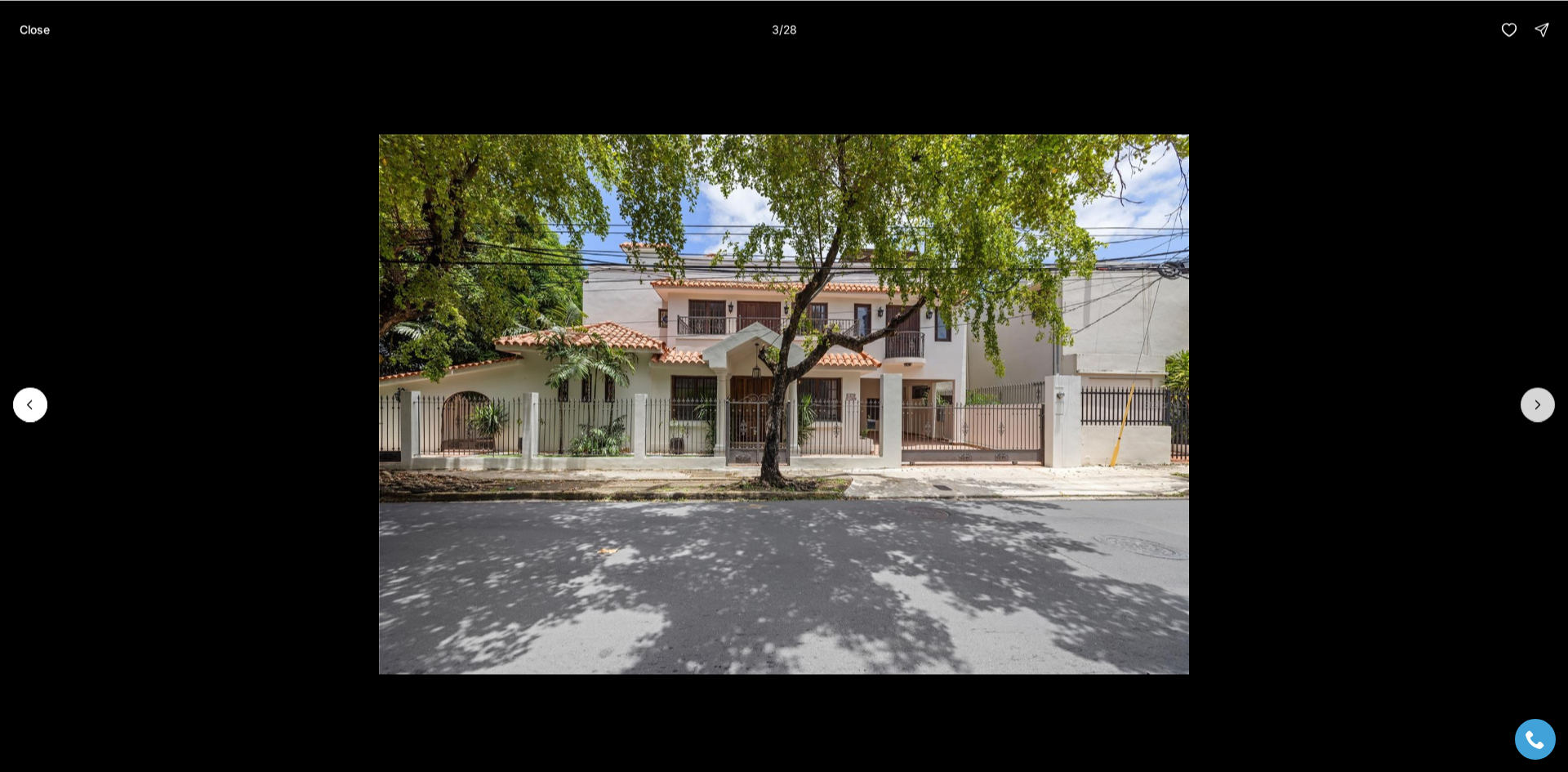
click at [1527, 407] on button "Next slide" at bounding box center [1538, 405] width 34 height 35
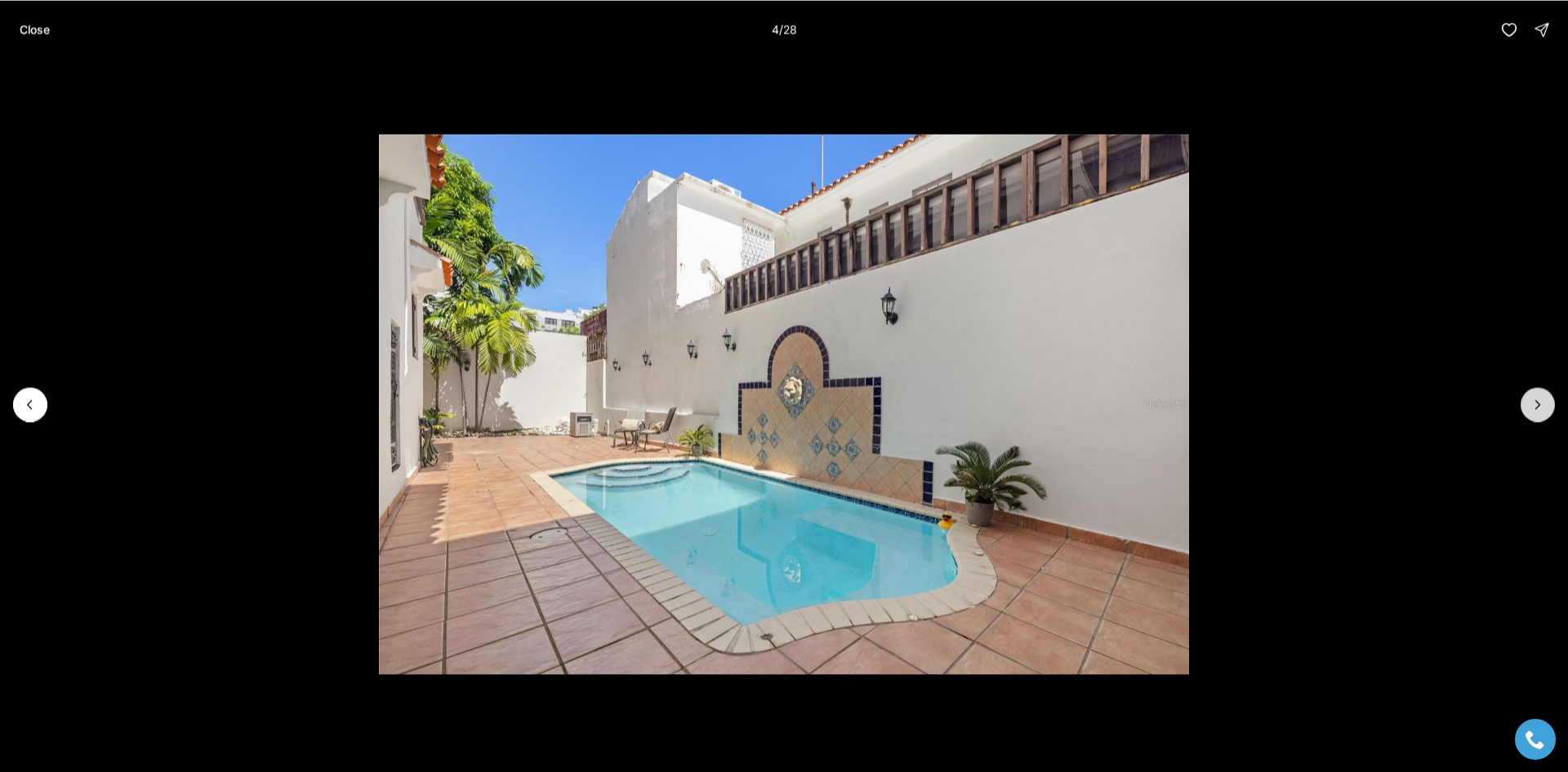
click at [1527, 407] on button "Next slide" at bounding box center [1538, 405] width 34 height 35
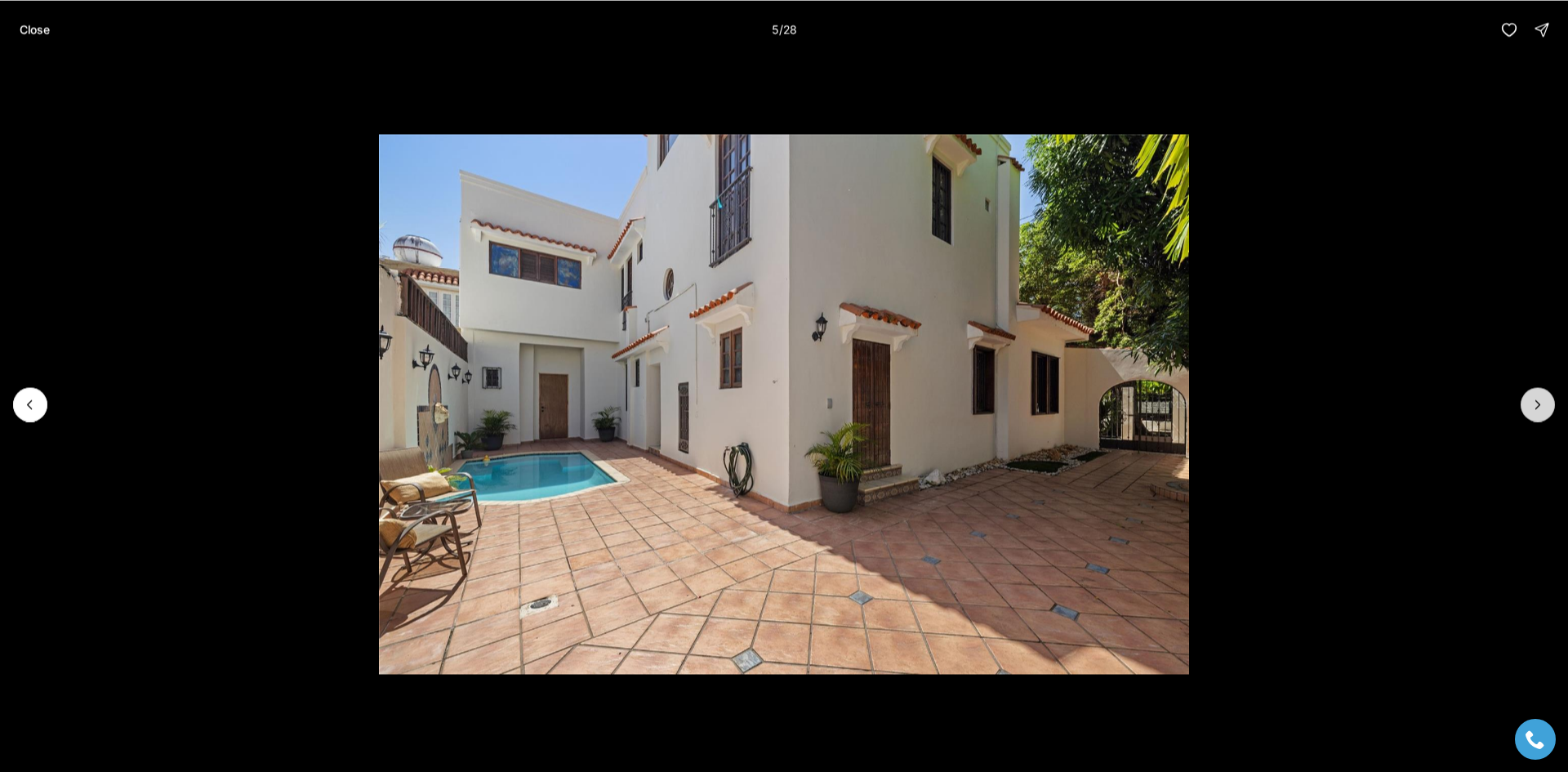
click at [1527, 407] on button "Next slide" at bounding box center [1538, 405] width 34 height 35
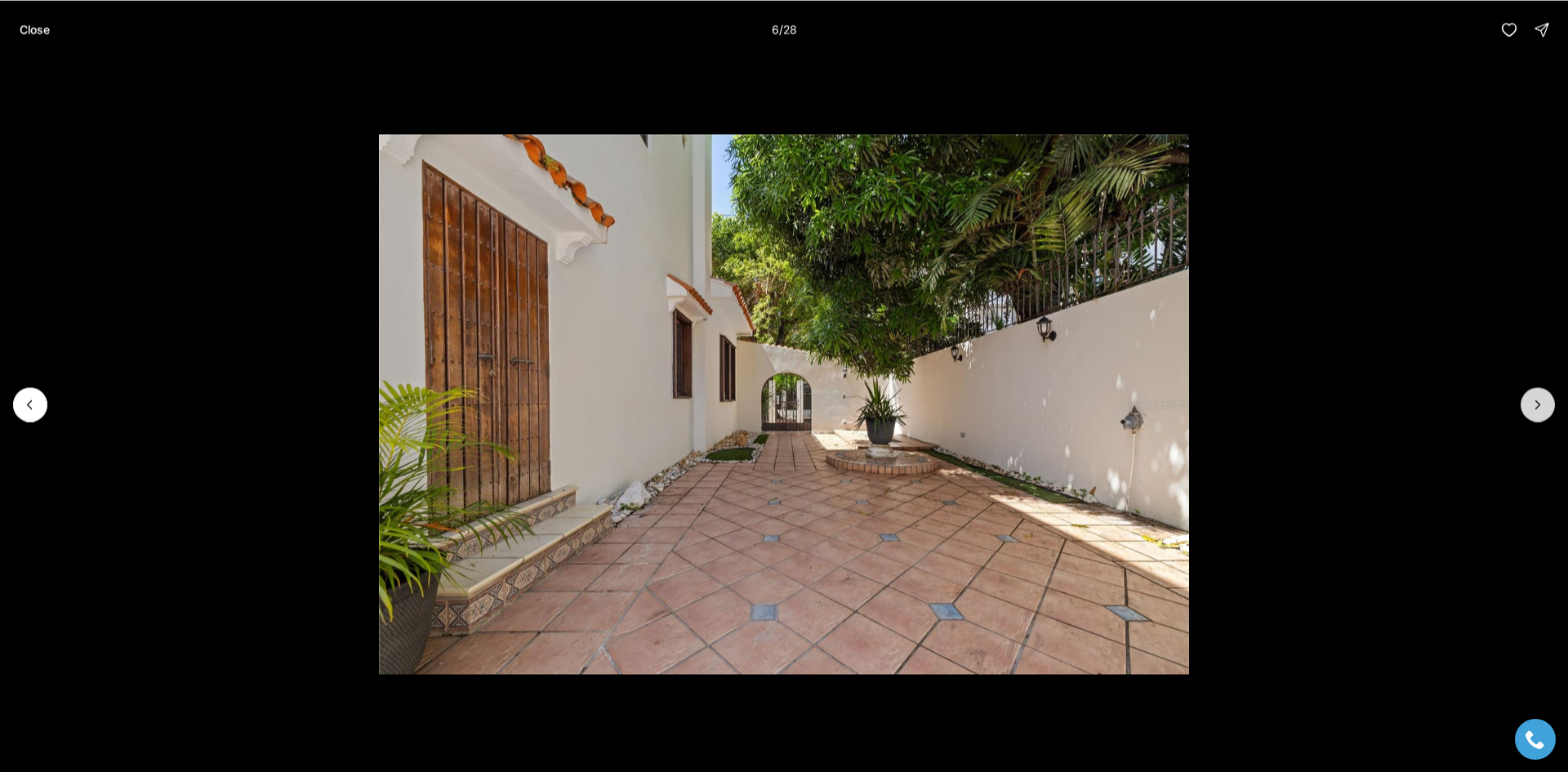
click at [1527, 407] on button "Next slide" at bounding box center [1538, 405] width 34 height 35
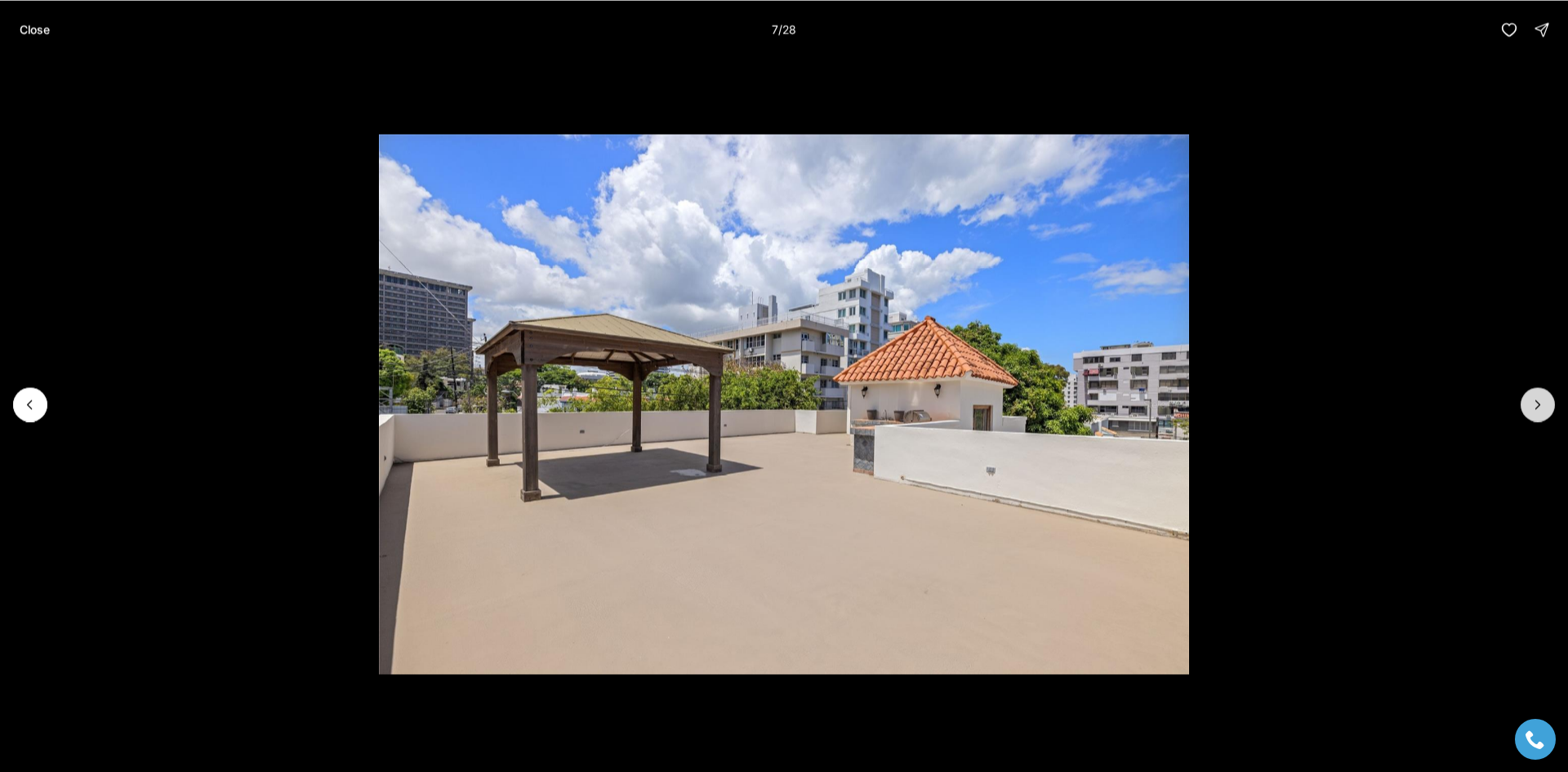
click at [1527, 407] on button "Next slide" at bounding box center [1538, 405] width 34 height 35
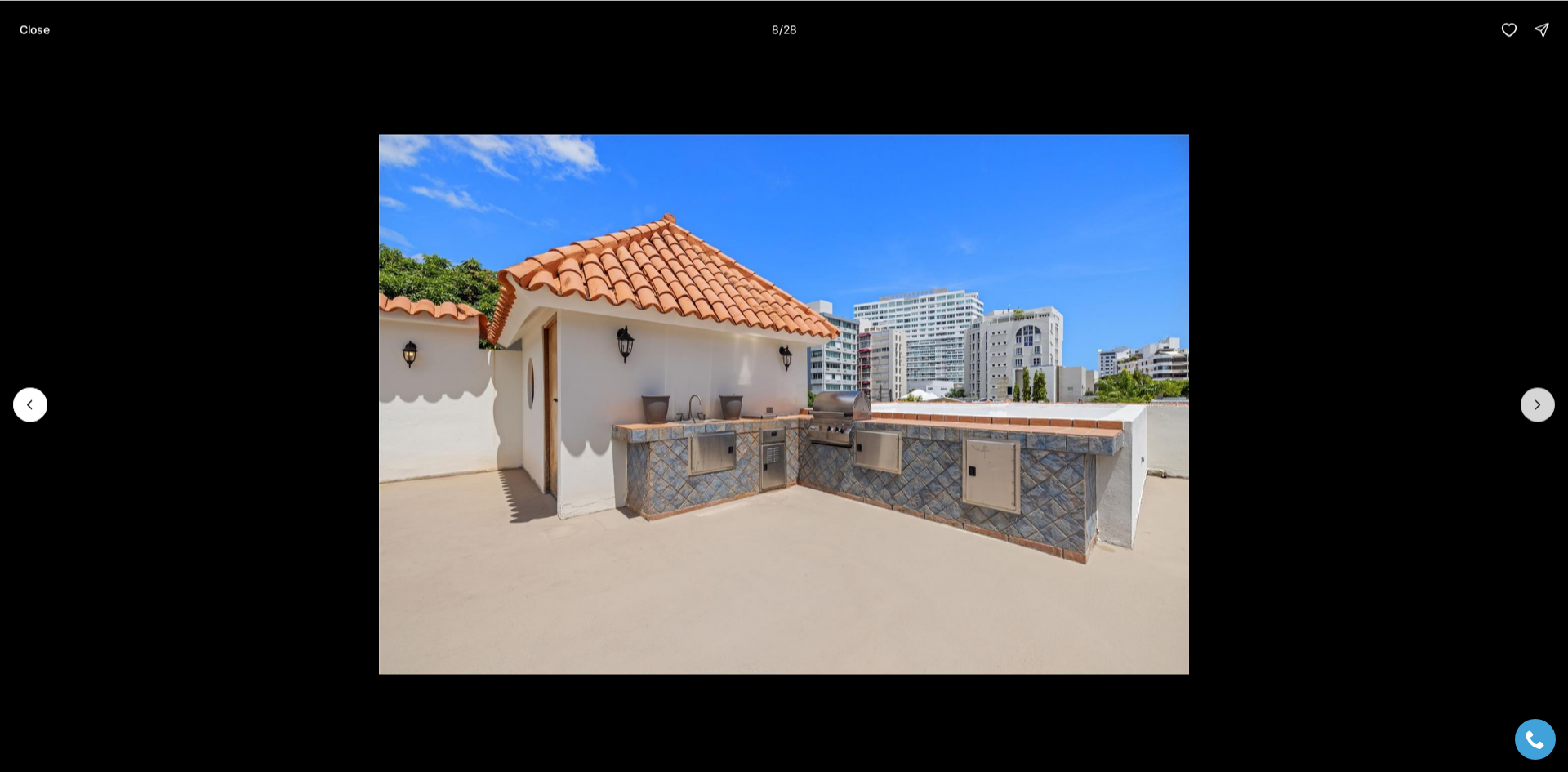
click at [1527, 407] on button "Next slide" at bounding box center [1538, 405] width 34 height 35
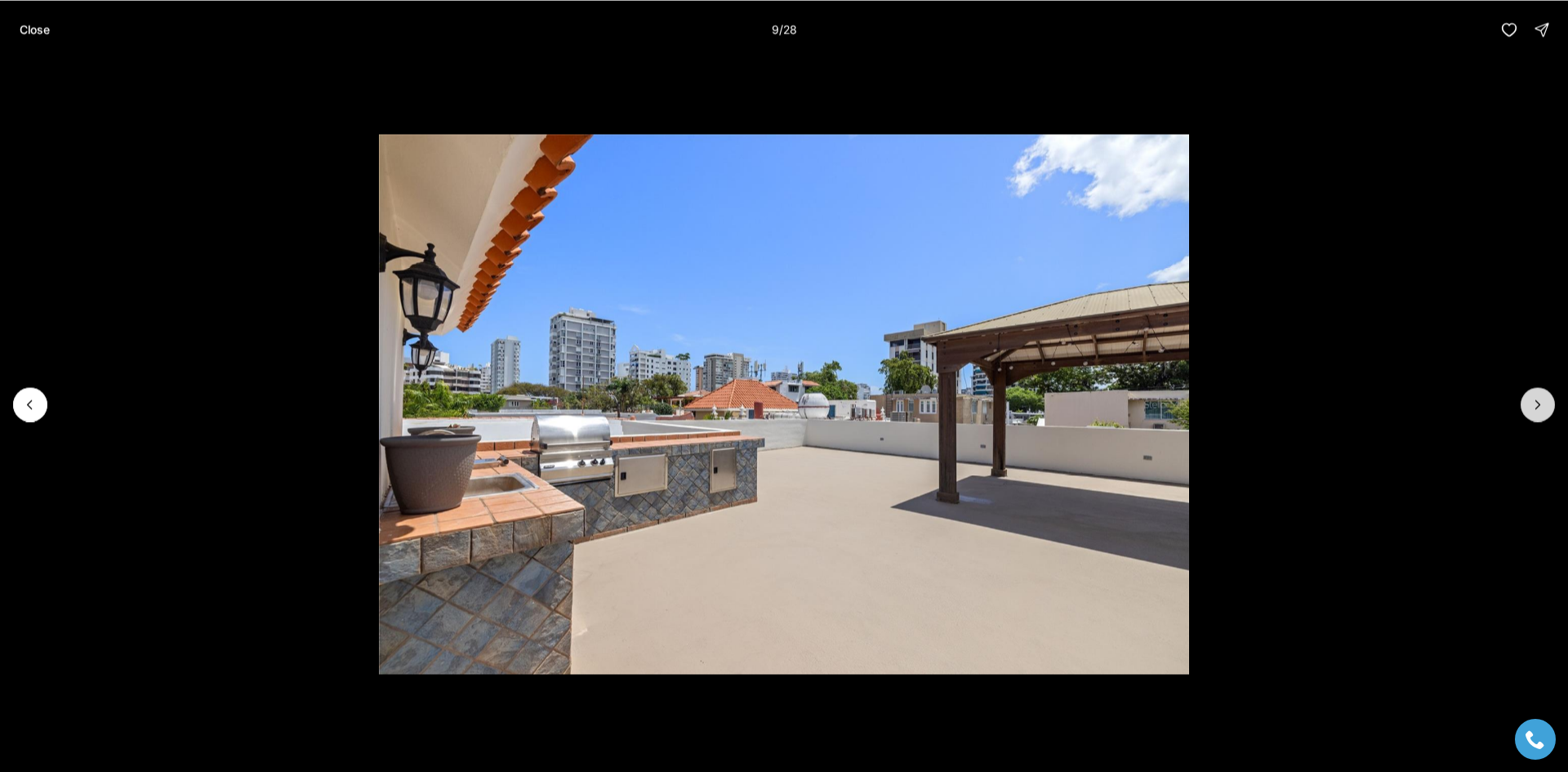
click at [1527, 407] on button "Next slide" at bounding box center [1538, 405] width 34 height 35
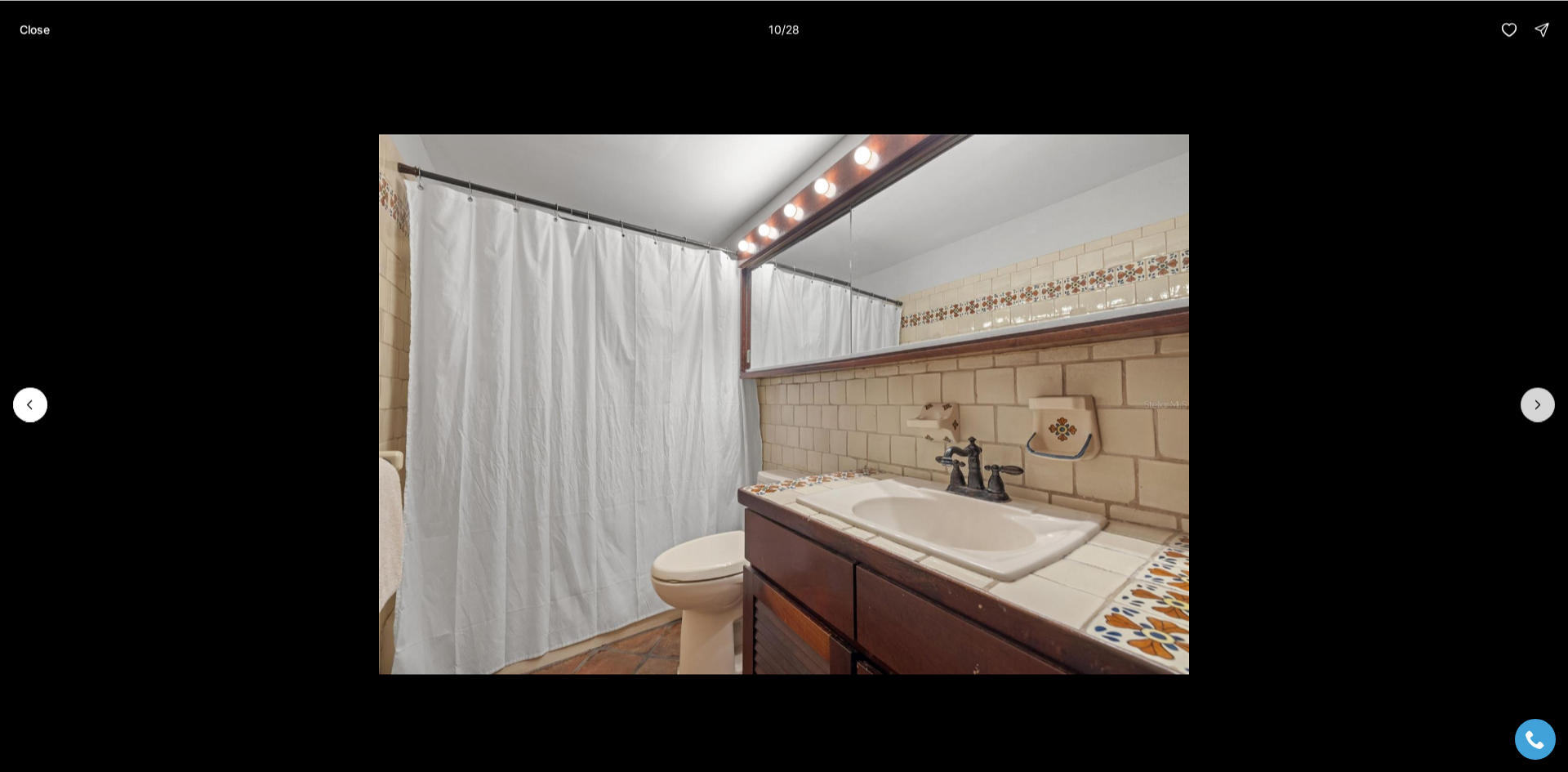
click at [1527, 407] on button "Next slide" at bounding box center [1538, 405] width 34 height 35
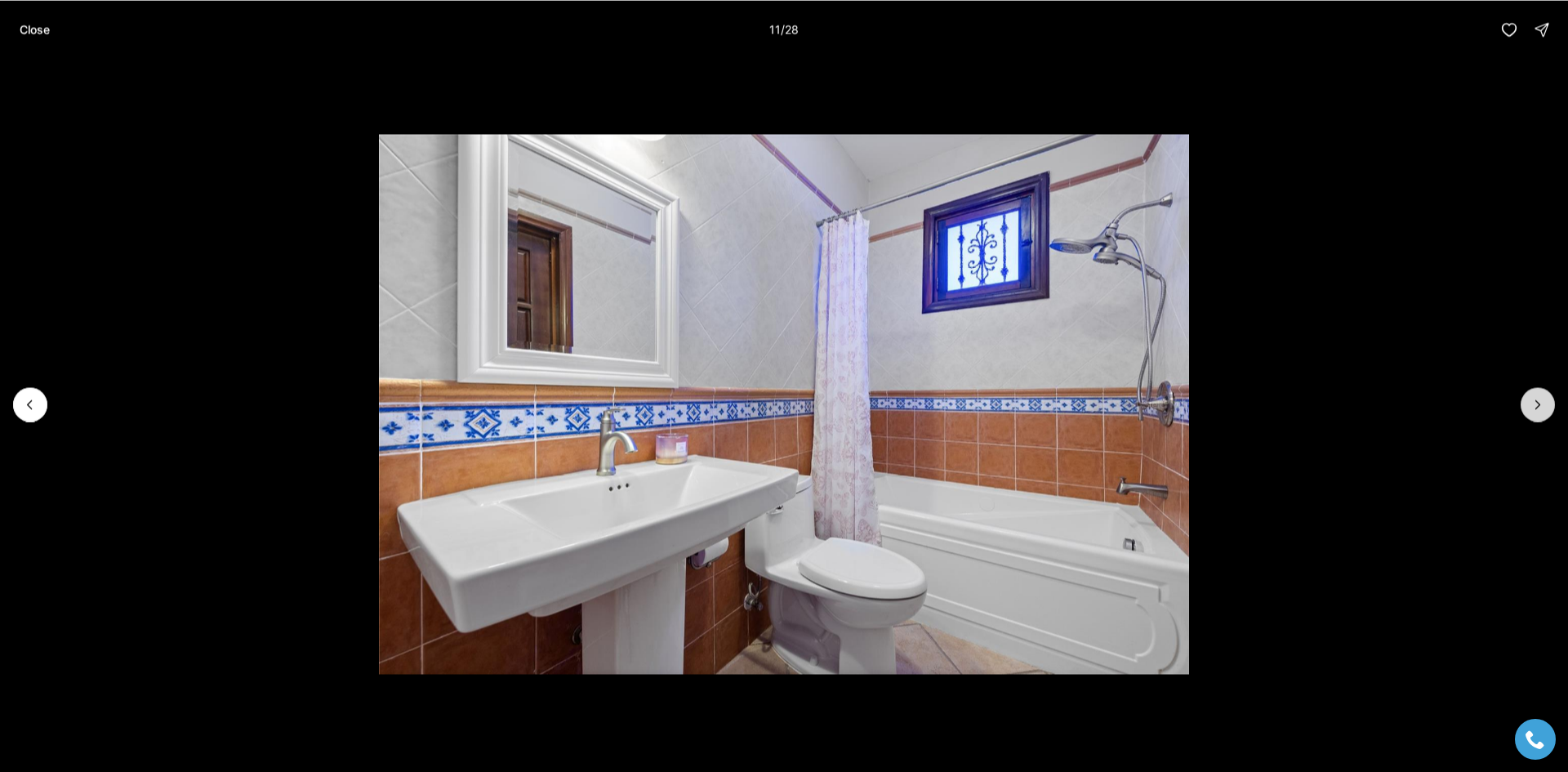
click at [1527, 407] on button "Next slide" at bounding box center [1538, 405] width 34 height 35
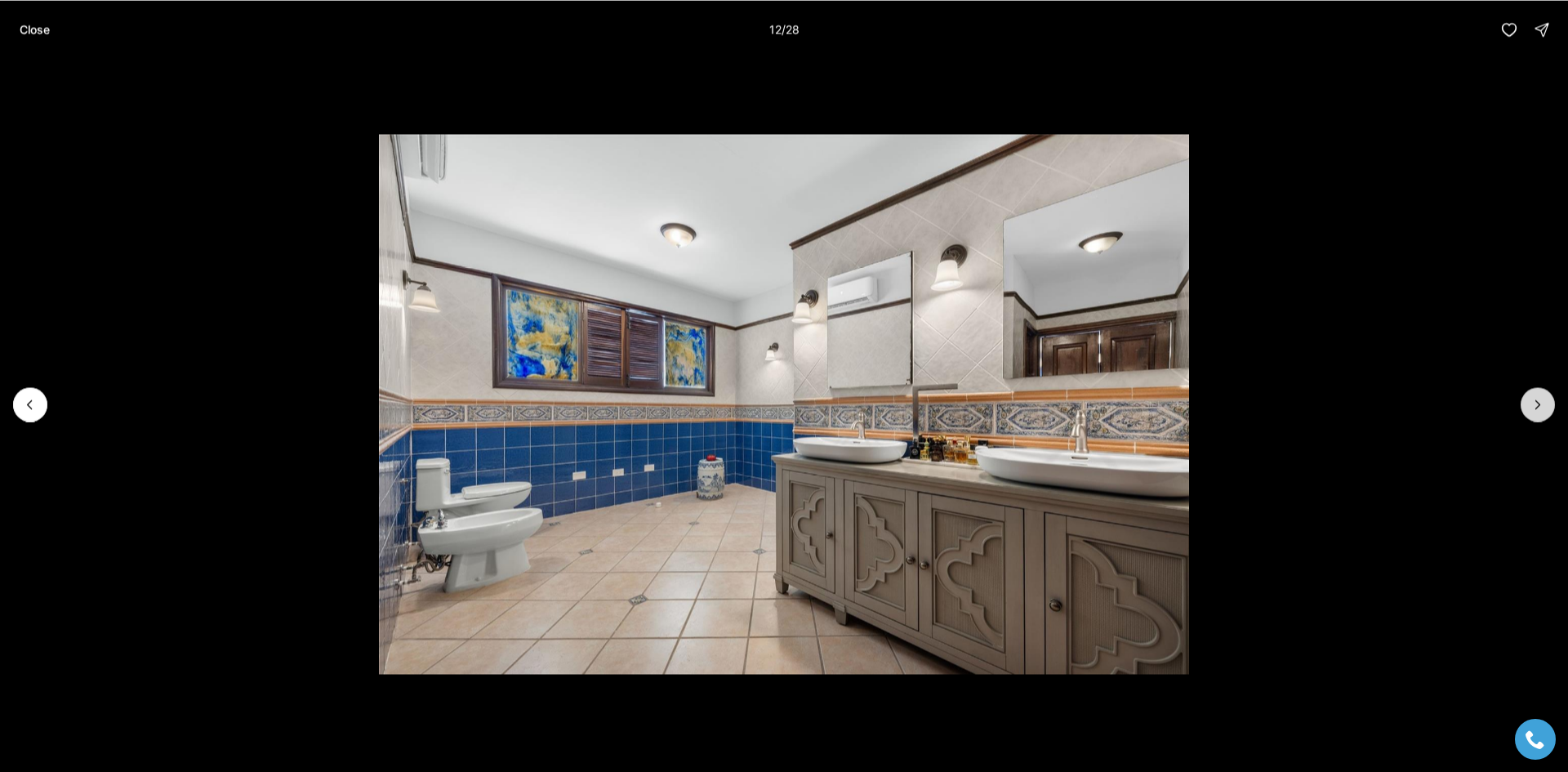
click at [1527, 407] on button "Next slide" at bounding box center [1538, 405] width 34 height 35
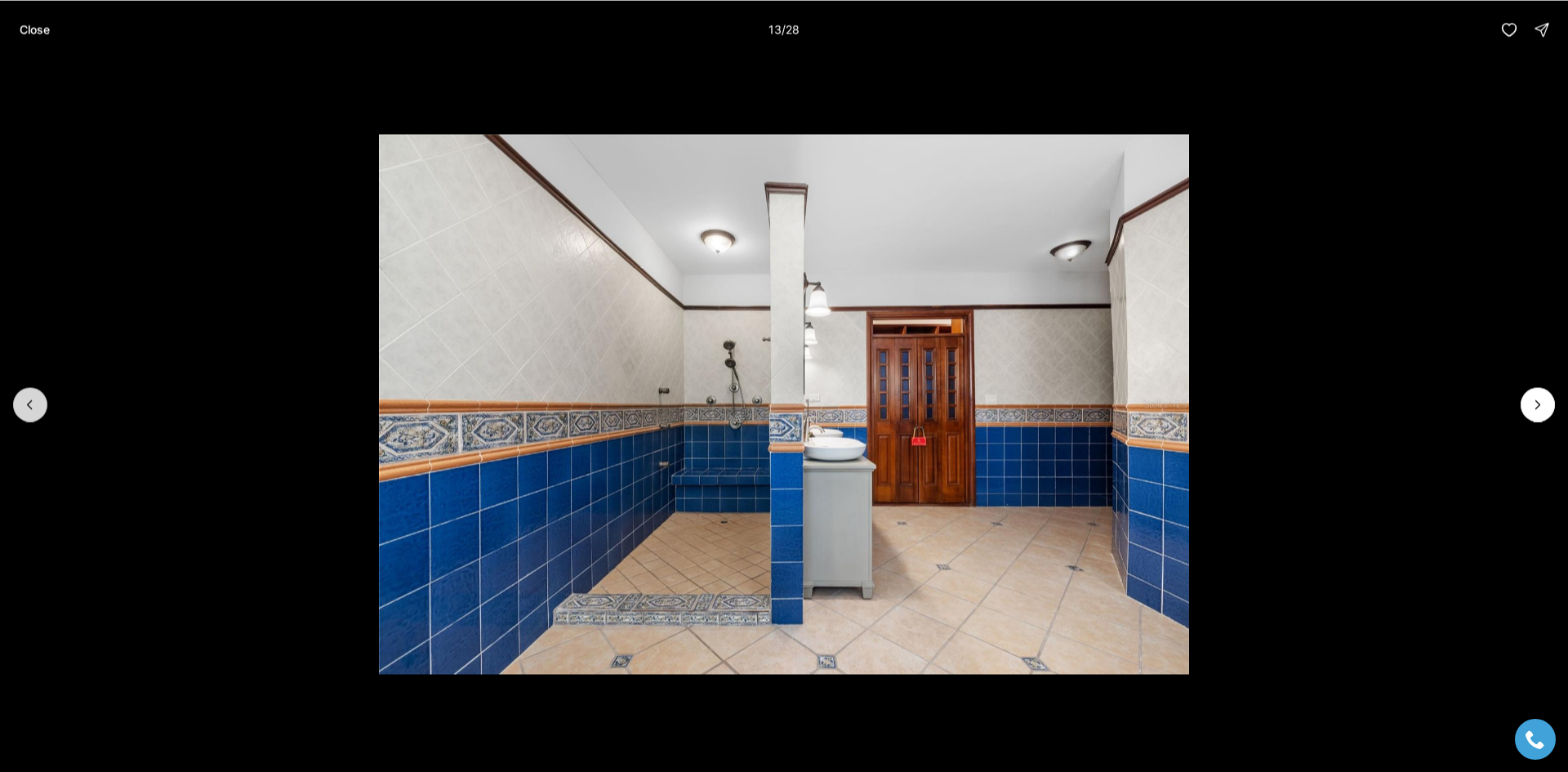
click at [39, 405] on button "Previous slide" at bounding box center [30, 405] width 34 height 35
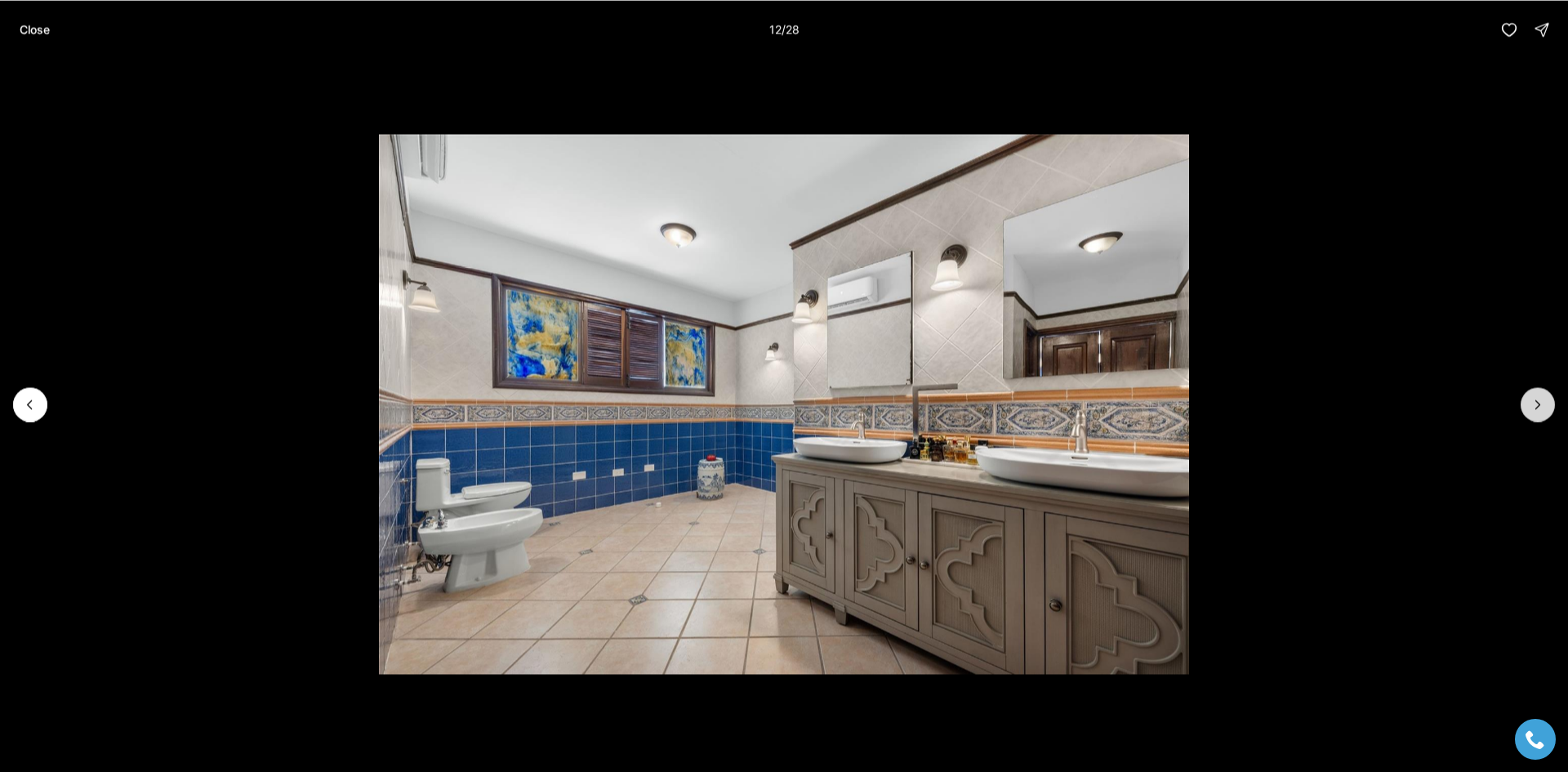
click at [1529, 407] on button "Next slide" at bounding box center [1538, 405] width 34 height 35
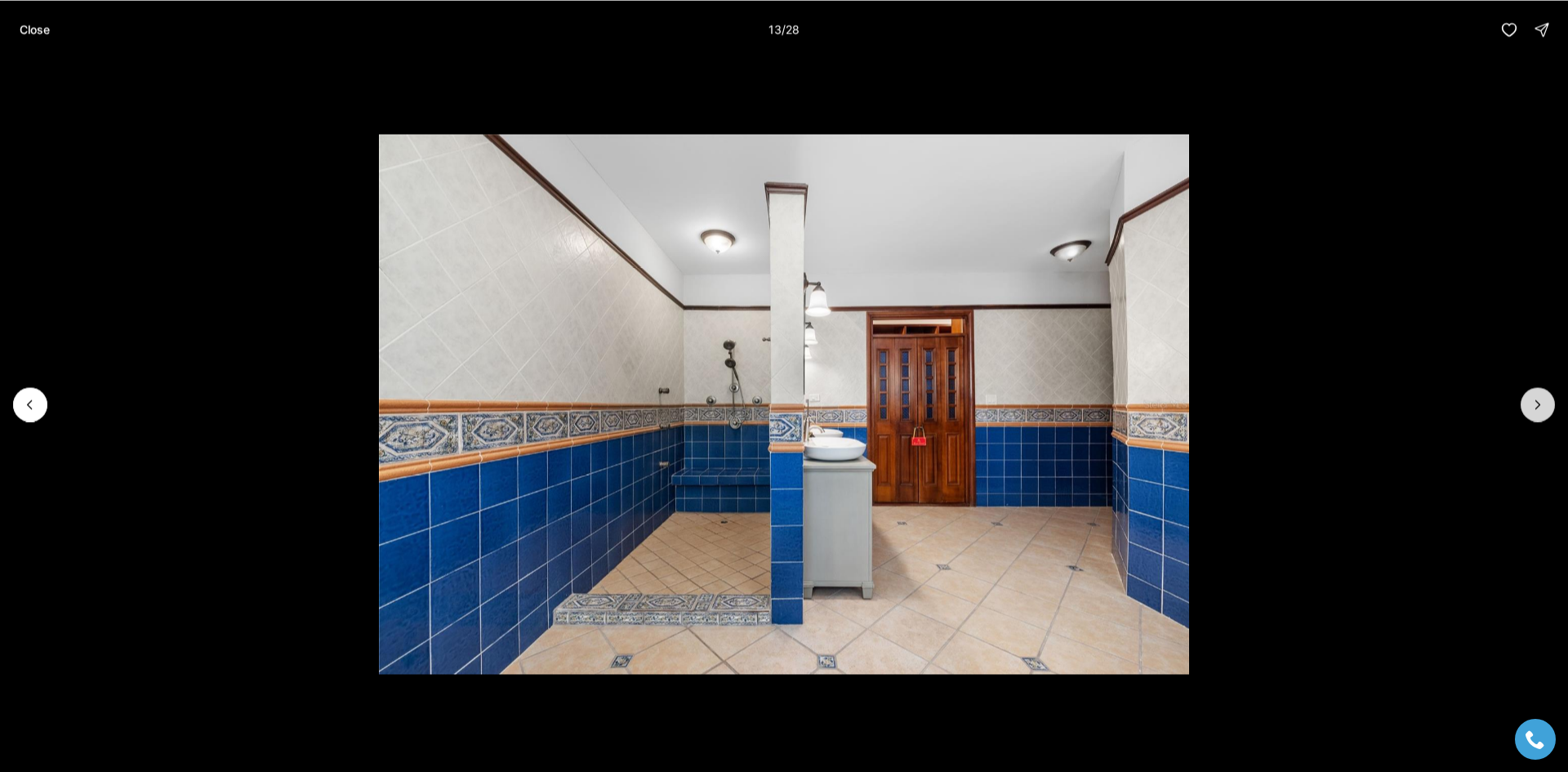
click at [1529, 407] on button "Next slide" at bounding box center [1538, 405] width 34 height 35
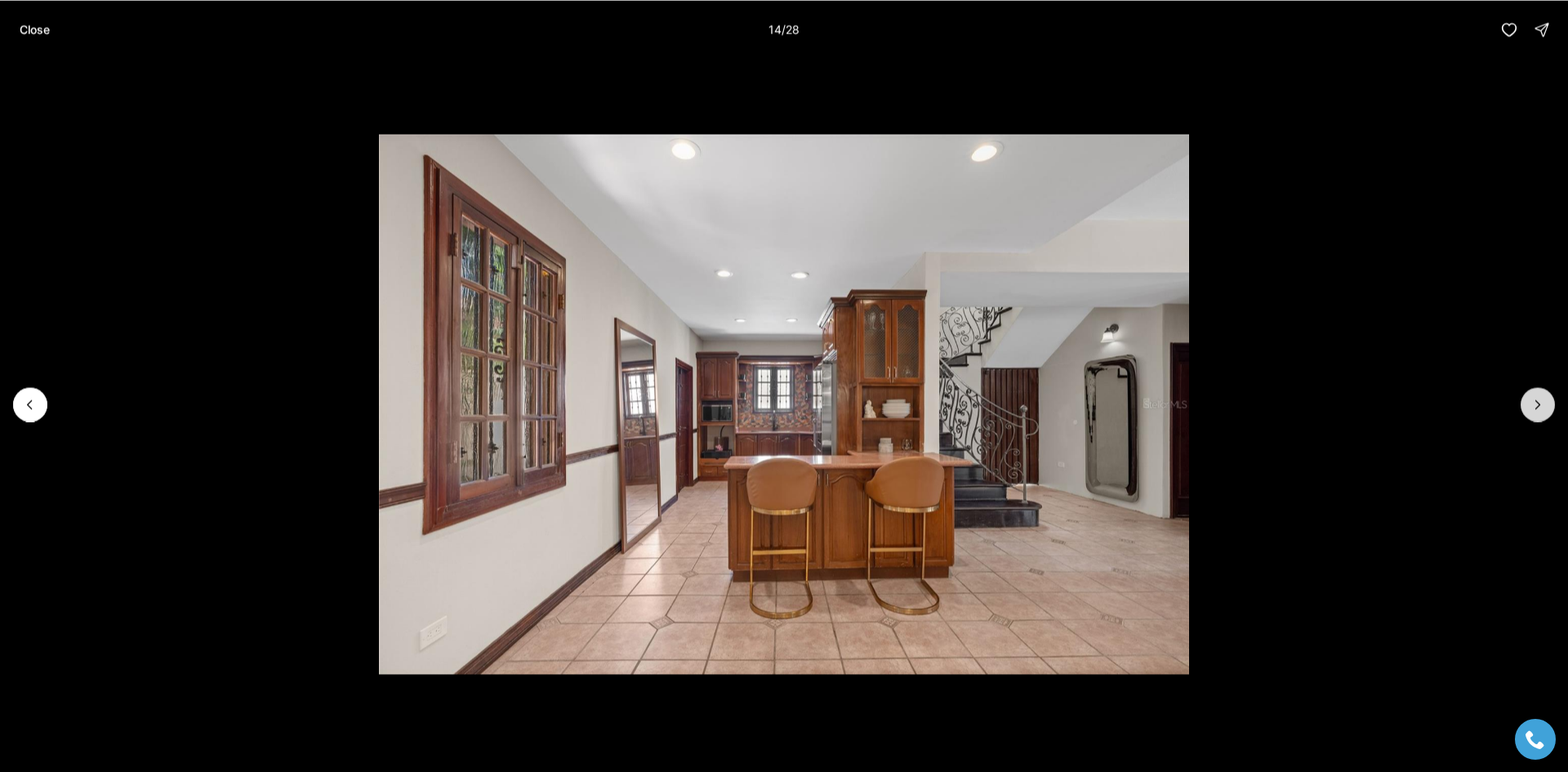
click at [1529, 407] on button "Next slide" at bounding box center [1538, 405] width 34 height 35
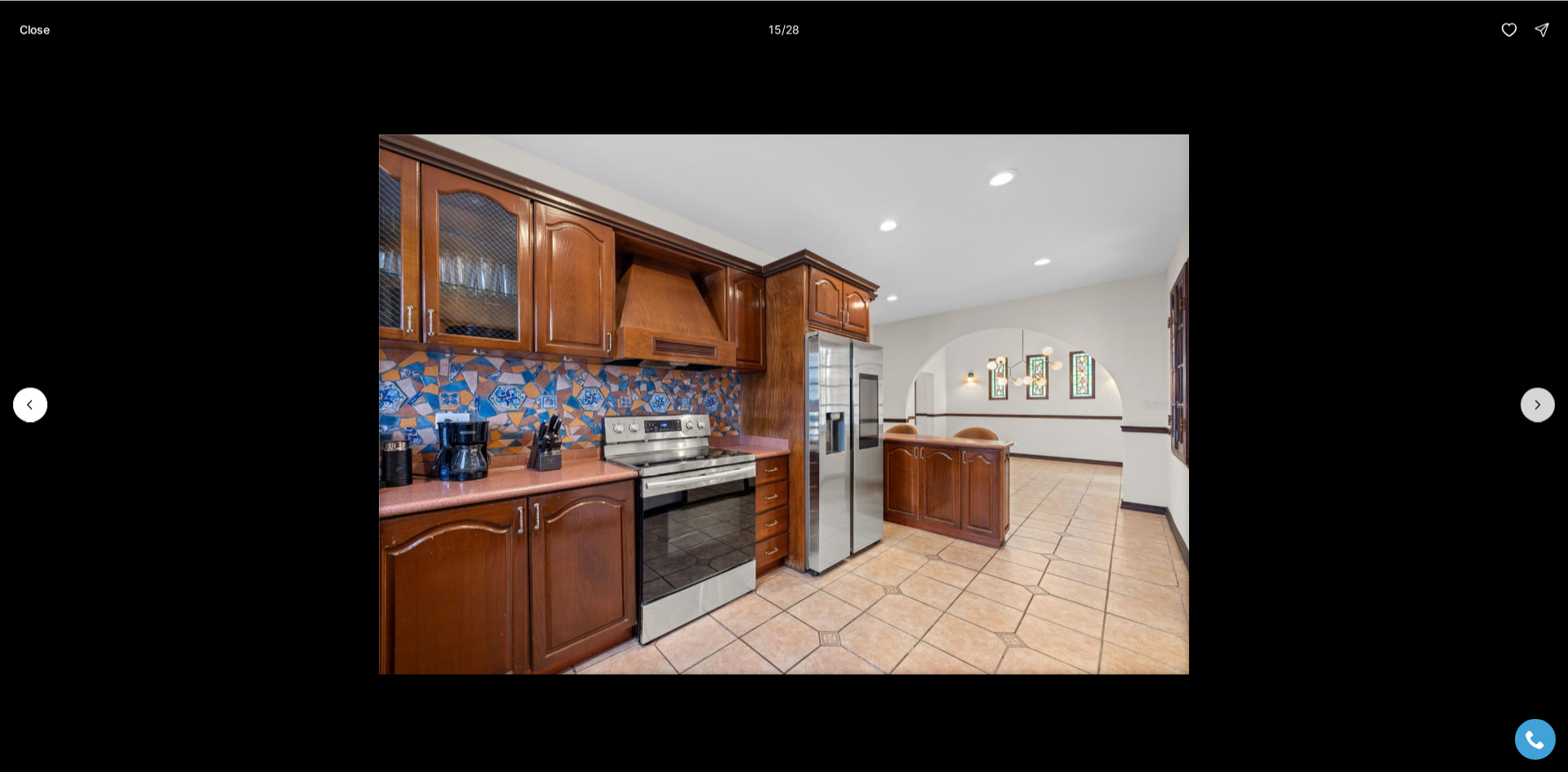
click at [1529, 407] on button "Next slide" at bounding box center [1538, 405] width 34 height 35
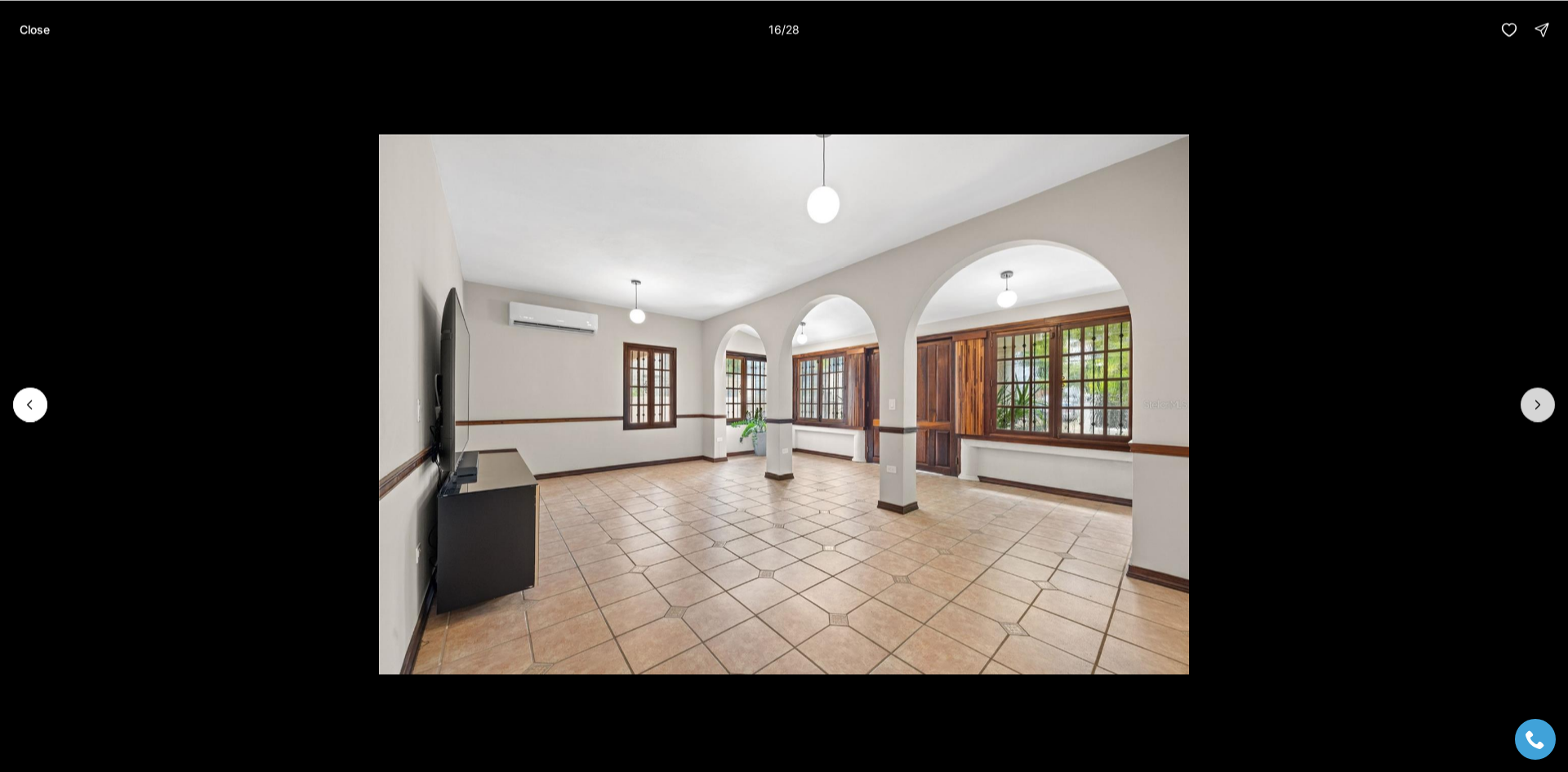
click at [1529, 407] on button "Next slide" at bounding box center [1538, 405] width 34 height 35
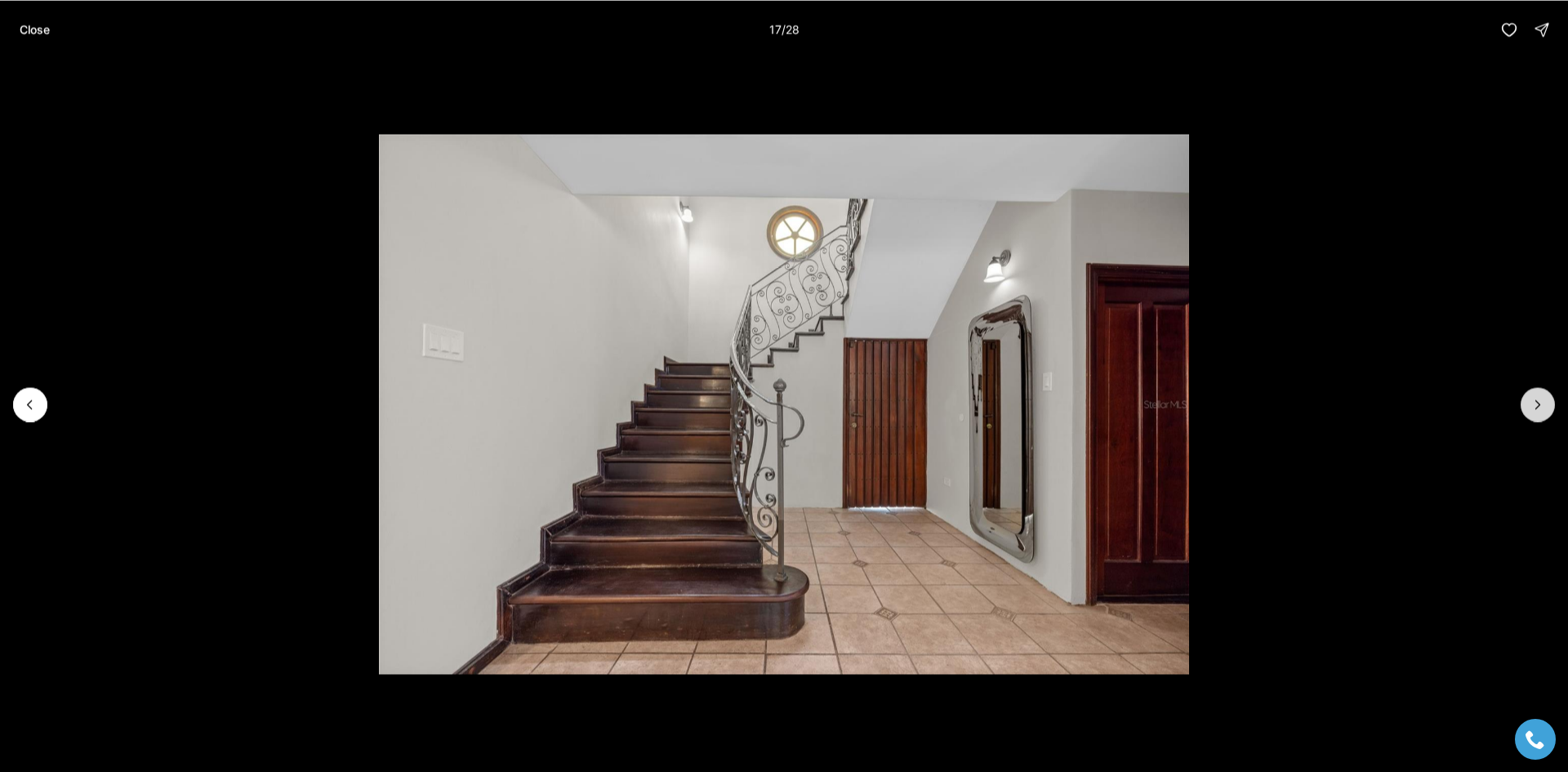
click at [1529, 407] on button "Next slide" at bounding box center [1538, 405] width 34 height 35
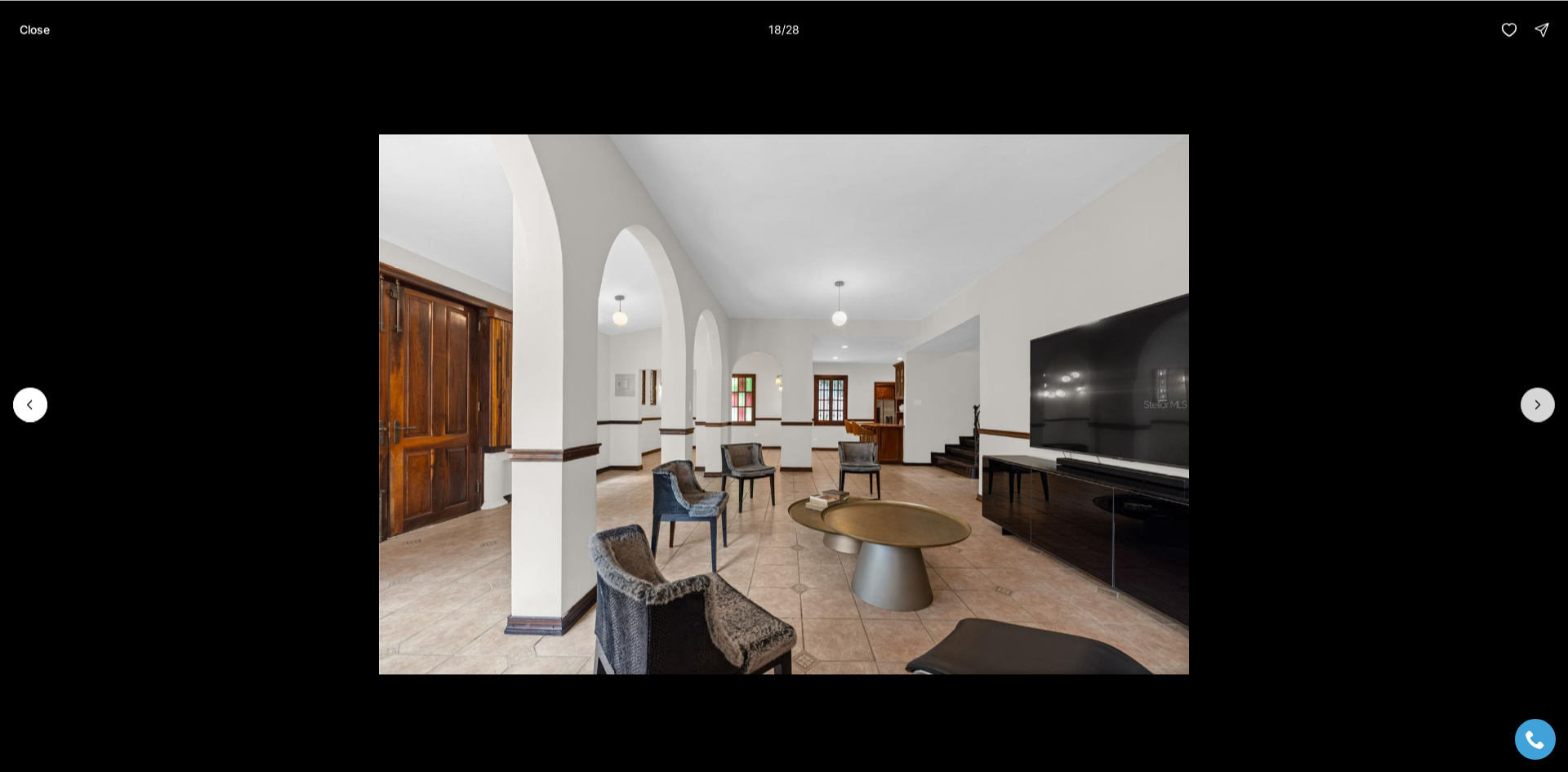
click at [1529, 407] on button "Next slide" at bounding box center [1538, 405] width 34 height 35
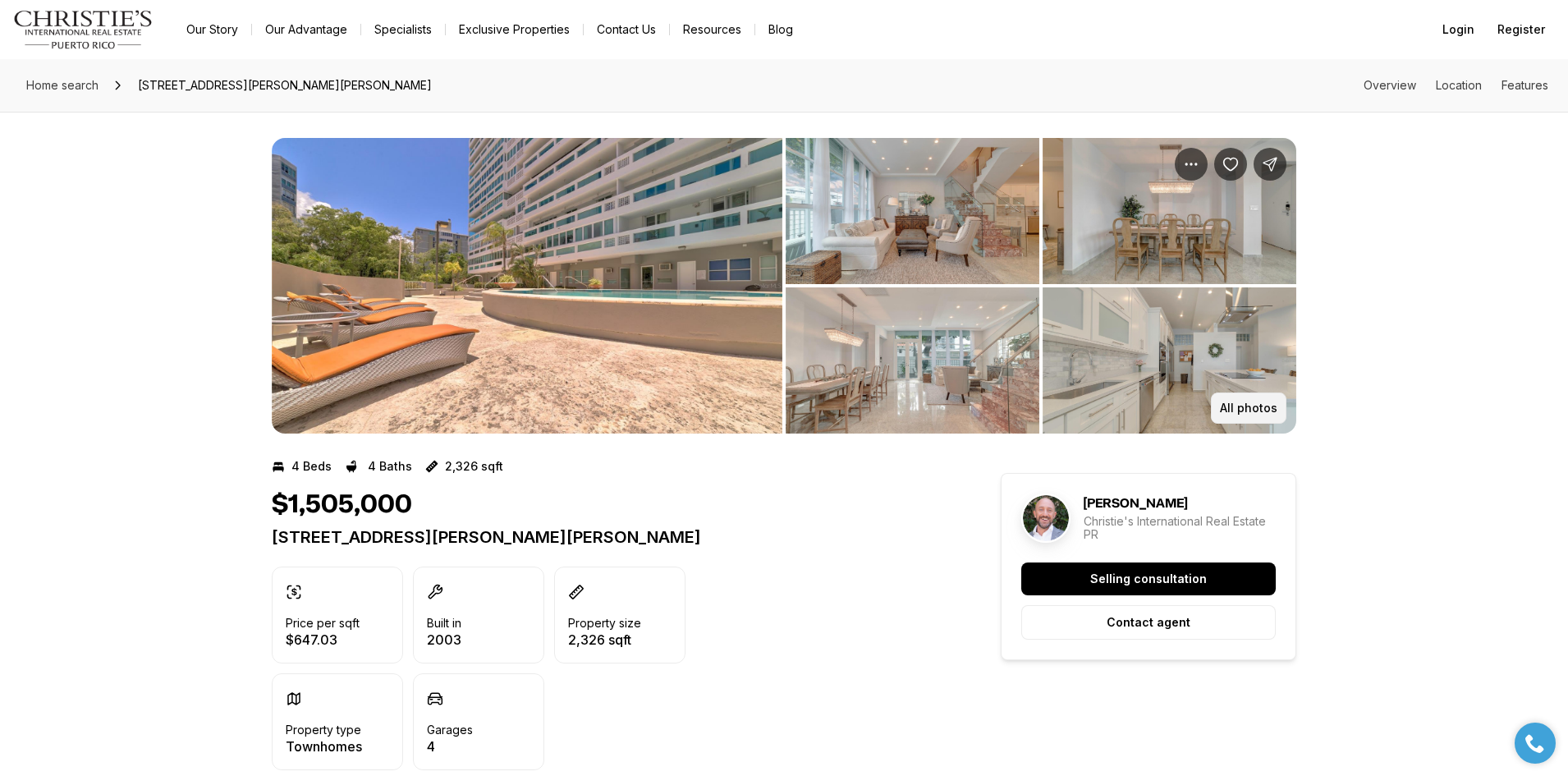
click at [1252, 410] on p "All photos" at bounding box center [1249, 408] width 57 height 13
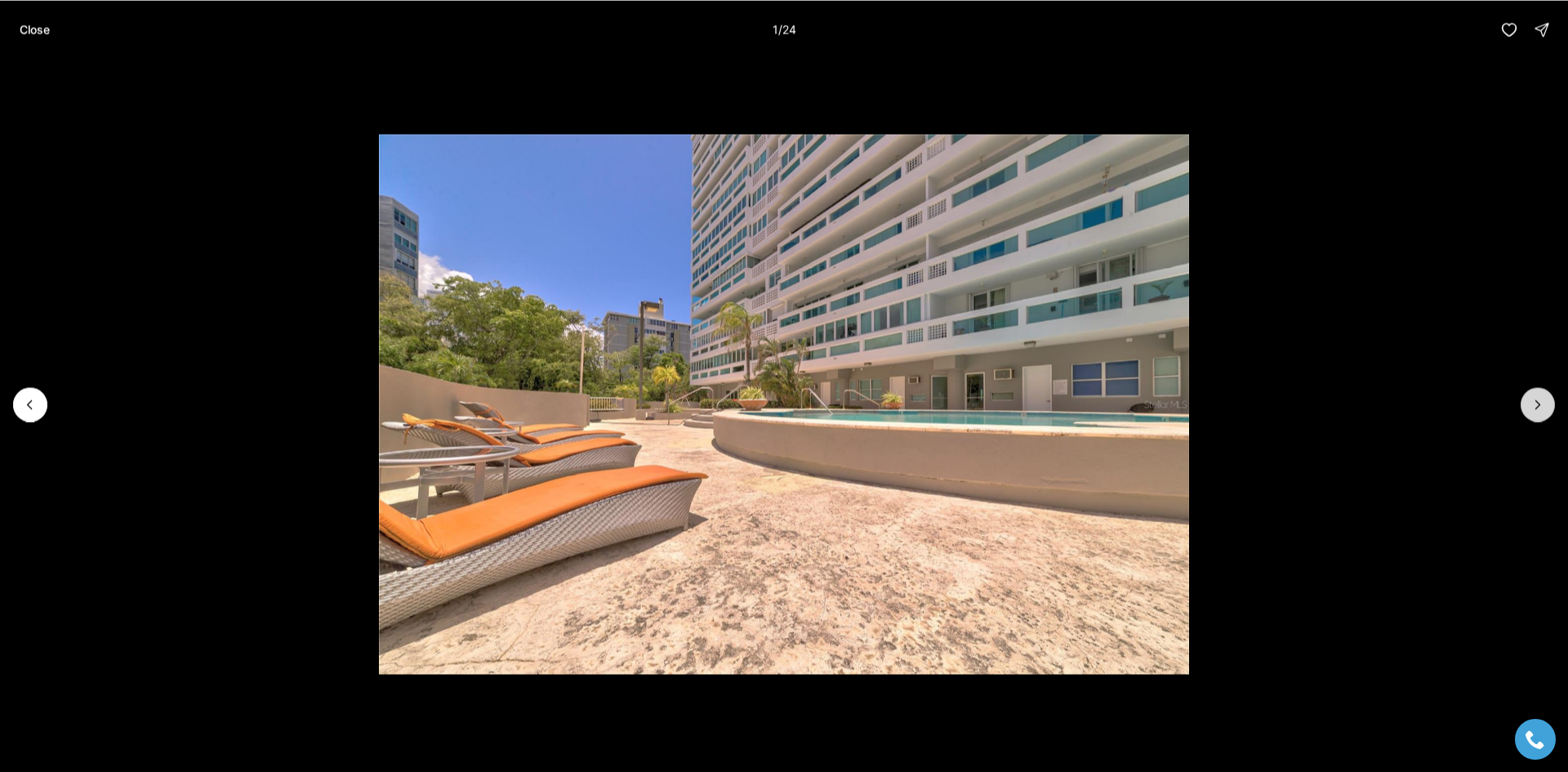
click at [1538, 410] on icon "Next slide" at bounding box center [1537, 404] width 16 height 16
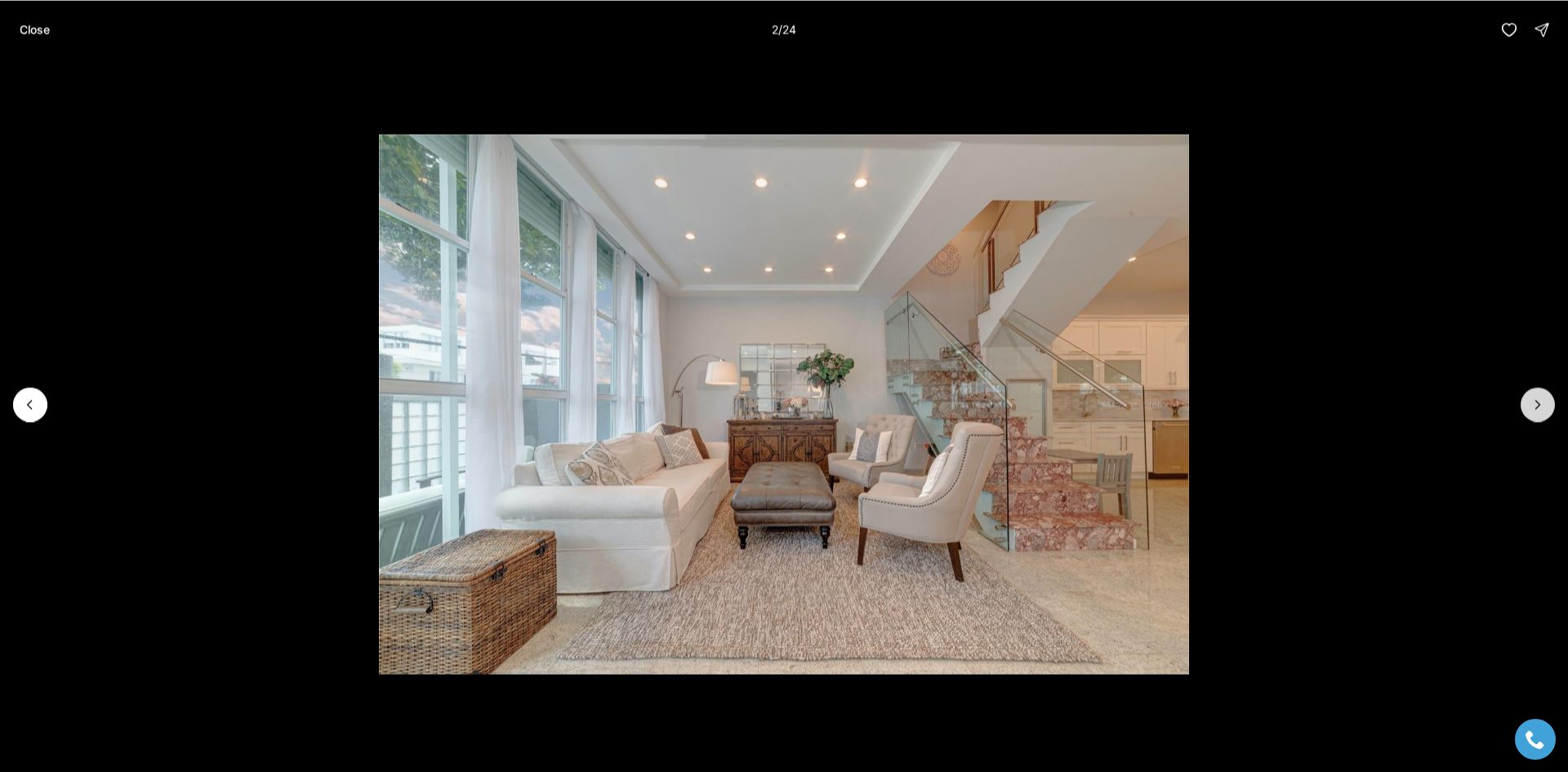
click at [1538, 410] on icon "Next slide" at bounding box center [1537, 404] width 16 height 16
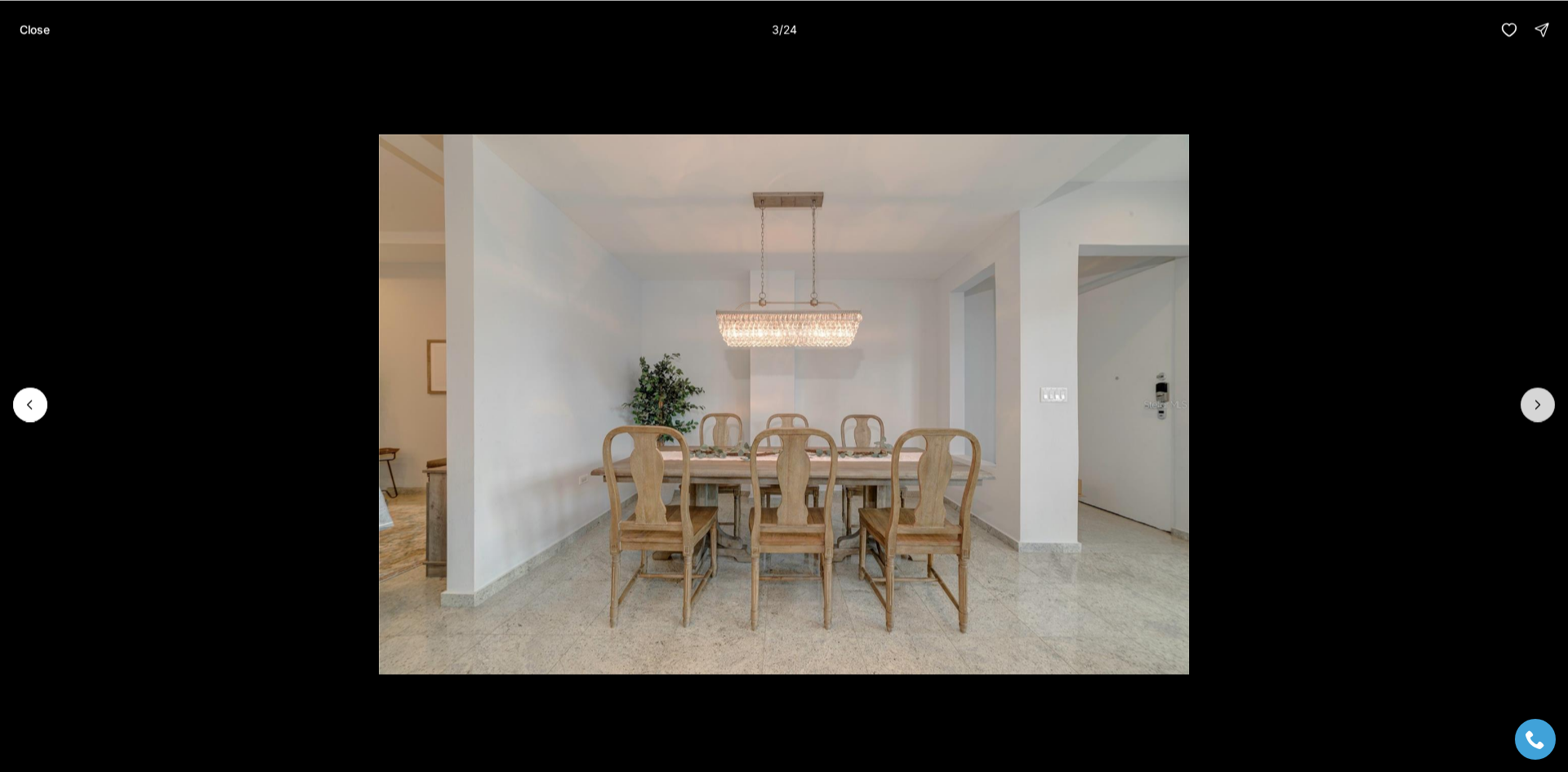
click at [1538, 410] on icon "Next slide" at bounding box center [1537, 404] width 16 height 16
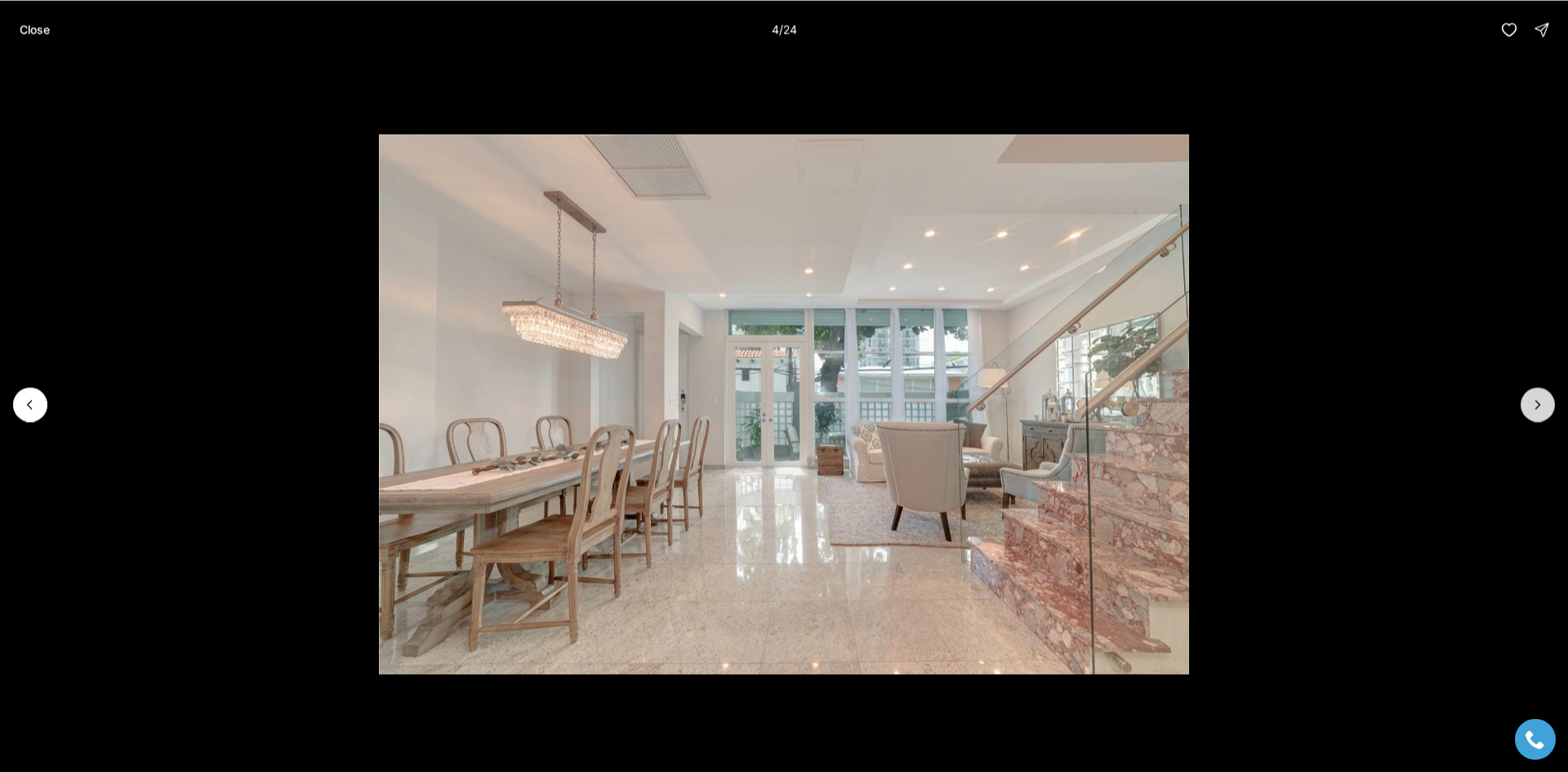
click at [1538, 410] on icon "Next slide" at bounding box center [1537, 404] width 16 height 16
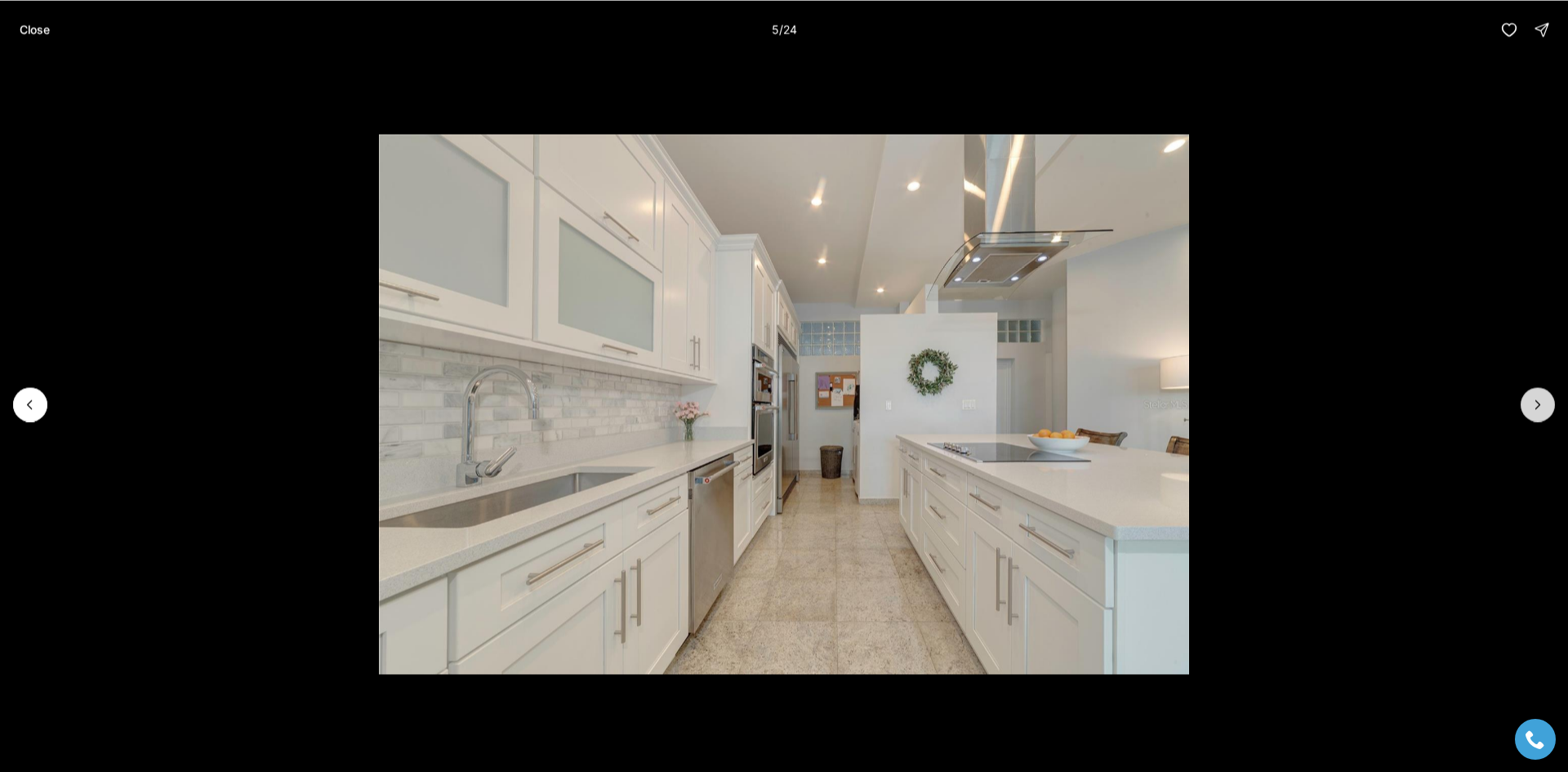
click at [1538, 410] on icon "Next slide" at bounding box center [1537, 404] width 16 height 16
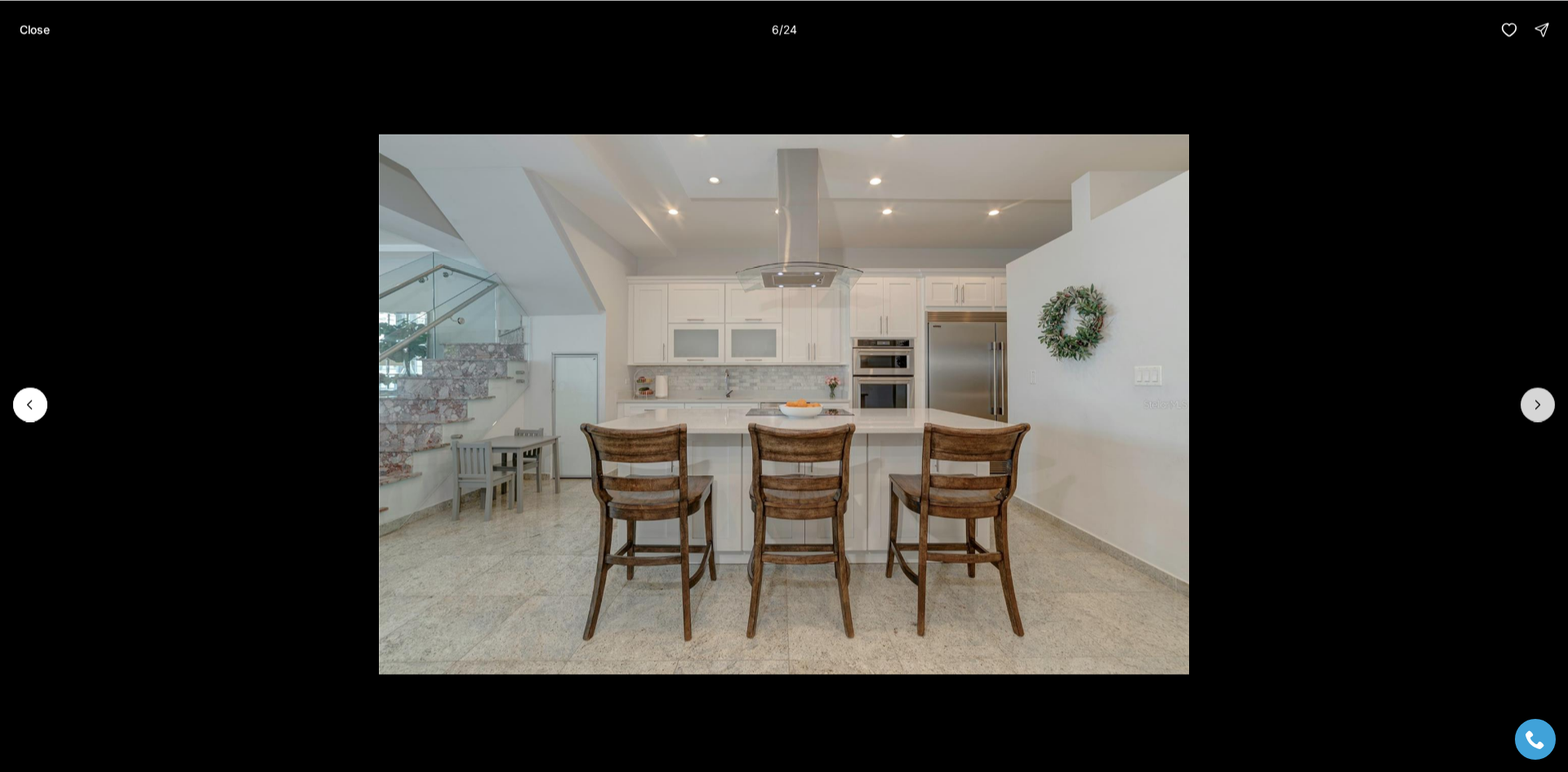
click at [1538, 410] on icon "Next slide" at bounding box center [1537, 404] width 16 height 16
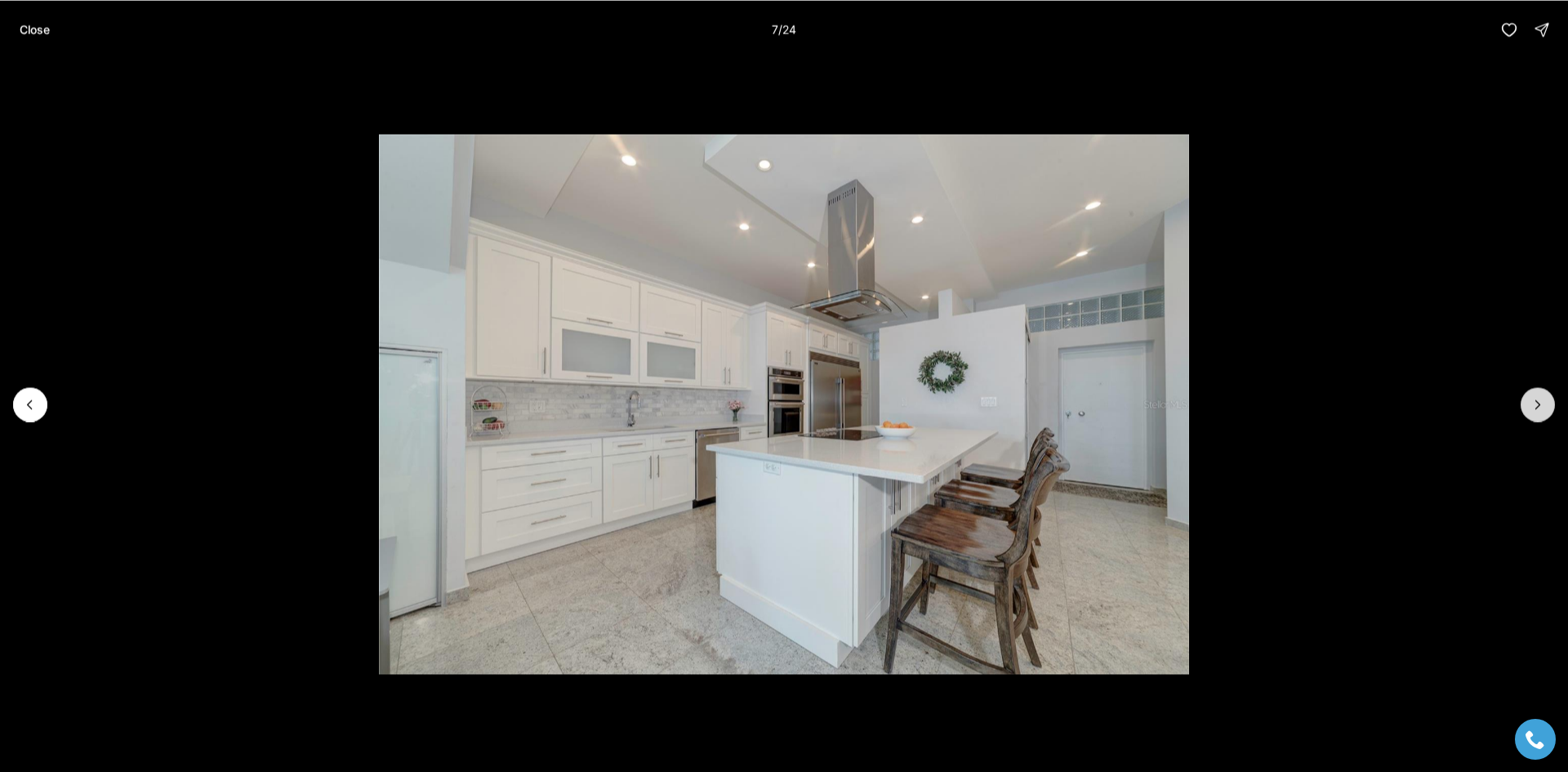
click at [1538, 410] on icon "Next slide" at bounding box center [1537, 404] width 16 height 16
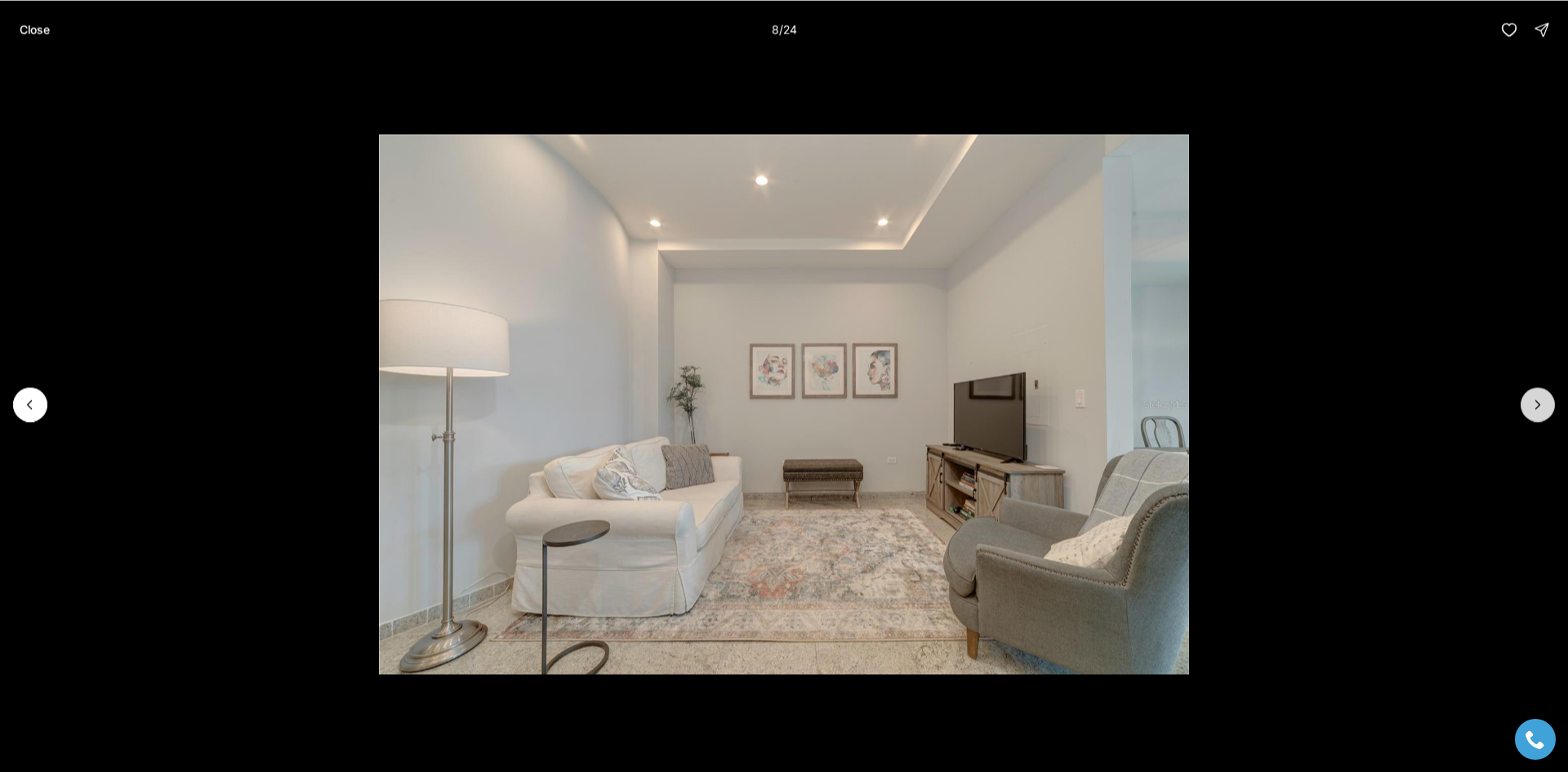
click at [1538, 410] on icon "Next slide" at bounding box center [1537, 404] width 16 height 16
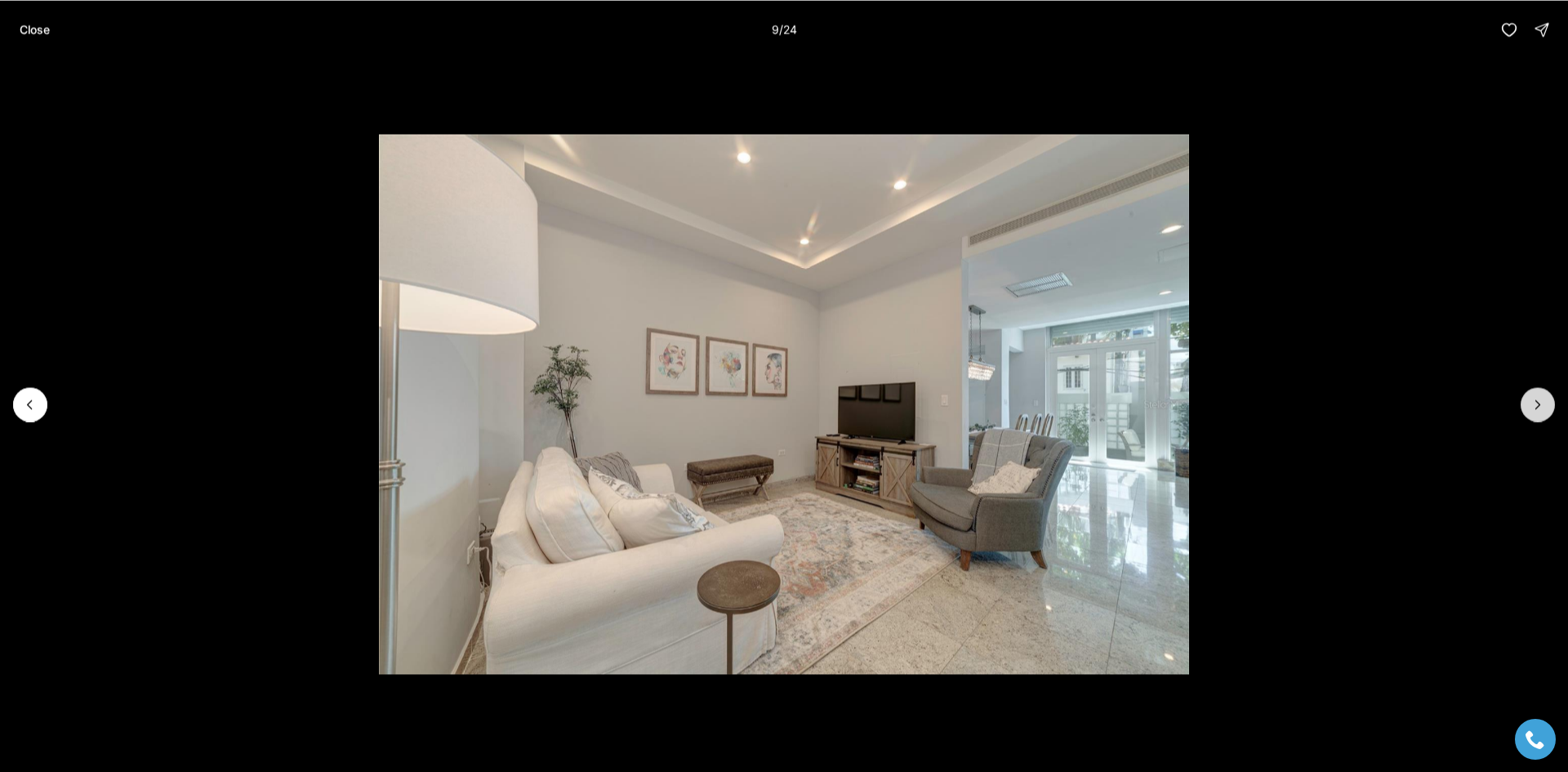
click at [1538, 410] on icon "Next slide" at bounding box center [1537, 404] width 16 height 16
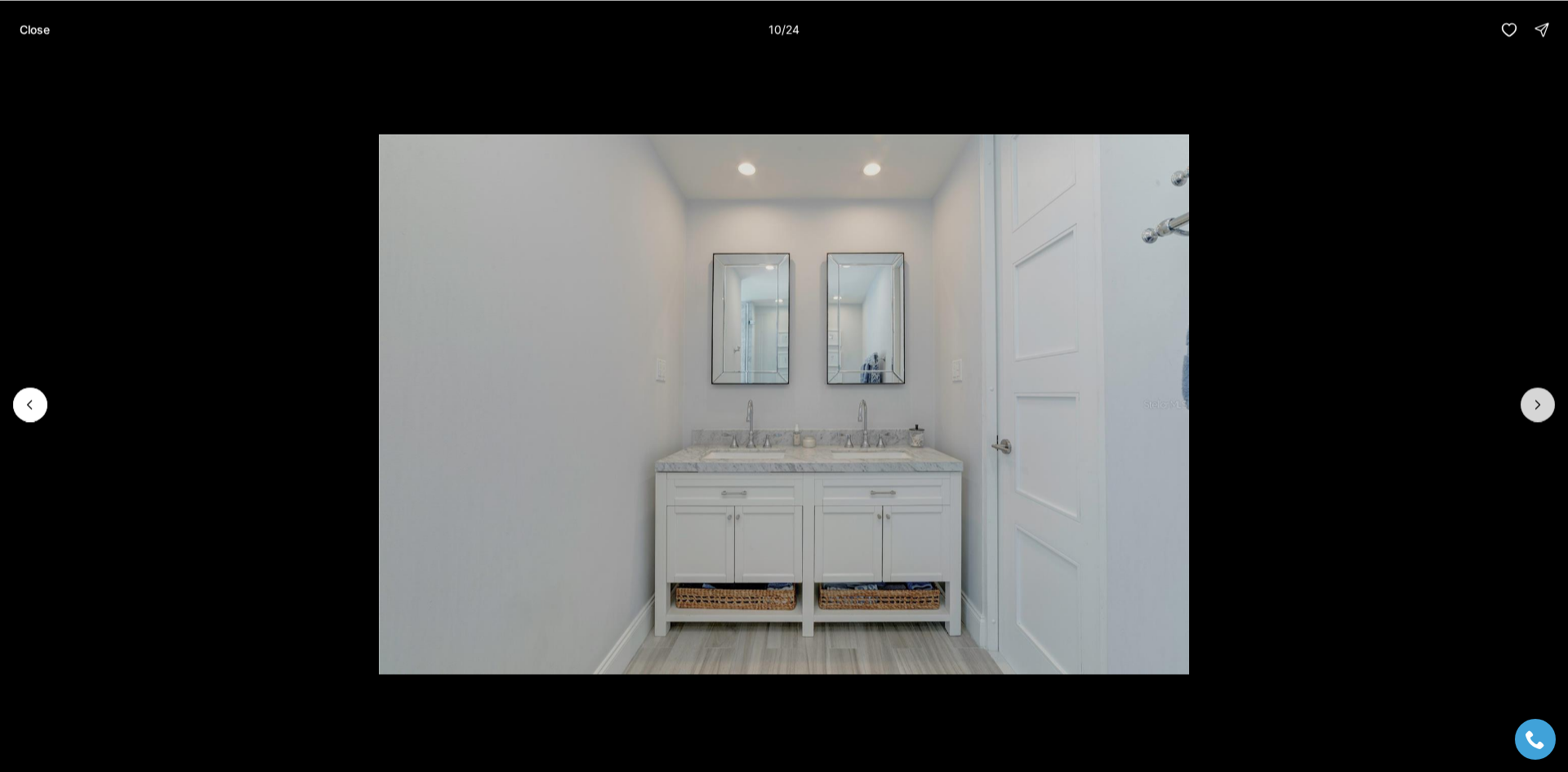
click at [1538, 410] on icon "Next slide" at bounding box center [1537, 404] width 16 height 16
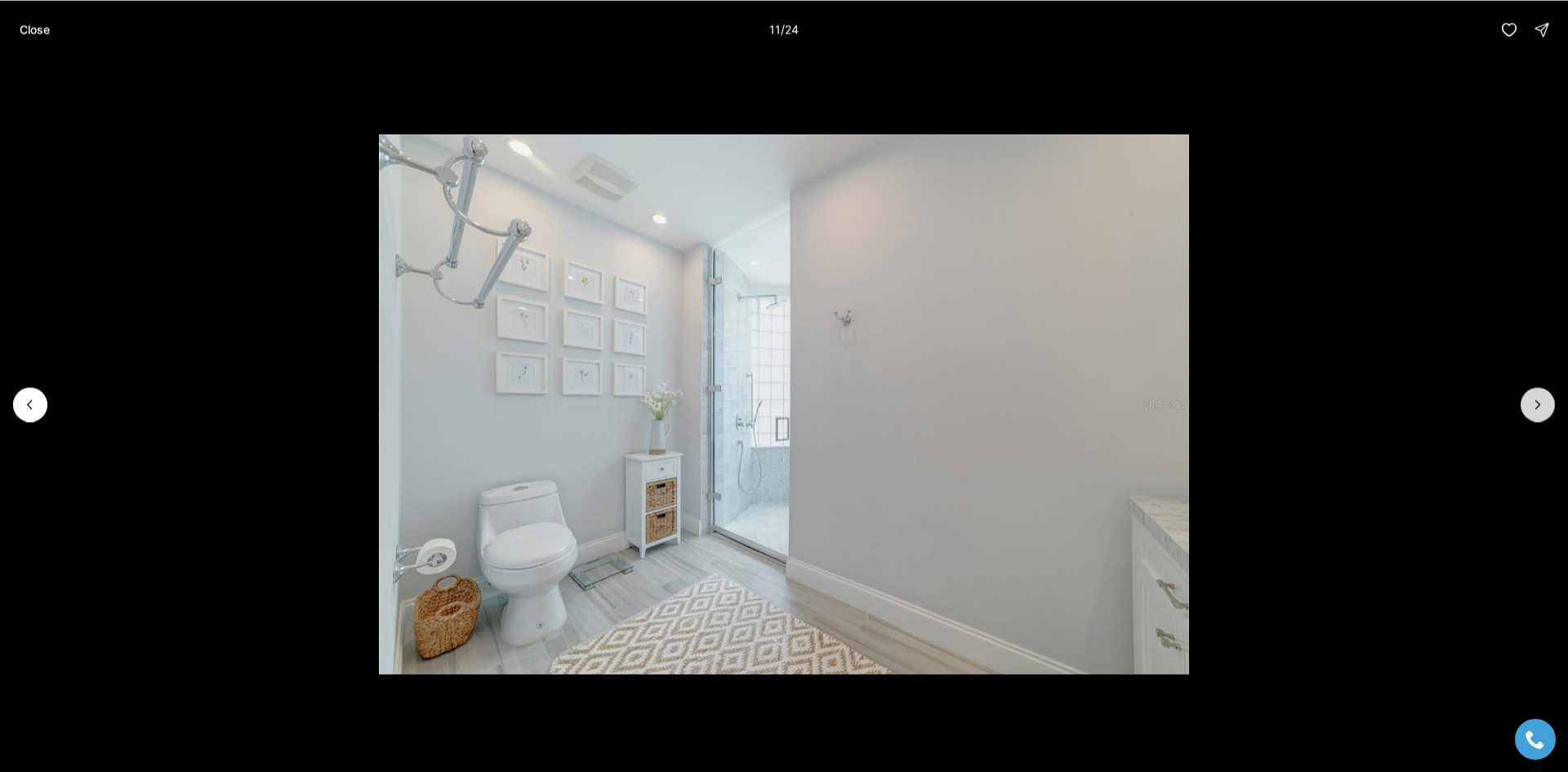
click at [1538, 410] on icon "Next slide" at bounding box center [1537, 404] width 16 height 16
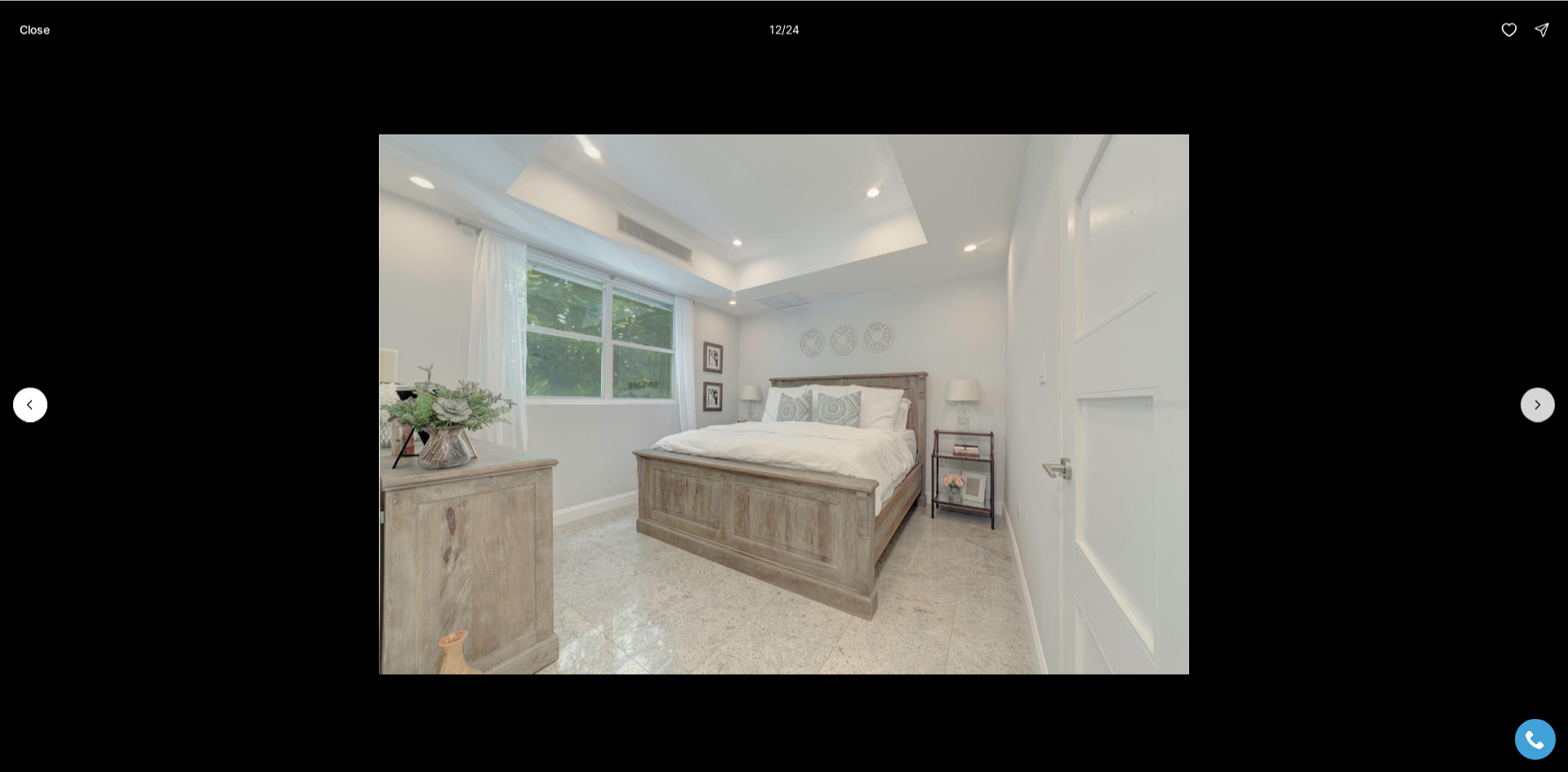
click at [1538, 410] on icon "Next slide" at bounding box center [1537, 404] width 16 height 16
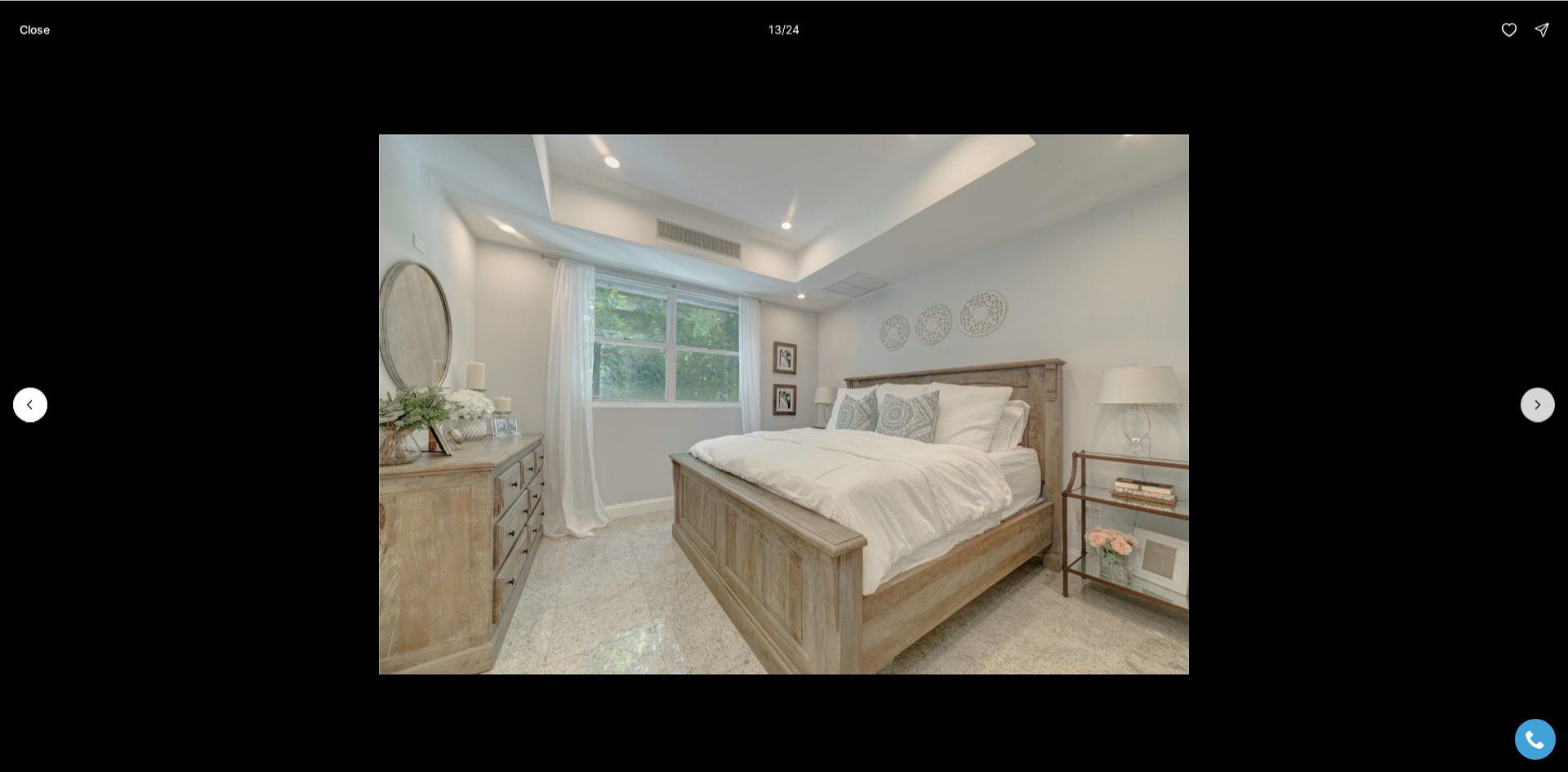
click at [1538, 410] on icon "Next slide" at bounding box center [1537, 404] width 16 height 16
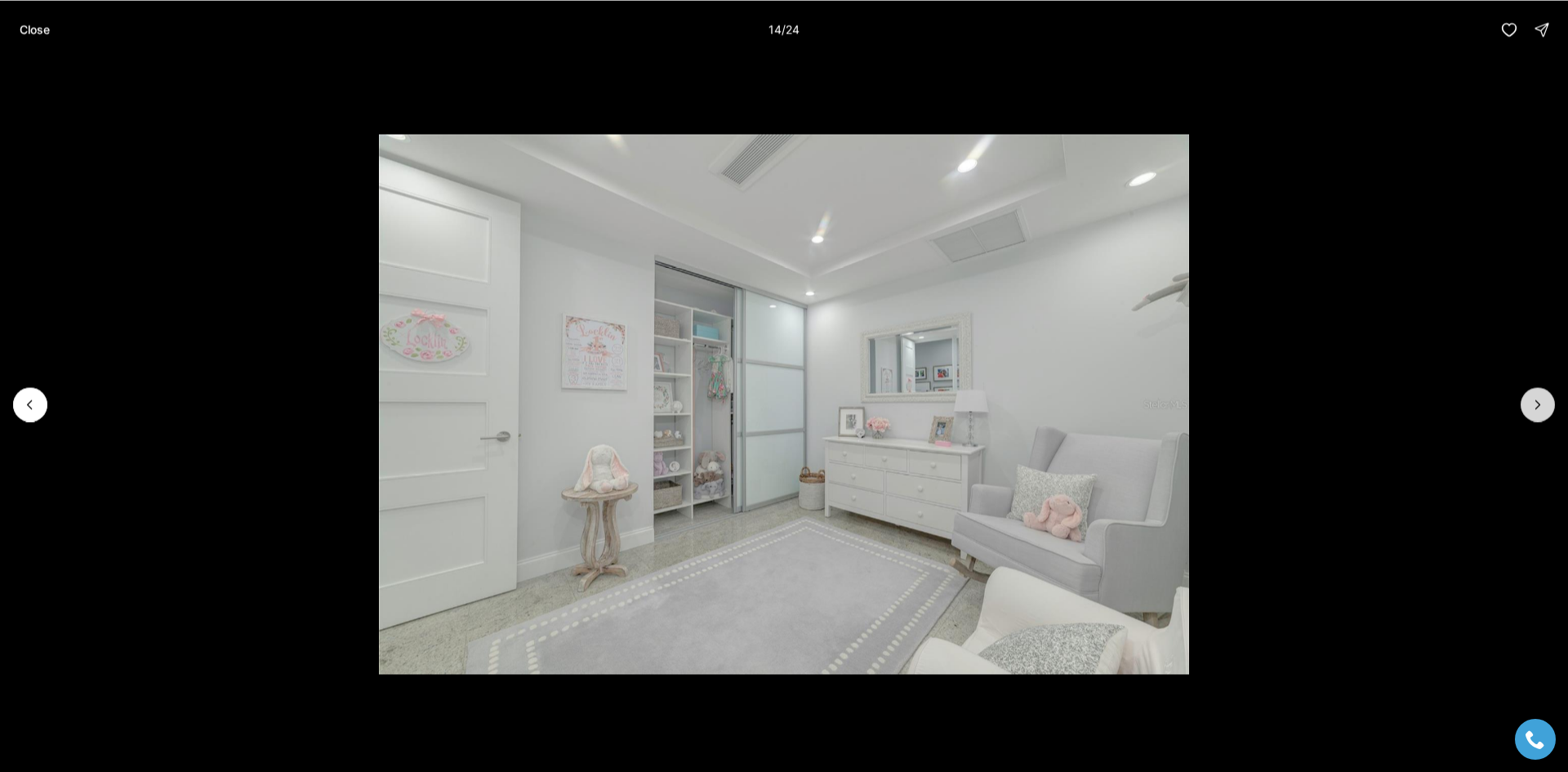
click at [1538, 410] on icon "Next slide" at bounding box center [1537, 404] width 16 height 16
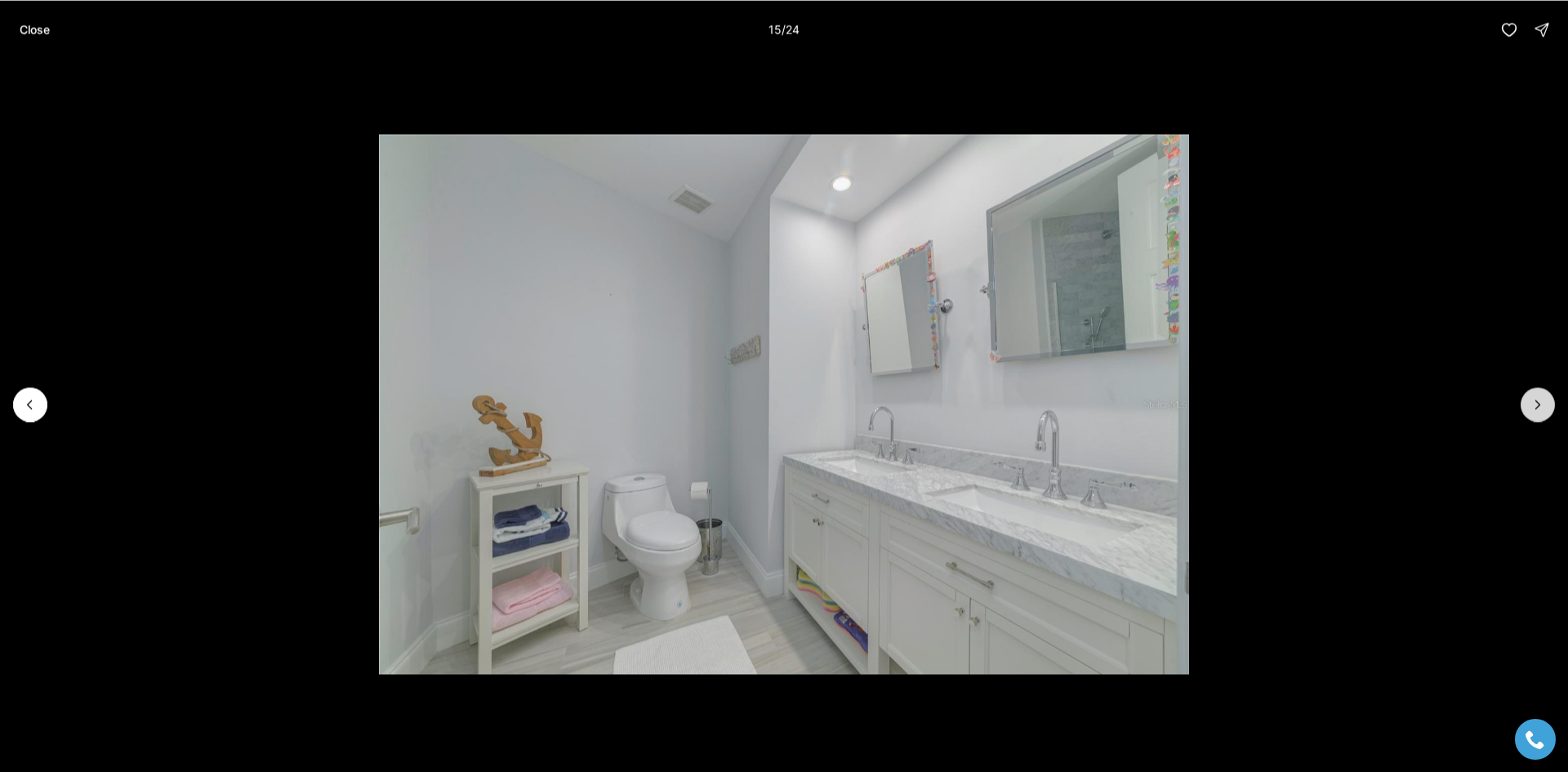
click at [1538, 410] on icon "Next slide" at bounding box center [1537, 404] width 16 height 16
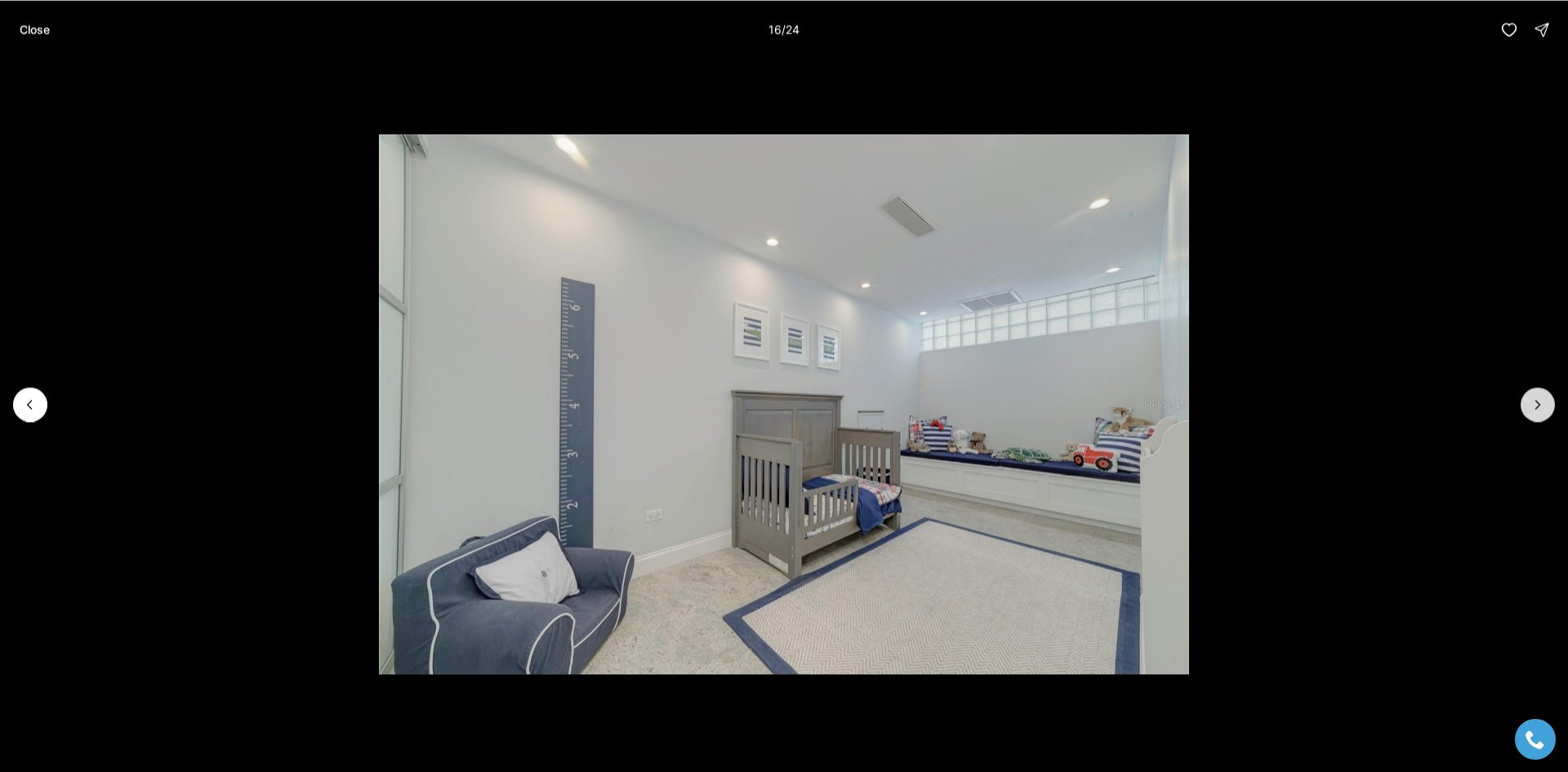
click at [1538, 410] on icon "Next slide" at bounding box center [1537, 404] width 16 height 16
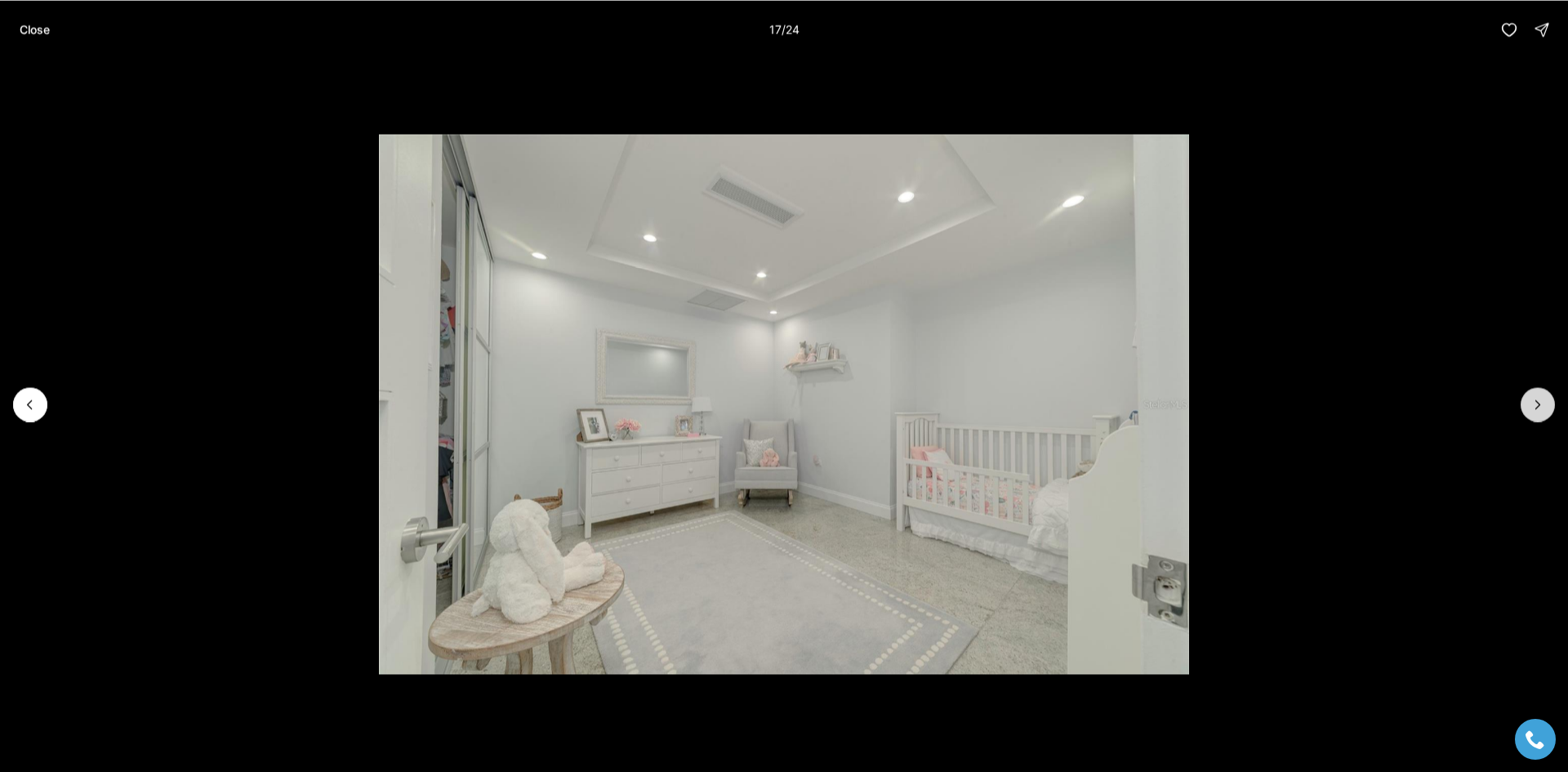
click at [1538, 410] on icon "Next slide" at bounding box center [1537, 404] width 16 height 16
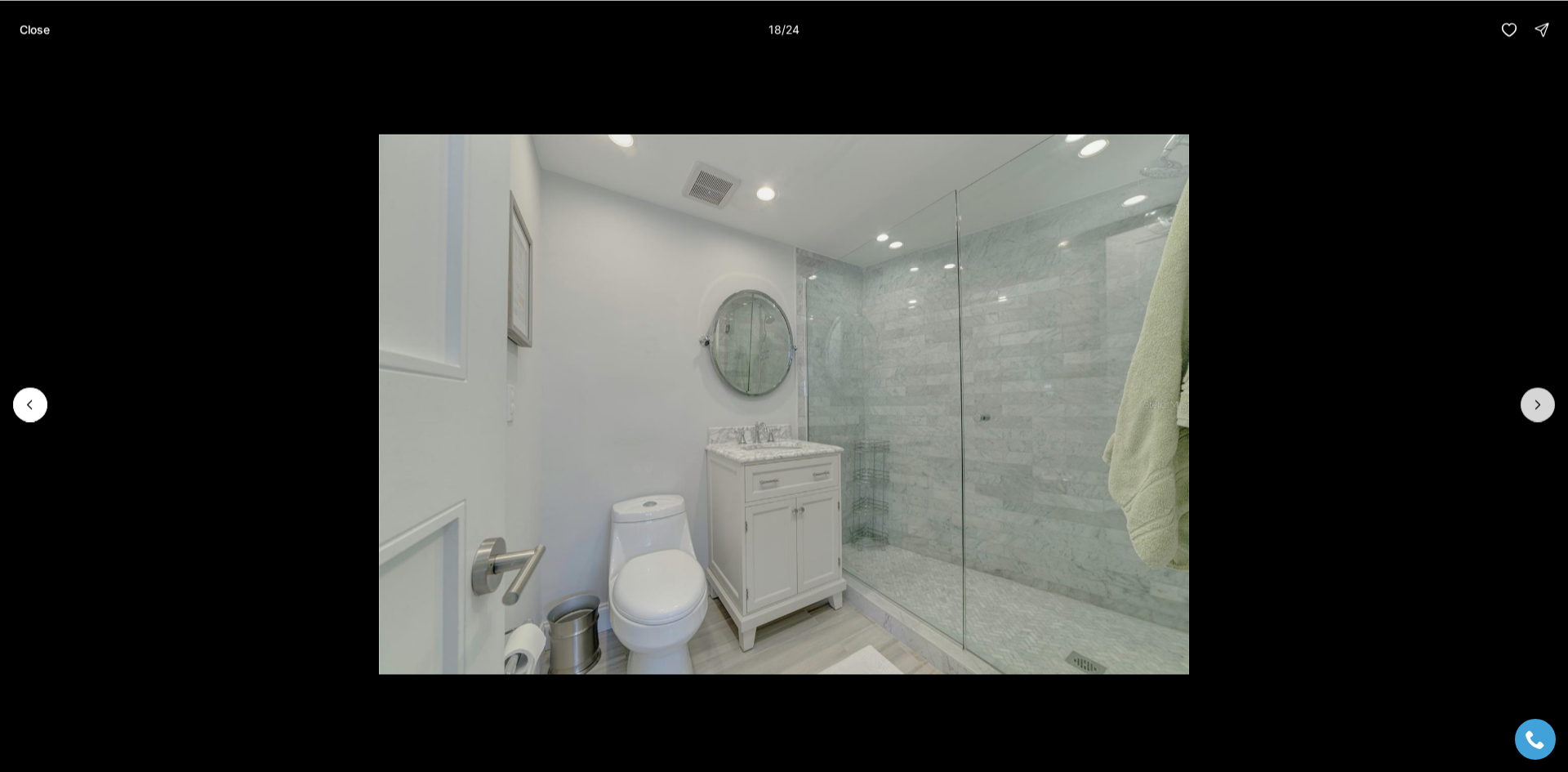
click at [1538, 410] on icon "Next slide" at bounding box center [1537, 404] width 16 height 16
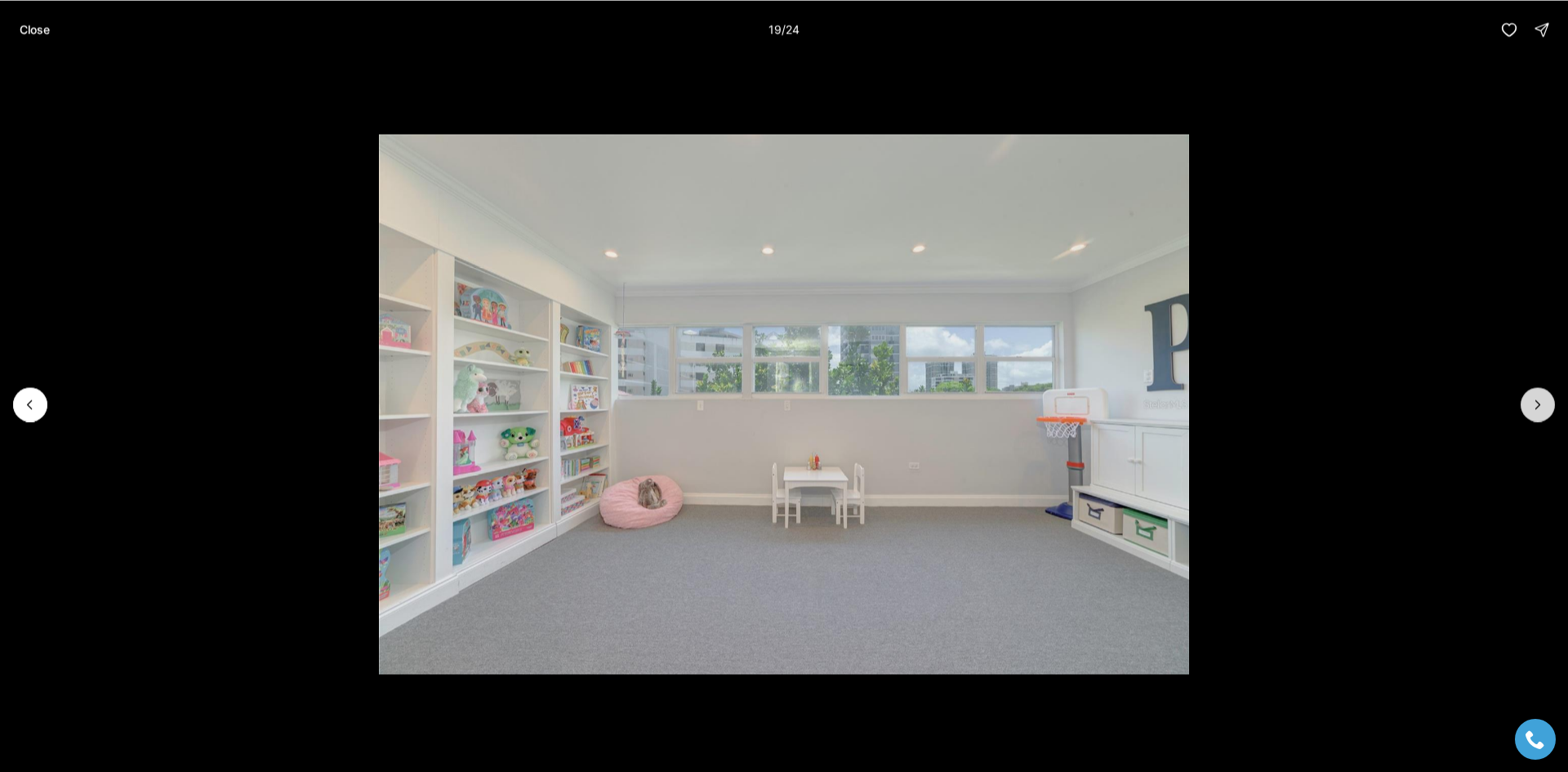
click at [1538, 410] on icon "Next slide" at bounding box center [1537, 404] width 16 height 16
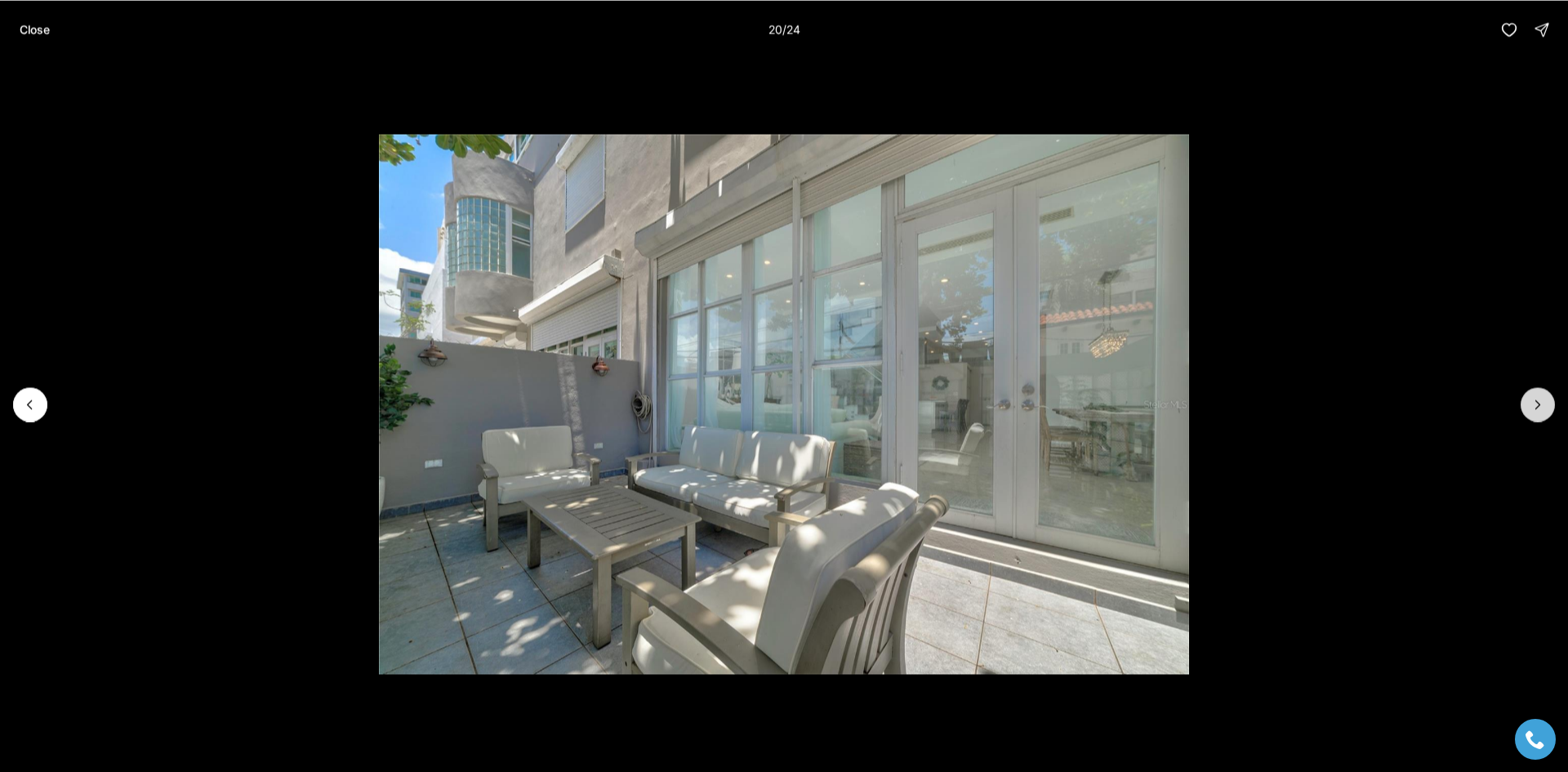
click at [1538, 410] on icon "Next slide" at bounding box center [1537, 404] width 16 height 16
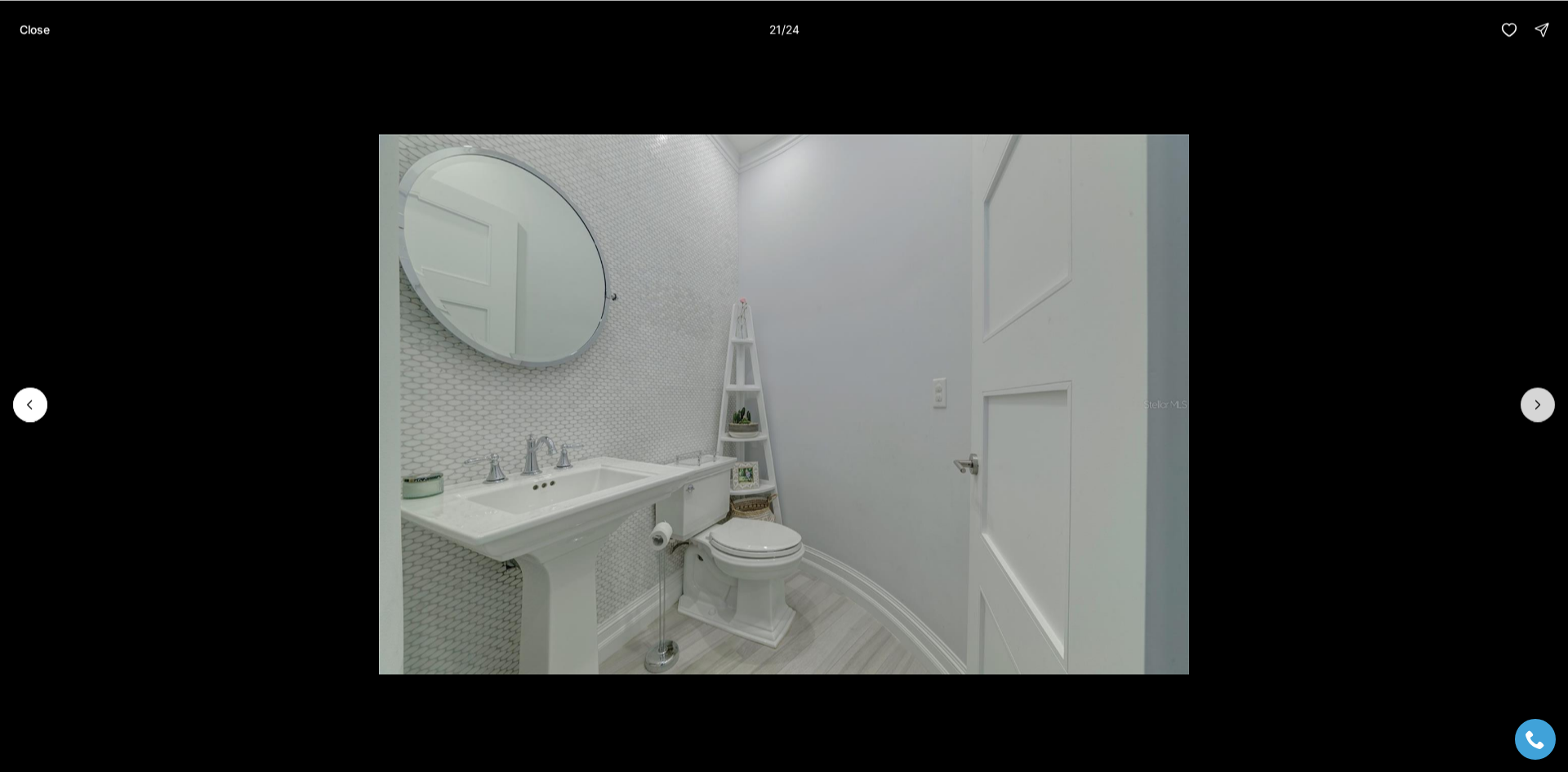
click at [1538, 410] on icon "Next slide" at bounding box center [1537, 404] width 16 height 16
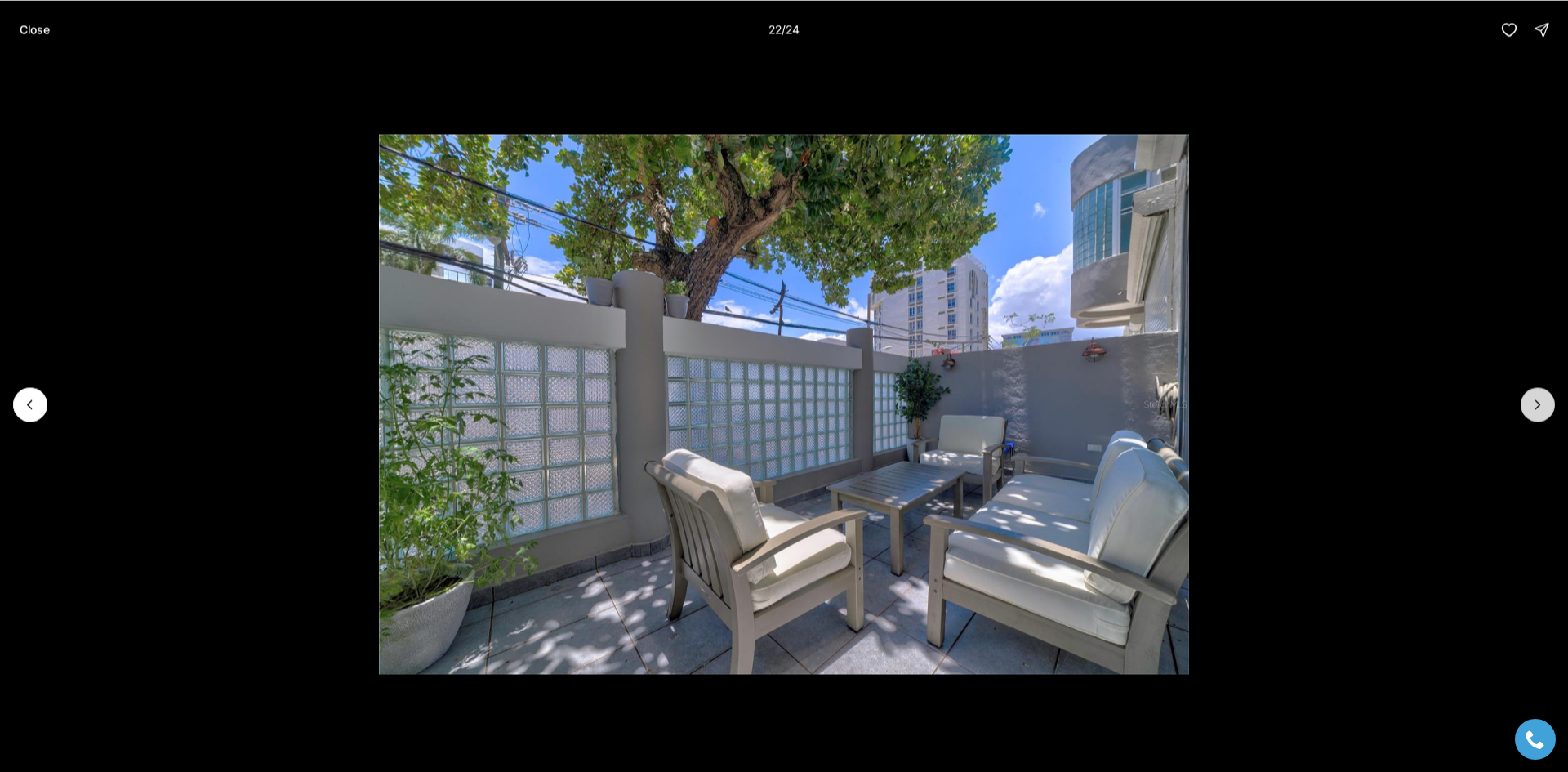
click at [1538, 410] on icon "Next slide" at bounding box center [1537, 404] width 16 height 16
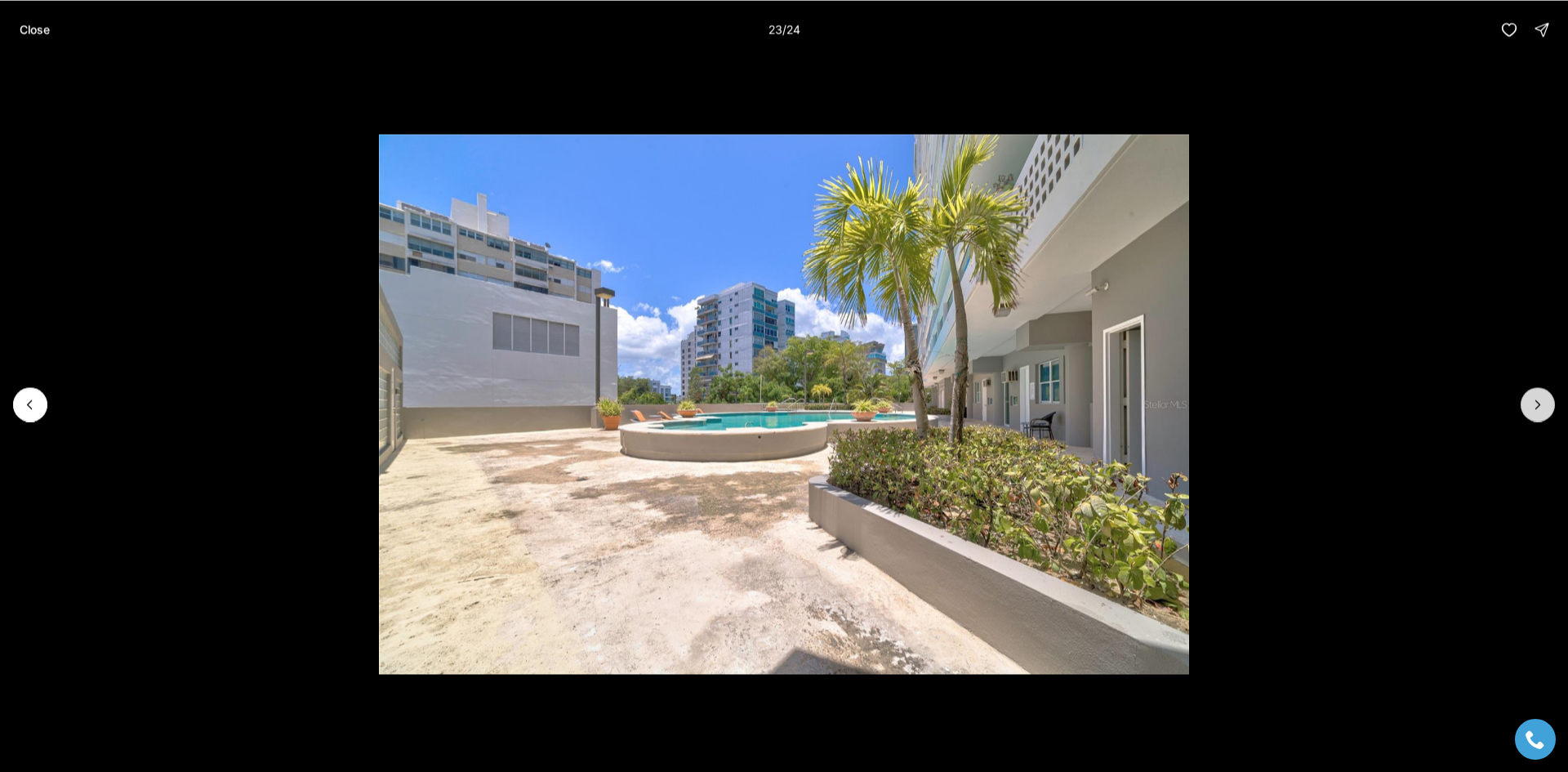
click at [1538, 410] on icon "Next slide" at bounding box center [1537, 404] width 16 height 16
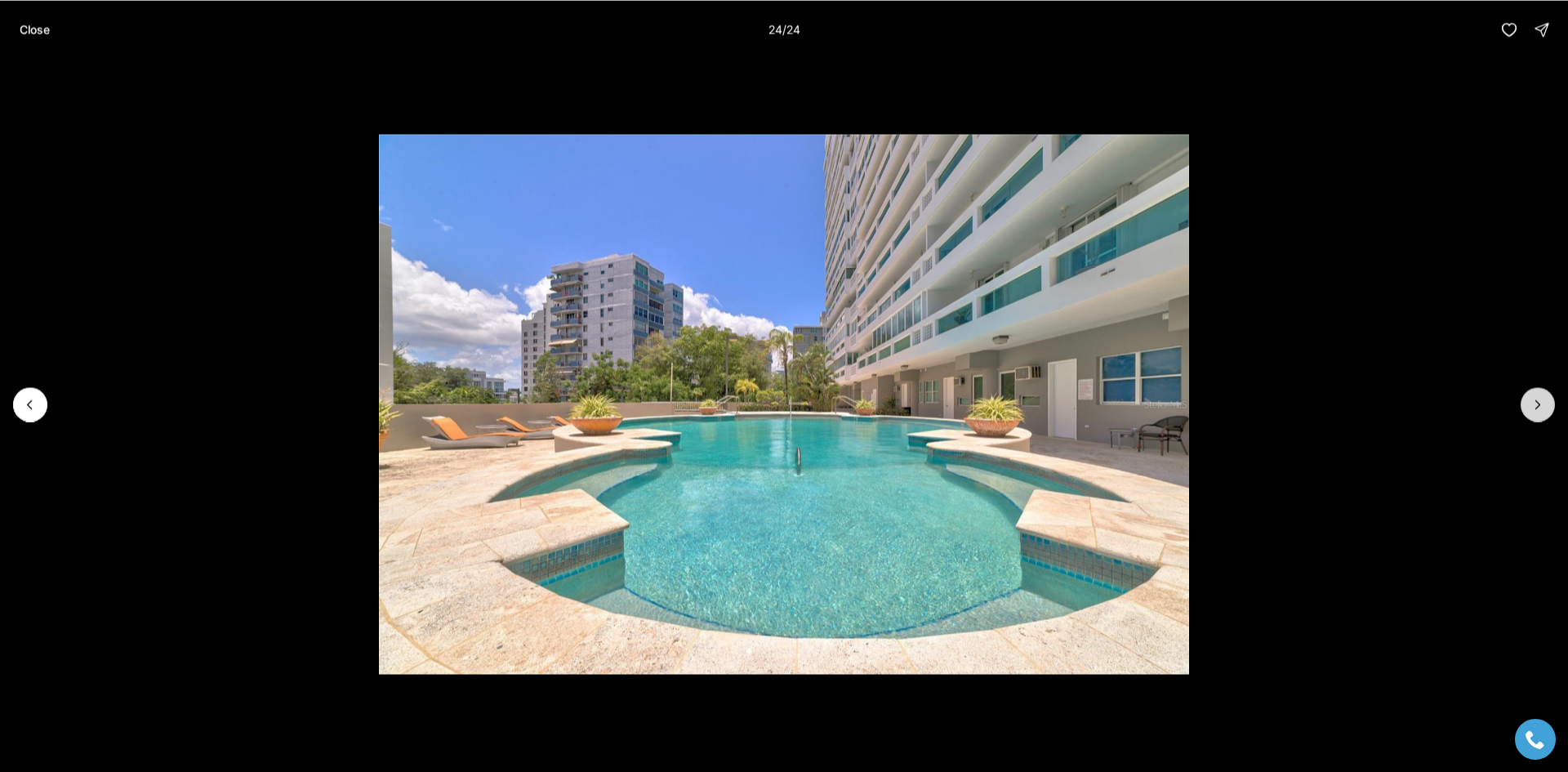
click at [1538, 410] on div at bounding box center [1538, 405] width 34 height 35
